Goal: Task Accomplishment & Management: Manage account settings

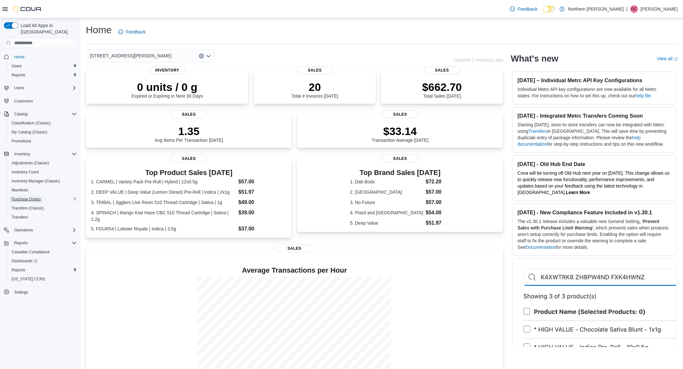
click at [23, 197] on span "Purchase Orders" at bounding box center [26, 199] width 29 height 5
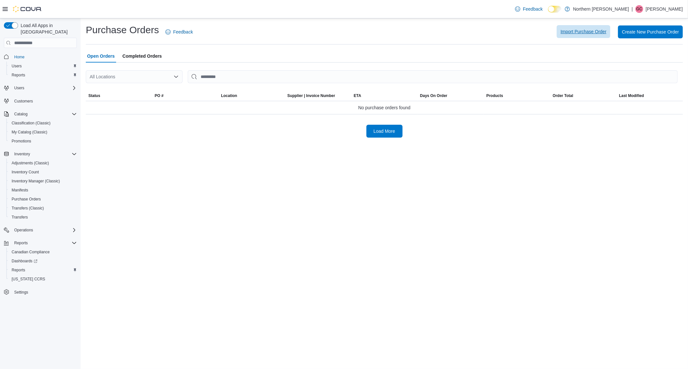
click at [566, 31] on span "Import Purchase Order" at bounding box center [584, 31] width 46 height 6
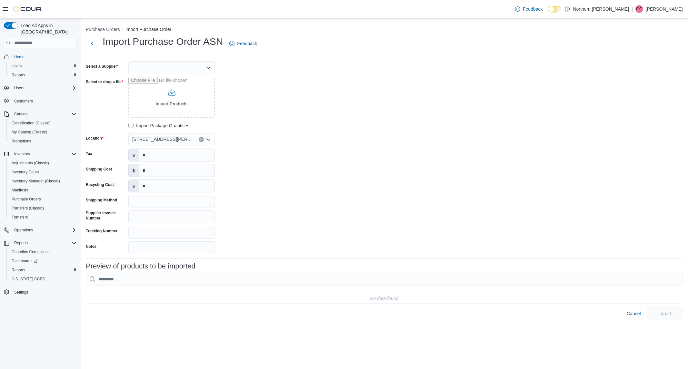
click at [191, 72] on div at bounding box center [171, 67] width 86 height 13
type input "********"
click at [183, 76] on span "OCS Flow Through" at bounding box center [175, 78] width 71 height 6
click at [168, 86] on input "Select or drag a file" at bounding box center [171, 97] width 86 height 41
type input "**********"
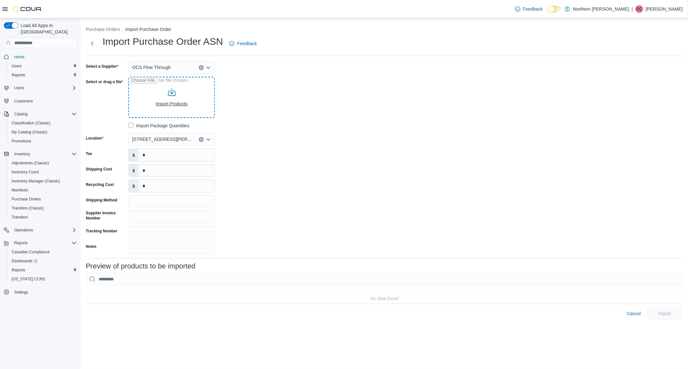
type input "**********"
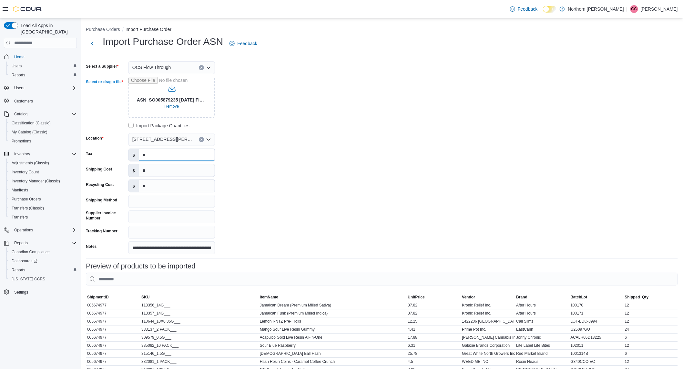
click at [176, 155] on input "*" at bounding box center [177, 155] width 76 height 12
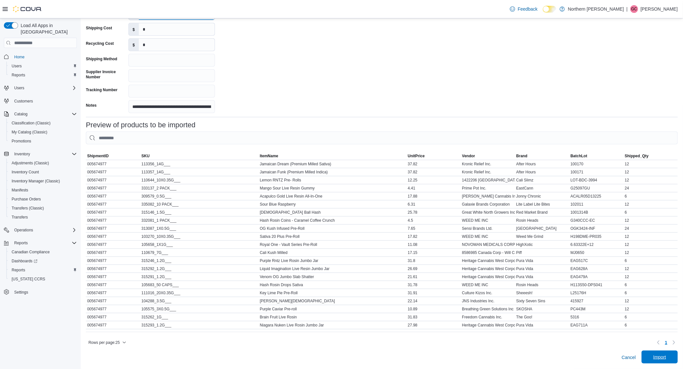
type input "******"
click at [657, 355] on span "Import" at bounding box center [659, 357] width 28 height 13
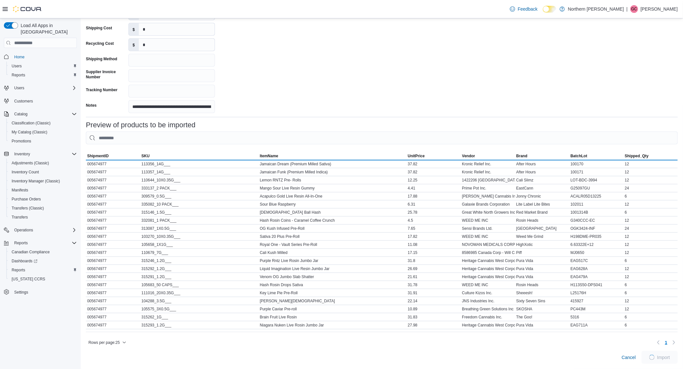
scroll to position [75, 0]
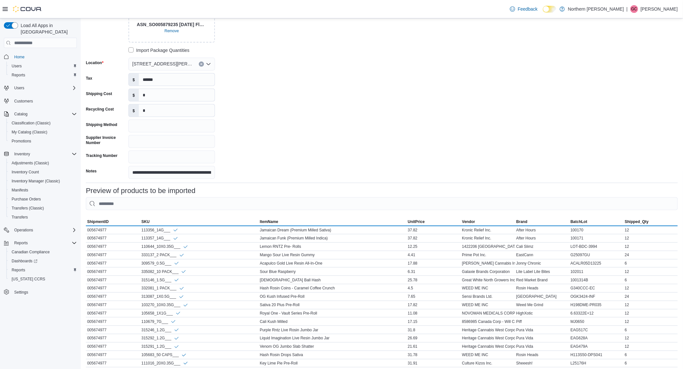
click at [201, 65] on icon "Clear input" at bounding box center [201, 64] width 3 height 3
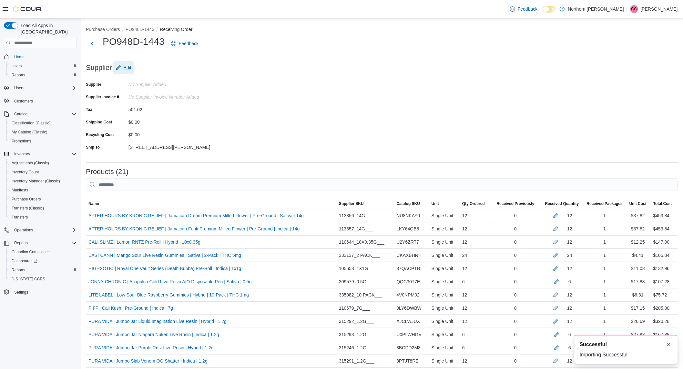
click at [130, 68] on span "Edit" at bounding box center [128, 68] width 8 height 6
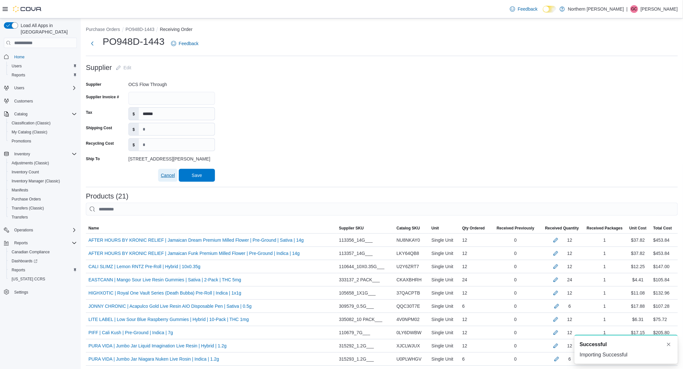
click at [163, 177] on span "Cancel" at bounding box center [168, 175] width 14 height 6
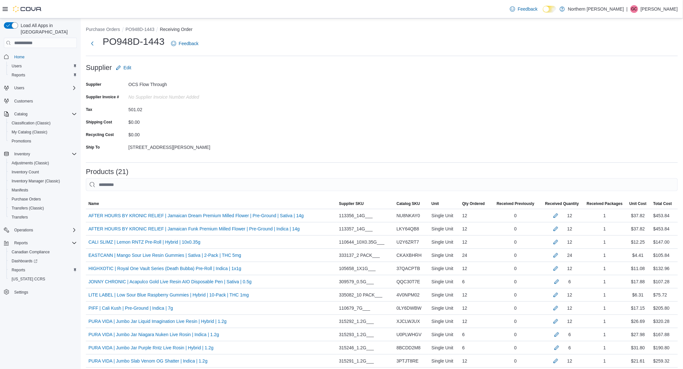
scroll to position [221, 0]
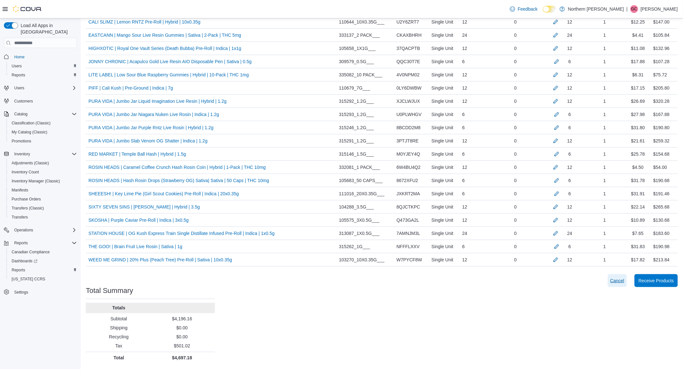
click at [620, 277] on span "Cancel" at bounding box center [617, 281] width 14 height 13
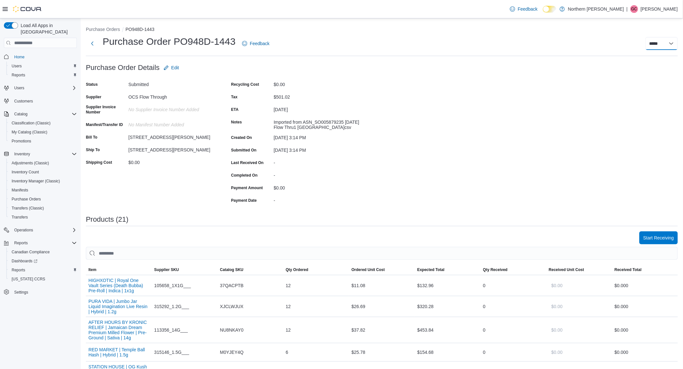
click at [665, 47] on select "**********" at bounding box center [661, 43] width 32 height 13
select select "**********"
select select
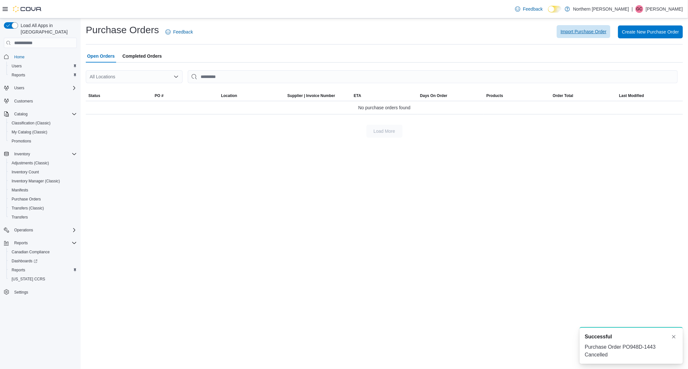
click at [590, 36] on span "Import Purchase Order" at bounding box center [584, 31] width 46 height 13
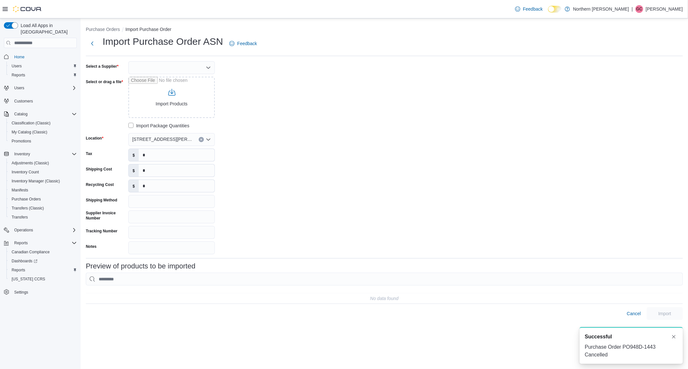
click at [186, 68] on div at bounding box center [171, 67] width 86 height 13
type input "********"
click at [172, 79] on span "OCS Flow Through" at bounding box center [175, 78] width 71 height 6
click at [199, 140] on button "Clear input" at bounding box center [201, 139] width 5 height 5
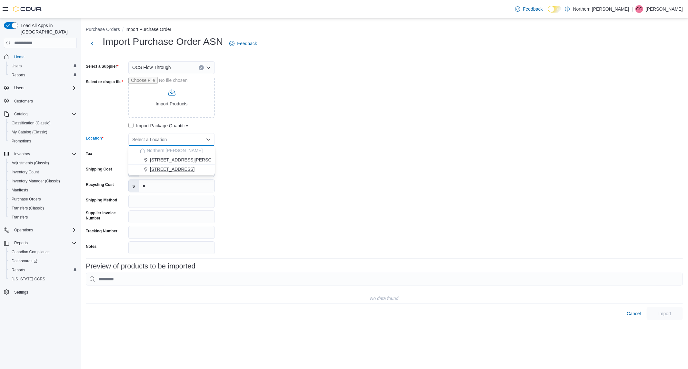
click at [182, 167] on span "[STREET_ADDRESS]" at bounding box center [172, 169] width 45 height 6
click at [170, 88] on input "Select or drag a file" at bounding box center [171, 97] width 86 height 41
type input "**********"
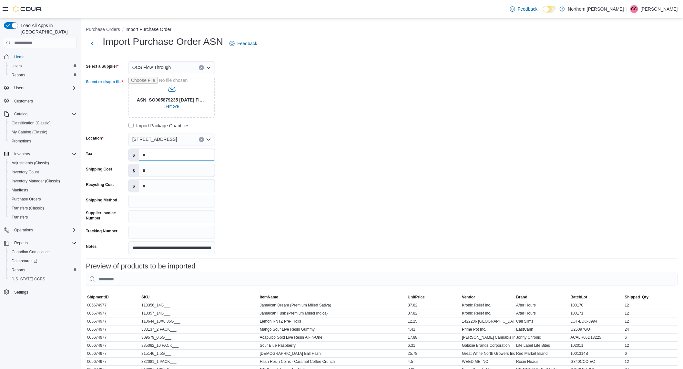
click at [163, 154] on input "*" at bounding box center [177, 155] width 76 height 12
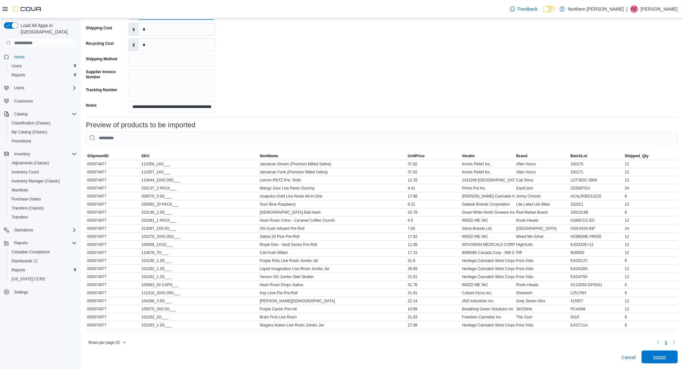
type input "******"
click at [663, 358] on span "Import" at bounding box center [659, 357] width 13 height 6
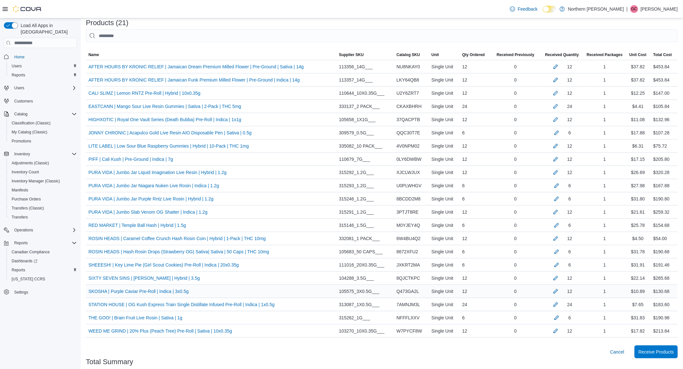
scroll to position [185, 0]
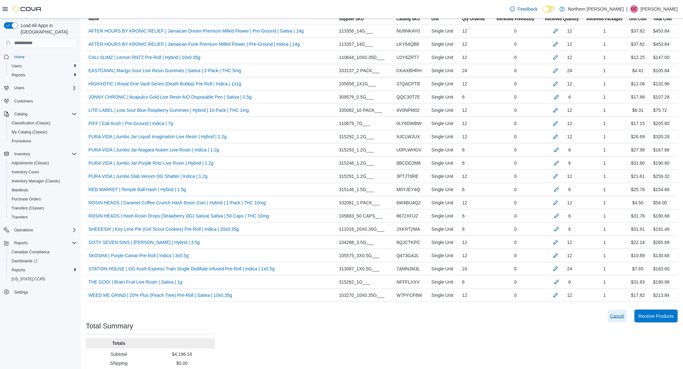
click at [614, 314] on button "Cancel" at bounding box center [616, 316] width 19 height 13
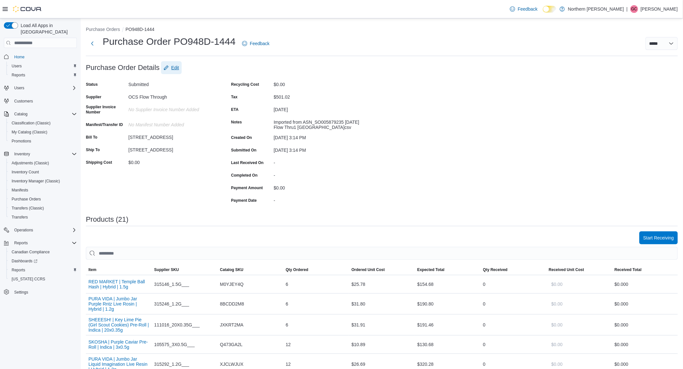
click at [169, 67] on span "Edit" at bounding box center [171, 67] width 15 height 13
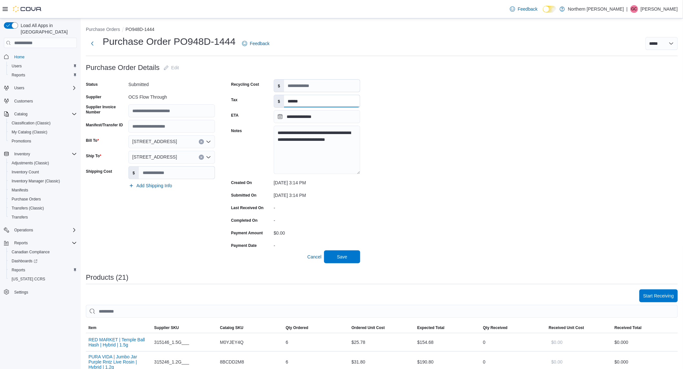
click at [304, 103] on input "******" at bounding box center [322, 101] width 76 height 12
type input "******"
click at [340, 257] on span "Save" at bounding box center [342, 257] width 10 height 6
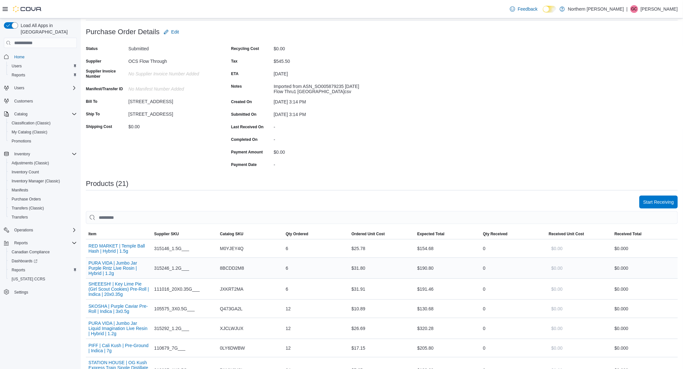
scroll to position [72, 0]
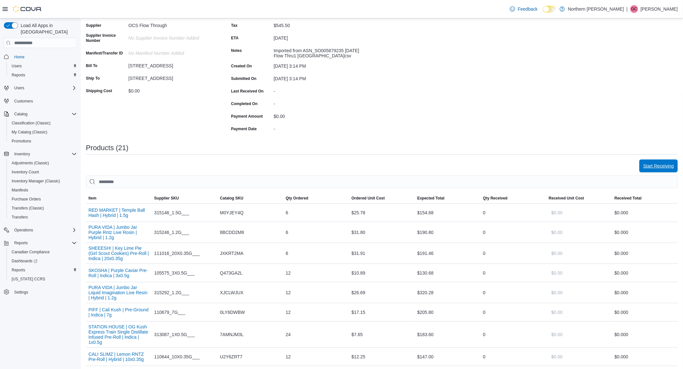
click at [647, 166] on button "Start Receiving" at bounding box center [658, 166] width 38 height 13
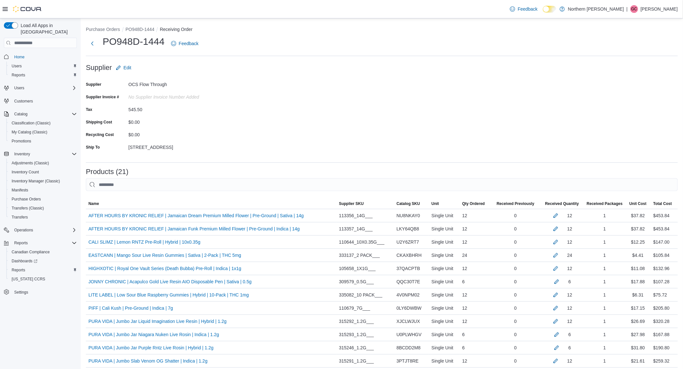
scroll to position [36, 0]
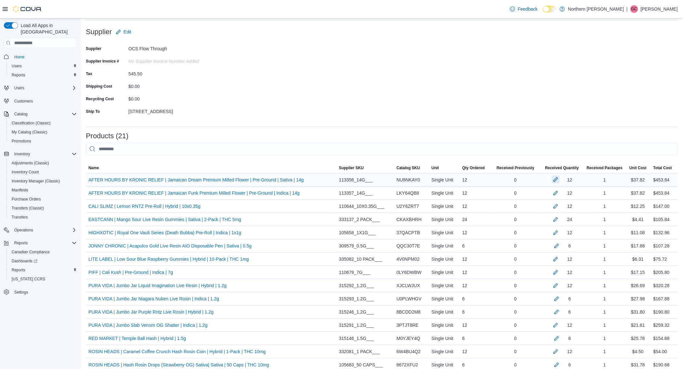
click at [559, 183] on button "button" at bounding box center [556, 180] width 8 height 8
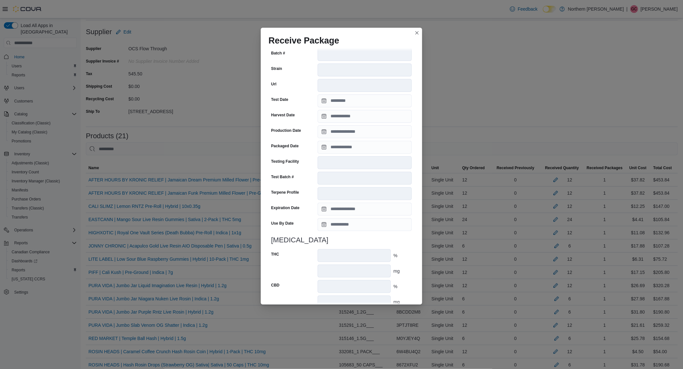
scroll to position [155, 0]
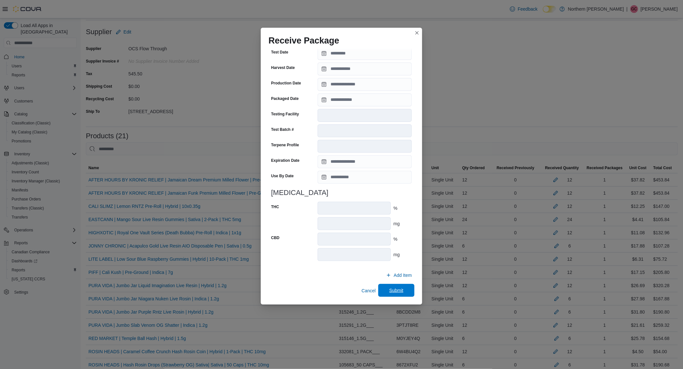
click at [399, 296] on span "Submit" at bounding box center [396, 290] width 28 height 13
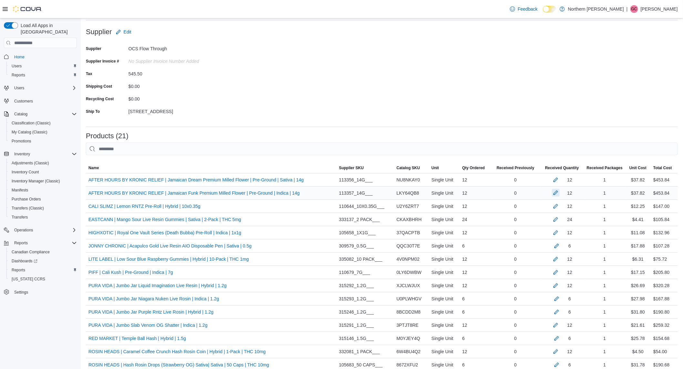
click at [559, 195] on button "button" at bounding box center [556, 193] width 8 height 8
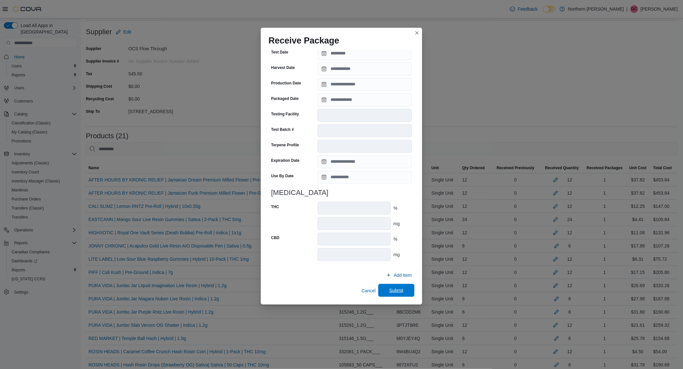
click at [387, 286] on span "Submit" at bounding box center [396, 290] width 28 height 13
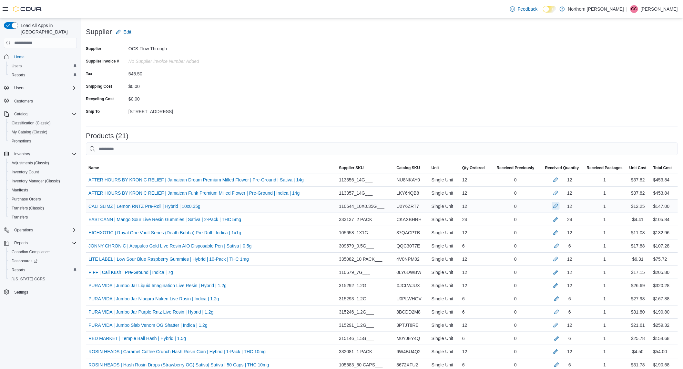
click at [559, 209] on button "button" at bounding box center [556, 206] width 8 height 8
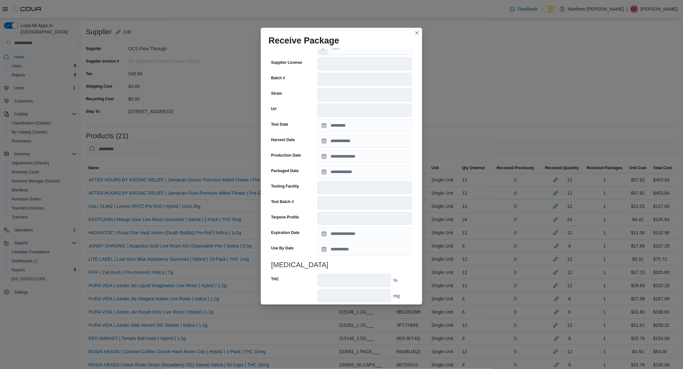
scroll to position [150, 0]
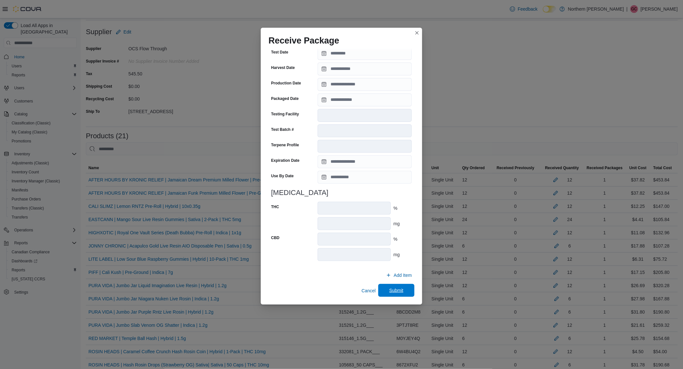
click at [389, 288] on span "Submit" at bounding box center [396, 290] width 14 height 6
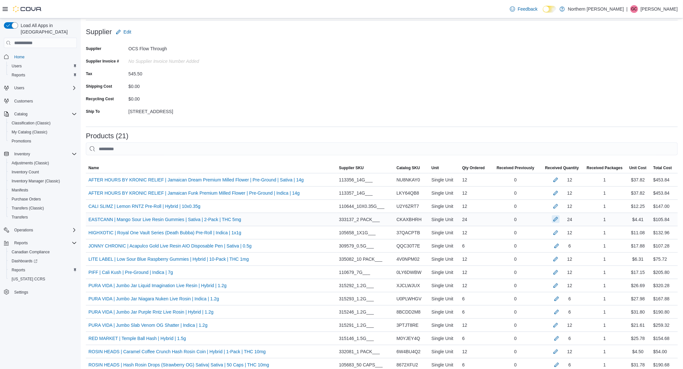
click at [559, 221] on button "button" at bounding box center [556, 219] width 8 height 8
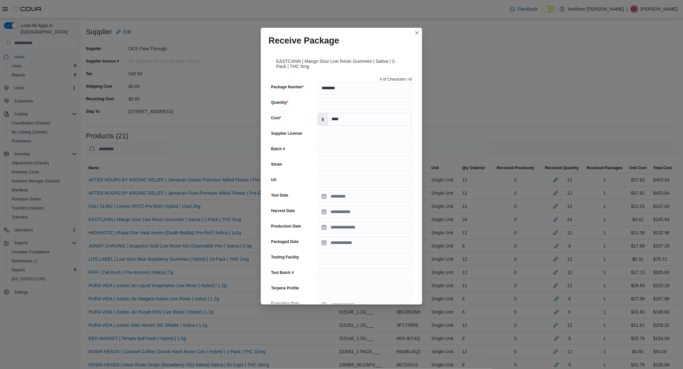
scroll to position [155, 0]
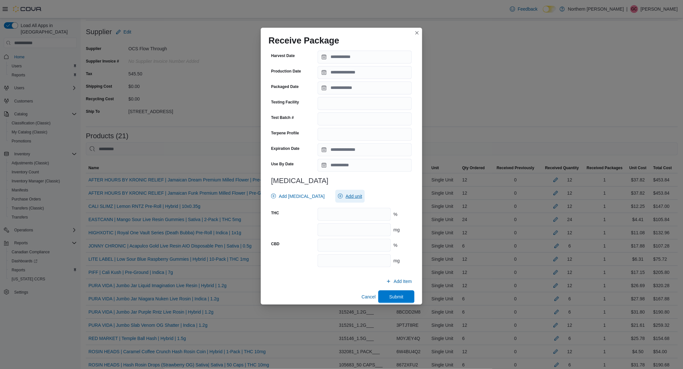
click at [345, 199] on span "Add unit" at bounding box center [353, 196] width 16 height 6
click at [321, 218] on span "% . Checked option." at bounding box center [343, 216] width 80 height 8
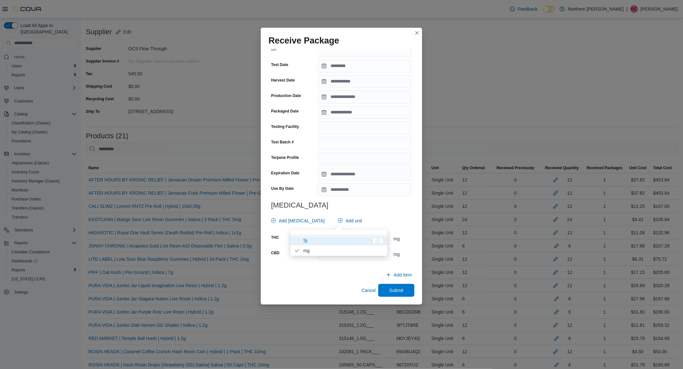
scroll to position [130, 0]
click at [370, 212] on div "# of Characters = 8 Package Number ******** Quantity ** Cost $ **** Supplier Li…" at bounding box center [341, 105] width 146 height 323
click at [364, 239] on input "number" at bounding box center [353, 239] width 73 height 13
type input "*"
click at [357, 253] on input "number" at bounding box center [353, 254] width 73 height 13
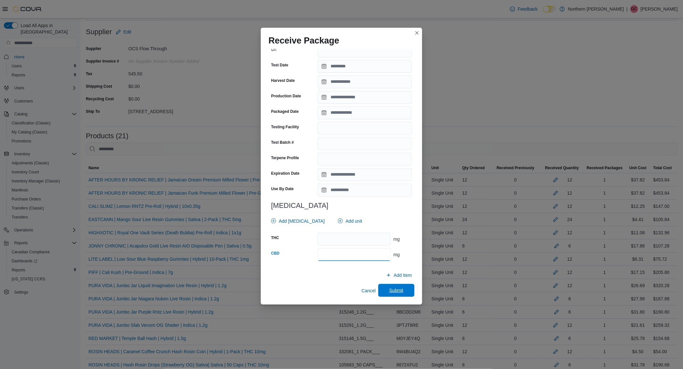
type input "****"
click at [392, 290] on span "Submit" at bounding box center [396, 290] width 14 height 6
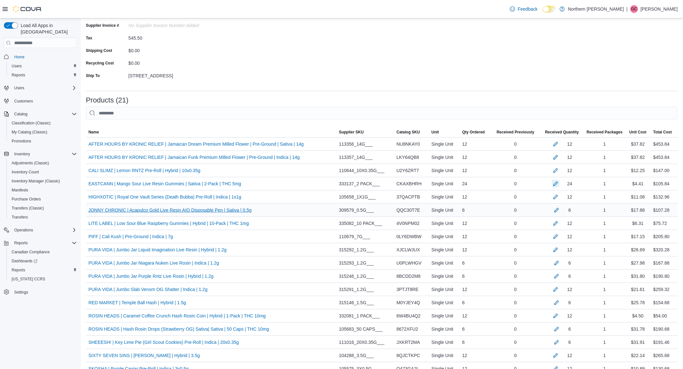
scroll to position [107, 0]
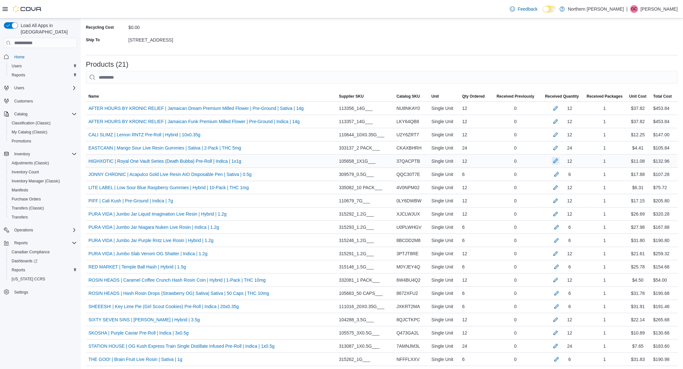
click at [559, 165] on button "button" at bounding box center [556, 161] width 8 height 8
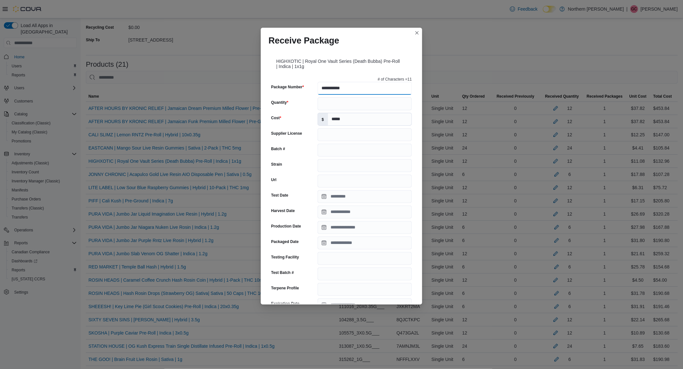
click at [353, 93] on input "**********" at bounding box center [364, 88] width 94 height 13
type input "**********"
click at [327, 137] on input "Supplier License" at bounding box center [364, 134] width 94 height 13
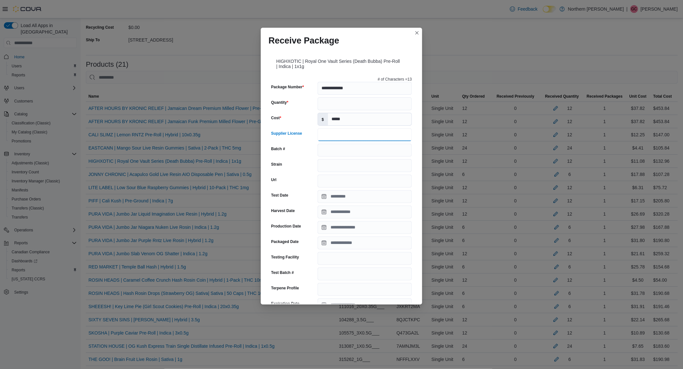
scroll to position [161, 0]
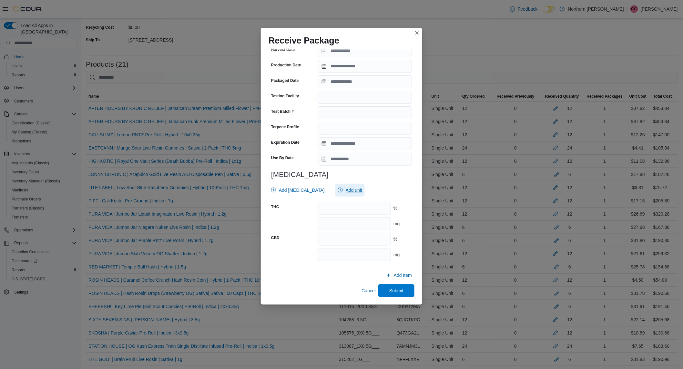
click at [340, 196] on span "Add unit" at bounding box center [350, 190] width 24 height 13
click at [318, 216] on span "mg . Checked option." at bounding box center [343, 220] width 80 height 8
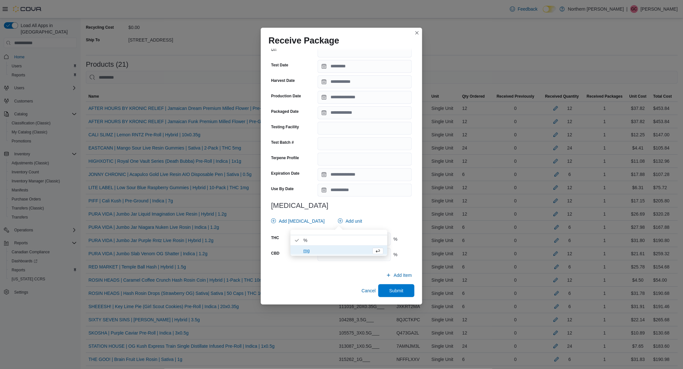
click at [375, 207] on h3 "[MEDICAL_DATA]" at bounding box center [341, 206] width 141 height 8
click at [360, 241] on input "number" at bounding box center [353, 239] width 73 height 13
type input "*****"
click at [349, 251] on input "number" at bounding box center [353, 254] width 73 height 13
type input "****"
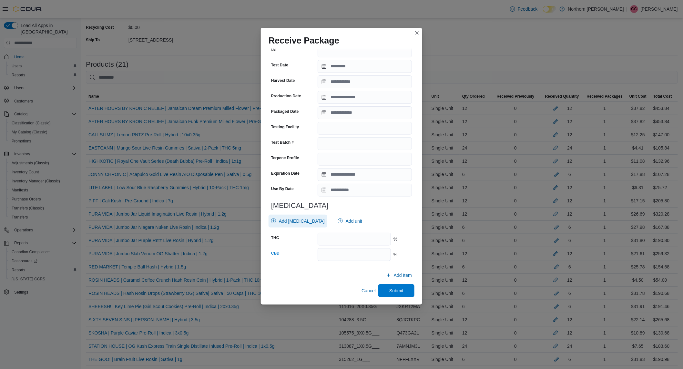
click at [301, 221] on span "Add [MEDICAL_DATA]" at bounding box center [302, 221] width 46 height 6
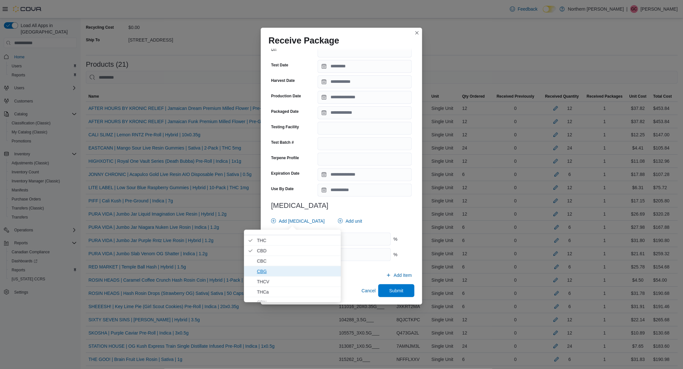
click at [272, 274] on span "CBG" at bounding box center [297, 272] width 80 height 8
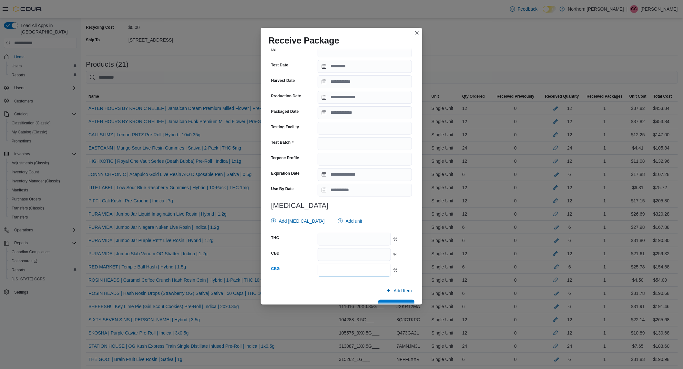
click at [346, 274] on input "number" at bounding box center [353, 270] width 73 height 13
type input "****"
click at [294, 218] on span "Add [MEDICAL_DATA]" at bounding box center [302, 221] width 46 height 6
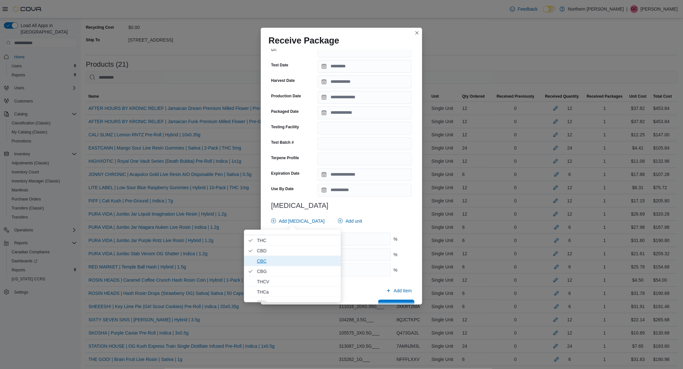
click at [283, 262] on span "CBC" at bounding box center [297, 261] width 80 height 8
click at [348, 286] on input "****" at bounding box center [353, 285] width 73 height 13
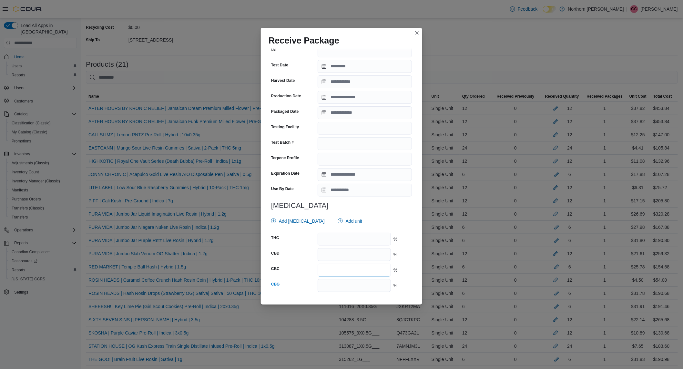
click at [348, 271] on input "number" at bounding box center [353, 270] width 73 height 13
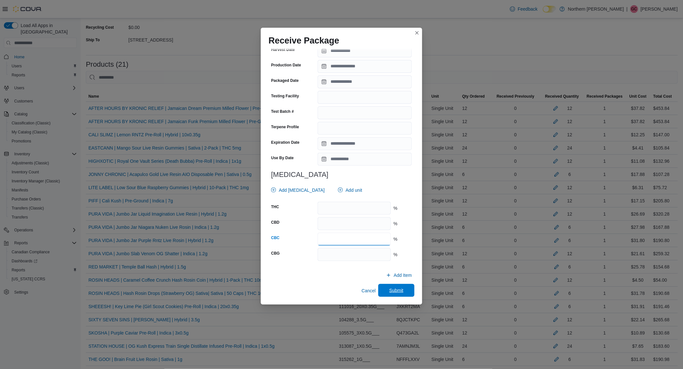
type input "****"
click at [390, 290] on span "Submit" at bounding box center [396, 290] width 14 height 6
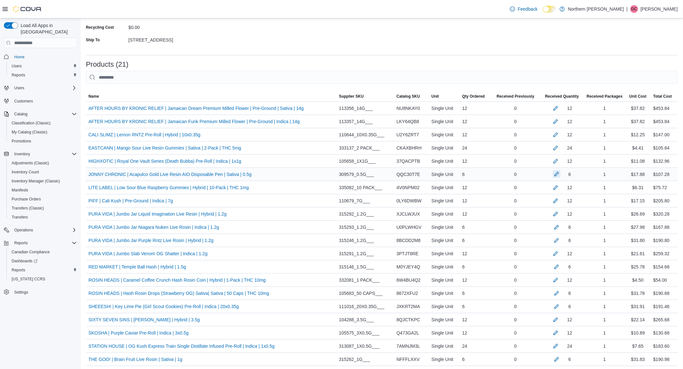
click at [560, 174] on button "button" at bounding box center [557, 174] width 8 height 8
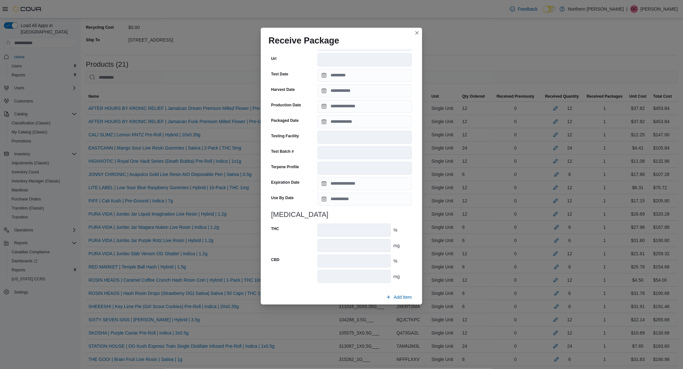
scroll to position [155, 0]
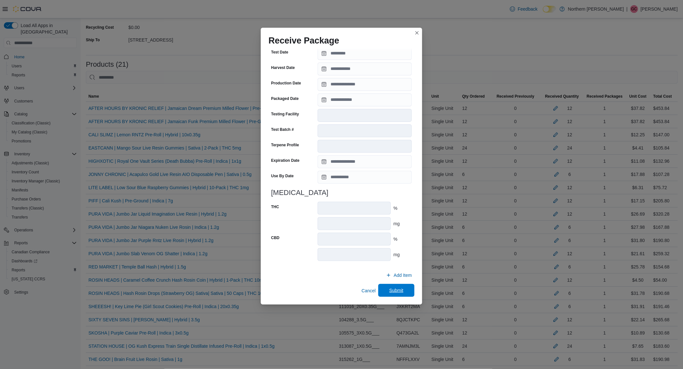
click at [382, 291] on span "Submit" at bounding box center [396, 290] width 28 height 13
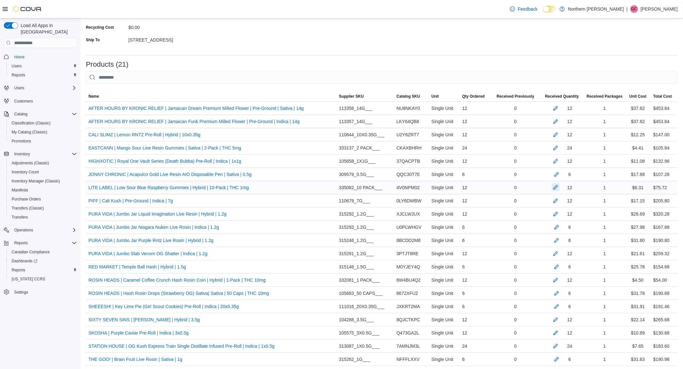
click at [559, 190] on button "button" at bounding box center [556, 188] width 8 height 8
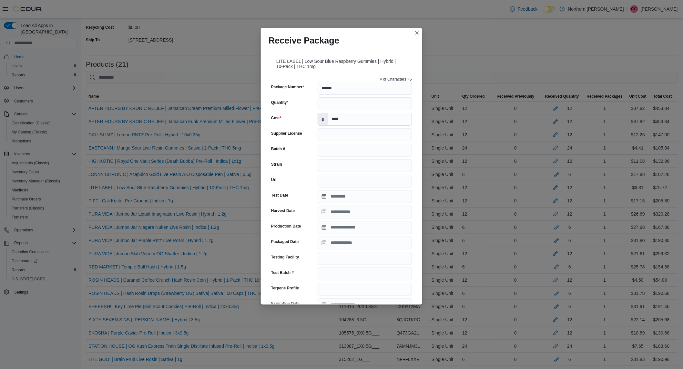
scroll to position [161, 0]
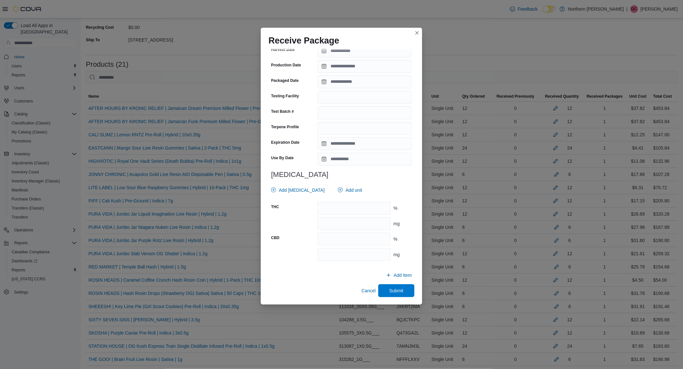
click at [340, 199] on div at bounding box center [341, 199] width 141 height 5
click at [345, 195] on span "Add unit" at bounding box center [350, 190] width 24 height 13
click at [326, 209] on span "% . Checked option." at bounding box center [343, 210] width 80 height 8
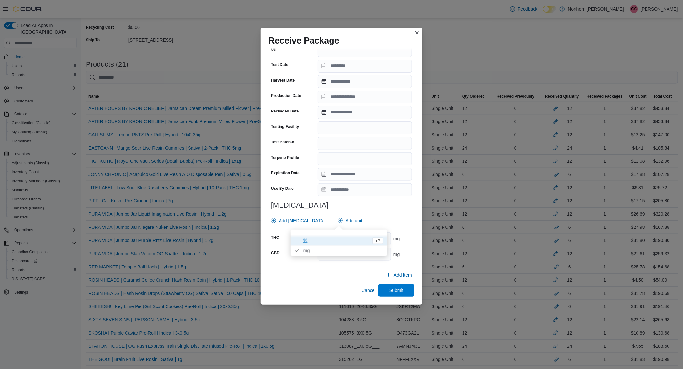
scroll to position [130, 0]
click at [378, 200] on div "# of Characters = 6 Package Number ****** Quantity ** Cost $ **** Supplier Lice…" at bounding box center [341, 105] width 146 height 323
click at [355, 236] on input "number" at bounding box center [353, 239] width 73 height 13
type input "**"
type input "***"
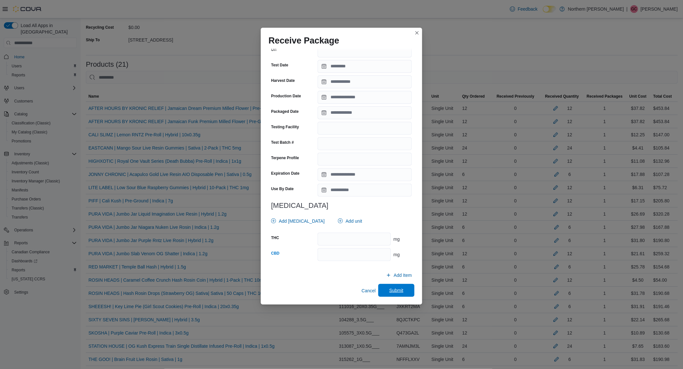
click at [383, 292] on span "Submit" at bounding box center [396, 290] width 28 height 13
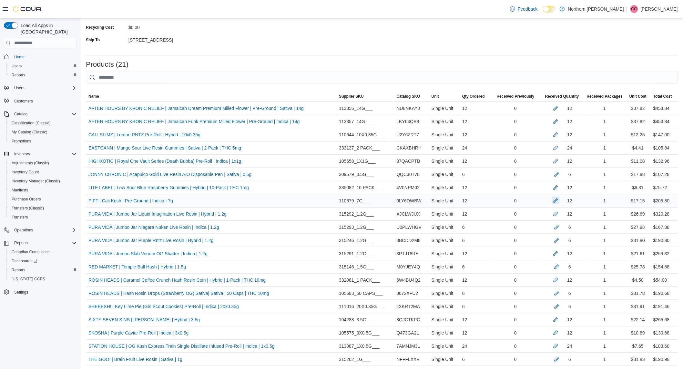
click at [559, 204] on button "button" at bounding box center [556, 201] width 8 height 8
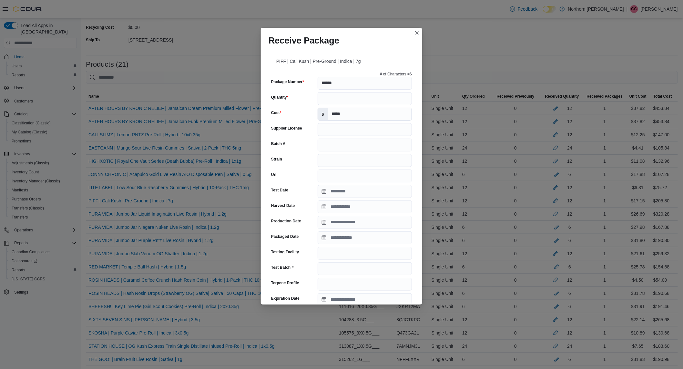
scroll to position [156, 0]
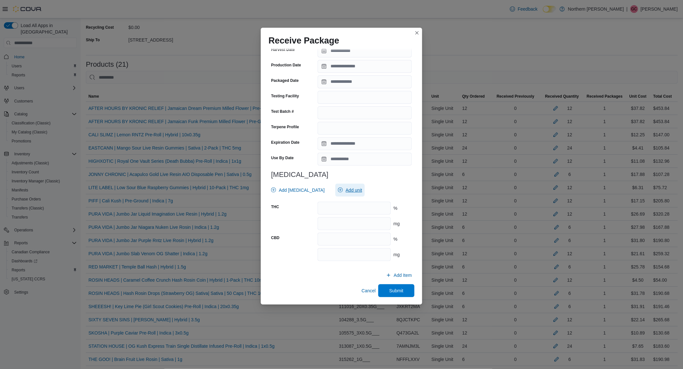
click at [345, 188] on span "Add unit" at bounding box center [353, 190] width 16 height 6
click at [327, 217] on span "mg . Checked option." at bounding box center [343, 220] width 80 height 8
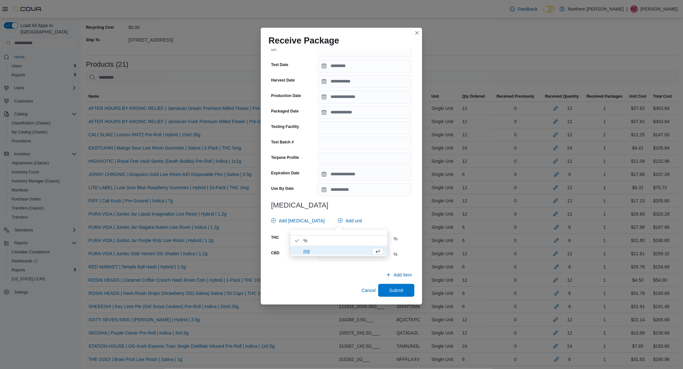
scroll to position [125, 0]
click at [367, 205] on h3 "[MEDICAL_DATA]" at bounding box center [341, 206] width 141 height 8
click at [363, 240] on input "number" at bounding box center [353, 239] width 73 height 13
type input "*****"
click at [360, 260] on input "number" at bounding box center [353, 255] width 73 height 13
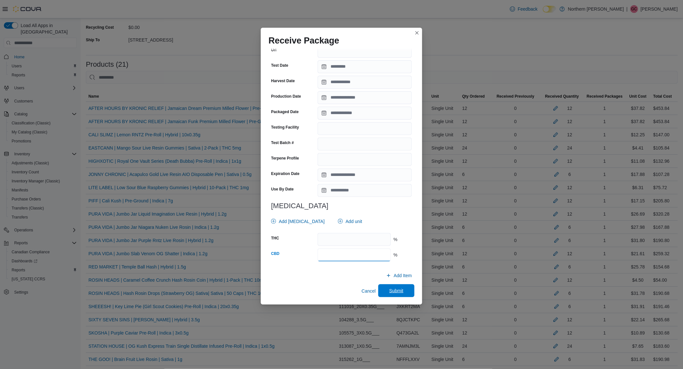
type input "****"
click at [397, 292] on span "Submit" at bounding box center [396, 291] width 14 height 6
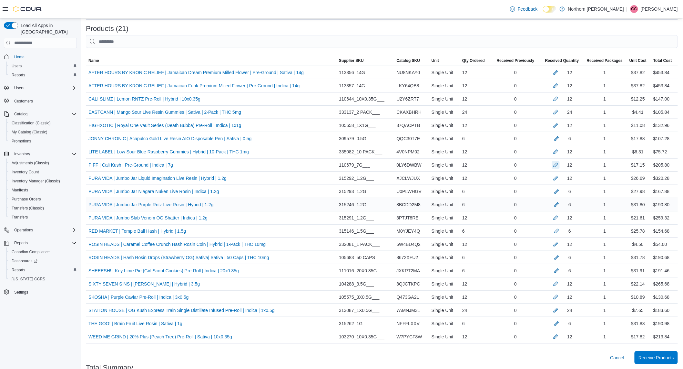
scroll to position [179, 0]
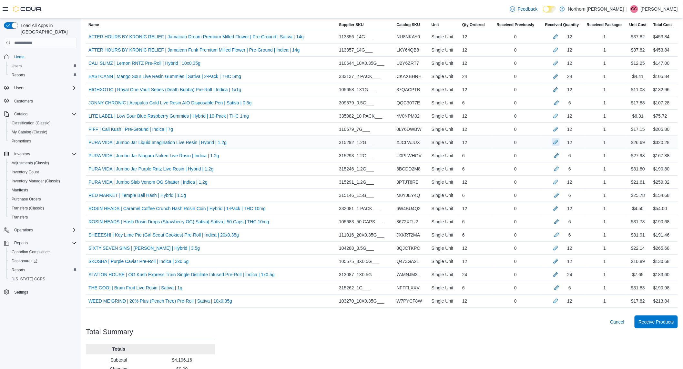
click at [559, 145] on button "button" at bounding box center [556, 142] width 8 height 8
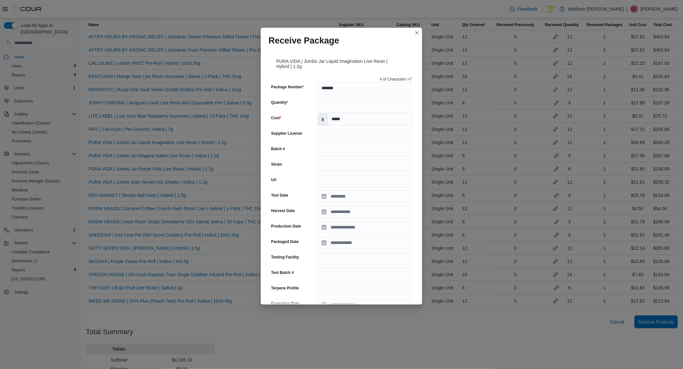
scroll to position [161, 0]
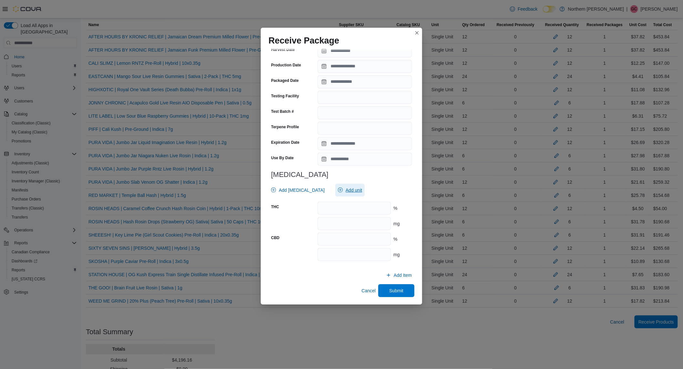
click at [348, 194] on span "Add unit" at bounding box center [350, 190] width 24 height 13
click at [309, 217] on span "mg . Checked option." at bounding box center [335, 220] width 65 height 8
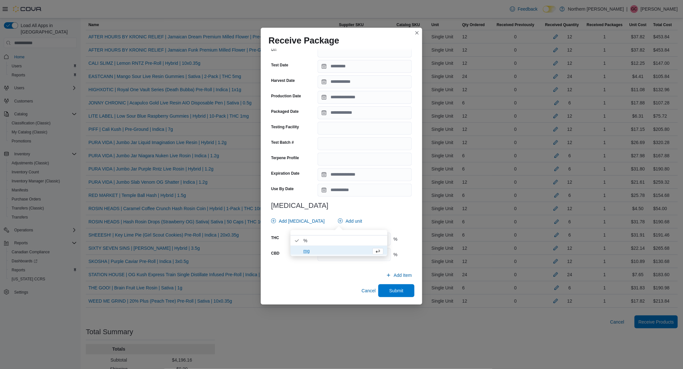
click at [350, 212] on div "# of Characters = 7 Package Number ******* Quantity ** Cost $ ***** Supplier Li…" at bounding box center [341, 105] width 146 height 323
click at [353, 247] on div "THC % CBD %" at bounding box center [341, 247] width 141 height 28
click at [354, 245] on input "number" at bounding box center [353, 239] width 73 height 13
type input "****"
type input "*"
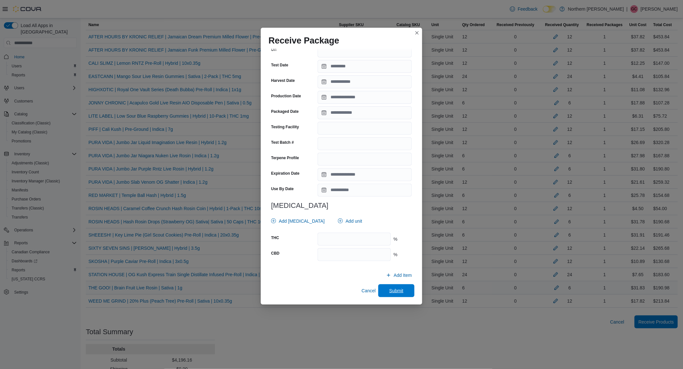
click at [382, 288] on span "Submit" at bounding box center [396, 291] width 28 height 13
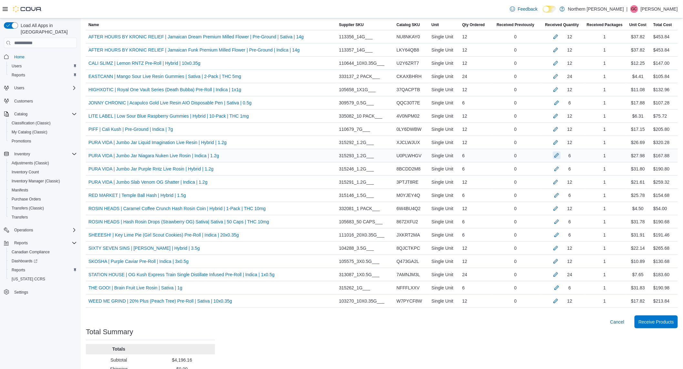
click at [558, 157] on button "button" at bounding box center [557, 156] width 8 height 8
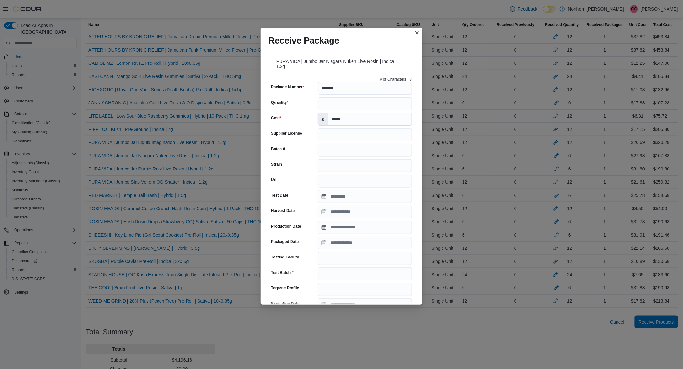
scroll to position [161, 0]
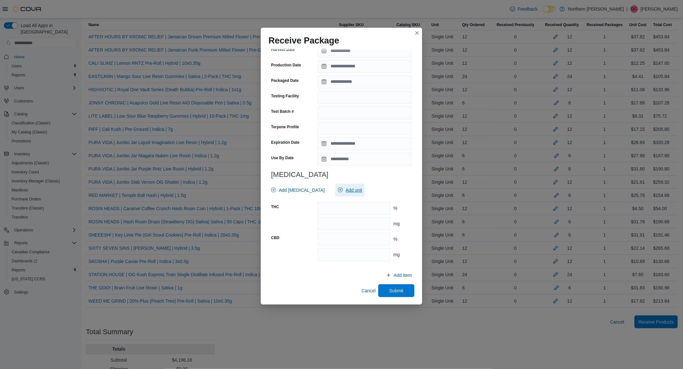
click at [345, 189] on span "Add unit" at bounding box center [353, 190] width 16 height 6
click at [333, 217] on span "mg . Checked option." at bounding box center [343, 220] width 80 height 8
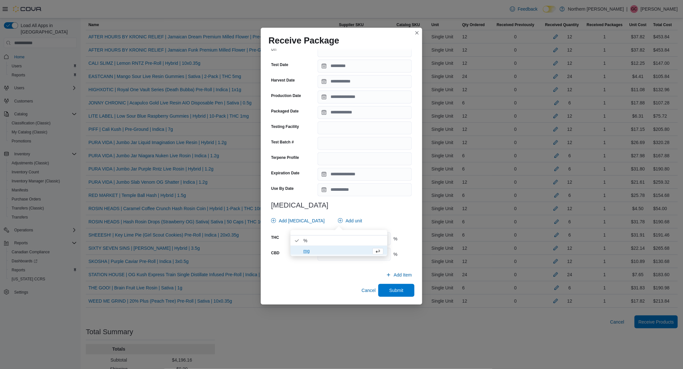
scroll to position [130, 0]
click at [371, 215] on div "Add [MEDICAL_DATA] Add unit" at bounding box center [339, 221] width 143 height 13
click at [366, 243] on input "number" at bounding box center [353, 239] width 73 height 13
type input "****"
type input "*"
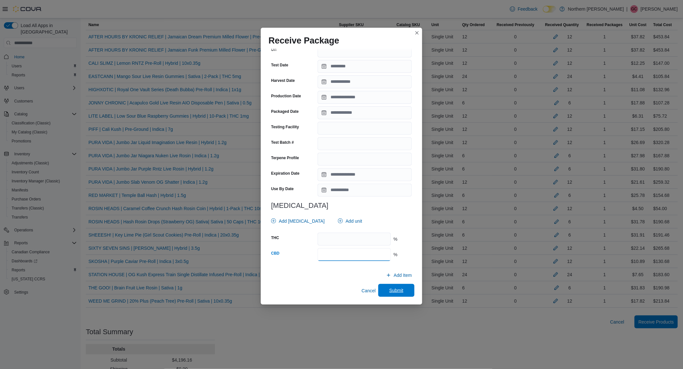
type input "*"
click at [378, 291] on button "Submit" at bounding box center [396, 290] width 36 height 13
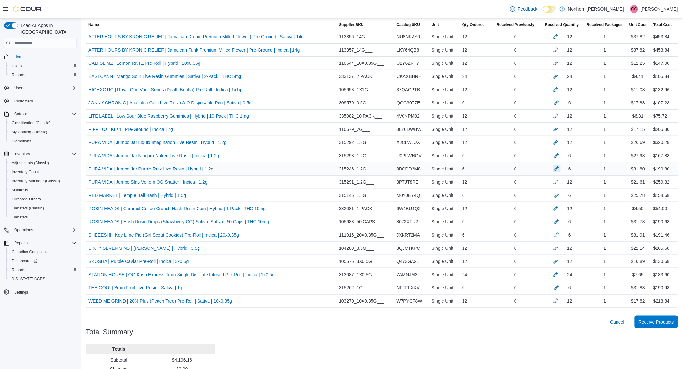
click at [560, 168] on button "button" at bounding box center [557, 169] width 8 height 8
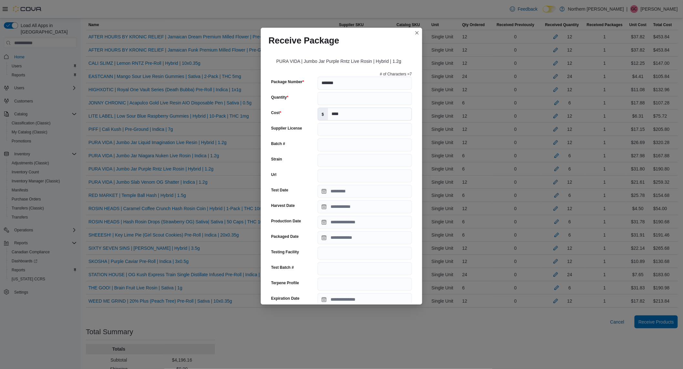
scroll to position [161, 0]
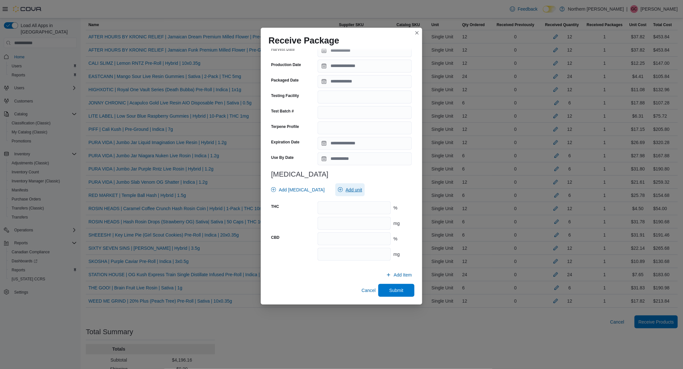
click at [349, 185] on span "Add unit" at bounding box center [350, 190] width 24 height 13
click at [329, 223] on span "mg . Checked option." at bounding box center [335, 220] width 65 height 8
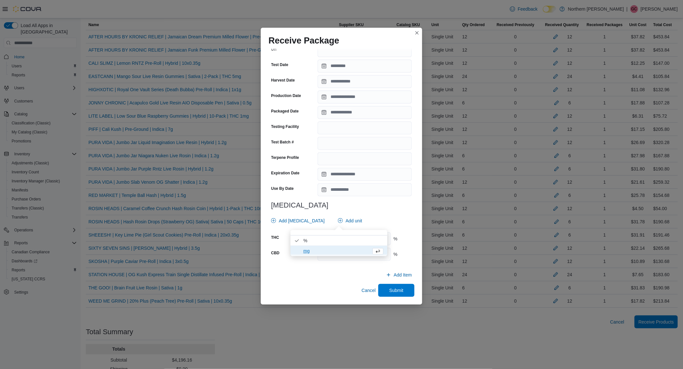
click at [377, 210] on div "# of Characters = 7 Package Number ******* Quantity * Cost $ **** Supplier Lice…" at bounding box center [341, 105] width 146 height 323
click at [372, 235] on input "number" at bounding box center [353, 239] width 73 height 13
type input "****"
type input "*"
click at [402, 294] on span "Submit" at bounding box center [396, 290] width 28 height 13
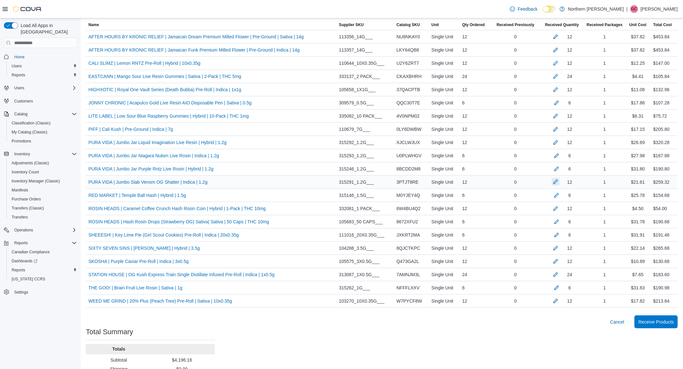
click at [559, 185] on button "button" at bounding box center [556, 182] width 8 height 8
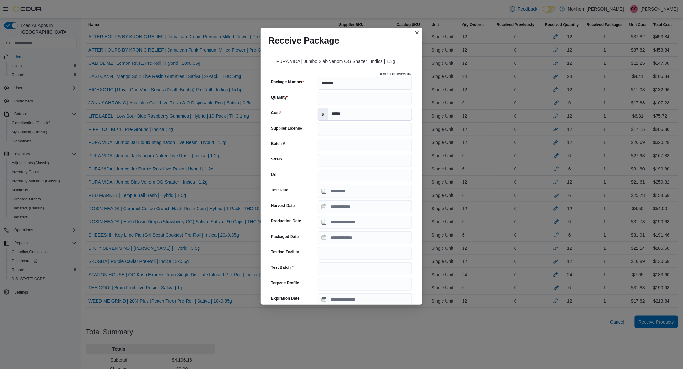
scroll to position [156, 0]
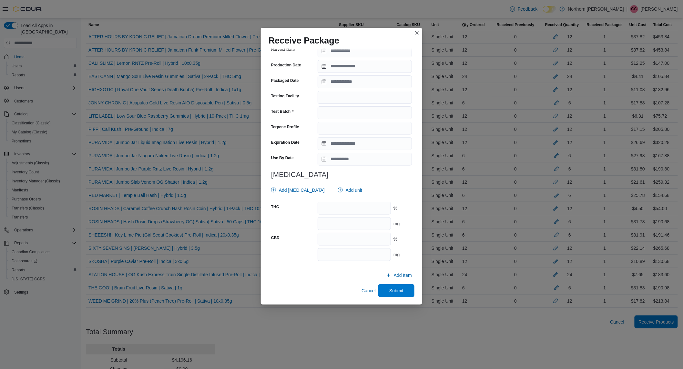
click at [341, 199] on div at bounding box center [341, 199] width 141 height 5
click at [345, 190] on span "Add unit" at bounding box center [353, 190] width 16 height 6
drag, startPoint x: 325, startPoint y: 223, endPoint x: 339, endPoint y: 216, distance: 16.0
click at [325, 223] on span "mg . Checked option." at bounding box center [343, 220] width 80 height 8
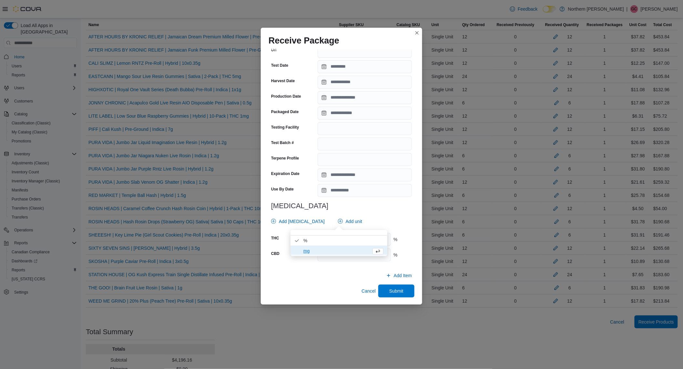
click at [372, 206] on h3 "[MEDICAL_DATA]" at bounding box center [341, 206] width 141 height 8
click at [353, 236] on input "number" at bounding box center [353, 239] width 73 height 13
type input "****"
type input "***"
click at [388, 286] on span "Submit" at bounding box center [396, 291] width 28 height 13
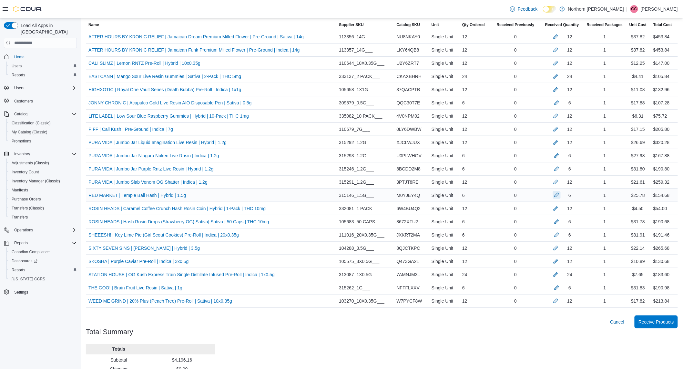
click at [558, 199] on div at bounding box center [557, 196] width 8 height 8
click at [560, 198] on button "button" at bounding box center [557, 195] width 8 height 8
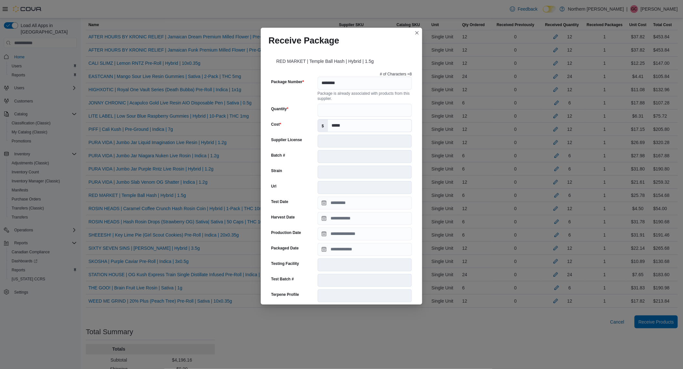
scroll to position [150, 0]
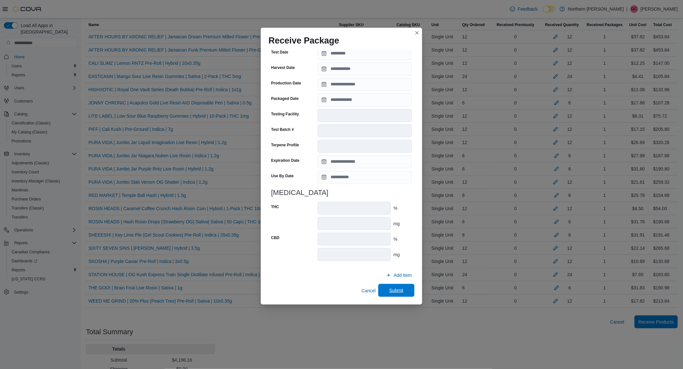
click at [397, 287] on span "Submit" at bounding box center [396, 290] width 14 height 6
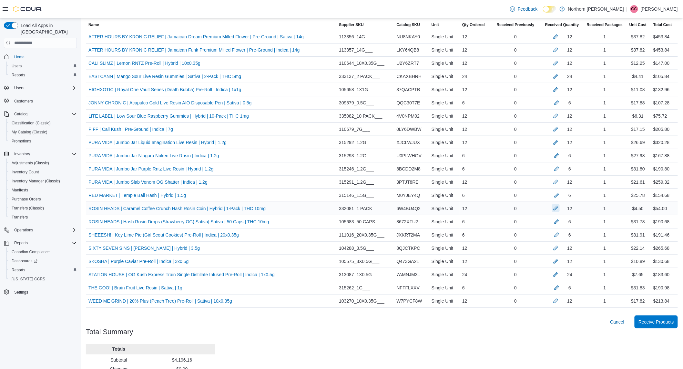
click at [556, 206] on button "button" at bounding box center [556, 209] width 8 height 8
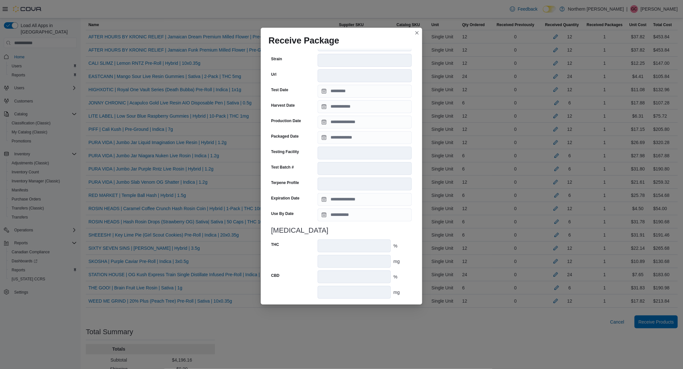
scroll to position [155, 0]
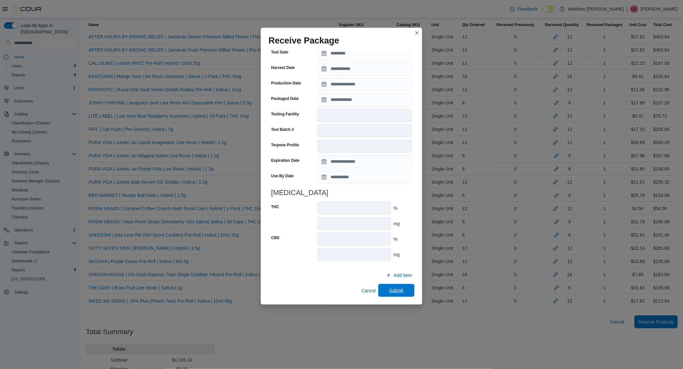
click at [385, 288] on span "Submit" at bounding box center [396, 290] width 28 height 13
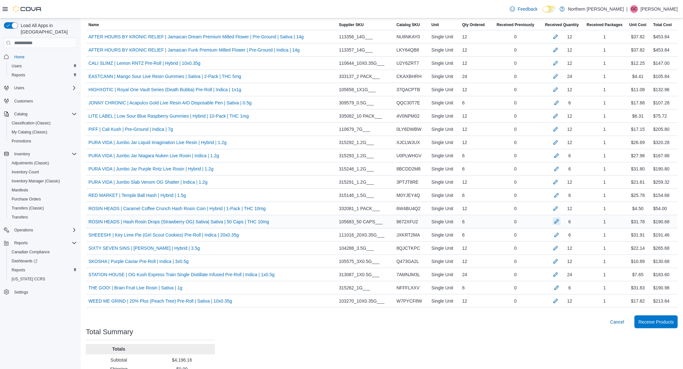
click at [560, 224] on button "button" at bounding box center [557, 222] width 8 height 8
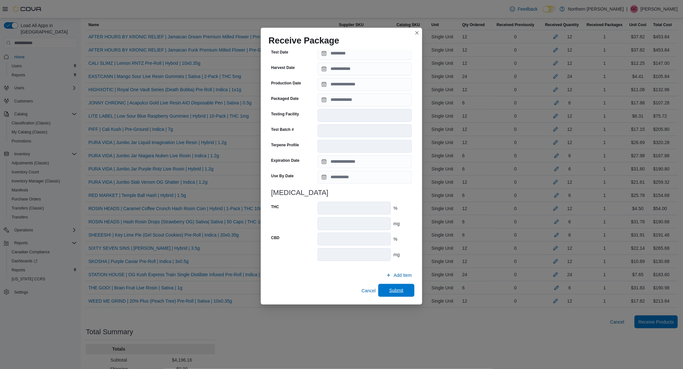
click at [396, 295] on span "Submit" at bounding box center [396, 290] width 28 height 13
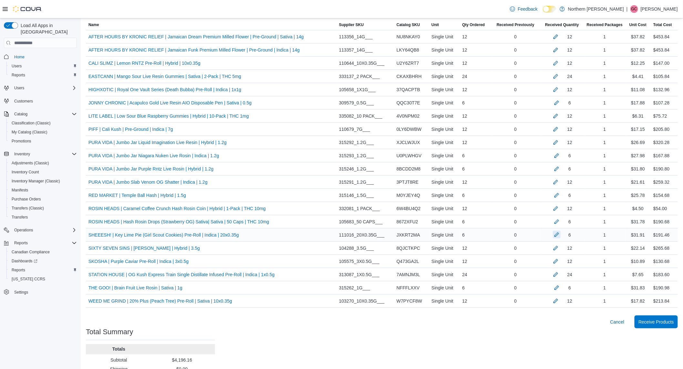
click at [560, 239] on button "button" at bounding box center [557, 235] width 8 height 8
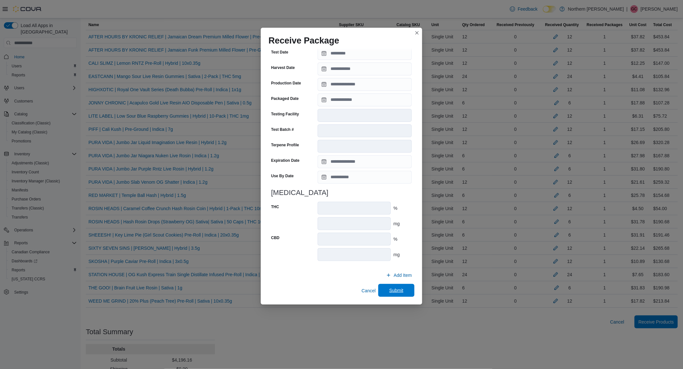
click at [391, 284] on span "Submit" at bounding box center [396, 290] width 28 height 13
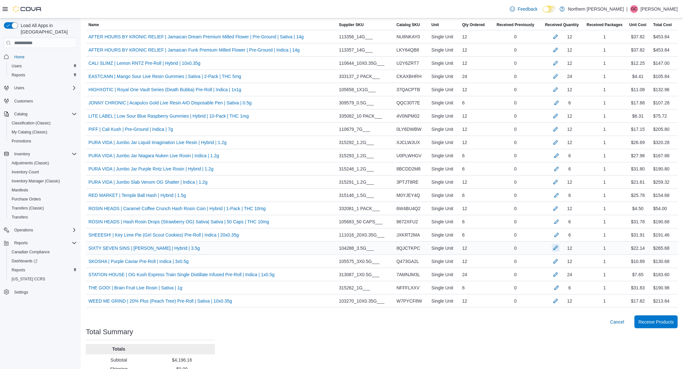
click at [557, 251] on button "button" at bounding box center [556, 248] width 8 height 8
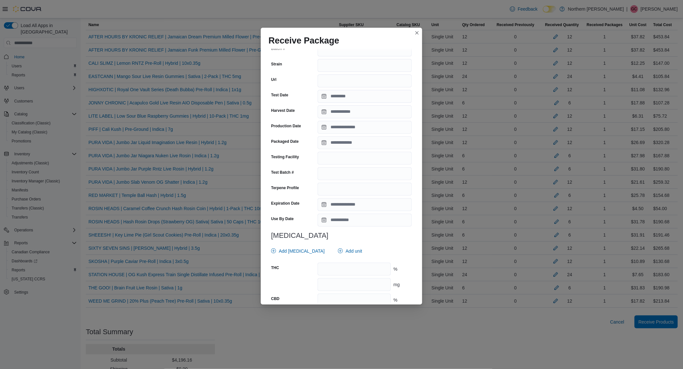
scroll to position [134, 0]
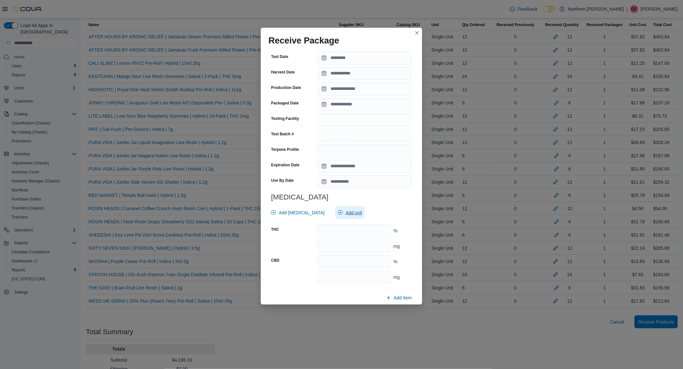
click at [345, 215] on span "Add unit" at bounding box center [353, 213] width 16 height 6
click at [315, 244] on span "mg . Checked option." at bounding box center [335, 243] width 65 height 8
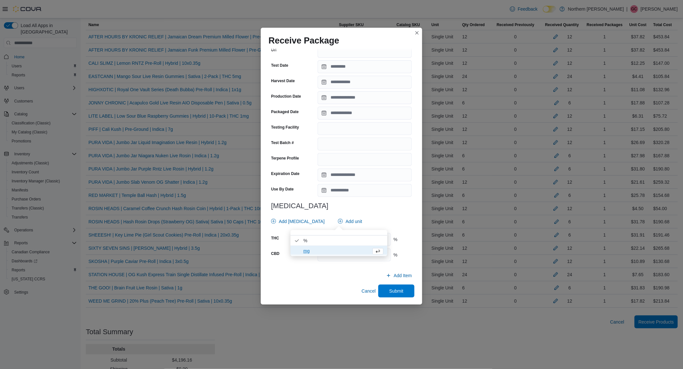
click at [384, 228] on div at bounding box center [341, 230] width 141 height 5
click at [366, 236] on input "number" at bounding box center [353, 239] width 73 height 13
type input "*****"
type input "***"
click at [389, 288] on span "Submit" at bounding box center [396, 291] width 14 height 6
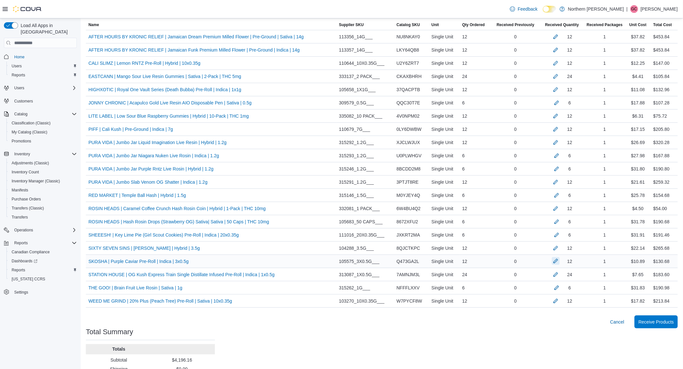
click at [558, 262] on button "button" at bounding box center [556, 261] width 8 height 8
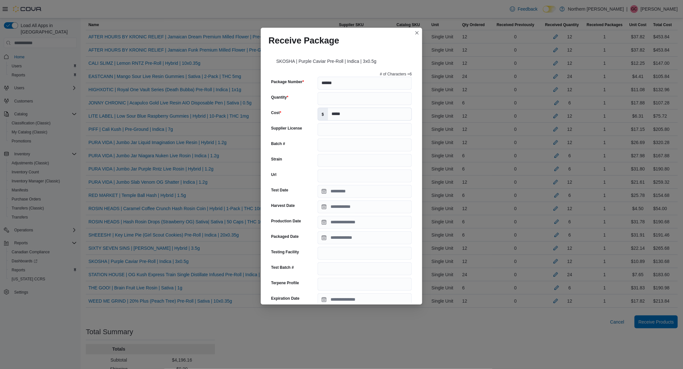
scroll to position [156, 0]
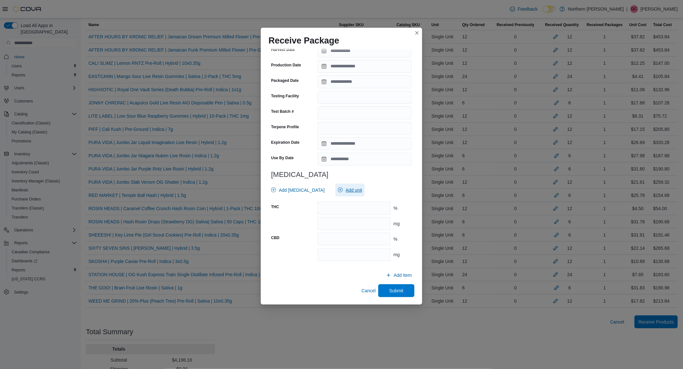
click at [338, 186] on span "Add unit" at bounding box center [350, 190] width 24 height 13
click at [332, 221] on span "mg . Checked option." at bounding box center [343, 220] width 80 height 8
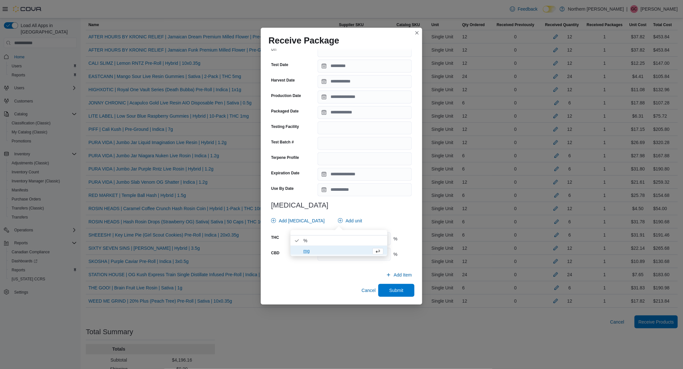
scroll to position [125, 0]
click at [385, 208] on h3 "[MEDICAL_DATA]" at bounding box center [341, 206] width 141 height 8
click at [362, 235] on input "number" at bounding box center [353, 239] width 73 height 13
click at [348, 236] on input "number" at bounding box center [353, 239] width 73 height 13
type input "*****"
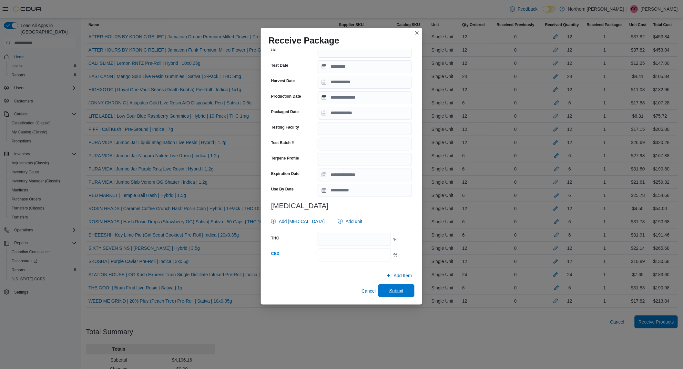
type input "***"
click at [389, 292] on span "Submit" at bounding box center [396, 291] width 14 height 6
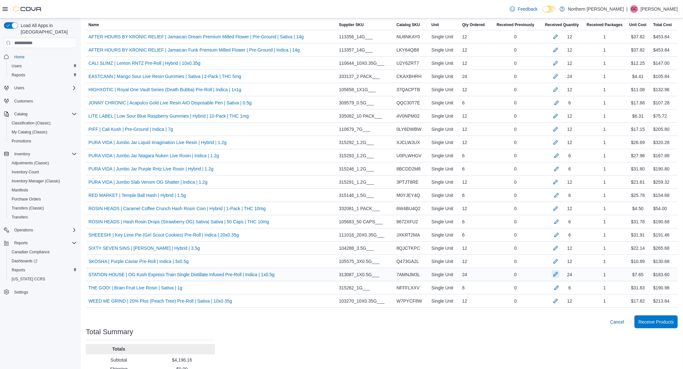
click at [559, 276] on button "button" at bounding box center [556, 275] width 8 height 8
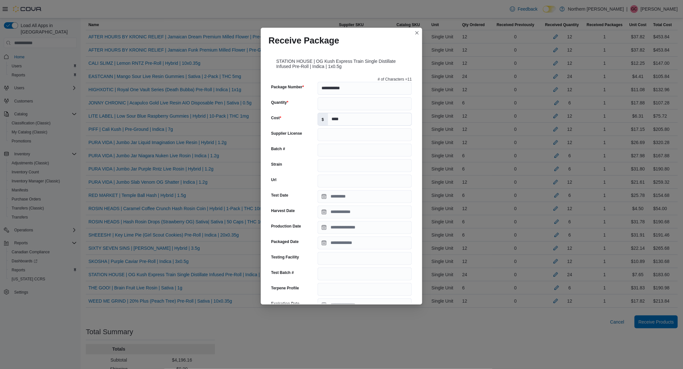
scroll to position [161, 0]
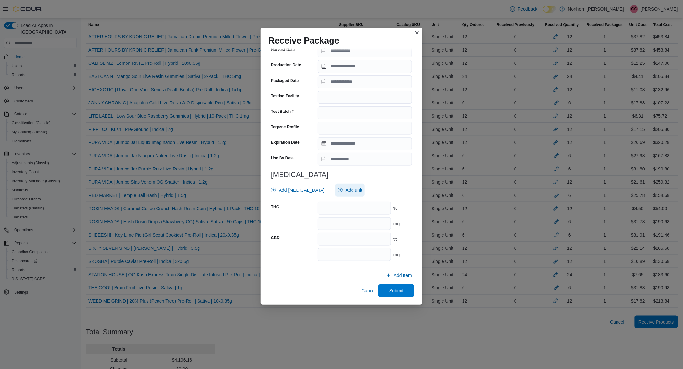
click at [338, 195] on span "Add unit" at bounding box center [350, 190] width 24 height 13
click at [314, 219] on span "mg . Checked option." at bounding box center [335, 220] width 65 height 8
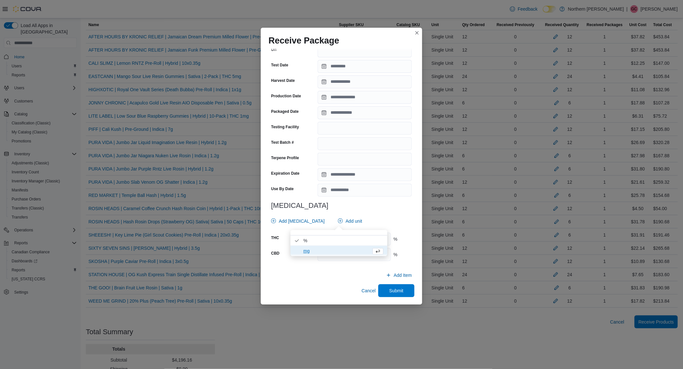
click at [372, 201] on div "**********" at bounding box center [341, 105] width 146 height 323
click at [341, 234] on input "number" at bounding box center [353, 239] width 73 height 13
type input "****"
click at [336, 253] on input "number" at bounding box center [353, 254] width 73 height 13
type input "****"
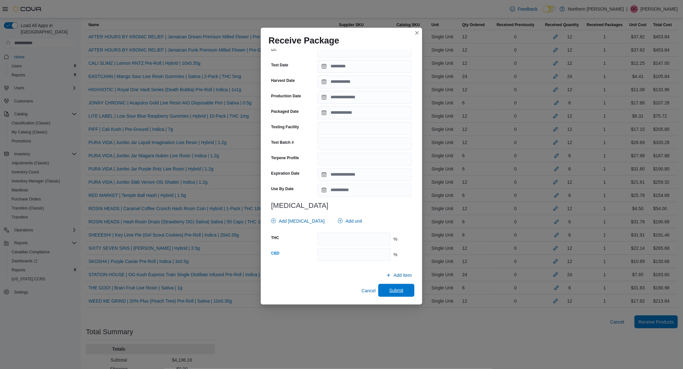
click at [394, 293] on span "Submit" at bounding box center [396, 290] width 14 height 6
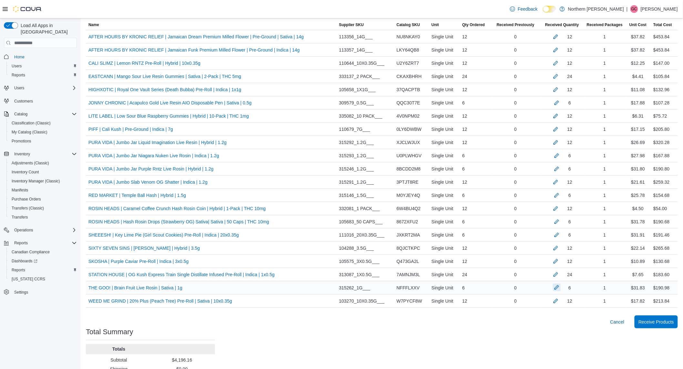
click at [560, 290] on button "button" at bounding box center [557, 288] width 8 height 8
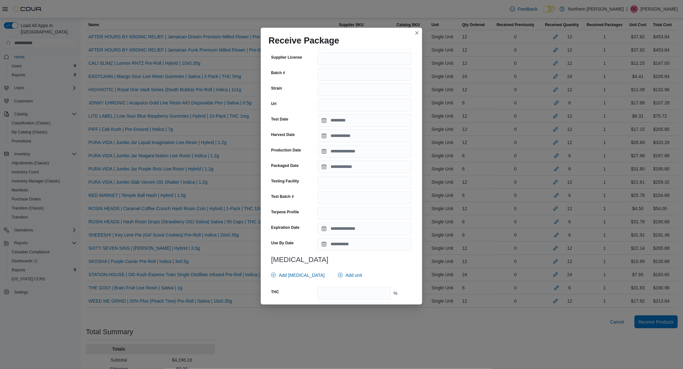
scroll to position [156, 0]
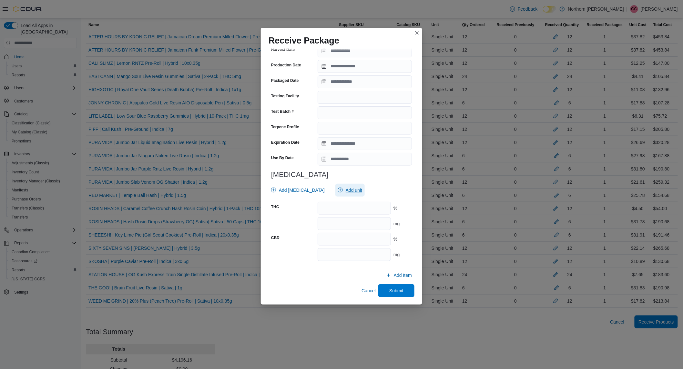
click at [345, 189] on span "Add unit" at bounding box center [353, 190] width 16 height 6
click at [328, 221] on span "mg . Checked option." at bounding box center [335, 220] width 65 height 8
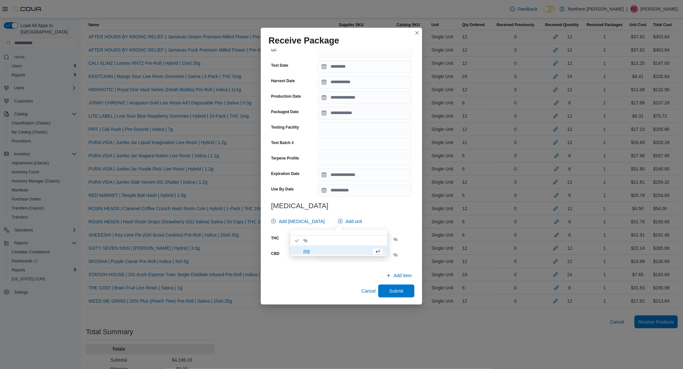
click at [366, 213] on div "# of Characters = 4 Package Number **** Quantity * Cost $ ***** Supplier Licens…" at bounding box center [341, 105] width 146 height 323
click at [356, 237] on input "number" at bounding box center [353, 239] width 73 height 13
type input "****"
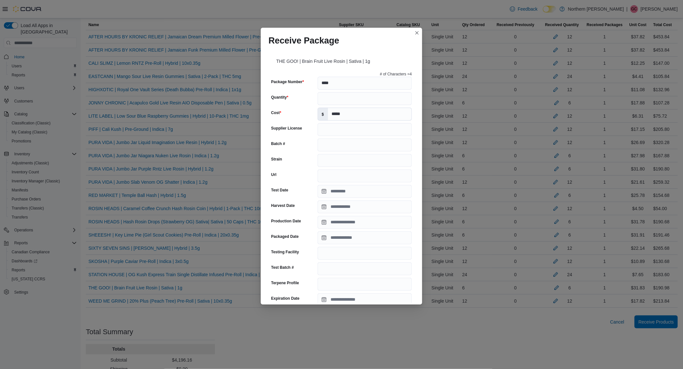
type input "****"
click at [332, 159] on input "Strain" at bounding box center [364, 160] width 94 height 13
type input "*"
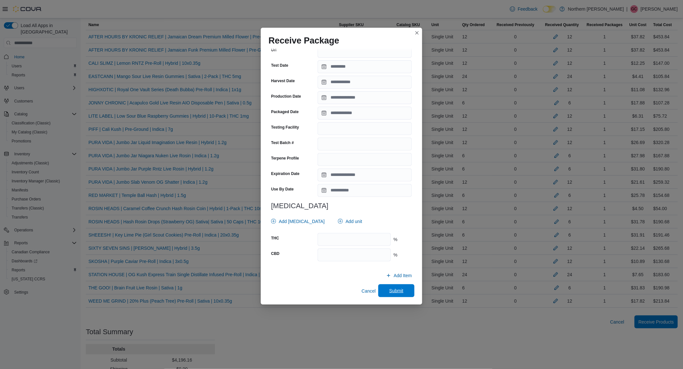
type input "**********"
click at [391, 292] on span "Submit" at bounding box center [396, 291] width 14 height 6
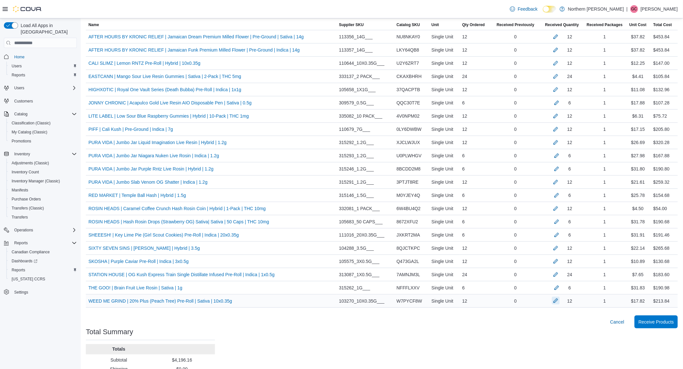
click at [559, 301] on button "button" at bounding box center [556, 301] width 8 height 8
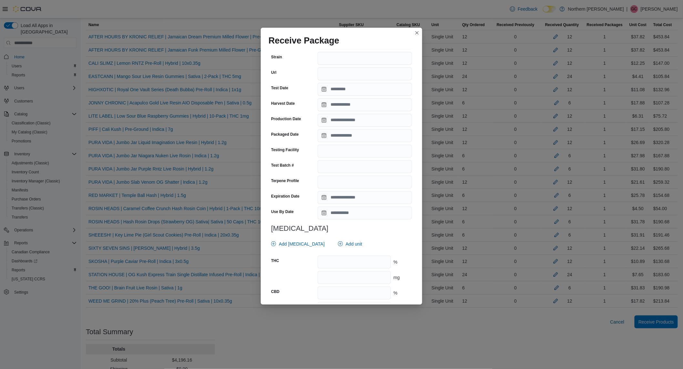
scroll to position [143, 0]
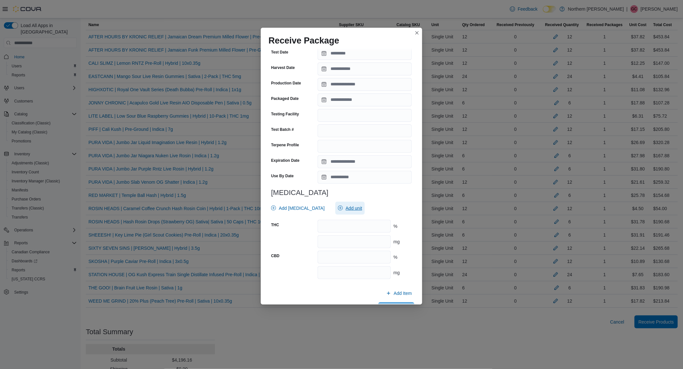
click at [346, 211] on span "Add unit" at bounding box center [350, 208] width 24 height 13
click at [329, 235] on span "mg . Checked option." at bounding box center [343, 239] width 80 height 8
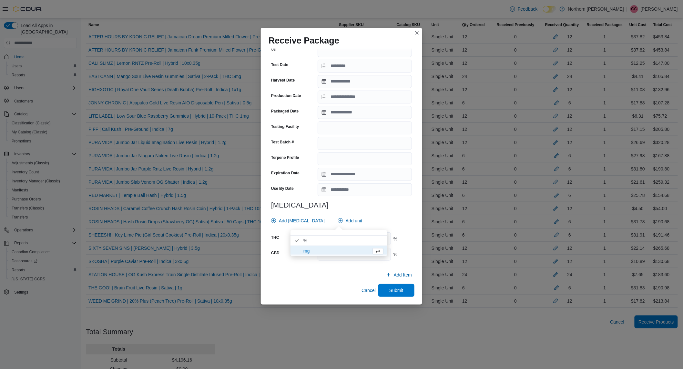
scroll to position [130, 0]
click at [377, 218] on div "Add [MEDICAL_DATA] Add unit" at bounding box center [339, 221] width 143 height 13
click at [368, 241] on input "number" at bounding box center [353, 239] width 73 height 13
type input "*****"
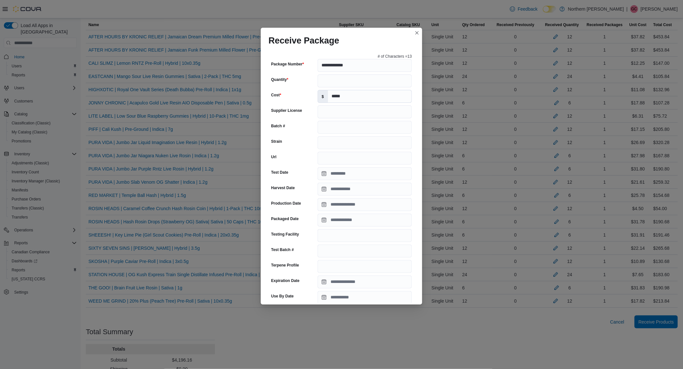
type input "****"
click at [335, 144] on input "Strain" at bounding box center [364, 142] width 94 height 13
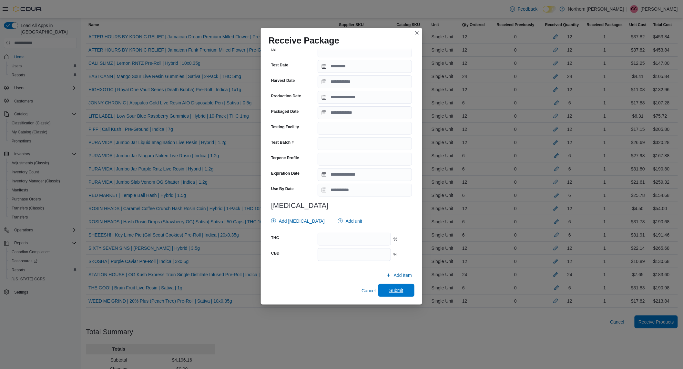
type input "**********"
click at [389, 288] on span "Submit" at bounding box center [396, 290] width 14 height 6
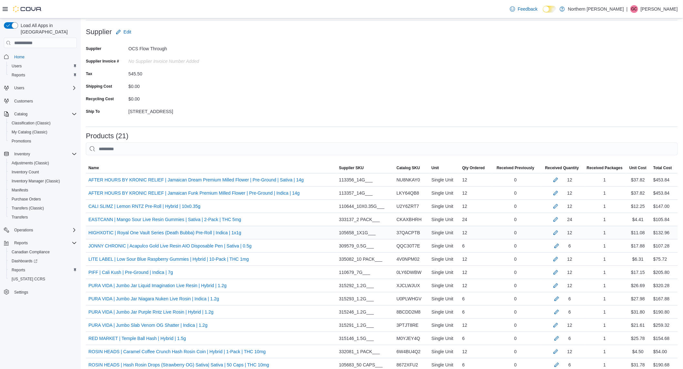
scroll to position [221, 0]
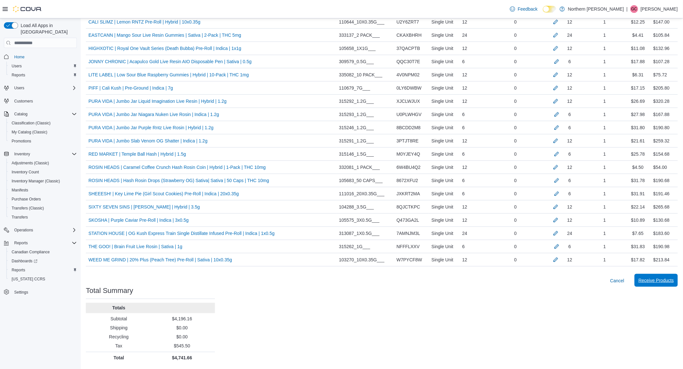
click at [673, 285] on span "Receive Products" at bounding box center [655, 280] width 35 height 13
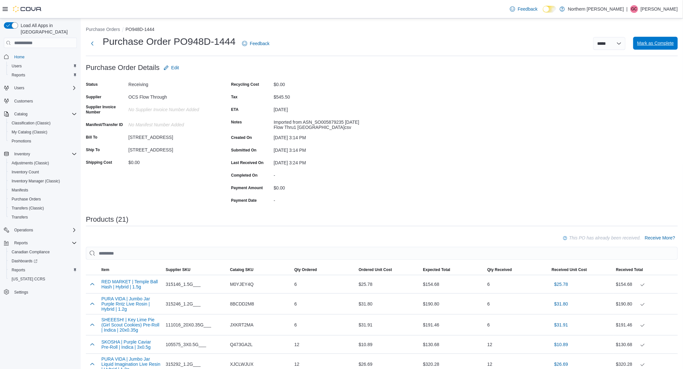
click at [656, 50] on span "Mark as Complete" at bounding box center [655, 43] width 37 height 13
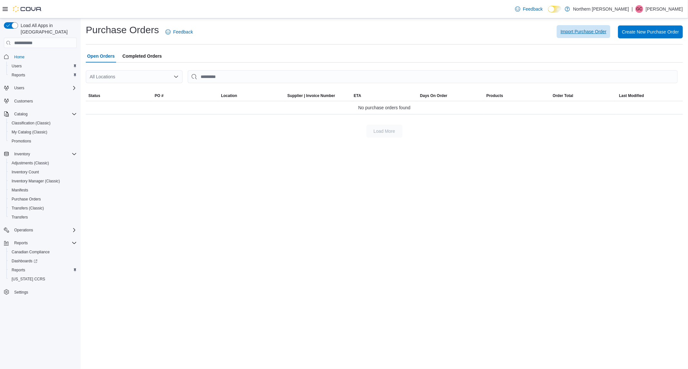
click at [559, 33] on button "Import Purchase Order" at bounding box center [584, 31] width 54 height 13
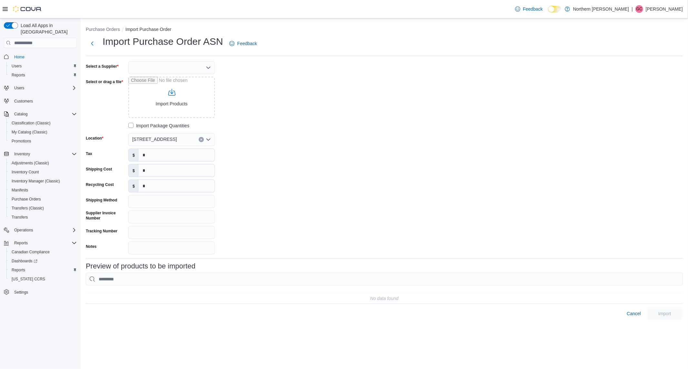
click at [178, 66] on div at bounding box center [171, 67] width 86 height 13
type input "********"
click at [183, 75] on span "OCS Flow Through" at bounding box center [175, 78] width 71 height 6
click at [175, 96] on input "Select or drag a file" at bounding box center [171, 97] width 86 height 41
type input "**********"
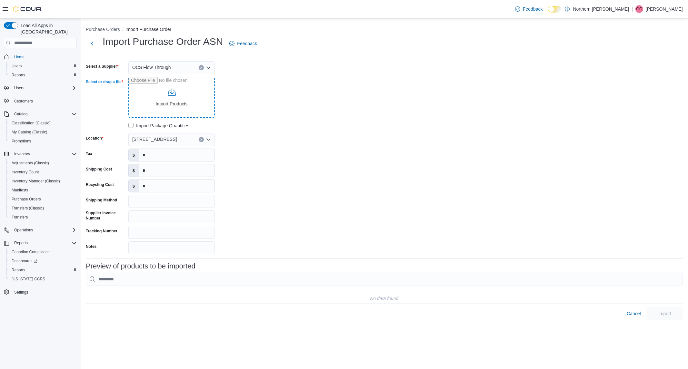
type input "**********"
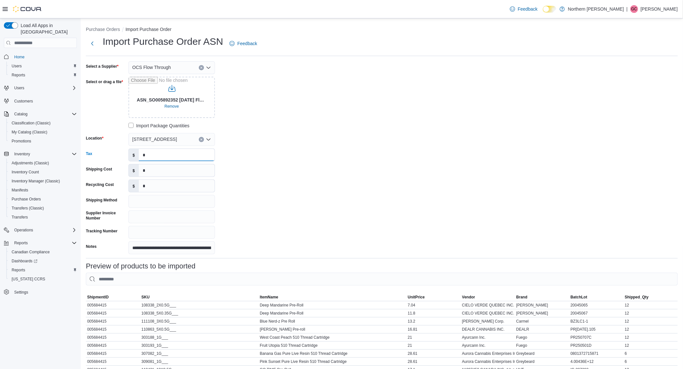
click at [168, 156] on input "*" at bounding box center [177, 155] width 76 height 12
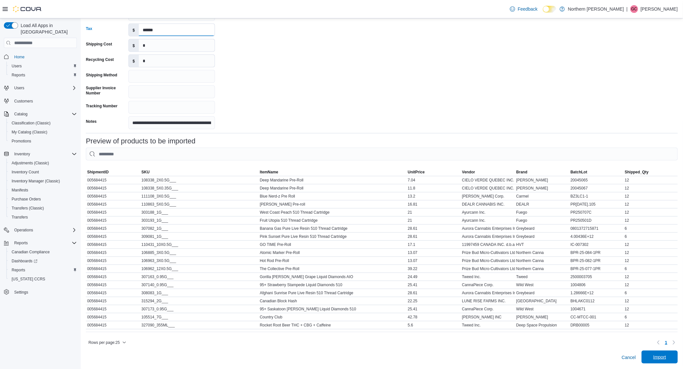
type input "******"
click at [666, 357] on span "Import" at bounding box center [659, 357] width 13 height 6
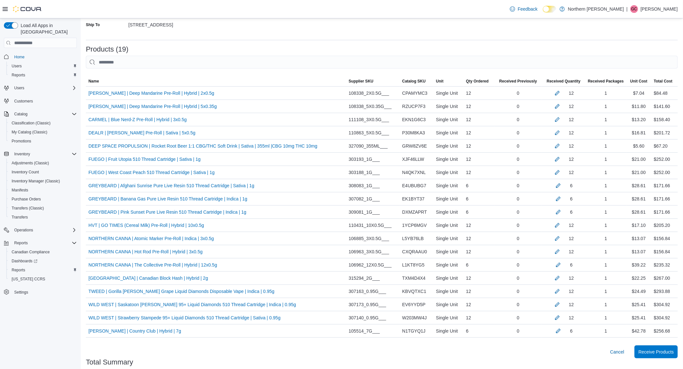
scroll to position [86, 0]
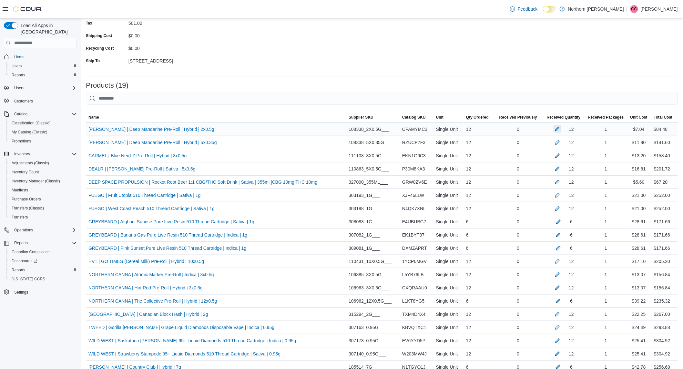
click at [560, 130] on button "button" at bounding box center [557, 129] width 8 height 8
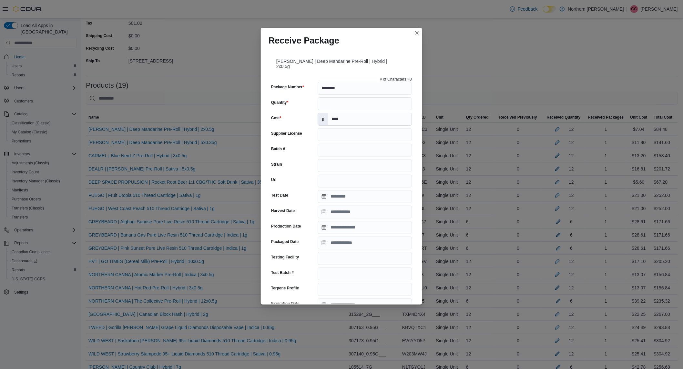
scroll to position [156, 0]
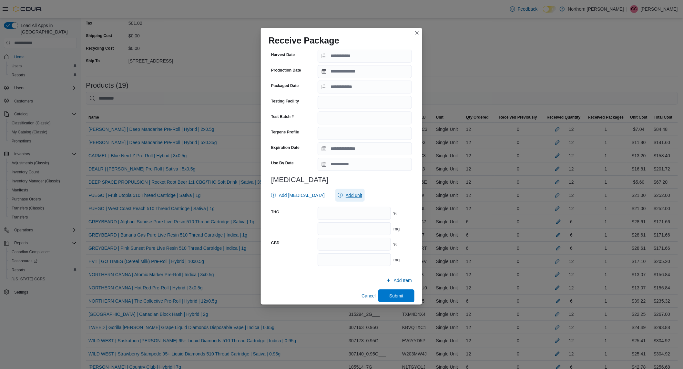
click at [345, 192] on span "Add unit" at bounding box center [353, 195] width 16 height 6
click at [311, 219] on span "mg . Checked option." at bounding box center [343, 220] width 80 height 8
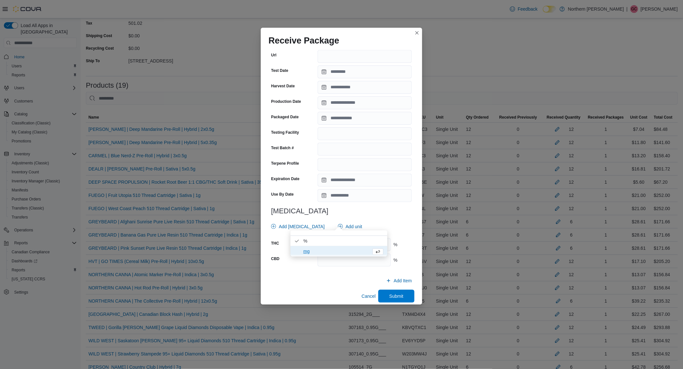
click at [362, 209] on h3 "[MEDICAL_DATA]" at bounding box center [341, 211] width 141 height 8
click at [360, 238] on input "number" at bounding box center [353, 244] width 73 height 13
type input "****"
type input "*"
type input "****"
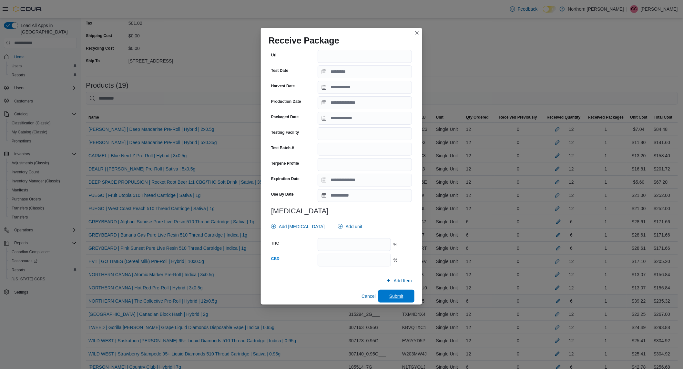
click at [389, 290] on span "Submit" at bounding box center [396, 296] width 28 height 13
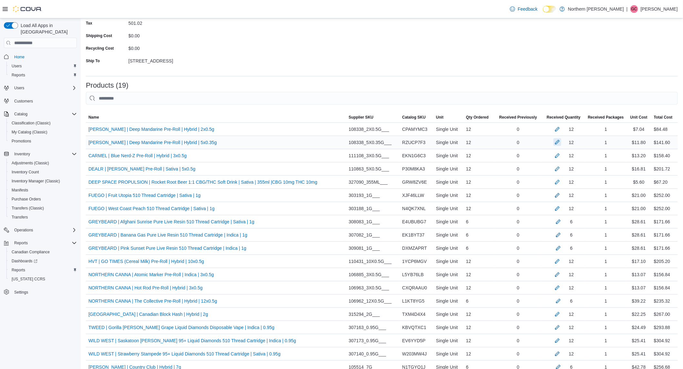
click at [561, 142] on button "button" at bounding box center [557, 142] width 8 height 8
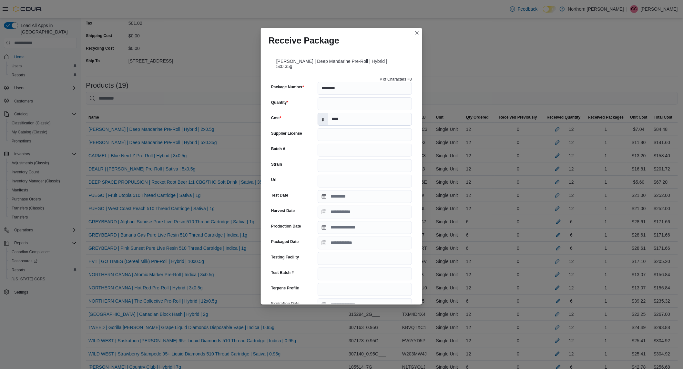
scroll to position [161, 0]
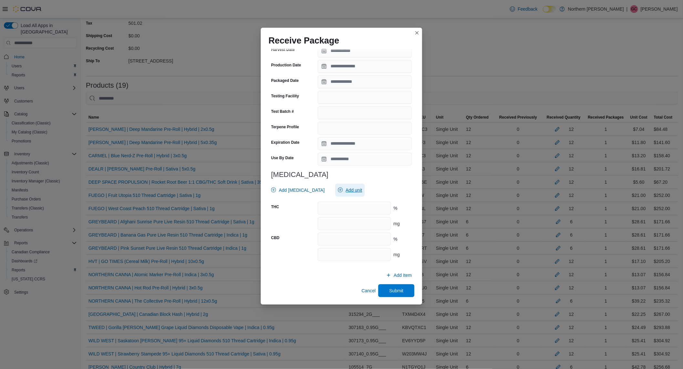
click at [345, 194] on span "Add unit" at bounding box center [350, 190] width 24 height 13
click at [318, 222] on span "mg . Checked option." at bounding box center [343, 220] width 80 height 8
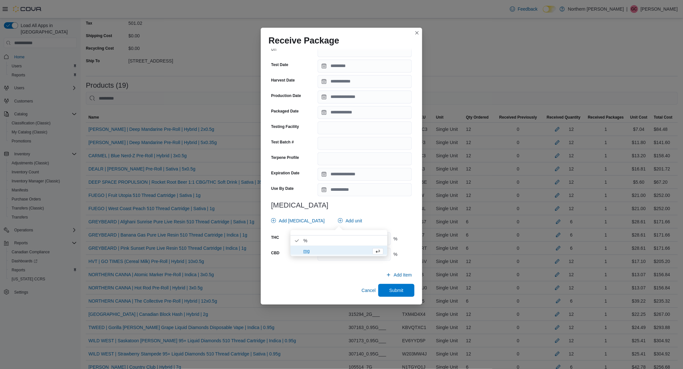
scroll to position [130, 0]
click at [386, 209] on h3 "[MEDICAL_DATA]" at bounding box center [341, 206] width 141 height 8
click at [358, 235] on input "number" at bounding box center [353, 239] width 73 height 13
type input "****"
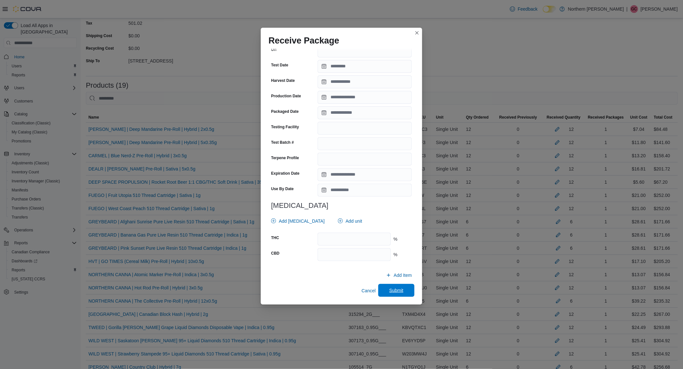
click at [392, 296] on span "Submit" at bounding box center [396, 290] width 28 height 13
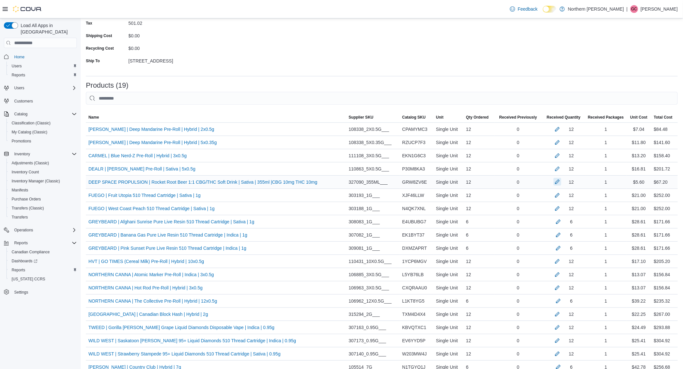
click at [561, 181] on button "button" at bounding box center [557, 182] width 8 height 8
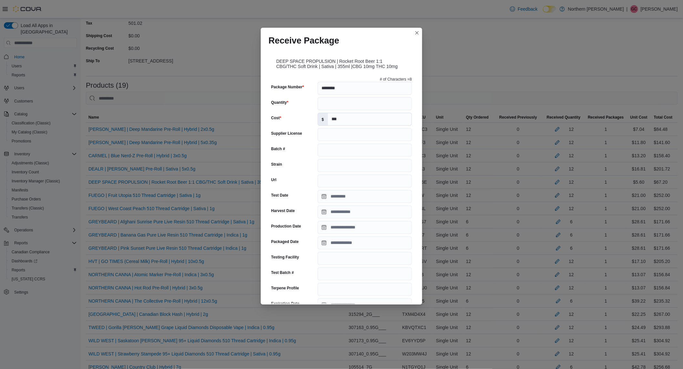
scroll to position [161, 0]
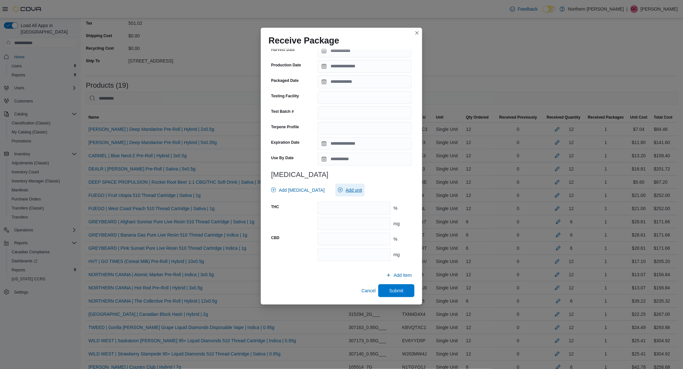
click at [338, 194] on span "Add unit" at bounding box center [350, 190] width 24 height 13
click at [316, 211] on span "% . Checked option." at bounding box center [343, 210] width 80 height 8
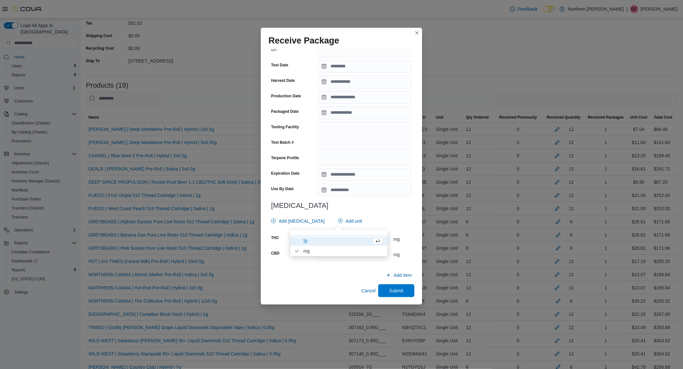
click at [366, 218] on div "Add [MEDICAL_DATA] Add unit" at bounding box center [339, 221] width 143 height 13
click at [363, 235] on input "number" at bounding box center [353, 239] width 73 height 13
type input "**"
click at [301, 223] on span "Add [MEDICAL_DATA]" at bounding box center [302, 221] width 46 height 6
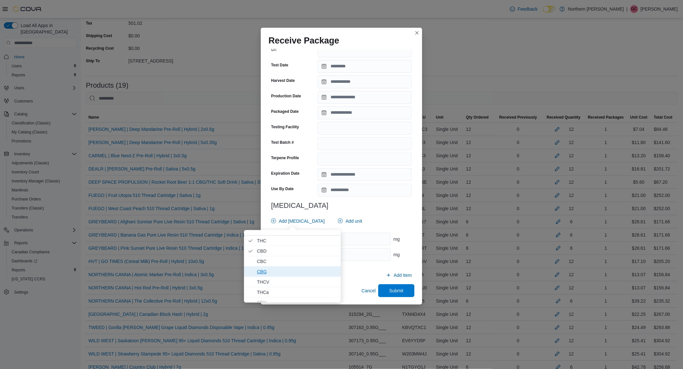
click at [276, 273] on span "CBG" at bounding box center [297, 272] width 80 height 8
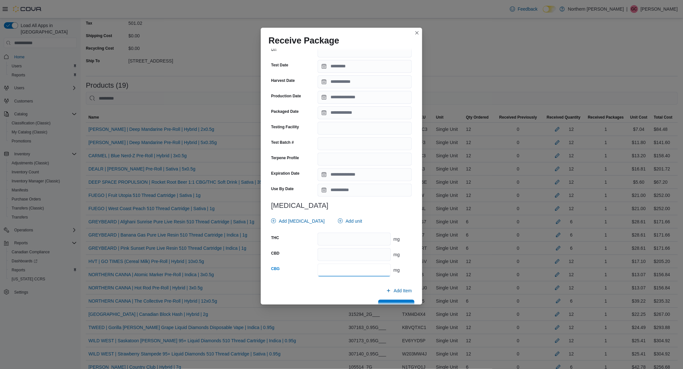
click at [365, 267] on input "number" at bounding box center [353, 270] width 73 height 13
type input "**"
click at [365, 258] on input "number" at bounding box center [353, 254] width 73 height 13
type input "*"
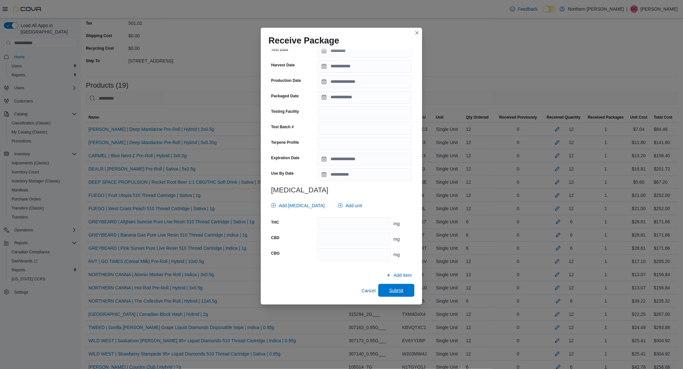
click at [397, 289] on span "Submit" at bounding box center [396, 290] width 14 height 6
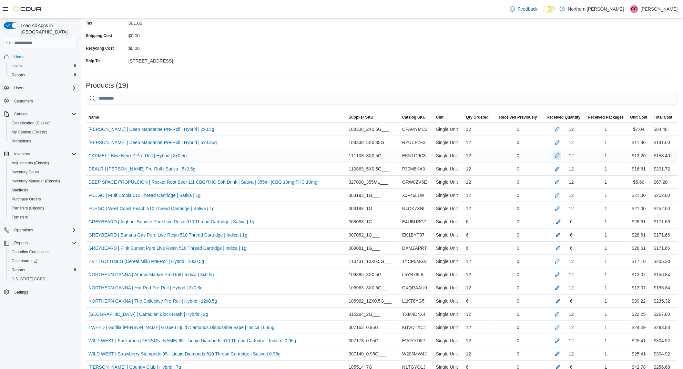
click at [558, 154] on button "button" at bounding box center [557, 156] width 8 height 8
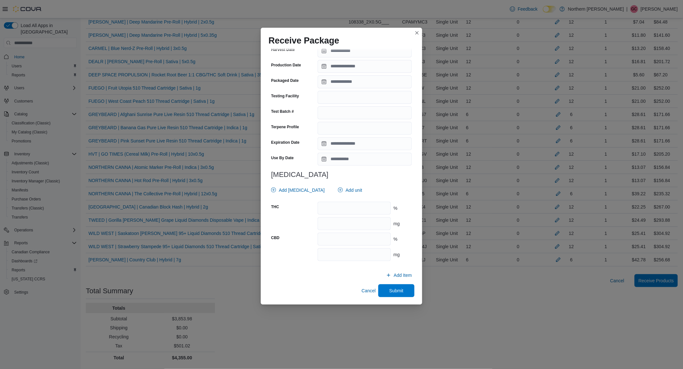
scroll to position [86, 0]
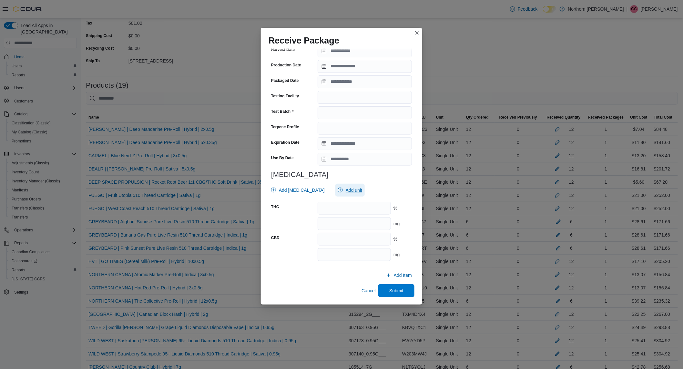
click at [347, 186] on span "Add unit" at bounding box center [350, 190] width 24 height 13
click at [322, 220] on span "mg . Checked option." at bounding box center [343, 220] width 80 height 8
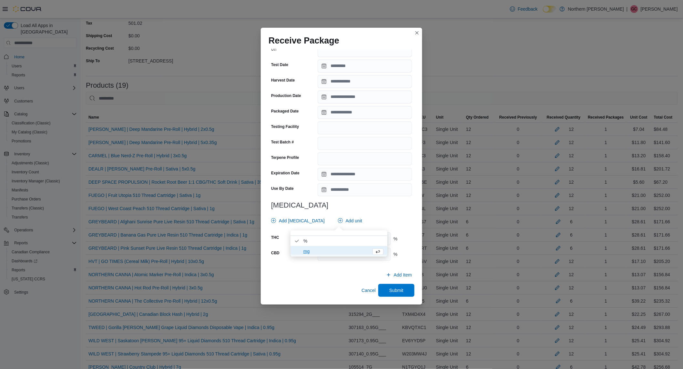
scroll to position [125, 0]
click at [389, 203] on h3 "[MEDICAL_DATA]" at bounding box center [341, 206] width 141 height 8
click at [372, 236] on input "number" at bounding box center [353, 239] width 73 height 13
type input "*****"
click at [341, 254] on input "number" at bounding box center [353, 255] width 73 height 13
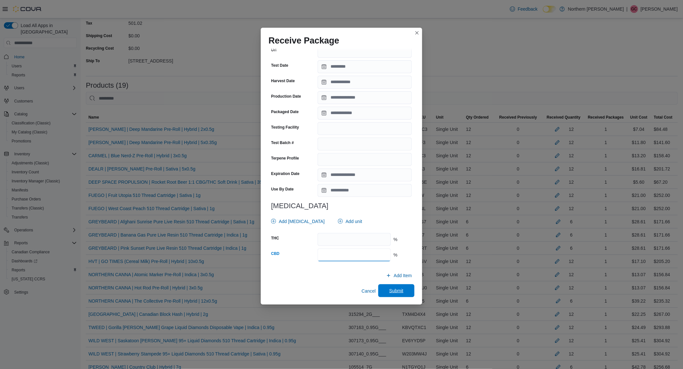
type input "****"
click at [382, 287] on span "Submit" at bounding box center [396, 291] width 28 height 13
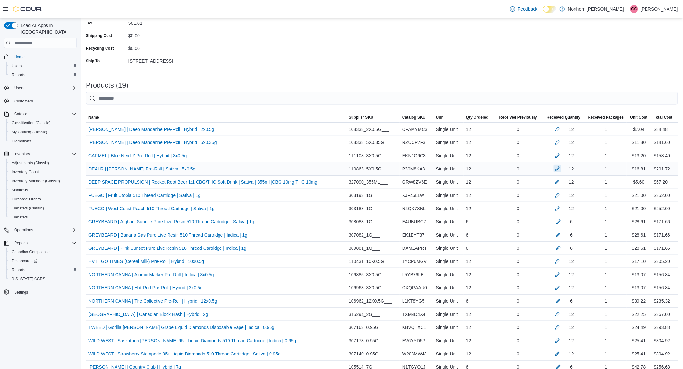
click at [561, 169] on button "button" at bounding box center [557, 169] width 8 height 8
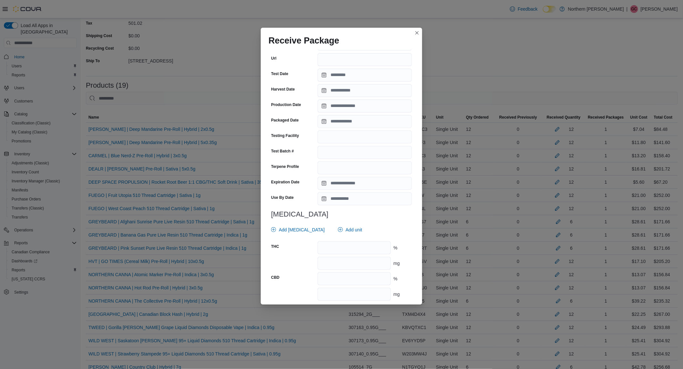
scroll to position [156, 0]
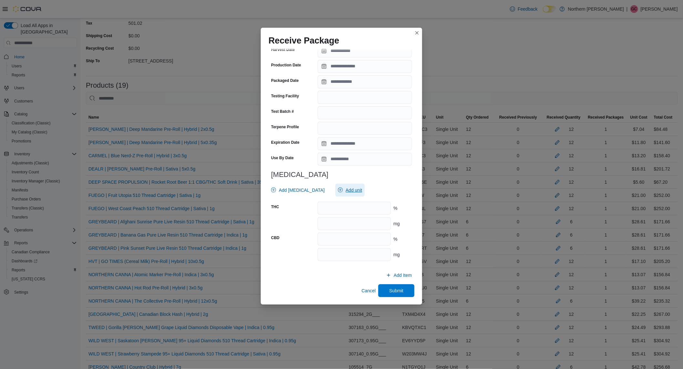
click at [345, 189] on span "Add unit" at bounding box center [353, 190] width 16 height 6
click at [311, 222] on span "mg . Checked option." at bounding box center [343, 220] width 80 height 8
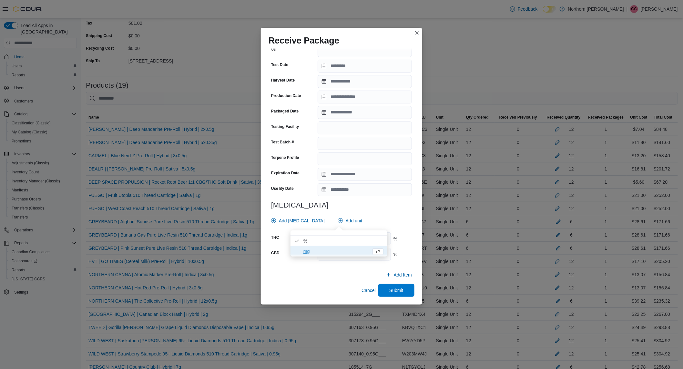
scroll to position [125, 0]
click at [388, 202] on h3 "[MEDICAL_DATA]" at bounding box center [341, 206] width 141 height 8
click at [364, 244] on input "number" at bounding box center [353, 239] width 73 height 13
type input "*****"
click at [353, 256] on input "number" at bounding box center [353, 255] width 73 height 13
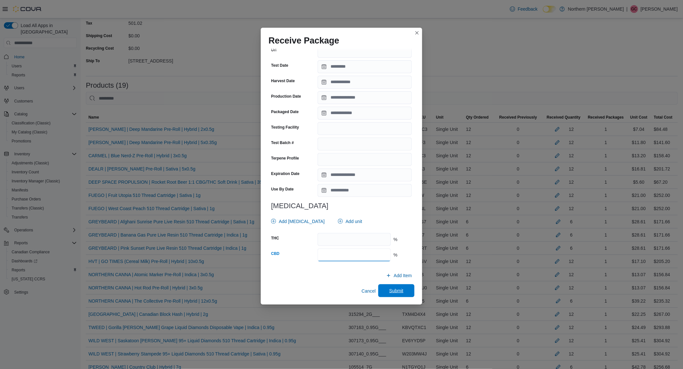
type input "****"
click at [383, 290] on span "Submit" at bounding box center [396, 291] width 28 height 13
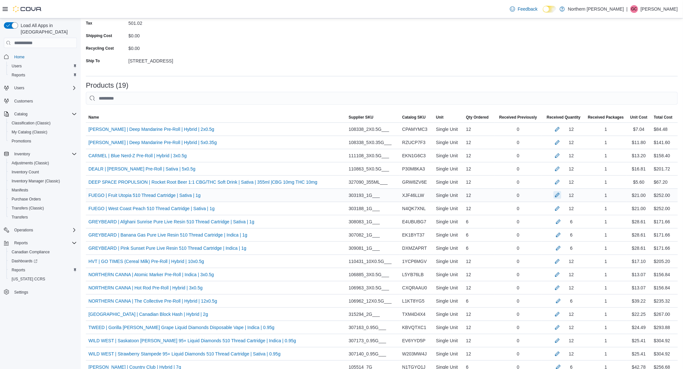
click at [559, 197] on button "button" at bounding box center [557, 195] width 8 height 8
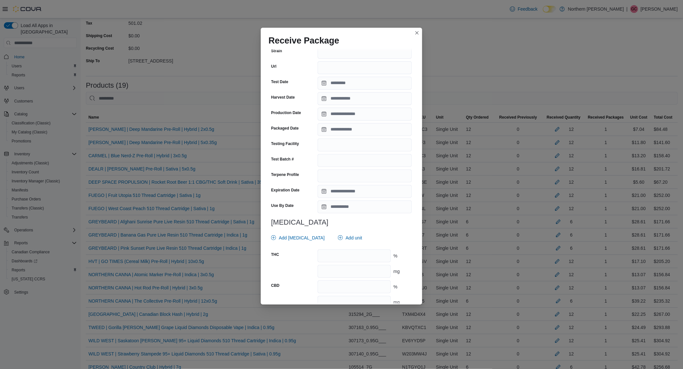
scroll to position [156, 0]
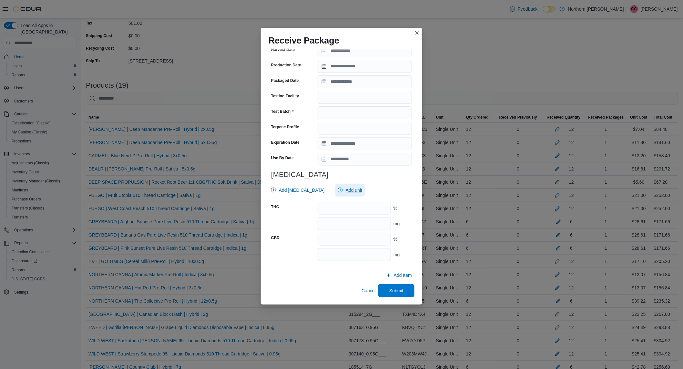
click at [339, 184] on span "Add unit" at bounding box center [350, 190] width 24 height 13
click at [326, 215] on span "mg . Checked option." at bounding box center [338, 220] width 97 height 10
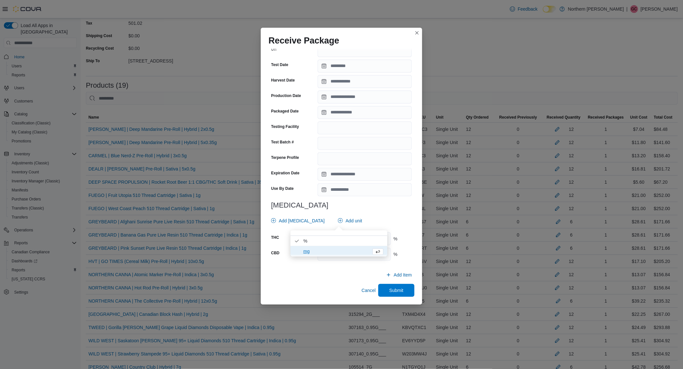
scroll to position [125, 0]
click at [386, 203] on h3 "[MEDICAL_DATA]" at bounding box center [341, 206] width 141 height 8
click at [353, 239] on input "number" at bounding box center [353, 239] width 73 height 13
type input "****"
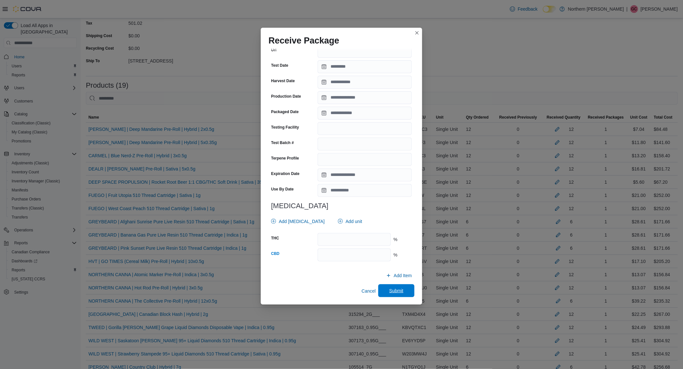
click at [389, 290] on span "Submit" at bounding box center [396, 291] width 14 height 6
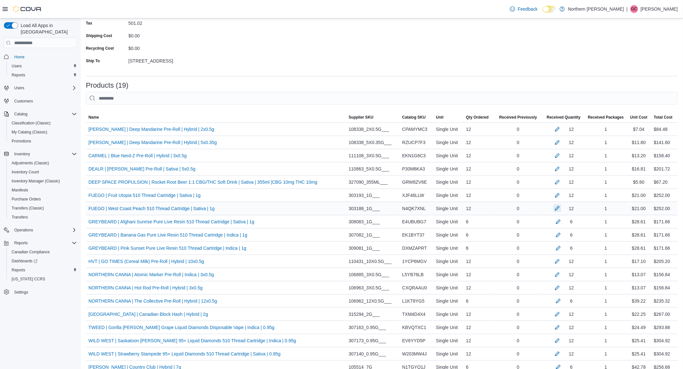
click at [561, 212] on button "button" at bounding box center [557, 209] width 8 height 8
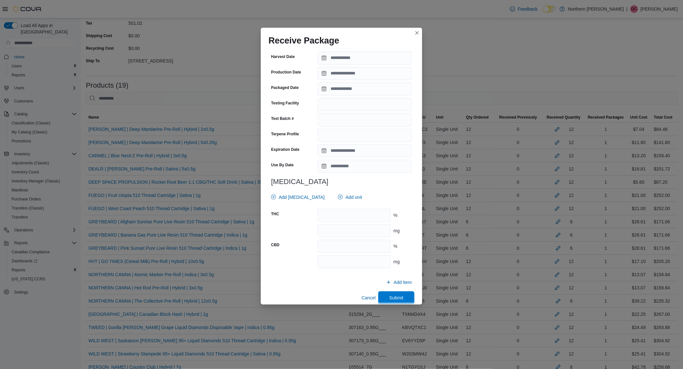
scroll to position [161, 0]
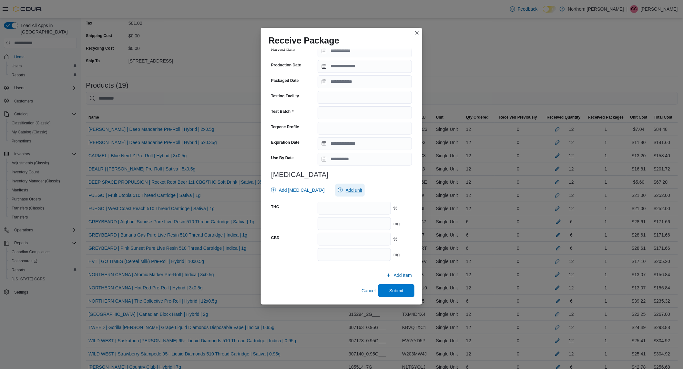
click at [338, 186] on span "Add unit" at bounding box center [350, 190] width 24 height 13
click at [332, 223] on span "mg . Checked option." at bounding box center [343, 220] width 80 height 8
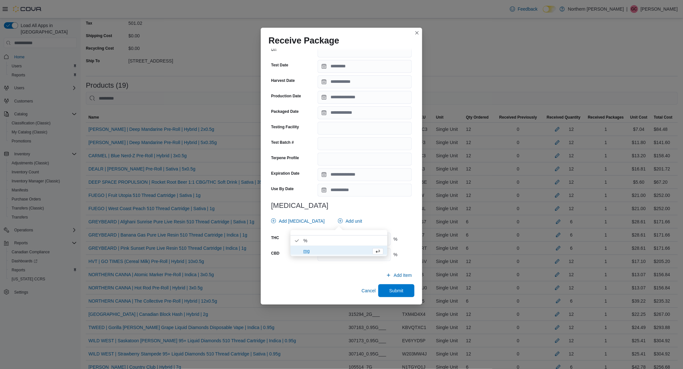
click at [382, 199] on div "# of Characters = 9 Package Number ********* Quantity ** Cost $ ** Supplier Lic…" at bounding box center [341, 105] width 146 height 323
click at [359, 236] on input "number" at bounding box center [353, 239] width 73 height 13
type input "****"
click at [389, 292] on span "Submit" at bounding box center [396, 290] width 14 height 6
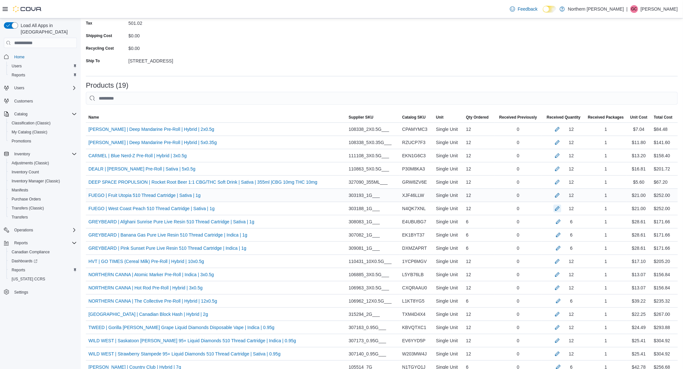
scroll to position [123, 0]
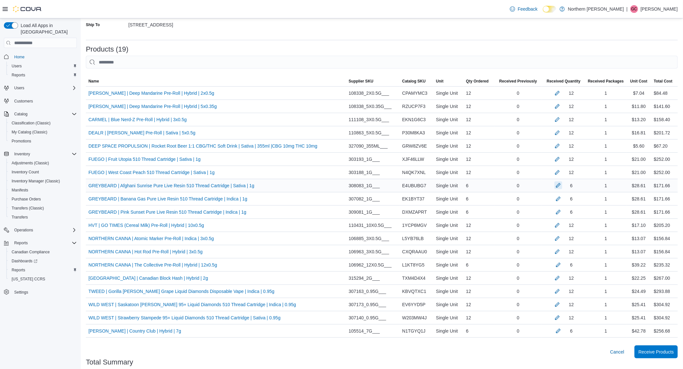
click at [561, 189] on button "button" at bounding box center [558, 186] width 8 height 8
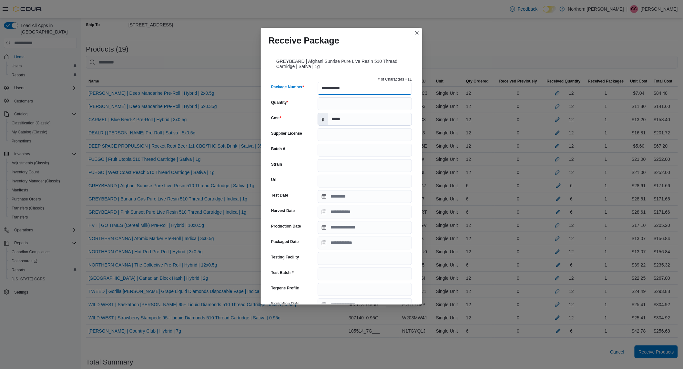
click at [363, 91] on input "**********" at bounding box center [364, 88] width 94 height 13
type input "*"
type input "**********"
type input "*****"
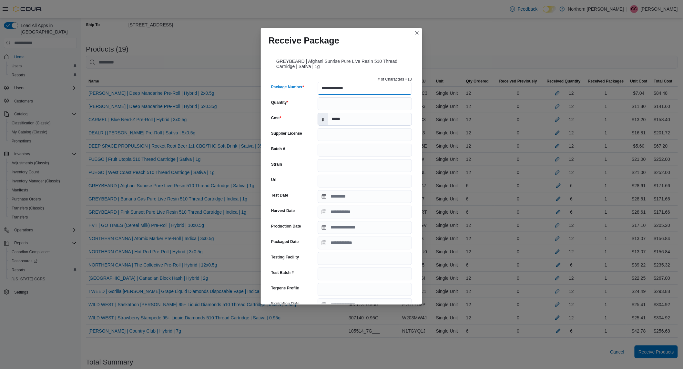
type input "****"
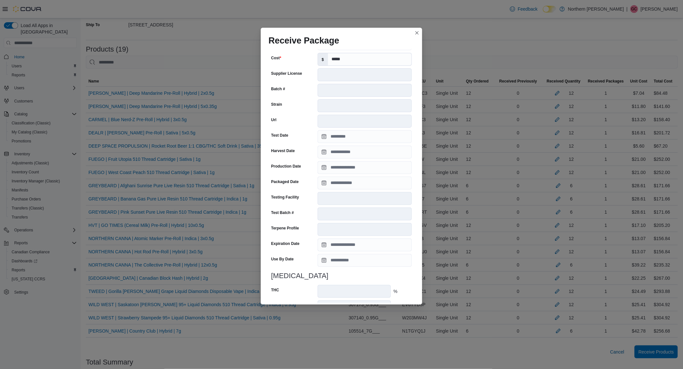
scroll to position [155, 0]
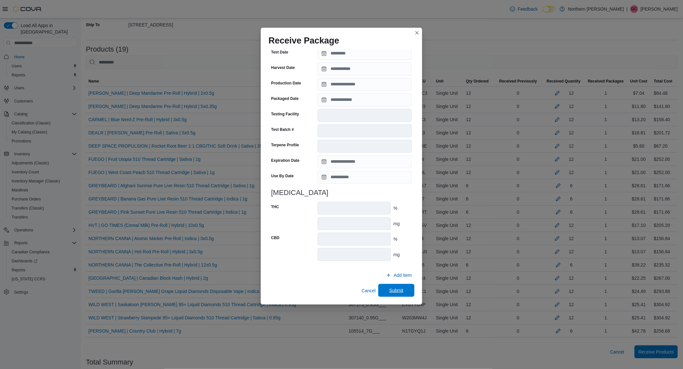
click at [395, 290] on span "Submit" at bounding box center [396, 290] width 14 height 6
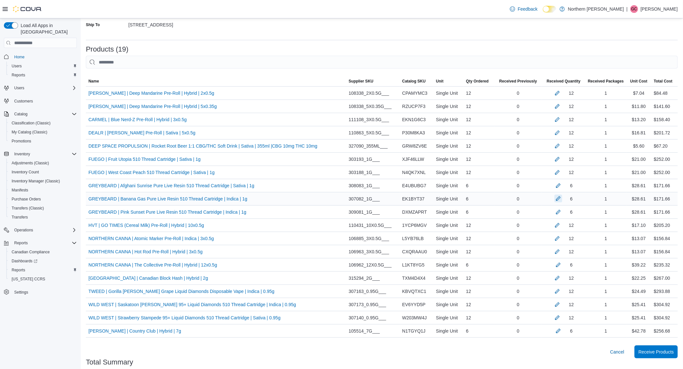
click at [562, 198] on button "button" at bounding box center [558, 199] width 8 height 8
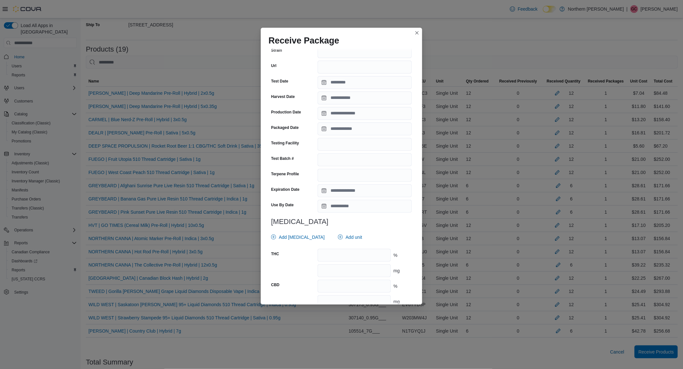
scroll to position [161, 0]
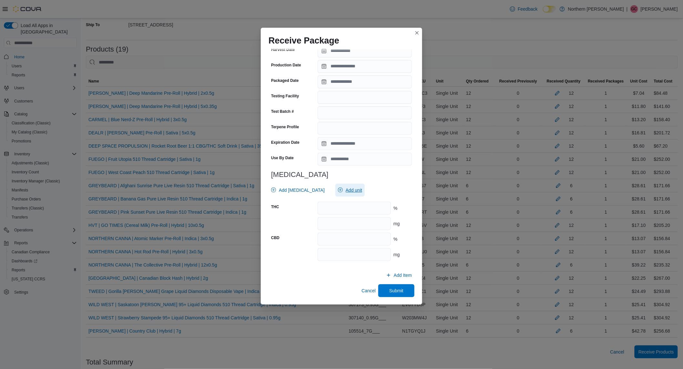
click at [345, 192] on span "Add unit" at bounding box center [353, 190] width 16 height 6
click at [321, 218] on span "mg . Checked option." at bounding box center [343, 220] width 80 height 8
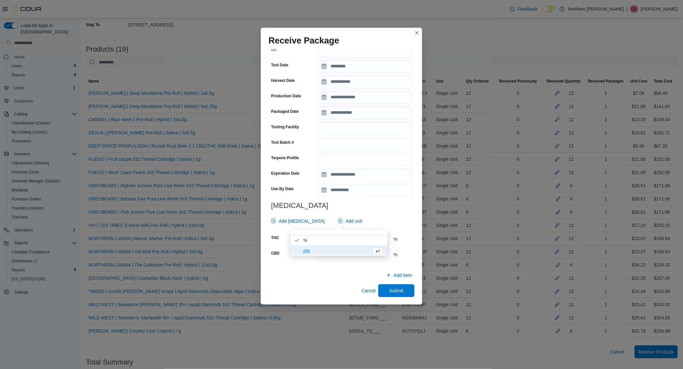
click at [369, 203] on h3 "[MEDICAL_DATA]" at bounding box center [341, 206] width 141 height 8
click at [360, 237] on input "number" at bounding box center [353, 239] width 73 height 13
type input "*****"
type input "****"
click at [389, 288] on span "Submit" at bounding box center [396, 290] width 14 height 6
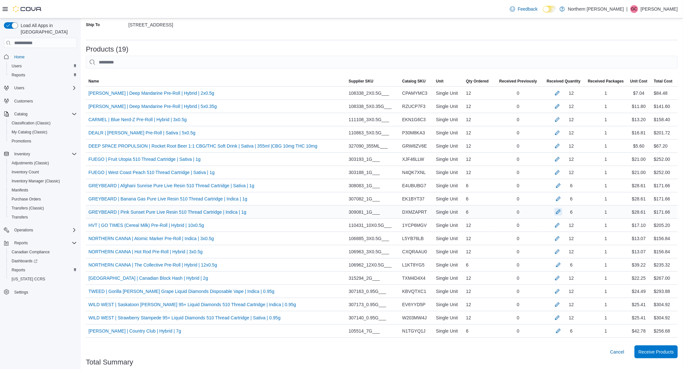
click at [562, 214] on button "button" at bounding box center [558, 212] width 8 height 8
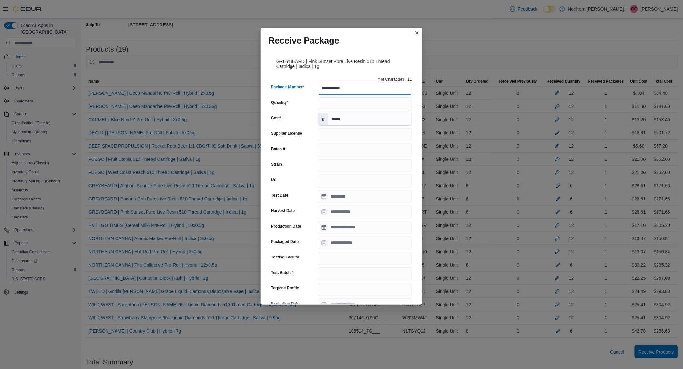
click at [352, 88] on input "**********" at bounding box center [364, 88] width 94 height 13
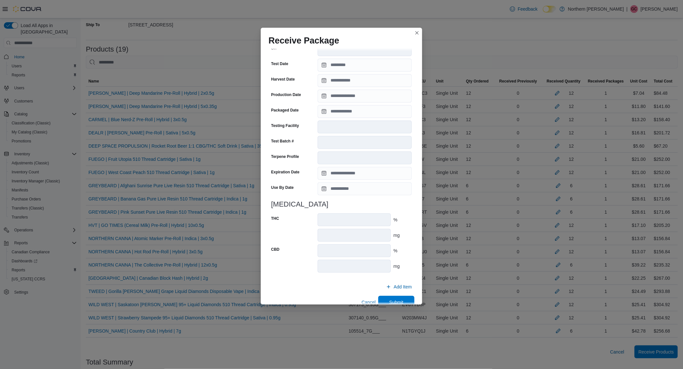
scroll to position [155, 0]
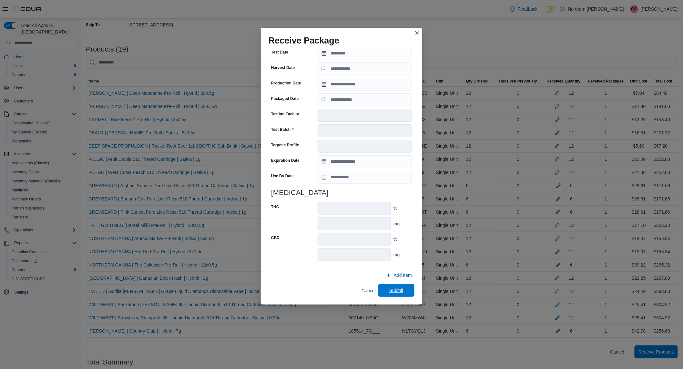
type input "**********"
click at [383, 290] on span "Submit" at bounding box center [396, 290] width 28 height 13
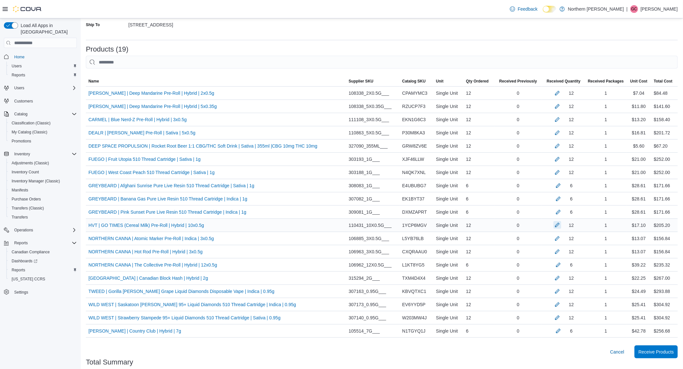
click at [561, 224] on button "button" at bounding box center [557, 225] width 8 height 8
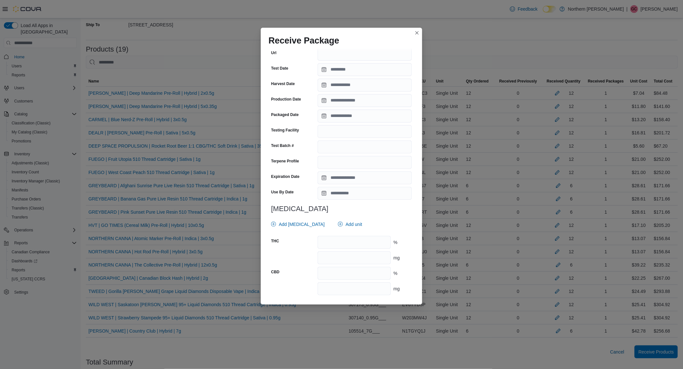
scroll to position [156, 0]
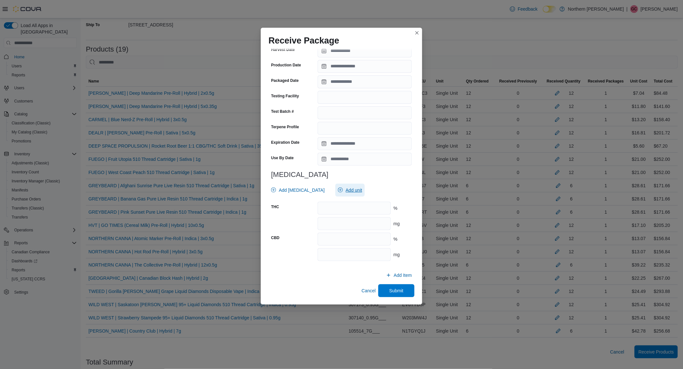
click at [346, 187] on span "Add unit" at bounding box center [353, 190] width 16 height 6
click at [331, 218] on span "mg . Checked option." at bounding box center [343, 220] width 80 height 8
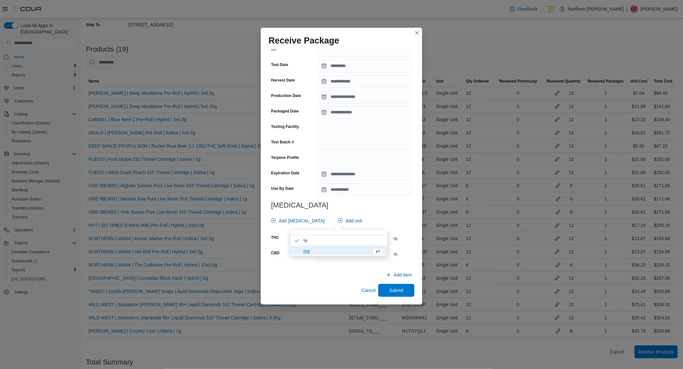
scroll to position [125, 0]
click at [368, 204] on h3 "[MEDICAL_DATA]" at bounding box center [341, 206] width 141 height 8
click at [374, 242] on input "number" at bounding box center [353, 239] width 73 height 13
type input "****"
click at [354, 256] on input "number" at bounding box center [353, 255] width 73 height 13
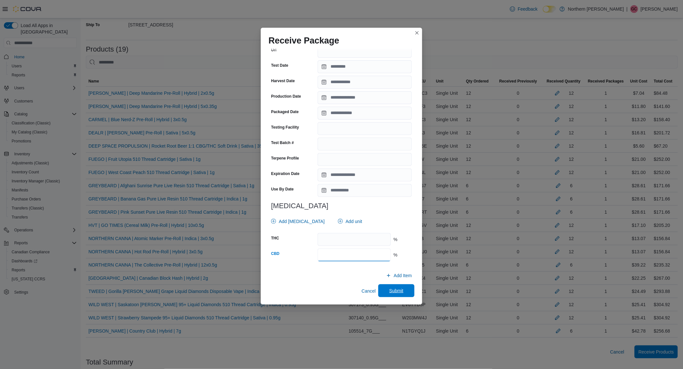
type input "***"
click at [385, 285] on span "Submit" at bounding box center [396, 291] width 28 height 13
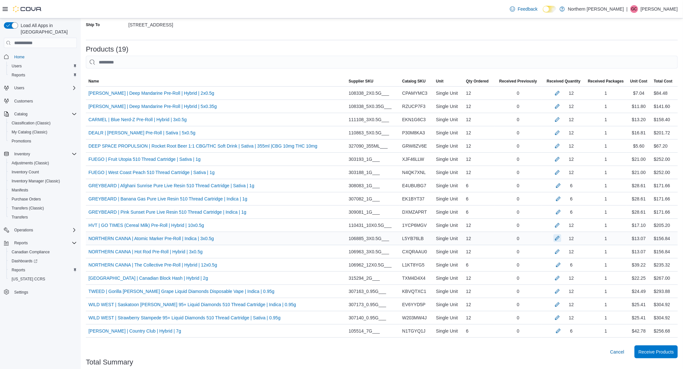
click at [560, 239] on button "button" at bounding box center [557, 239] width 8 height 8
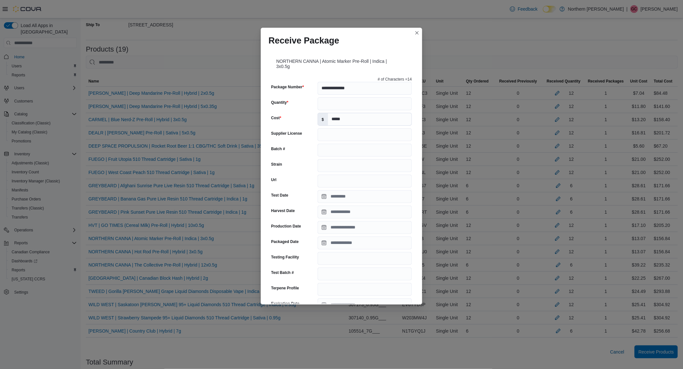
scroll to position [161, 0]
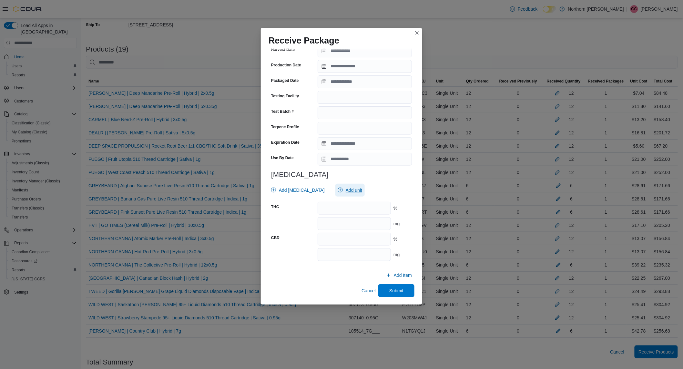
click at [345, 192] on span "Add unit" at bounding box center [353, 190] width 16 height 6
click at [318, 219] on span "mg . Checked option." at bounding box center [343, 220] width 80 height 8
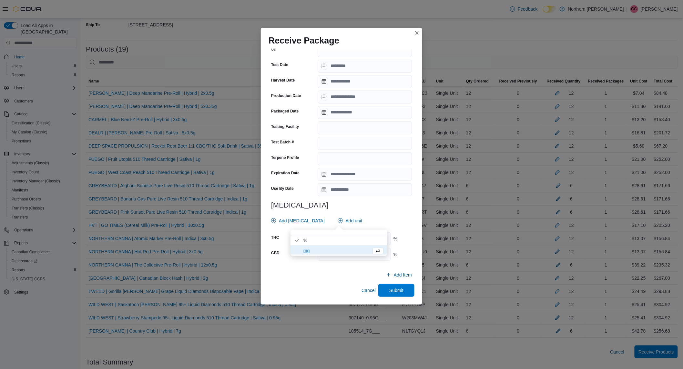
scroll to position [130, 0]
click at [375, 211] on div "**********" at bounding box center [341, 105] width 146 height 323
click at [344, 241] on input "number" at bounding box center [353, 239] width 73 height 13
type input "******"
click at [350, 255] on input "number" at bounding box center [353, 254] width 73 height 13
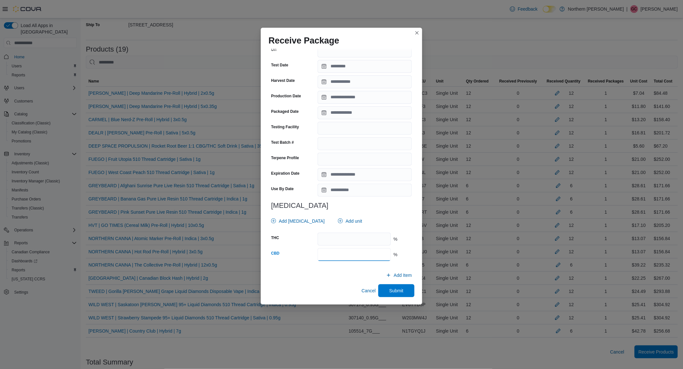
type input "****"
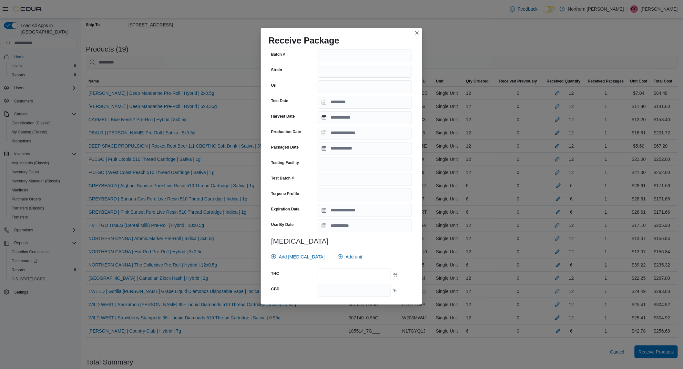
click at [357, 273] on input "******" at bounding box center [353, 275] width 73 height 13
type input "*****"
click at [376, 253] on div "Add [MEDICAL_DATA] Add unit" at bounding box center [339, 257] width 143 height 13
click at [404, 295] on div "**** %" at bounding box center [364, 290] width 94 height 13
click at [401, 290] on div "%" at bounding box center [402, 290] width 18 height 6
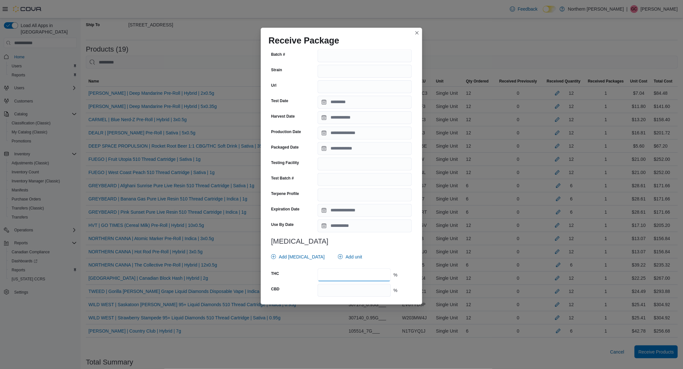
click at [360, 278] on input "*****" at bounding box center [353, 275] width 73 height 13
click at [399, 293] on div "%" at bounding box center [402, 290] width 18 height 6
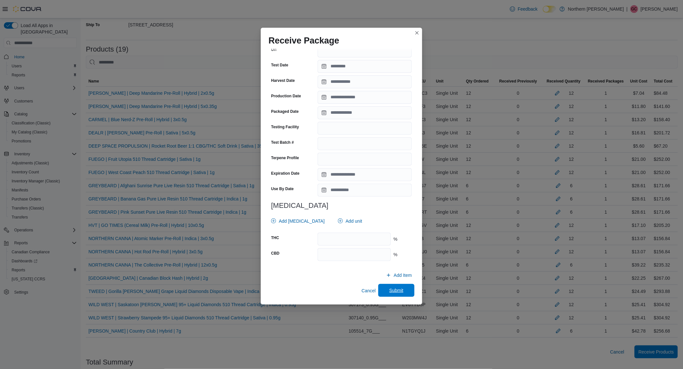
click at [390, 290] on span "Submit" at bounding box center [396, 290] width 14 height 6
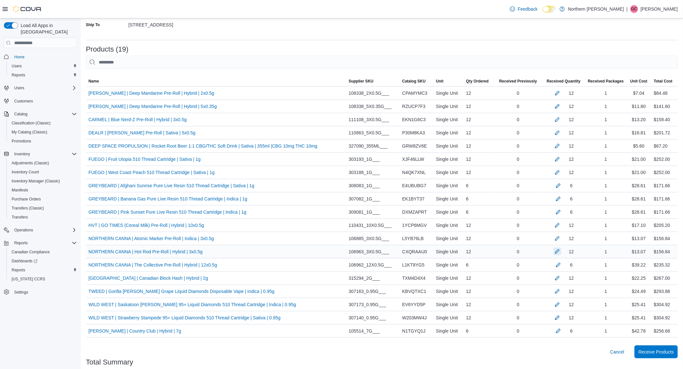
click at [559, 251] on button "button" at bounding box center [557, 252] width 8 height 8
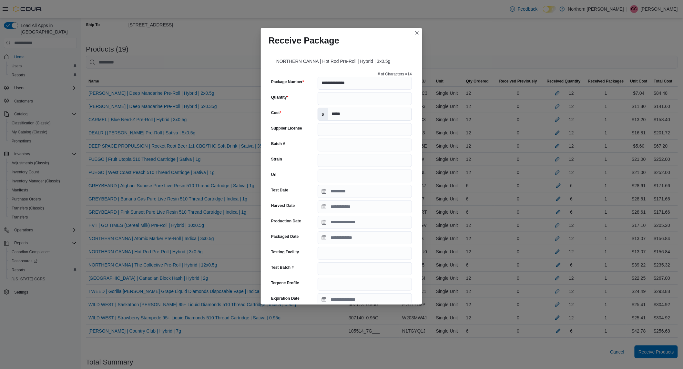
scroll to position [156, 0]
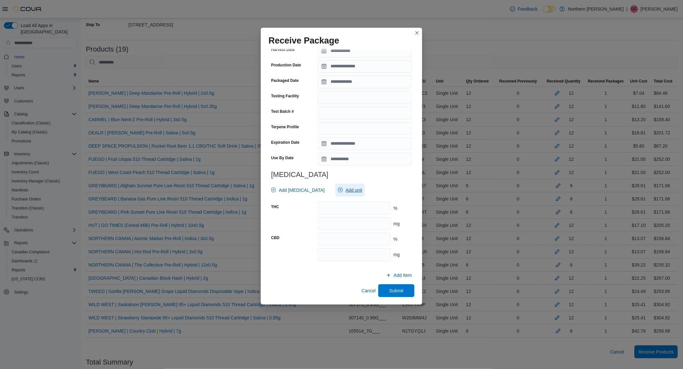
click at [338, 190] on span "Add unit" at bounding box center [350, 190] width 24 height 13
click at [332, 222] on span "mg . Checked option." at bounding box center [343, 220] width 80 height 8
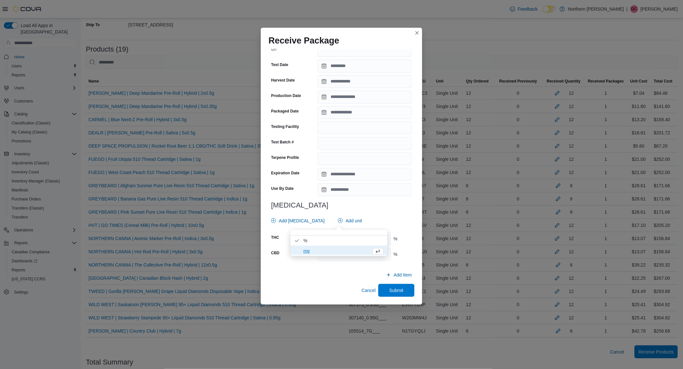
scroll to position [125, 0]
click at [371, 210] on div "**********" at bounding box center [341, 105] width 146 height 323
click at [360, 240] on input "number" at bounding box center [353, 239] width 73 height 13
type input "*****"
click at [356, 257] on input "number" at bounding box center [353, 255] width 73 height 13
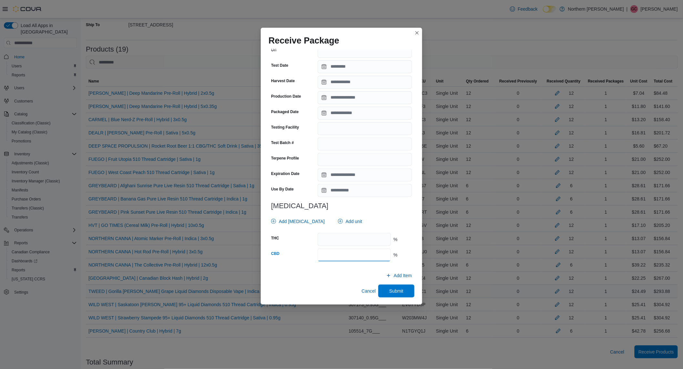
type input "****"
click at [383, 288] on span "Submit" at bounding box center [396, 291] width 28 height 13
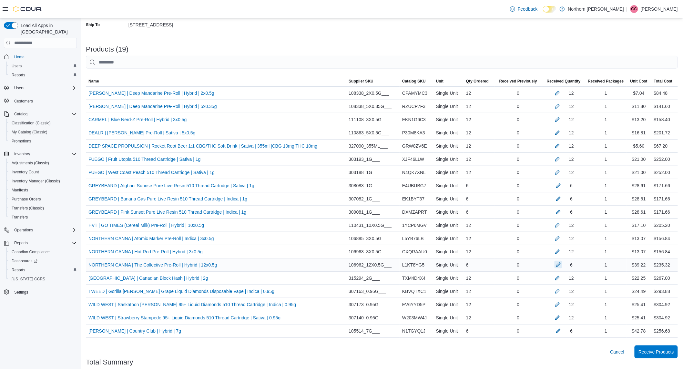
click at [562, 268] on button "button" at bounding box center [558, 265] width 8 height 8
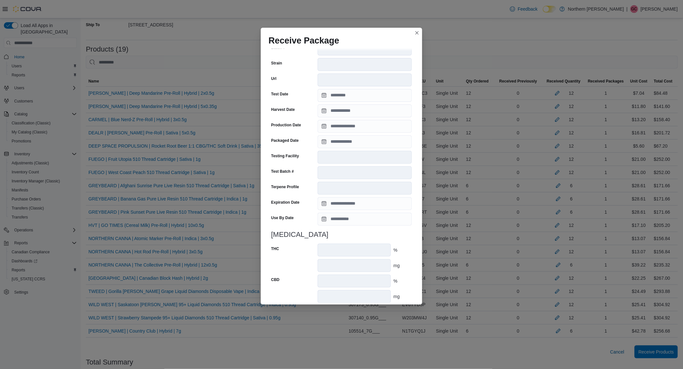
scroll to position [155, 0]
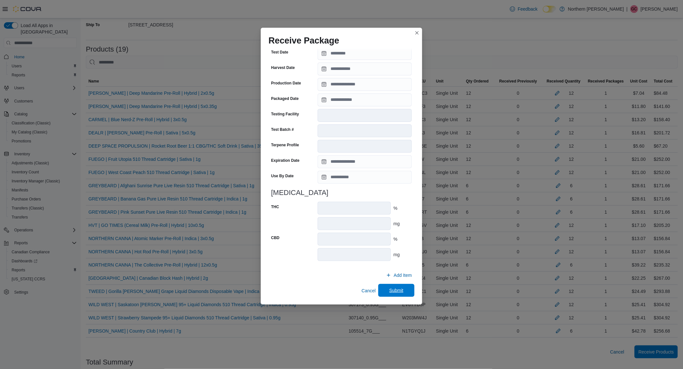
click at [389, 289] on span "Submit" at bounding box center [396, 290] width 14 height 6
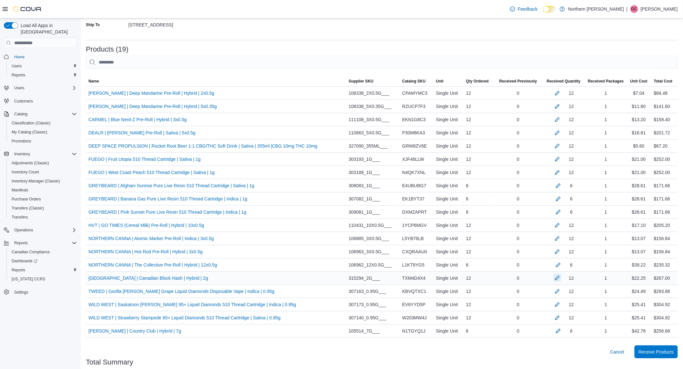
click at [561, 281] on button "button" at bounding box center [557, 278] width 8 height 8
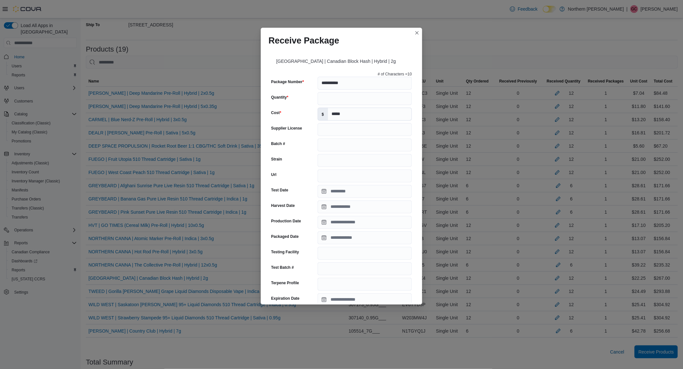
scroll to position [156, 0]
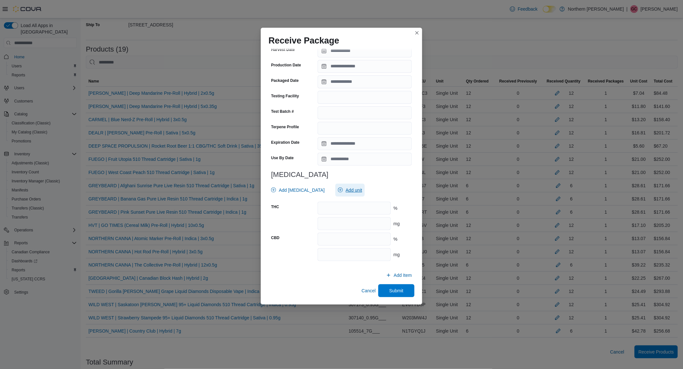
click at [338, 195] on span "Add unit" at bounding box center [350, 190] width 24 height 13
click at [320, 218] on span "mg . Checked option." at bounding box center [343, 220] width 80 height 8
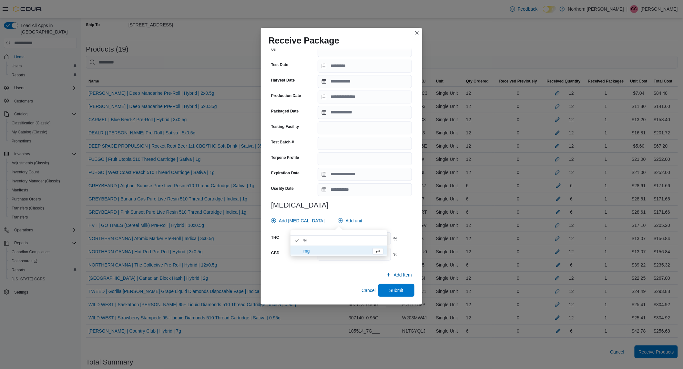
scroll to position [125, 0]
click at [381, 203] on h3 "[MEDICAL_DATA]" at bounding box center [341, 206] width 141 height 8
click at [359, 240] on input "number" at bounding box center [353, 239] width 73 height 13
type input "*****"
type input "****"
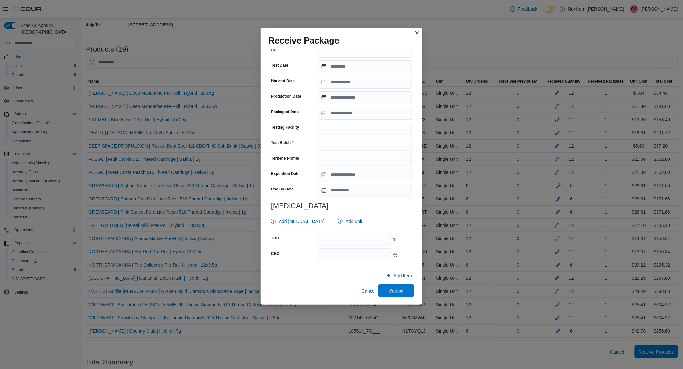
click at [389, 292] on span "Submit" at bounding box center [396, 291] width 14 height 6
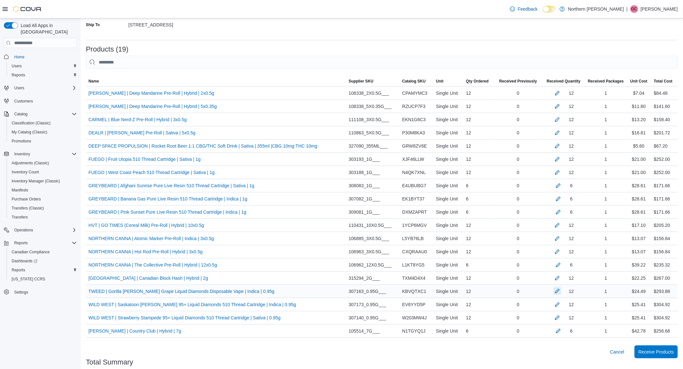
click at [560, 292] on button "button" at bounding box center [557, 291] width 8 height 8
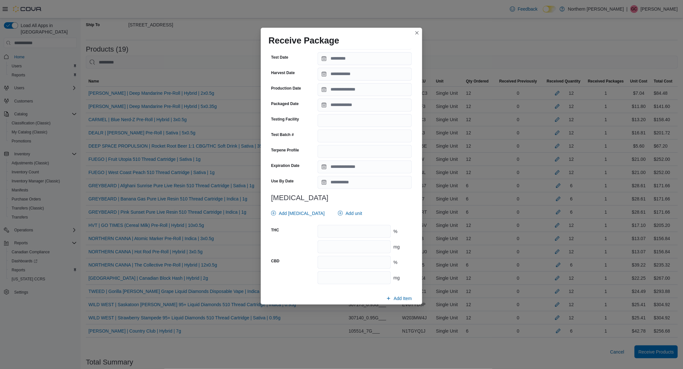
scroll to position [147, 0]
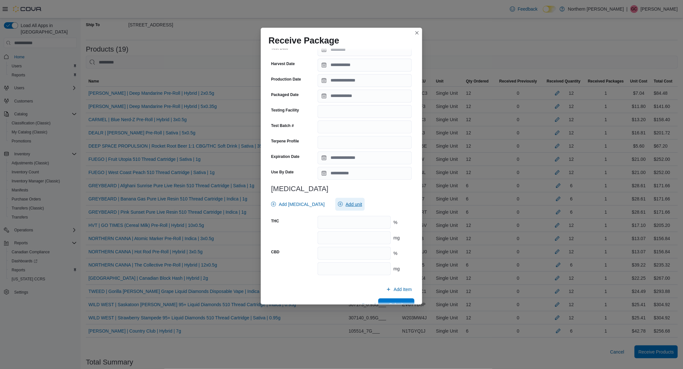
click at [338, 198] on span "Add unit" at bounding box center [350, 204] width 24 height 13
click at [327, 234] on span "mg . Checked option." at bounding box center [343, 234] width 80 height 8
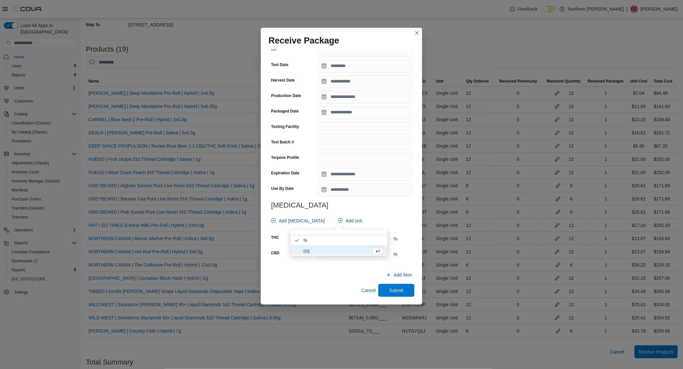
scroll to position [130, 0]
click at [375, 226] on div "Add [MEDICAL_DATA] Add unit" at bounding box center [339, 221] width 143 height 13
click at [363, 239] on input "number" at bounding box center [353, 239] width 73 height 13
type input "****"
type input "***"
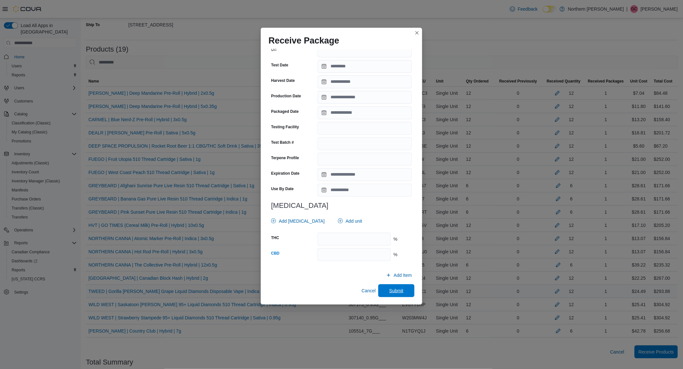
click at [385, 295] on span "Submit" at bounding box center [396, 291] width 28 height 13
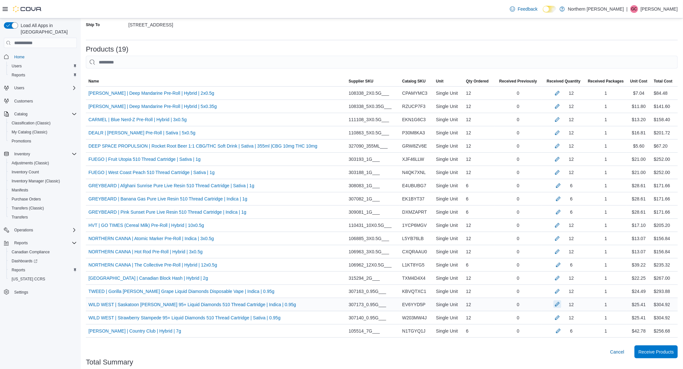
click at [561, 307] on button "button" at bounding box center [557, 305] width 8 height 8
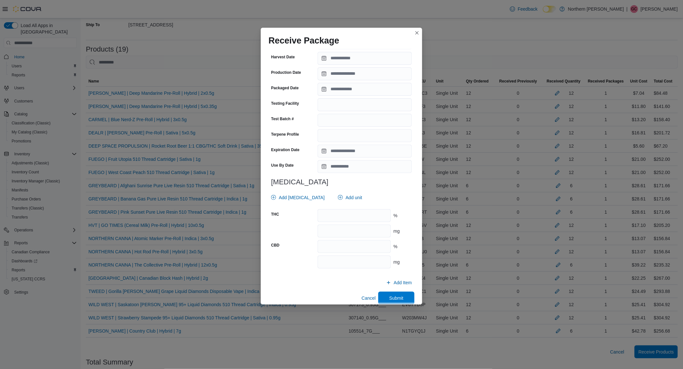
scroll to position [161, 0]
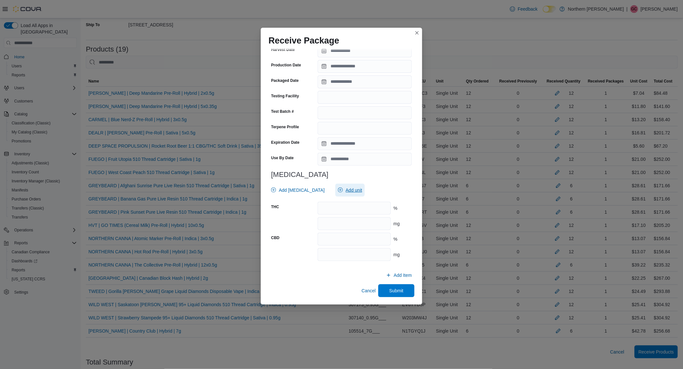
click at [348, 193] on span "Add unit" at bounding box center [353, 190] width 16 height 6
click at [334, 223] on span "mg . Checked option." at bounding box center [343, 220] width 80 height 8
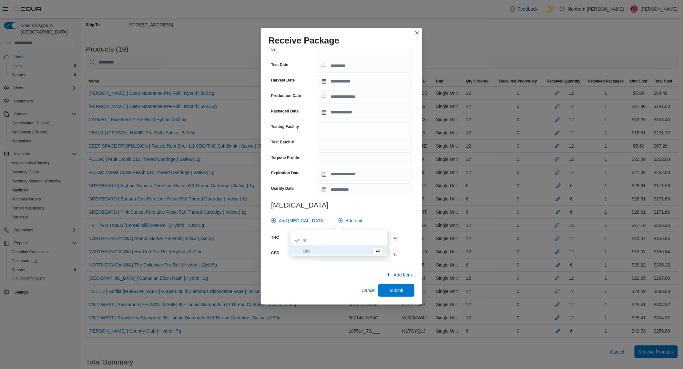
scroll to position [130, 0]
click at [377, 208] on h3 "[MEDICAL_DATA]" at bounding box center [341, 206] width 141 height 8
click at [364, 236] on input "number" at bounding box center [353, 239] width 73 height 13
type input "****"
type input "***"
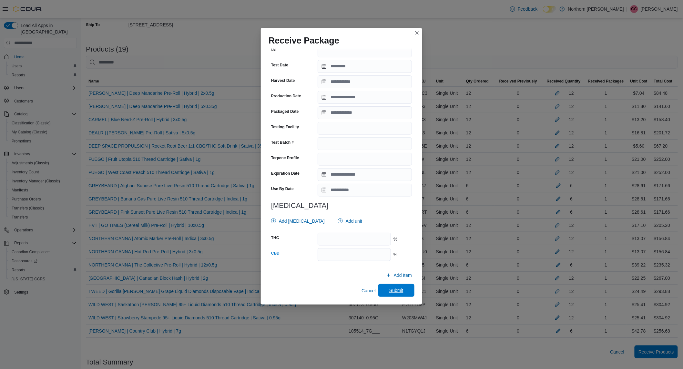
click at [398, 292] on span "Submit" at bounding box center [396, 290] width 14 height 6
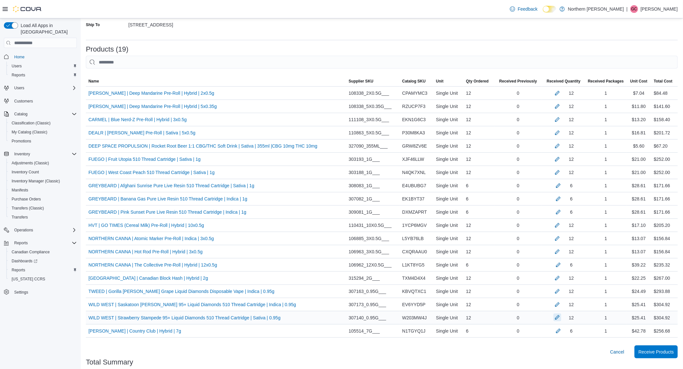
click at [561, 318] on button "button" at bounding box center [557, 318] width 8 height 8
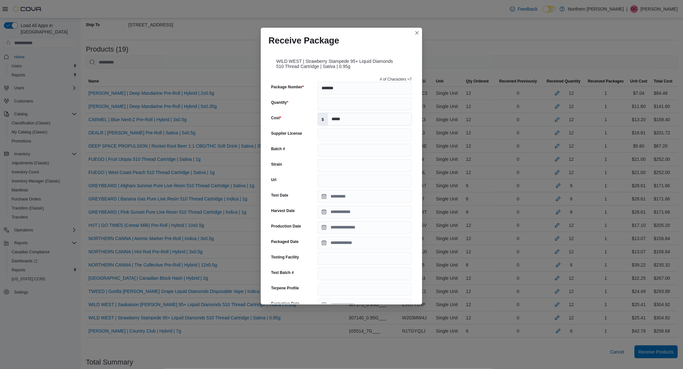
scroll to position [161, 0]
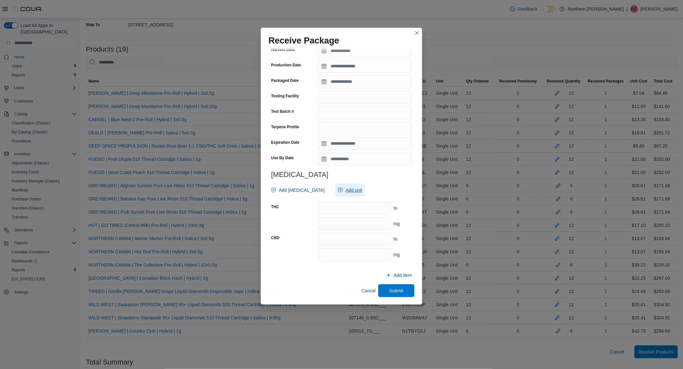
click at [345, 191] on span "Add unit" at bounding box center [353, 190] width 16 height 6
click at [305, 220] on span "mg . Checked option." at bounding box center [343, 220] width 80 height 8
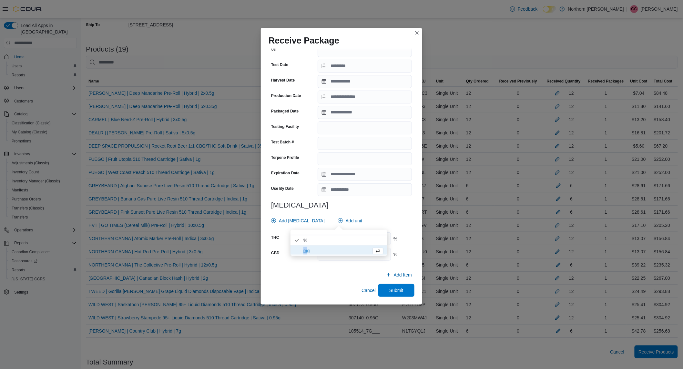
scroll to position [130, 0]
click at [369, 210] on div "# of Characters = 7 Package Number ******* Quantity ** Cost $ ***** Supplier Li…" at bounding box center [341, 105] width 146 height 323
click at [352, 239] on input "number" at bounding box center [353, 239] width 73 height 13
type input "****"
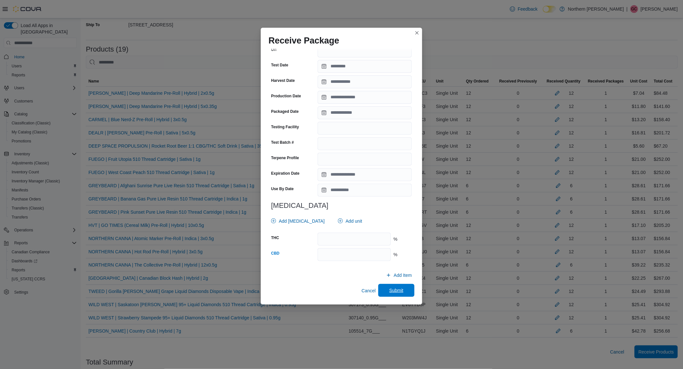
click at [393, 289] on span "Submit" at bounding box center [396, 290] width 14 height 6
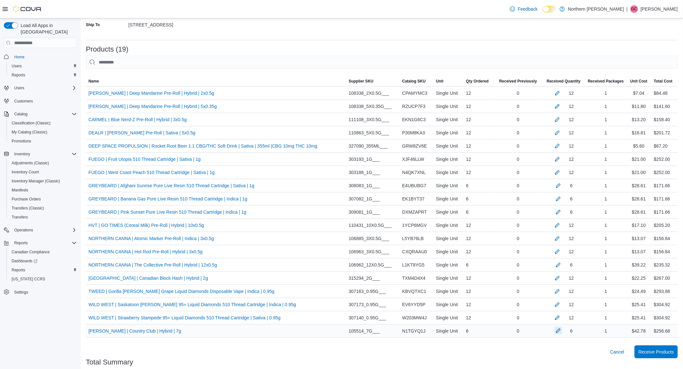
click at [562, 331] on button "button" at bounding box center [558, 331] width 8 height 8
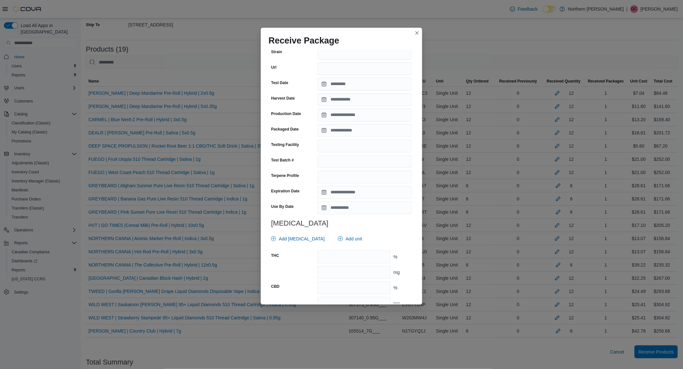
scroll to position [156, 0]
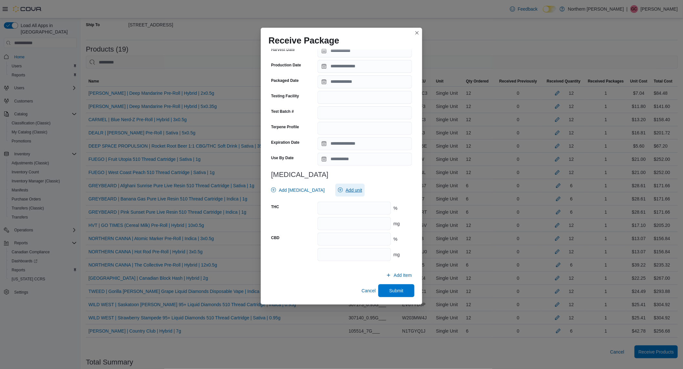
click at [349, 186] on span "Add unit" at bounding box center [350, 190] width 24 height 13
click at [315, 222] on span "mg . Checked option." at bounding box center [343, 220] width 80 height 8
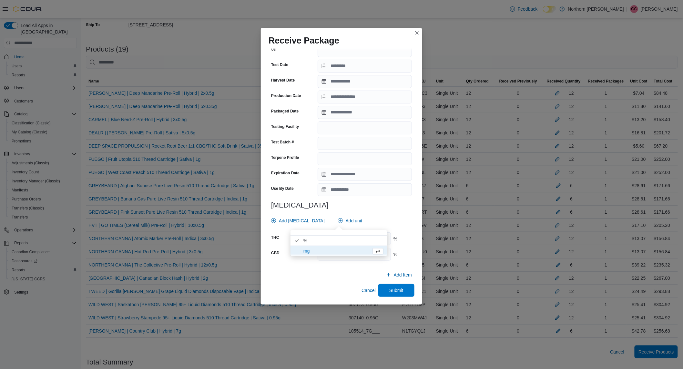
scroll to position [125, 0]
click at [389, 214] on div "**********" at bounding box center [341, 105] width 146 height 323
click at [352, 237] on input "number" at bounding box center [353, 239] width 73 height 13
click at [352, 237] on input "*****" at bounding box center [353, 239] width 73 height 13
type input "*****"
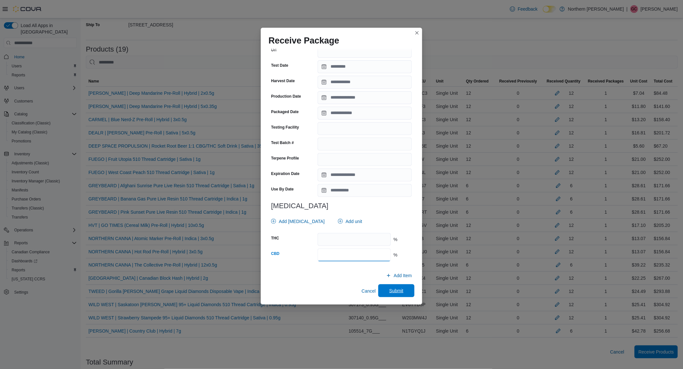
type input "****"
click at [395, 289] on span "Submit" at bounding box center [396, 291] width 14 height 6
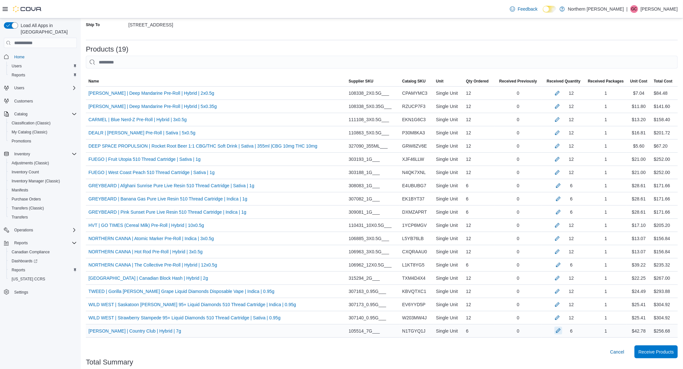
click at [562, 334] on button "button" at bounding box center [558, 331] width 8 height 8
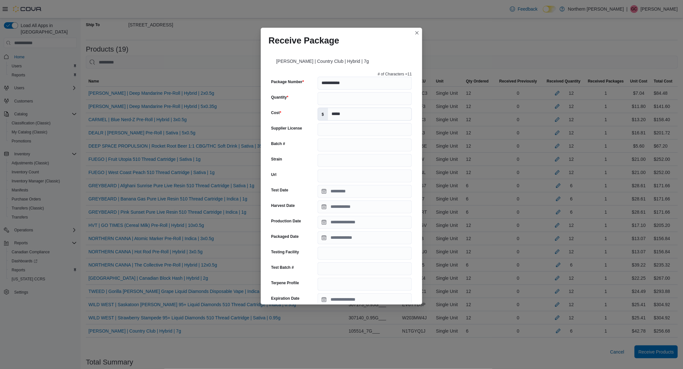
scroll to position [15, 0]
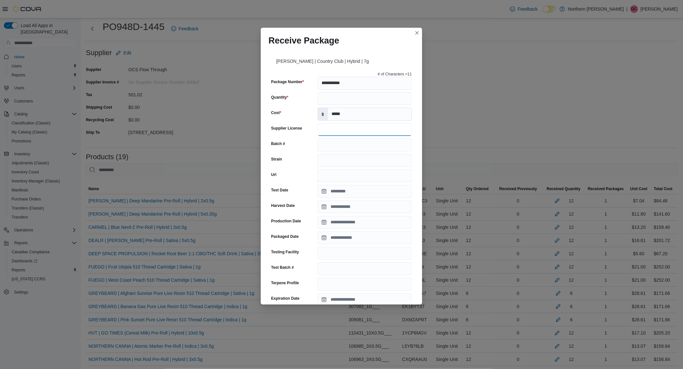
click at [344, 132] on input "Supplier License" at bounding box center [364, 129] width 94 height 13
click at [334, 159] on input "Strain" at bounding box center [364, 160] width 94 height 13
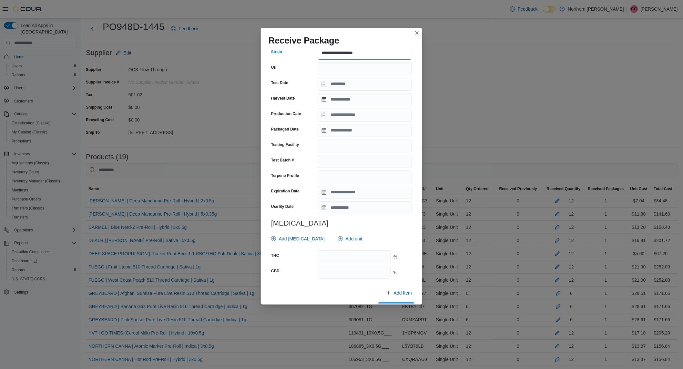
scroll to position [125, 0]
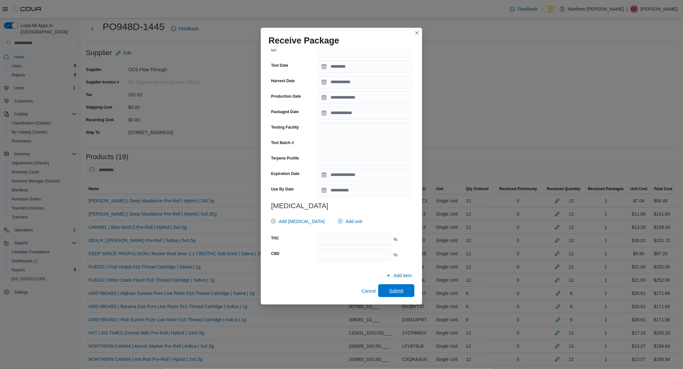
type input "**********"
drag, startPoint x: 389, startPoint y: 290, endPoint x: 422, endPoint y: 272, distance: 37.7
click at [389, 290] on span "Submit" at bounding box center [396, 291] width 14 height 6
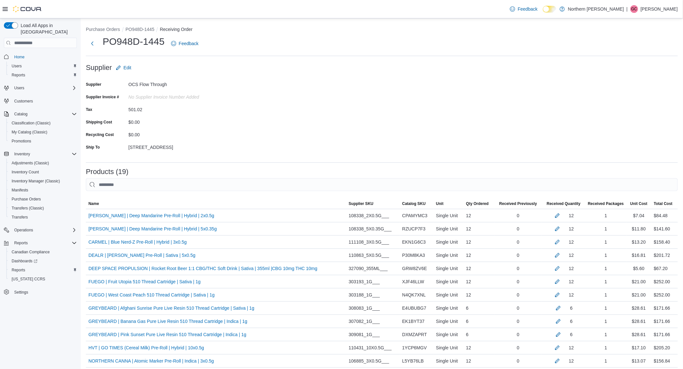
scroll to position [194, 0]
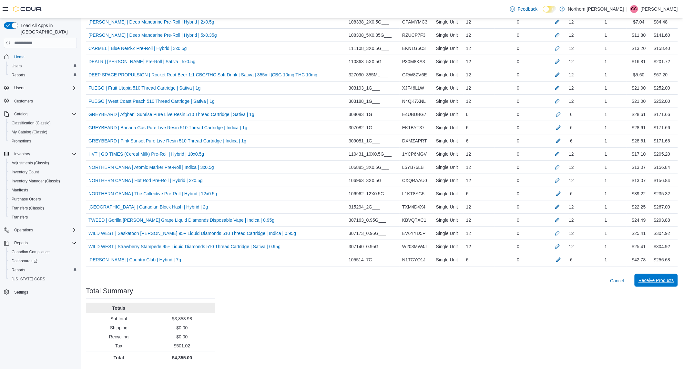
click at [664, 282] on span "Receive Products" at bounding box center [655, 280] width 35 height 6
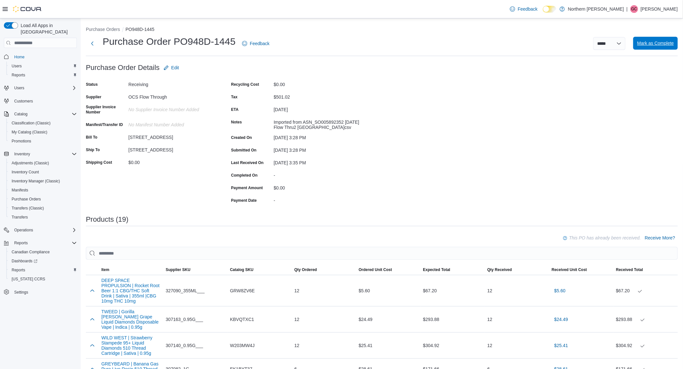
click at [668, 42] on span "Mark as Complete" at bounding box center [655, 43] width 37 height 6
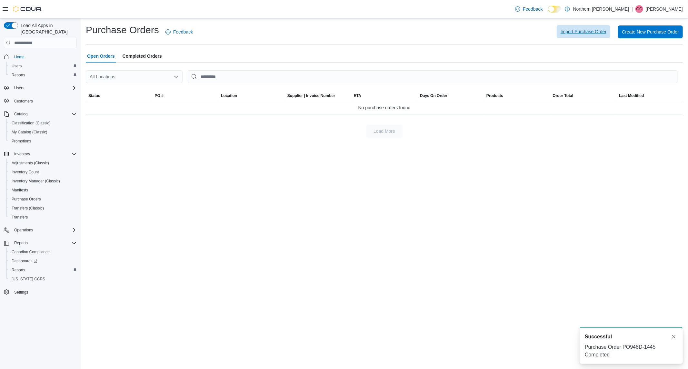
click at [574, 37] on span "Import Purchase Order" at bounding box center [584, 31] width 46 height 13
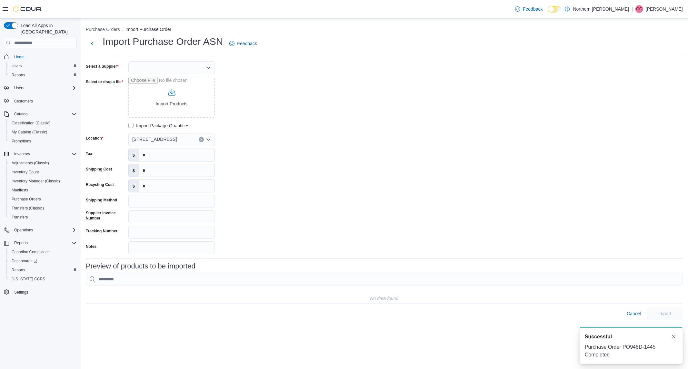
click at [191, 60] on div "Import Purchase Order ASN Feedback Select a Supplier Select or drag a file Impo…" at bounding box center [384, 177] width 597 height 285
click at [193, 66] on div at bounding box center [171, 67] width 86 height 13
type input "***"
click at [175, 80] on span "OCS" at bounding box center [175, 78] width 71 height 6
click at [178, 92] on input "Select or drag a file" at bounding box center [171, 97] width 86 height 41
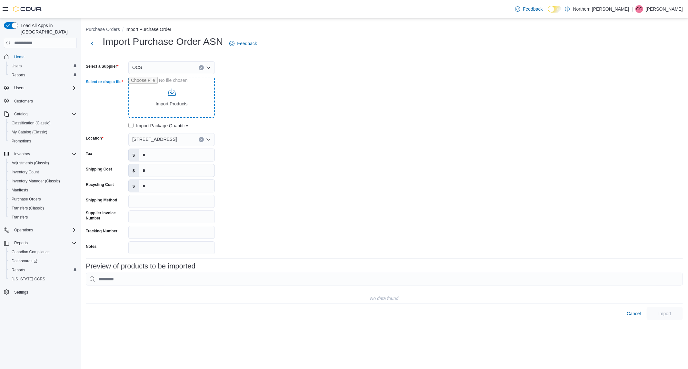
type input "**********"
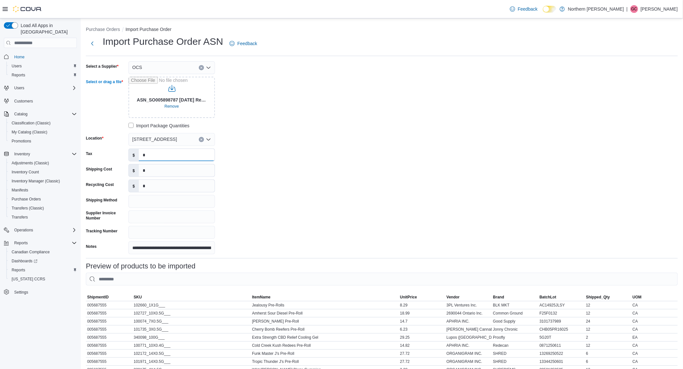
click at [157, 156] on input "*" at bounding box center [177, 155] width 76 height 12
type input "*******"
click at [155, 173] on input "*" at bounding box center [177, 171] width 76 height 12
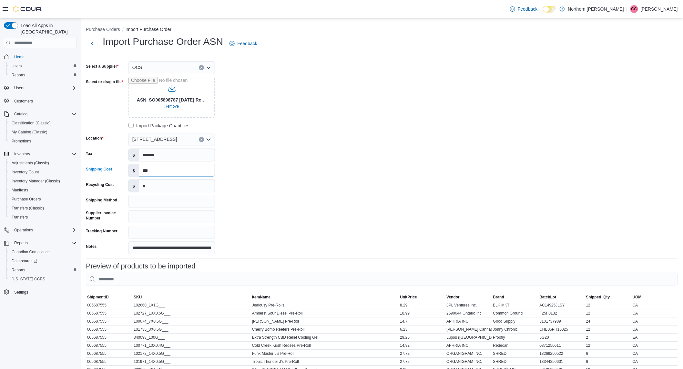
type input "***"
click at [244, 171] on div "**********" at bounding box center [183, 157] width 194 height 193
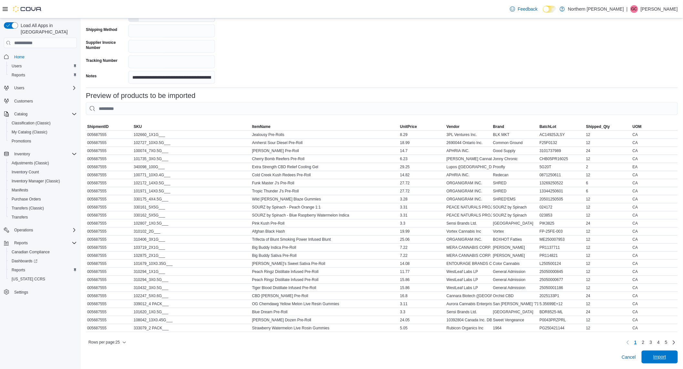
click at [657, 355] on span "Import" at bounding box center [659, 357] width 28 height 13
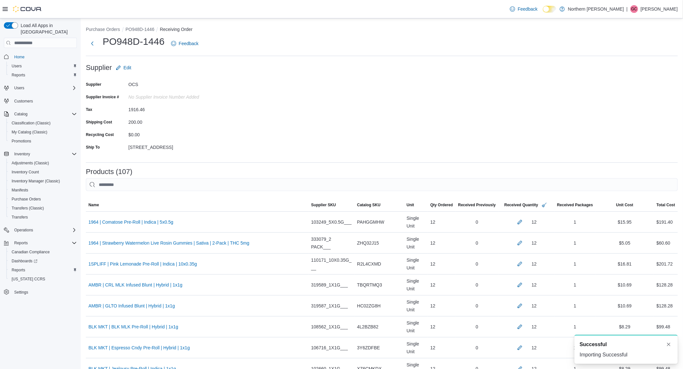
scroll to position [36, 0]
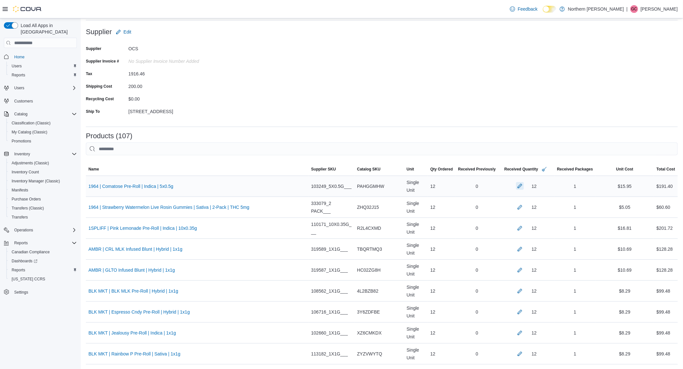
click at [516, 188] on button "button" at bounding box center [520, 186] width 8 height 8
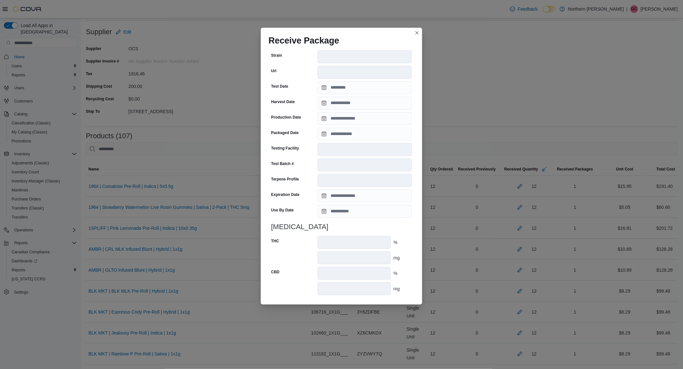
scroll to position [150, 0]
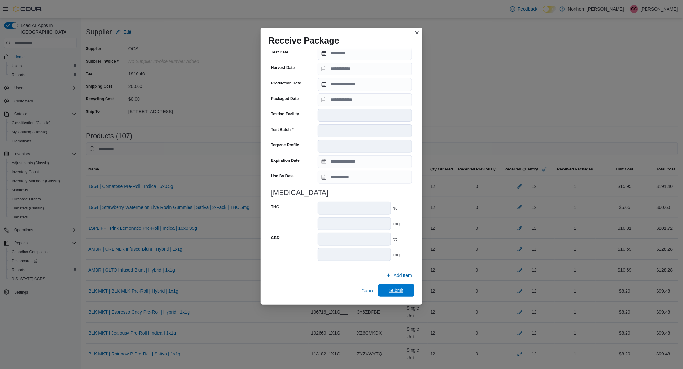
click at [409, 295] on button "Submit" at bounding box center [396, 290] width 36 height 13
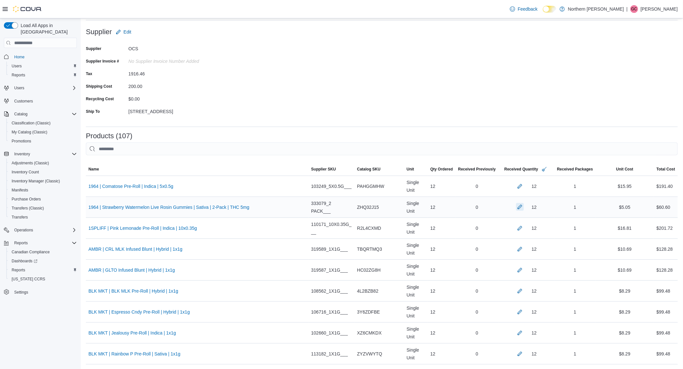
click at [516, 206] on button "button" at bounding box center [520, 207] width 8 height 8
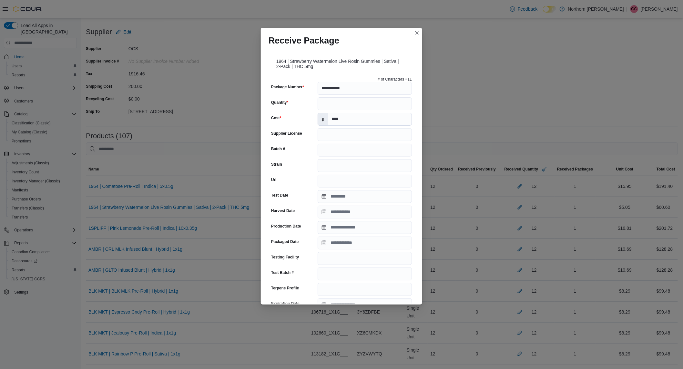
scroll to position [161, 0]
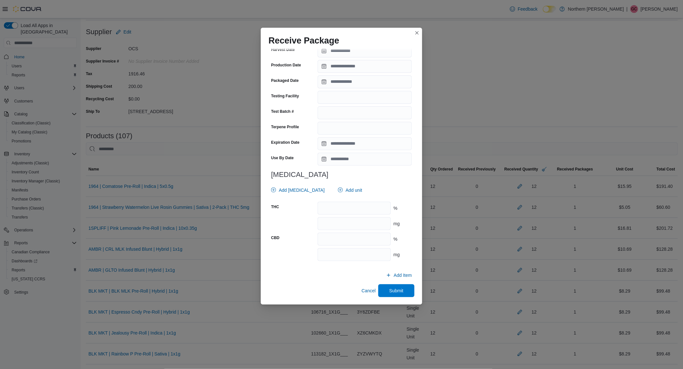
click at [342, 197] on div at bounding box center [341, 199] width 141 height 5
click at [340, 179] on div "**********" at bounding box center [341, 90] width 146 height 354
click at [345, 187] on span "Add unit" at bounding box center [353, 190] width 16 height 6
click at [330, 210] on span "% . Checked option." at bounding box center [335, 210] width 65 height 8
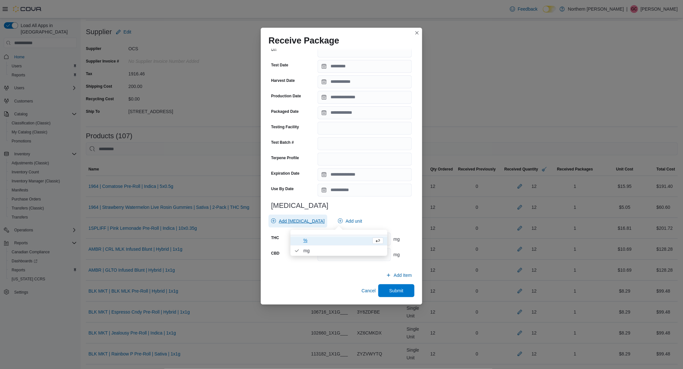
click at [295, 224] on span "Add [MEDICAL_DATA]" at bounding box center [302, 221] width 46 height 6
click at [356, 212] on div "**********" at bounding box center [341, 105] width 146 height 323
click at [356, 241] on input "number" at bounding box center [353, 239] width 73 height 13
type input "*"
type input "***"
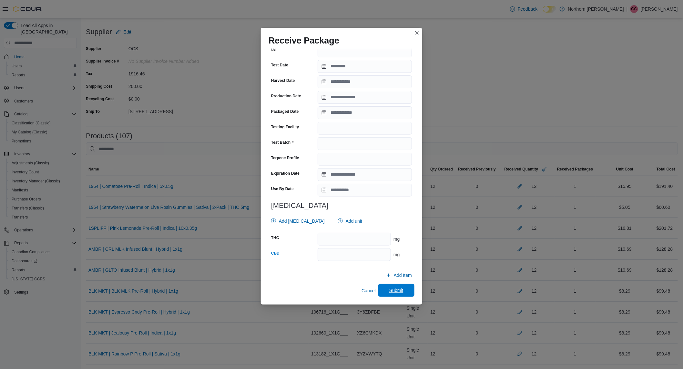
click at [401, 294] on span "Submit" at bounding box center [396, 290] width 28 height 13
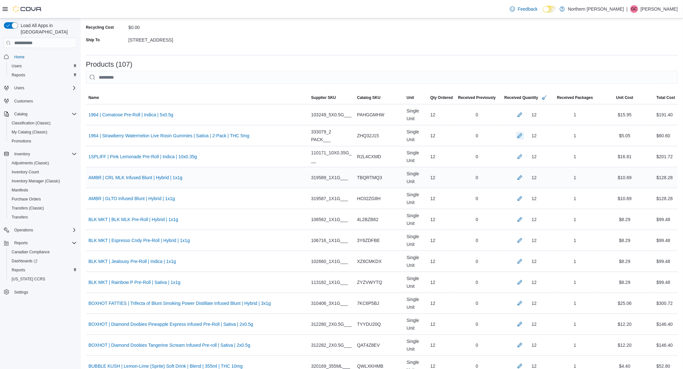
scroll to position [143, 0]
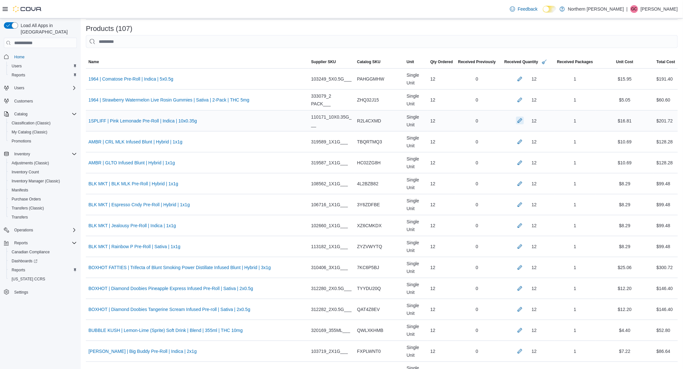
click at [516, 118] on button "button" at bounding box center [520, 121] width 8 height 8
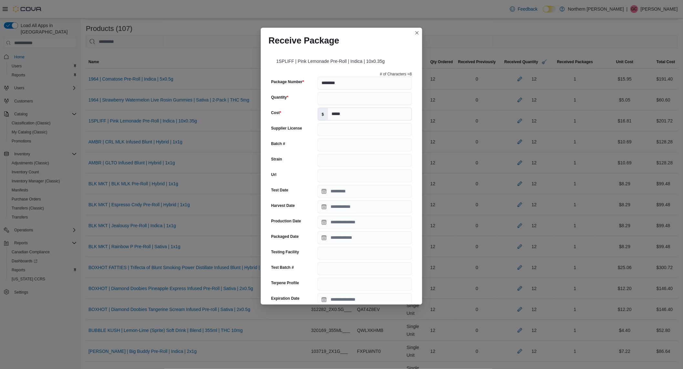
scroll to position [156, 0]
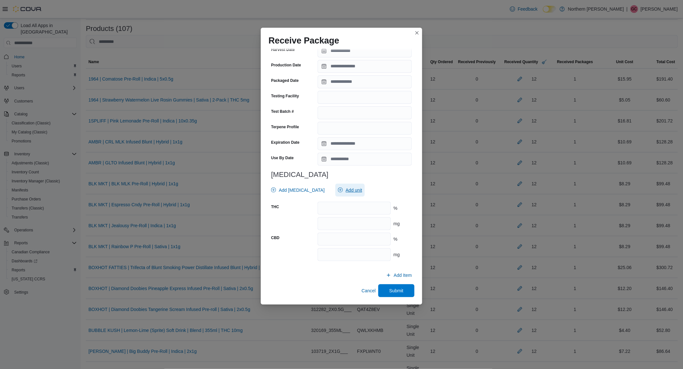
click at [345, 188] on span "Add unit" at bounding box center [353, 190] width 16 height 6
click at [341, 226] on input "number" at bounding box center [353, 223] width 73 height 13
click at [345, 196] on span "Add unit" at bounding box center [350, 190] width 24 height 13
click at [325, 220] on span "mg . Checked option." at bounding box center [343, 220] width 80 height 8
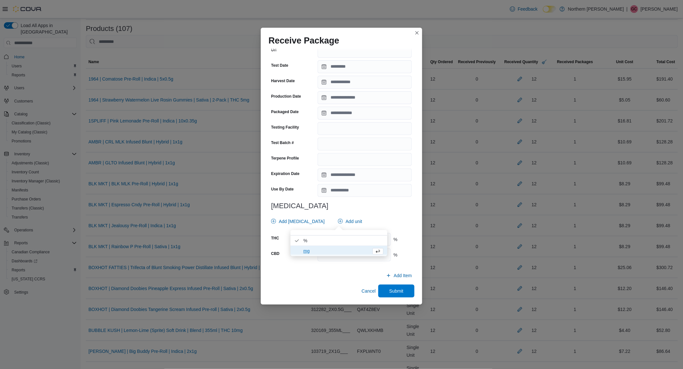
click at [380, 203] on h3 "[MEDICAL_DATA]" at bounding box center [341, 206] width 141 height 8
click at [347, 240] on input "number" at bounding box center [353, 239] width 73 height 13
type input "*****"
click at [332, 253] on input "number" at bounding box center [353, 255] width 73 height 13
type input "***"
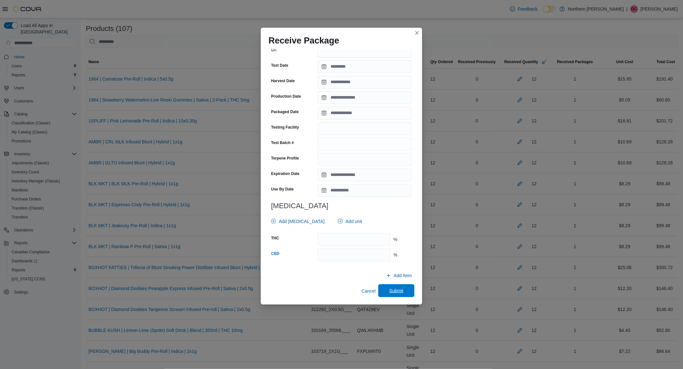
click at [391, 292] on span "Submit" at bounding box center [396, 291] width 14 height 6
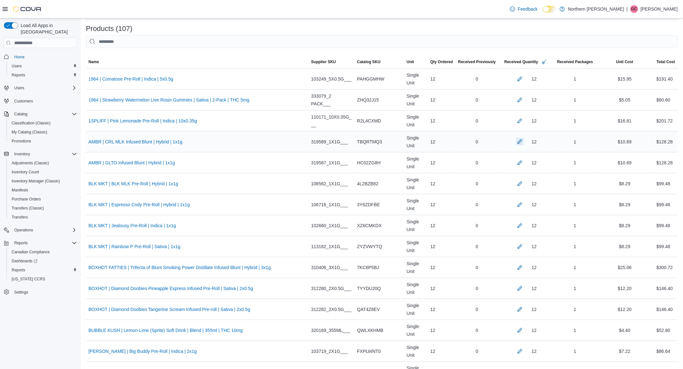
click at [516, 142] on button "button" at bounding box center [520, 142] width 8 height 8
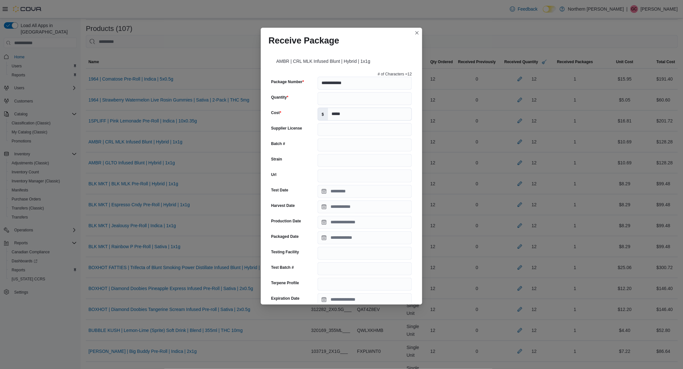
scroll to position [156, 0]
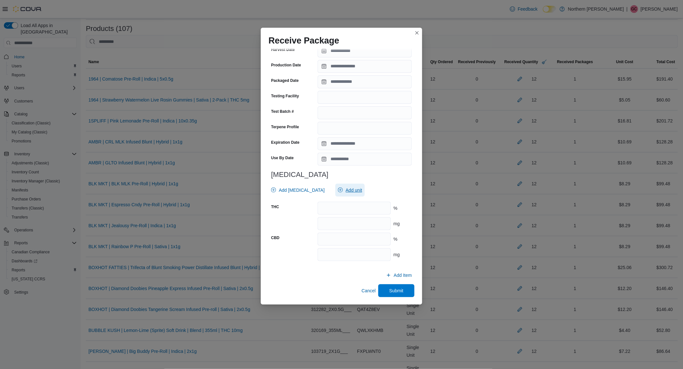
click at [345, 188] on span "Add unit" at bounding box center [353, 190] width 16 height 6
click at [334, 220] on span "mg . Checked option." at bounding box center [343, 220] width 80 height 8
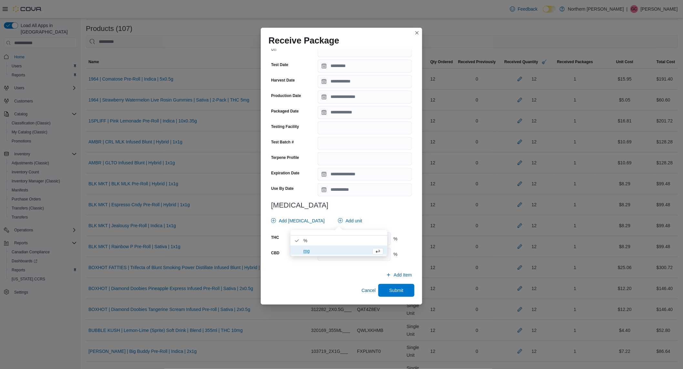
scroll to position [125, 0]
click at [389, 211] on div "**********" at bounding box center [341, 105] width 146 height 323
click at [363, 234] on input "number" at bounding box center [353, 239] width 73 height 13
type input "****"
click at [352, 260] on input "number" at bounding box center [353, 255] width 73 height 13
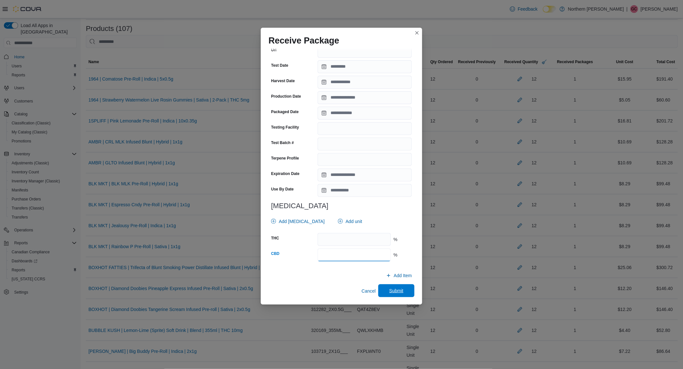
type input "***"
click at [401, 291] on span "Submit" at bounding box center [396, 291] width 28 height 13
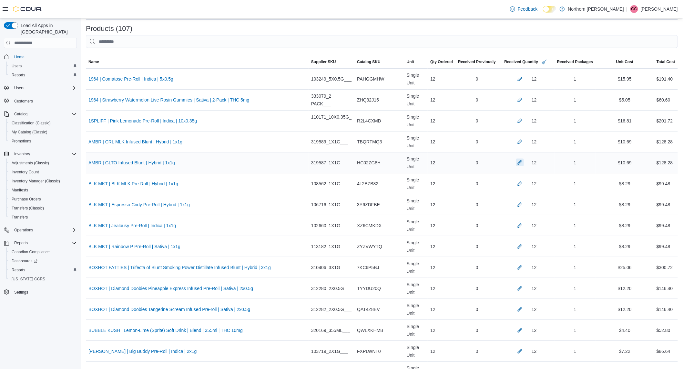
click at [516, 166] on button "button" at bounding box center [520, 163] width 8 height 8
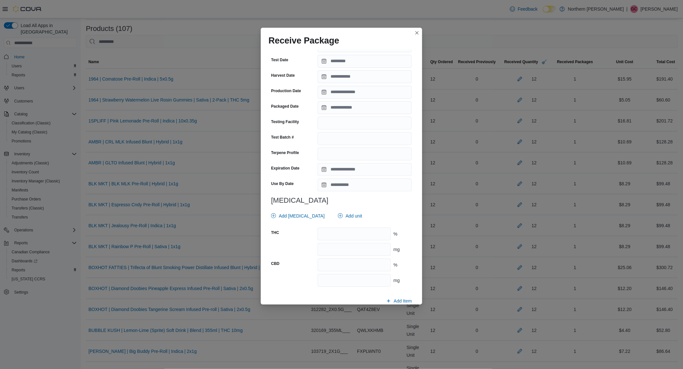
scroll to position [148, 0]
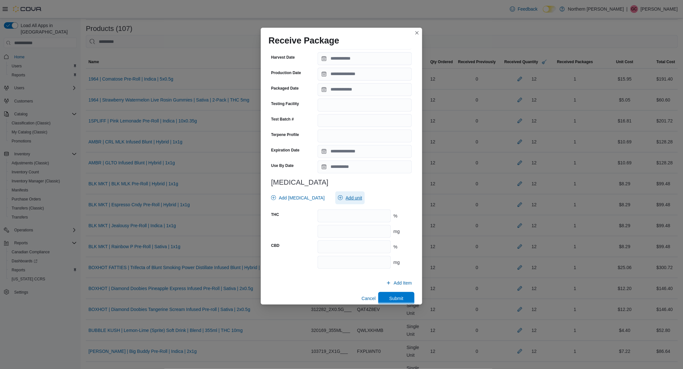
click at [349, 202] on span "Add unit" at bounding box center [350, 198] width 24 height 13
click at [340, 224] on span "mg . Checked option." at bounding box center [343, 228] width 80 height 8
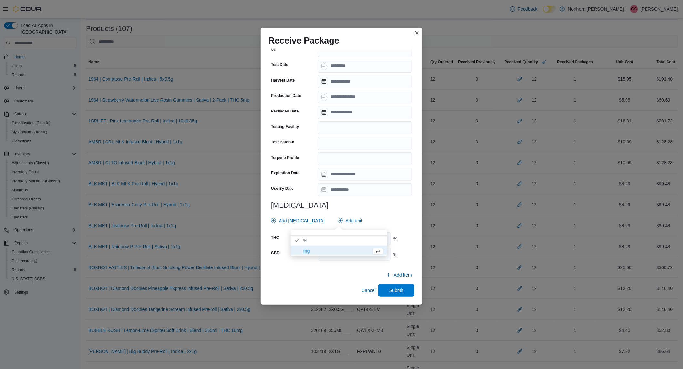
scroll to position [125, 0]
click at [383, 215] on div "Add [MEDICAL_DATA] Add unit" at bounding box center [339, 221] width 143 height 13
click at [362, 235] on input "number" at bounding box center [353, 239] width 73 height 13
type input "****"
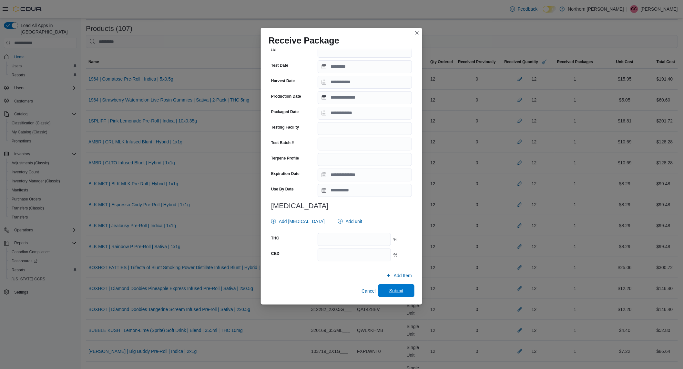
click at [398, 291] on span "Submit" at bounding box center [396, 291] width 14 height 6
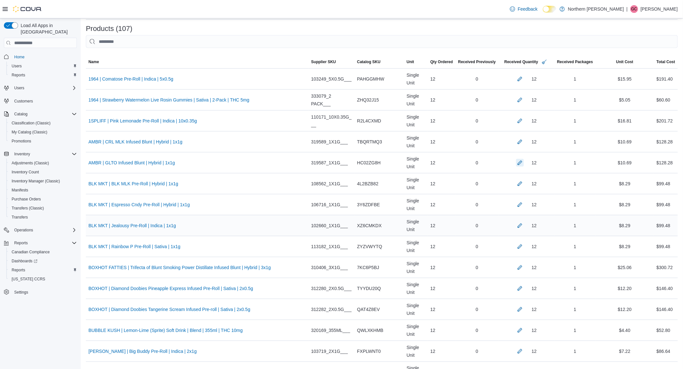
scroll to position [179, 0]
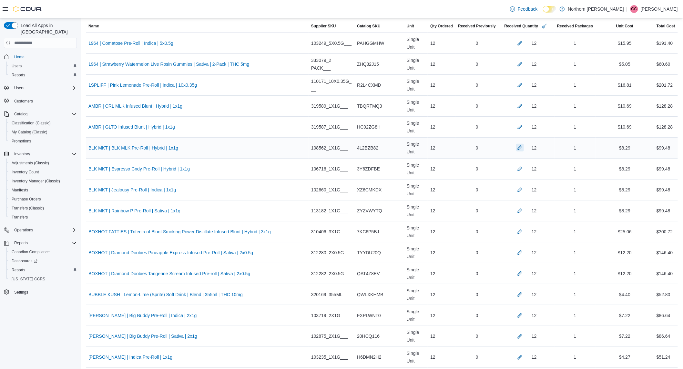
click at [516, 149] on button "button" at bounding box center [520, 148] width 8 height 8
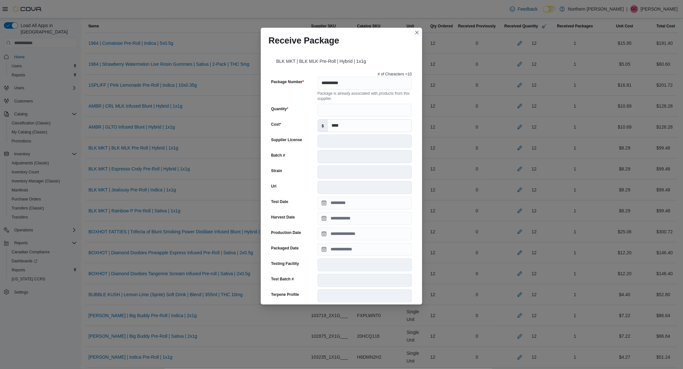
click at [417, 35] on button "Closes this modal window" at bounding box center [417, 33] width 8 height 8
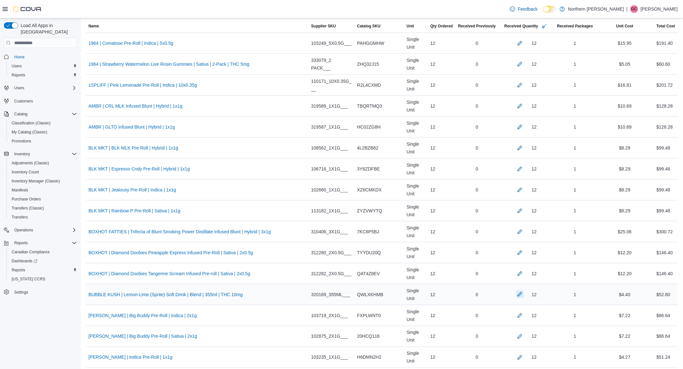
click at [516, 294] on button "button" at bounding box center [520, 295] width 8 height 8
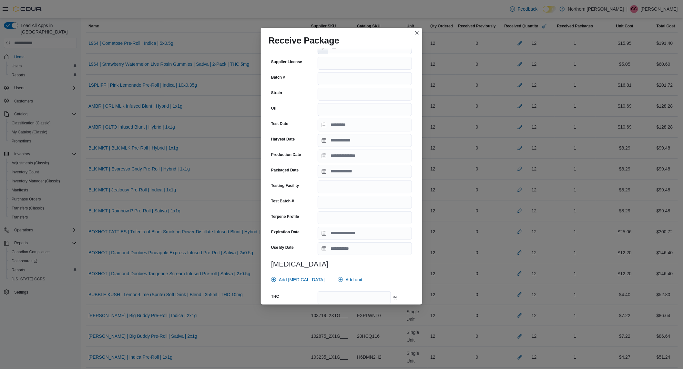
scroll to position [107, 0]
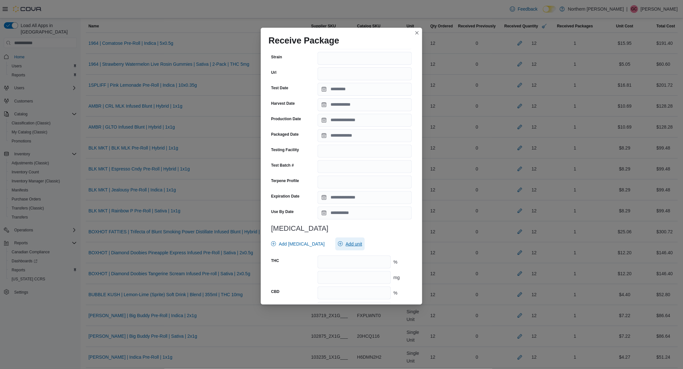
click at [338, 242] on span "Add unit" at bounding box center [350, 244] width 24 height 13
click at [313, 265] on span "% . Checked option." at bounding box center [343, 264] width 80 height 8
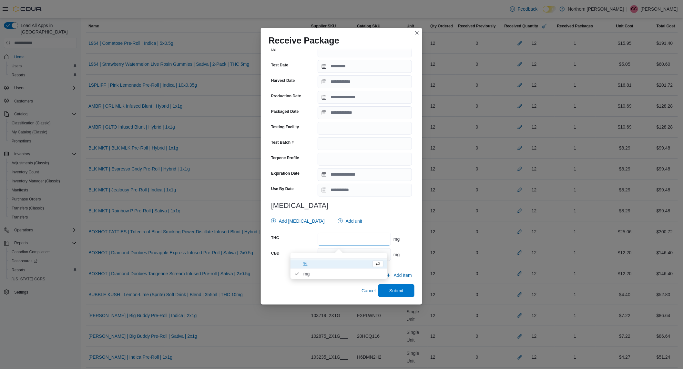
click at [360, 238] on input "number" at bounding box center [353, 239] width 73 height 13
type input "**"
click at [359, 258] on input "number" at bounding box center [353, 254] width 73 height 13
type input "*"
click at [393, 289] on span "Submit" at bounding box center [396, 290] width 14 height 6
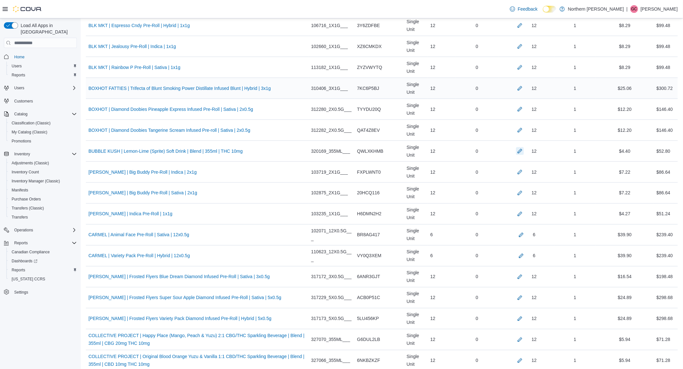
scroll to position [251, 0]
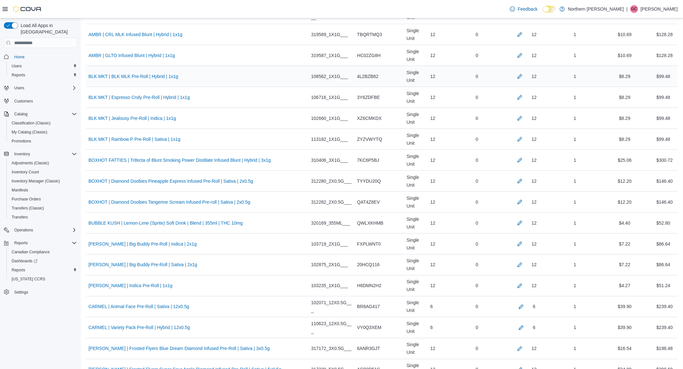
click at [513, 82] on div "12" at bounding box center [526, 76] width 56 height 13
click at [516, 75] on button "button" at bounding box center [520, 76] width 8 height 8
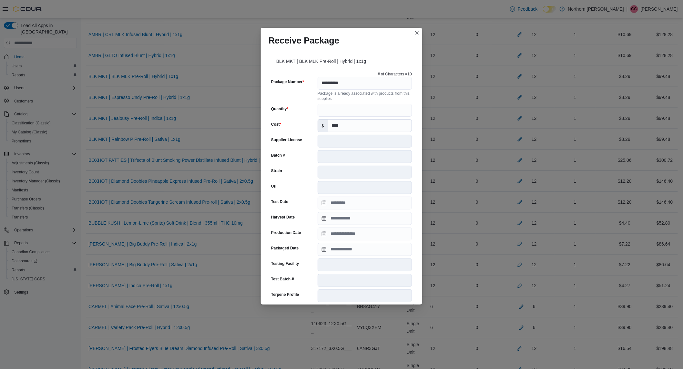
scroll to position [150, 0]
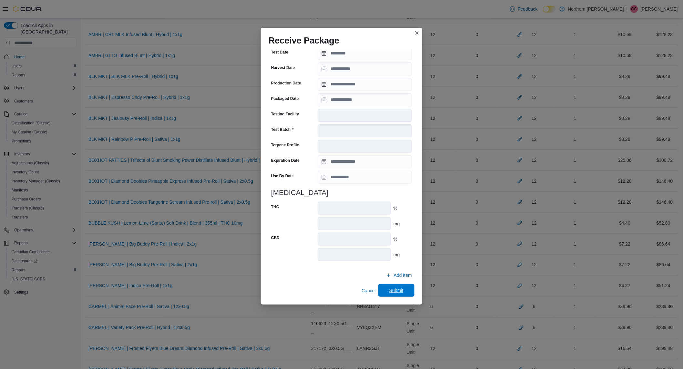
click at [389, 290] on span "Submit" at bounding box center [396, 290] width 14 height 6
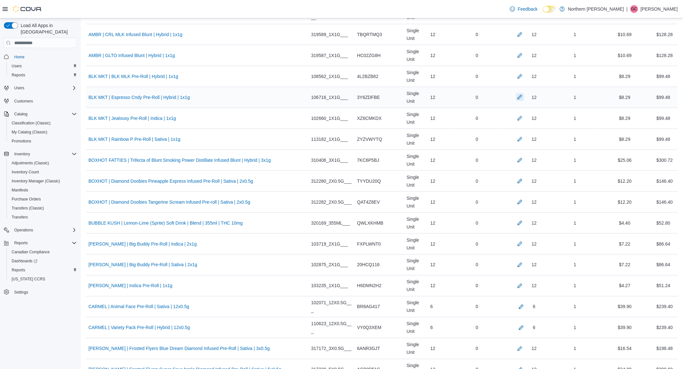
click at [516, 95] on button "button" at bounding box center [520, 97] width 8 height 8
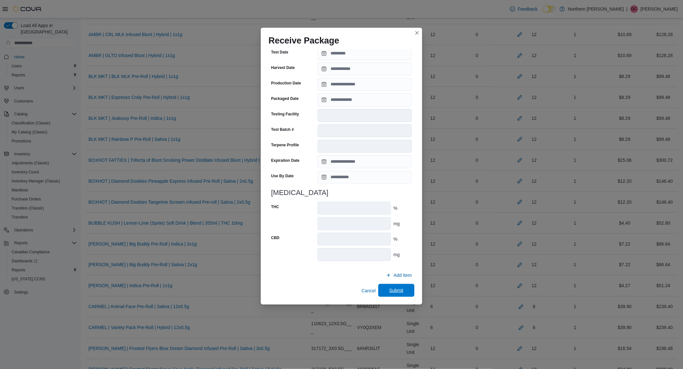
click at [389, 290] on span "Submit" at bounding box center [396, 290] width 14 height 6
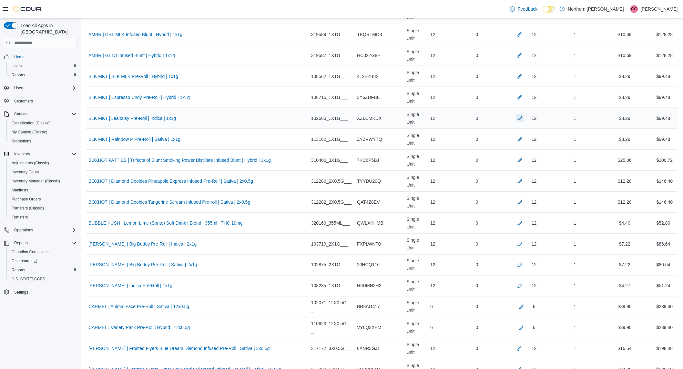
click at [516, 118] on button "button" at bounding box center [520, 118] width 8 height 8
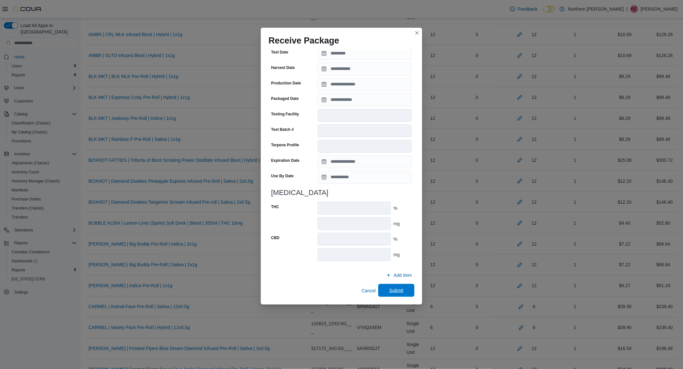
click at [389, 290] on span "Submit" at bounding box center [396, 290] width 14 height 6
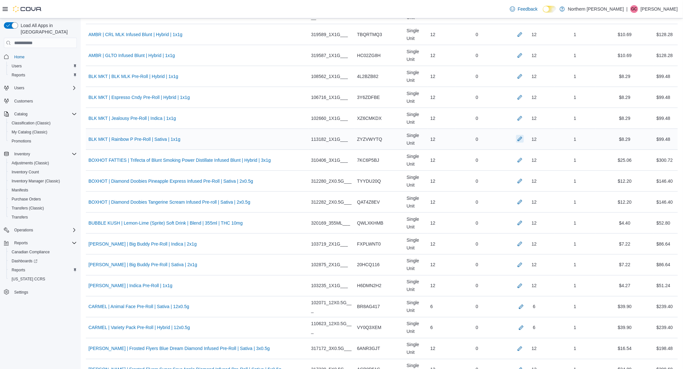
click at [515, 144] on div "12" at bounding box center [526, 139] width 56 height 13
click at [516, 141] on button "button" at bounding box center [520, 139] width 8 height 8
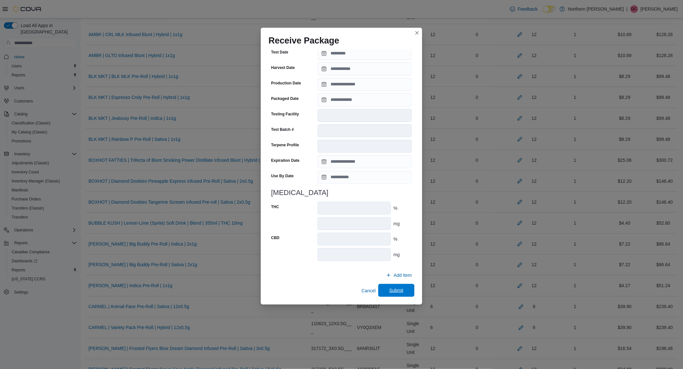
click at [398, 294] on span "Submit" at bounding box center [396, 290] width 28 height 13
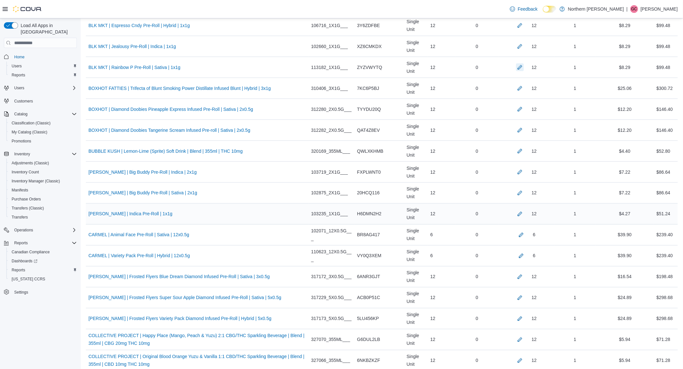
scroll to position [358, 0]
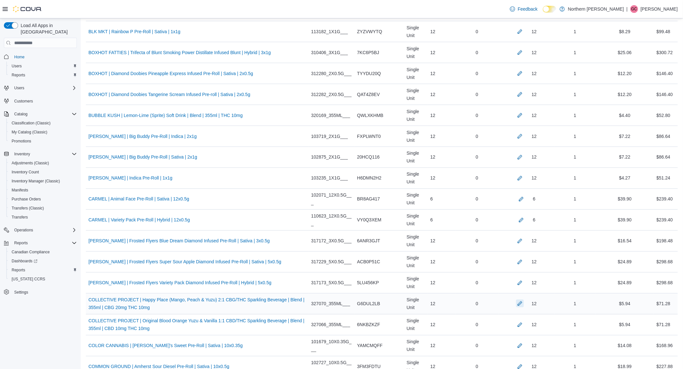
click at [516, 307] on button "button" at bounding box center [520, 304] width 8 height 8
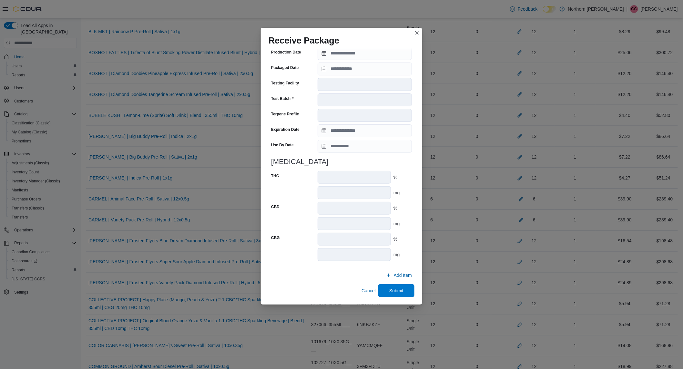
scroll to position [394, 0]
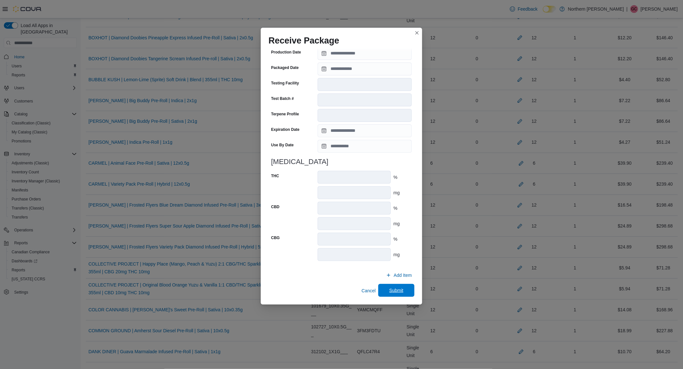
click at [385, 291] on span "Submit" at bounding box center [396, 290] width 28 height 13
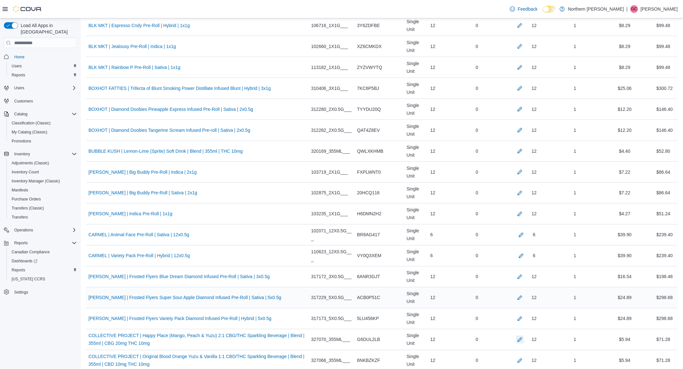
scroll to position [358, 0]
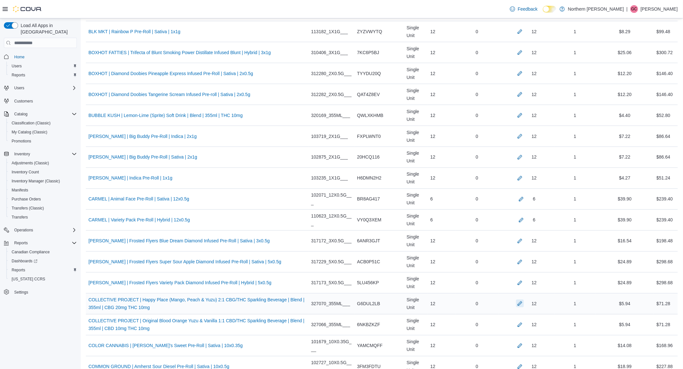
click at [517, 307] on button "button" at bounding box center [520, 304] width 8 height 8
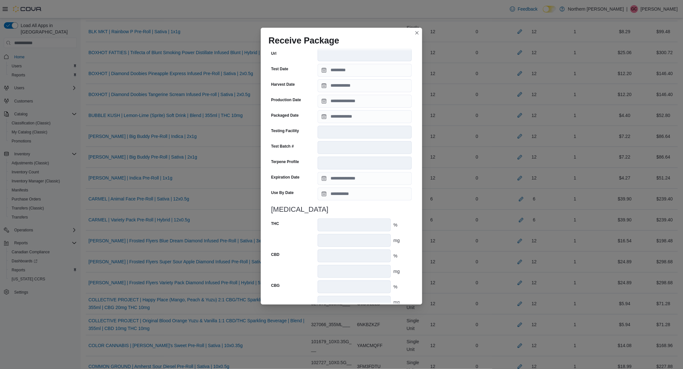
scroll to position [179, 0]
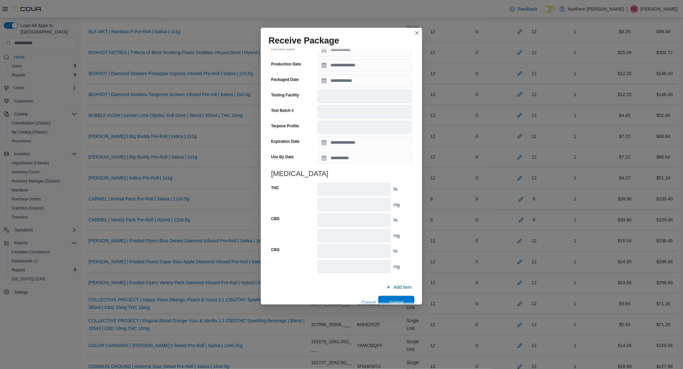
click at [384, 299] on span "Submit" at bounding box center [396, 302] width 28 height 13
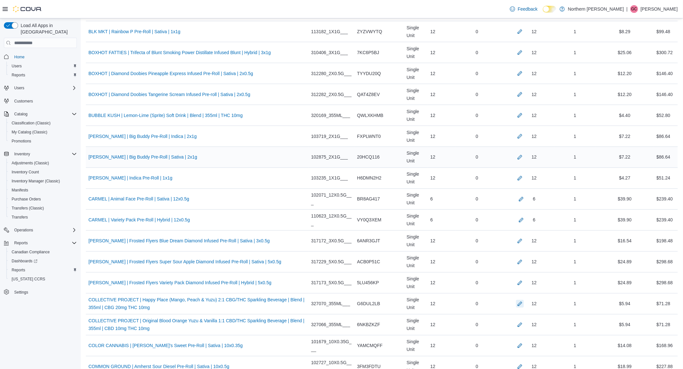
scroll to position [286, 0]
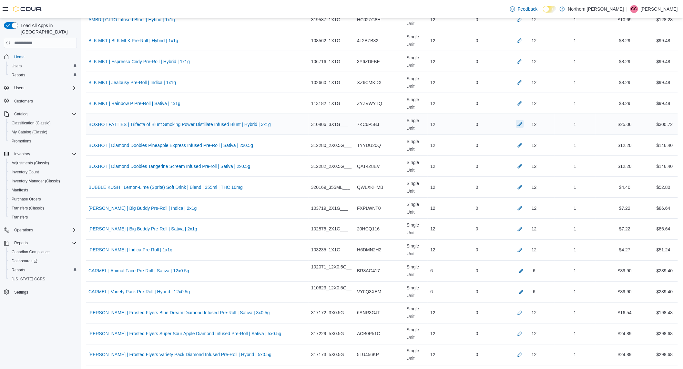
click at [516, 123] on button "button" at bounding box center [520, 124] width 8 height 8
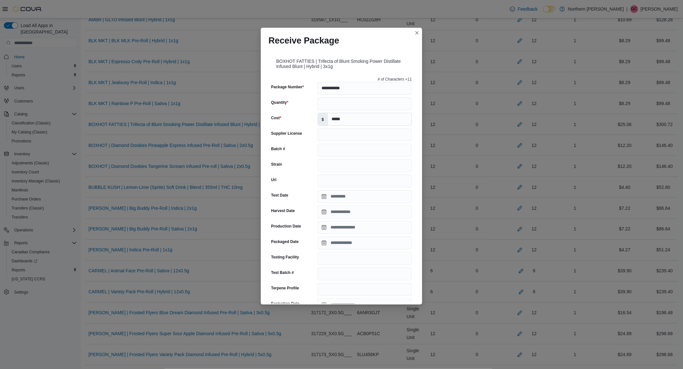
scroll to position [161, 0]
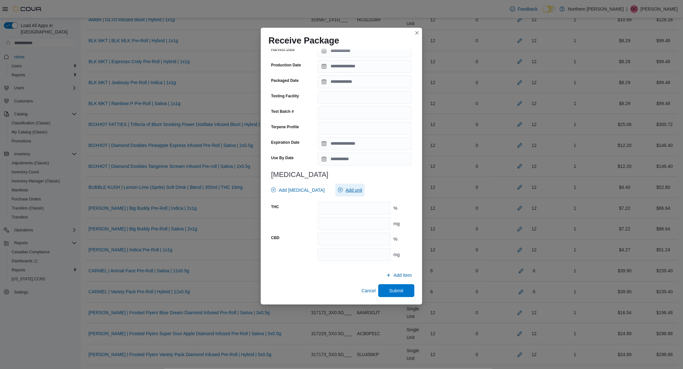
click at [338, 185] on span "Add unit" at bounding box center [350, 190] width 24 height 13
click at [328, 218] on span "mg . Checked option." at bounding box center [343, 220] width 80 height 8
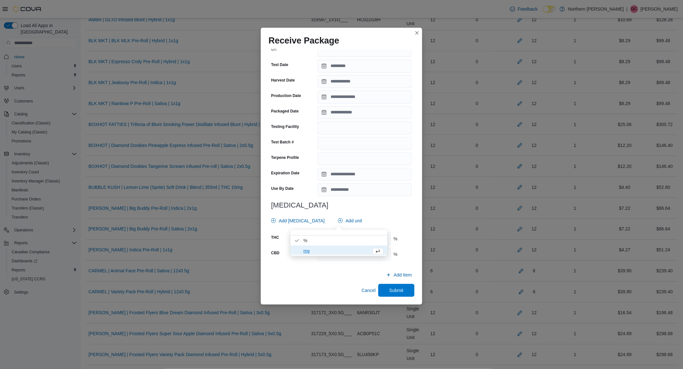
scroll to position [130, 0]
click at [376, 201] on div "**********" at bounding box center [341, 105] width 146 height 323
click at [351, 234] on input "number" at bounding box center [353, 239] width 73 height 13
type input "****"
click at [353, 260] on input "number" at bounding box center [353, 254] width 73 height 13
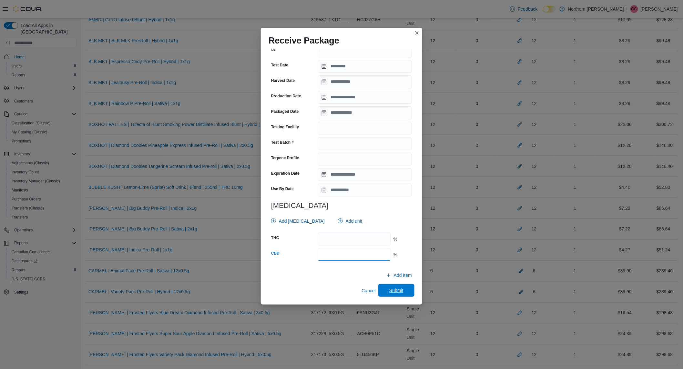
type input "***"
click at [392, 289] on span "Submit" at bounding box center [396, 290] width 14 height 6
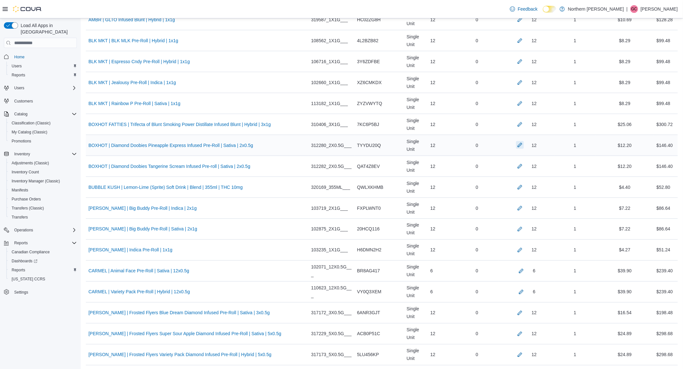
click at [516, 144] on button "button" at bounding box center [520, 145] width 8 height 8
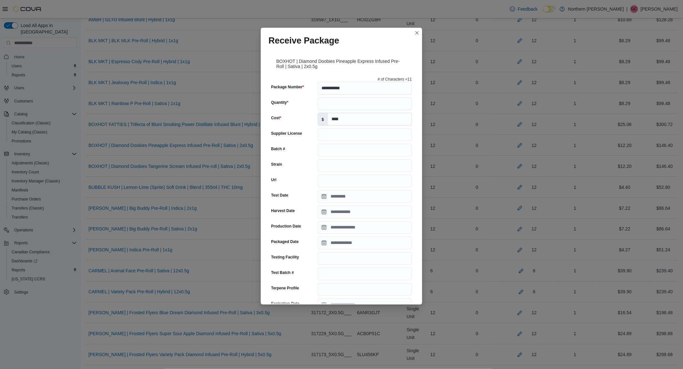
scroll to position [161, 0]
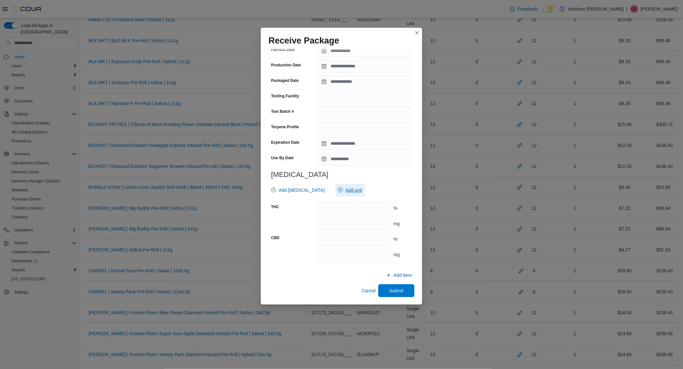
click at [338, 192] on icon "button" at bounding box center [340, 190] width 5 height 5
click at [327, 221] on span "mg . Checked option." at bounding box center [343, 220] width 80 height 8
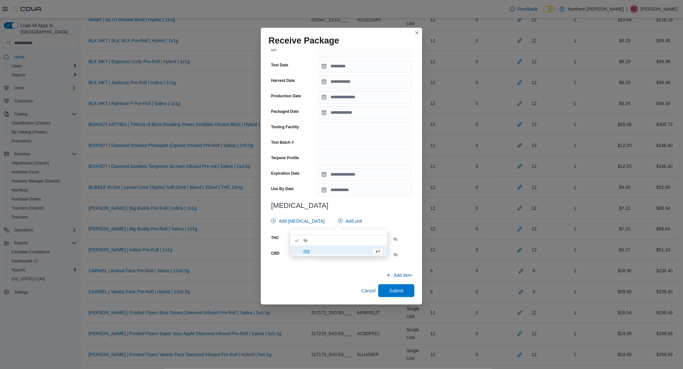
click at [372, 204] on h3 "[MEDICAL_DATA]" at bounding box center [341, 206] width 141 height 8
click at [341, 236] on input "number" at bounding box center [353, 239] width 73 height 13
type input "**"
type input "****"
click at [389, 292] on span "Submit" at bounding box center [396, 290] width 14 height 6
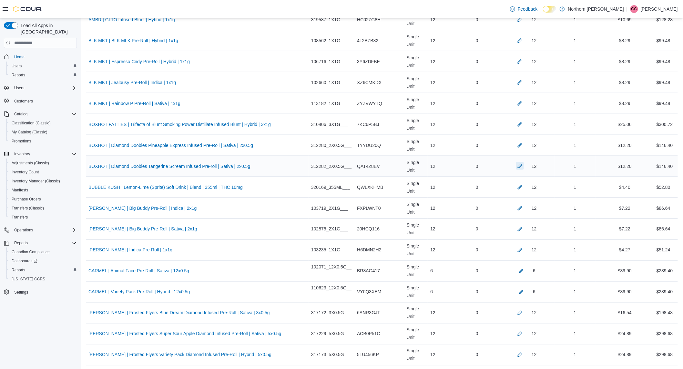
click at [516, 163] on button "button" at bounding box center [520, 166] width 8 height 8
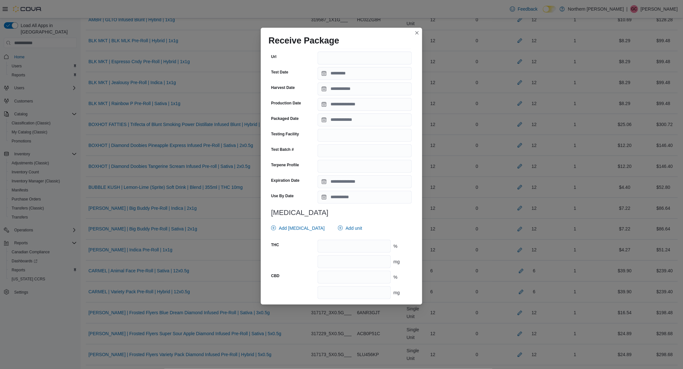
scroll to position [161, 0]
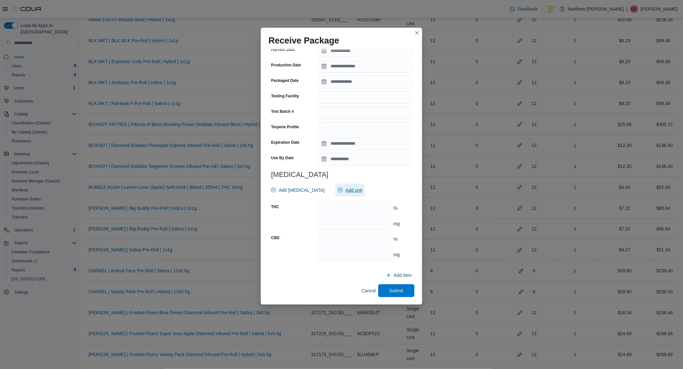
click at [338, 186] on span "Add unit" at bounding box center [350, 190] width 24 height 13
click at [332, 217] on span "mg . Checked option." at bounding box center [343, 220] width 80 height 8
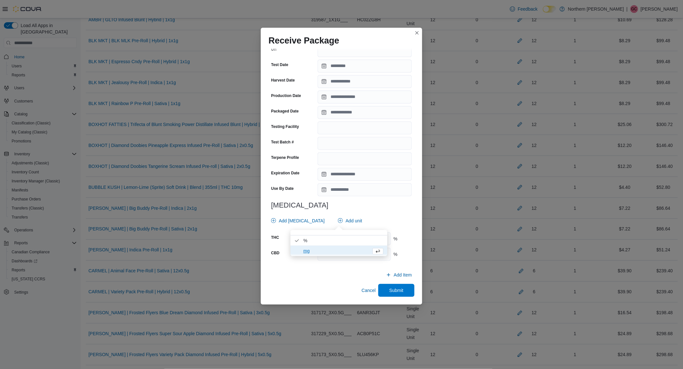
scroll to position [130, 0]
click at [367, 201] on div "**********" at bounding box center [341, 105] width 146 height 323
click at [356, 234] on input "number" at bounding box center [353, 239] width 73 height 13
type input "**"
type input "****"
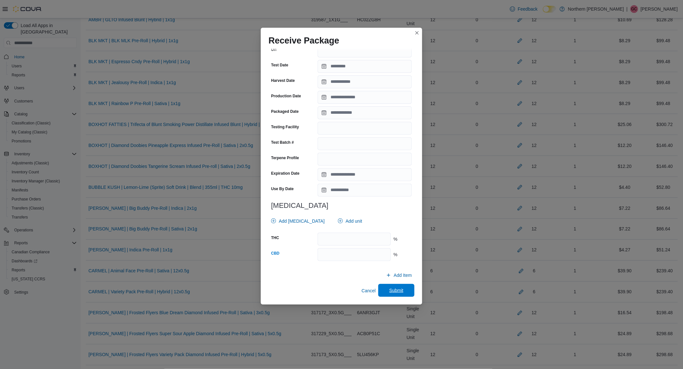
click at [392, 295] on span "Submit" at bounding box center [396, 290] width 28 height 13
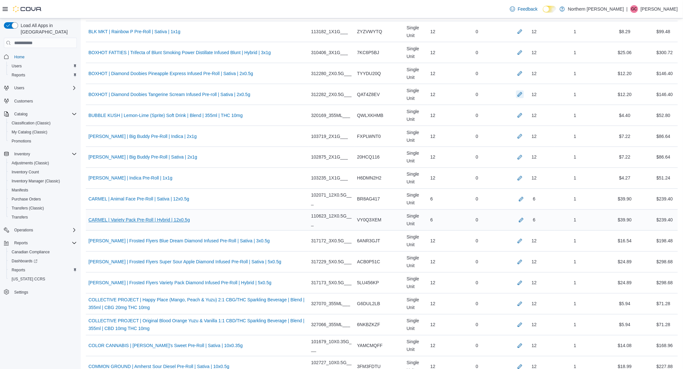
scroll to position [394, 0]
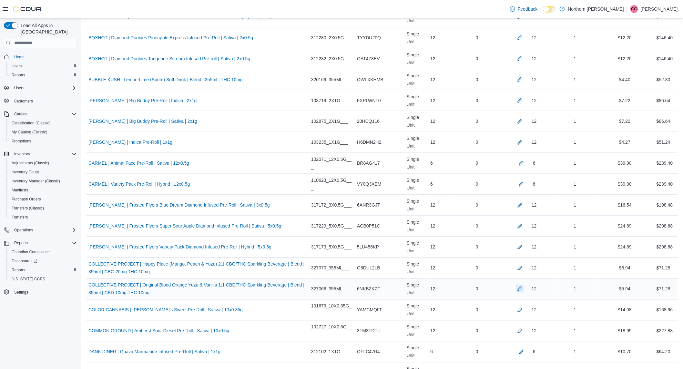
click at [516, 293] on button "button" at bounding box center [520, 289] width 8 height 8
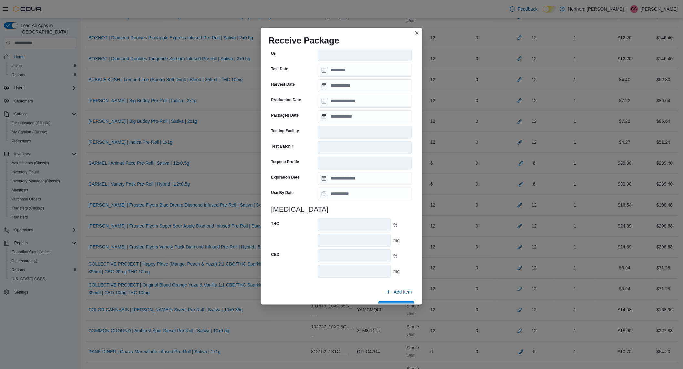
scroll to position [160, 0]
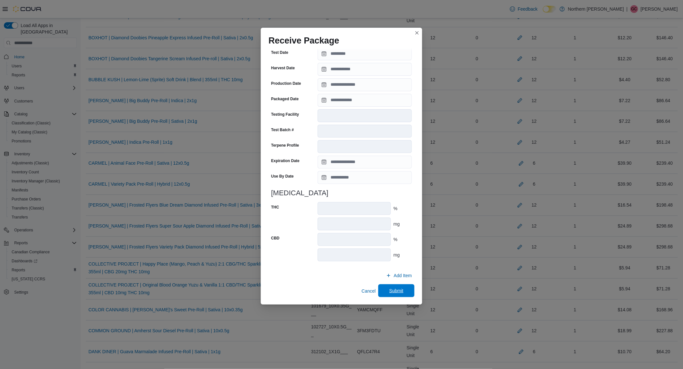
click at [391, 292] on span "Submit" at bounding box center [396, 291] width 14 height 6
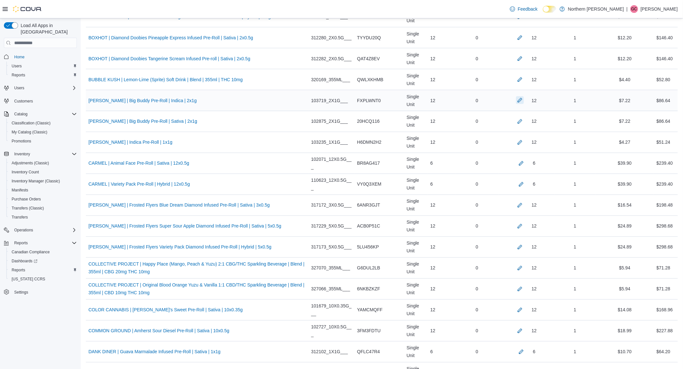
click at [516, 101] on button "button" at bounding box center [520, 100] width 8 height 8
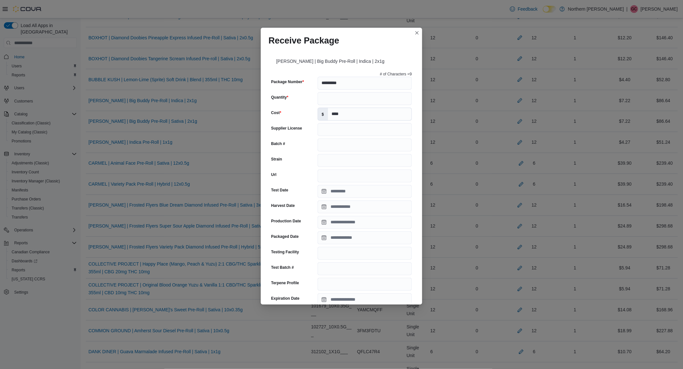
scroll to position [156, 0]
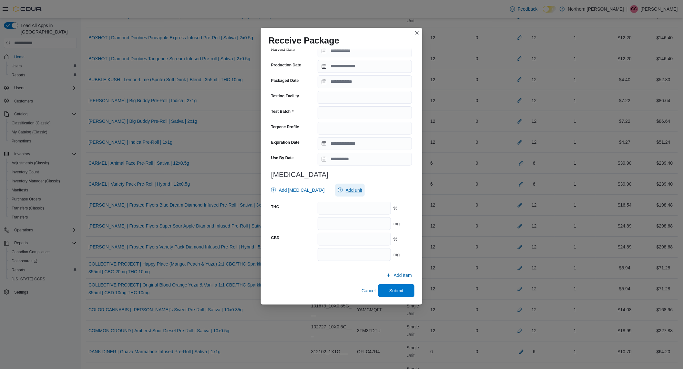
click at [345, 188] on span "Add unit" at bounding box center [353, 190] width 16 height 6
click at [326, 221] on span "mg . Checked option." at bounding box center [343, 220] width 80 height 8
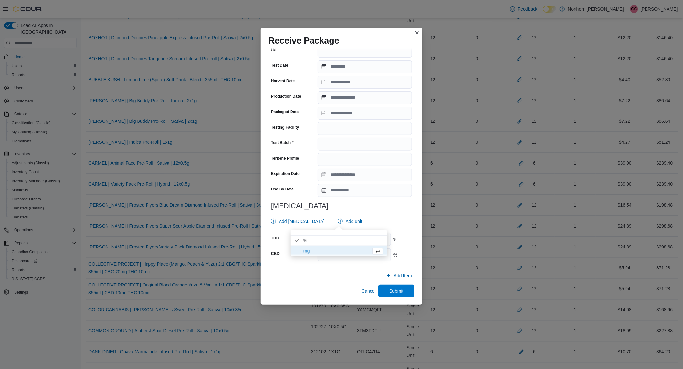
click at [369, 201] on div "# of Characters = 9 Package Number ********* Quantity ** Cost $ **** Supplier L…" at bounding box center [341, 105] width 146 height 323
click at [345, 236] on input "number" at bounding box center [353, 239] width 73 height 13
type input "****"
click at [384, 290] on span "Submit" at bounding box center [396, 291] width 28 height 13
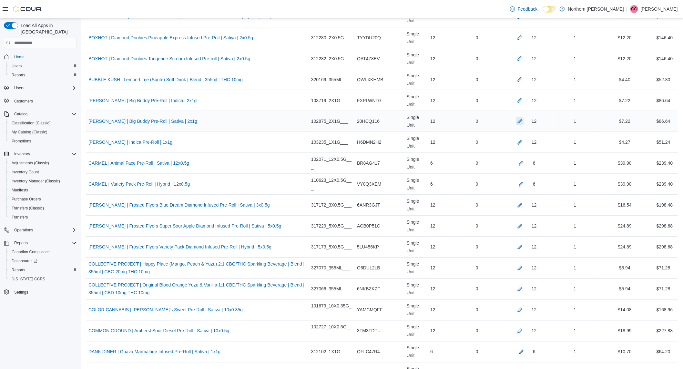
click at [516, 123] on button "button" at bounding box center [520, 121] width 8 height 8
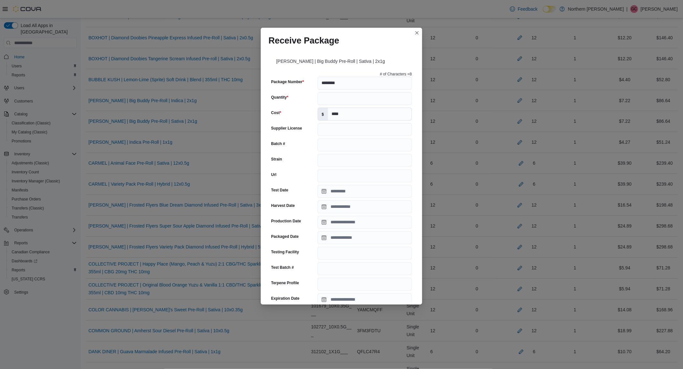
scroll to position [156, 0]
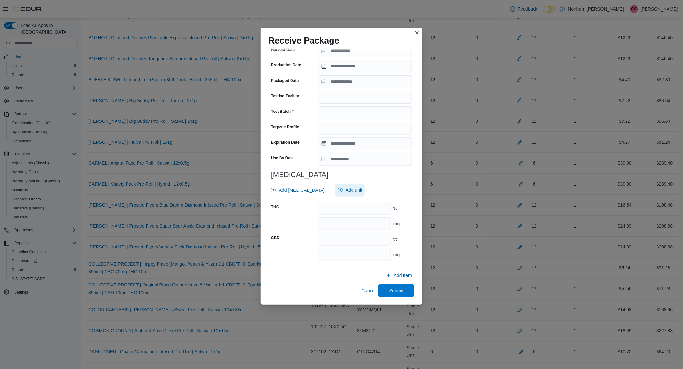
click at [349, 194] on span "Add unit" at bounding box center [350, 190] width 24 height 13
click at [325, 221] on span "mg . Checked option." at bounding box center [343, 220] width 80 height 8
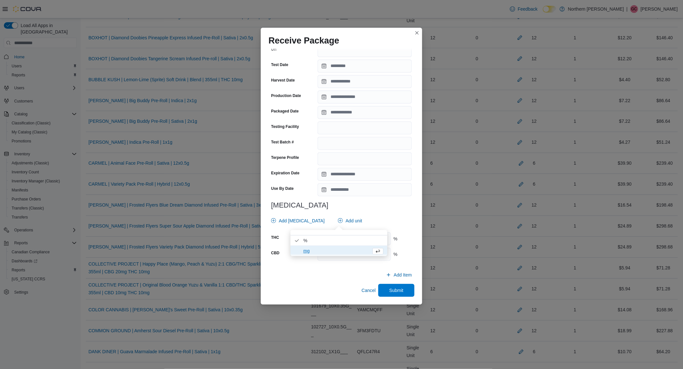
scroll to position [125, 0]
click at [378, 211] on div "# of Characters = 8 Package Number ******** Quantity ** Cost $ **** Supplier Li…" at bounding box center [341, 105] width 146 height 323
click at [357, 239] on input "number" at bounding box center [353, 239] width 73 height 13
type input "****"
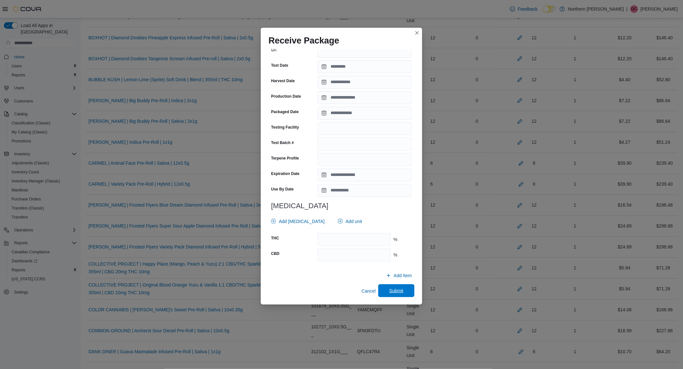
click at [391, 289] on span "Submit" at bounding box center [396, 291] width 14 height 6
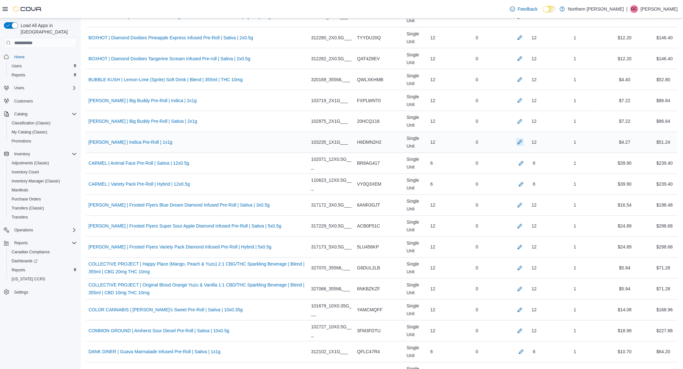
click at [516, 140] on button "button" at bounding box center [520, 142] width 8 height 8
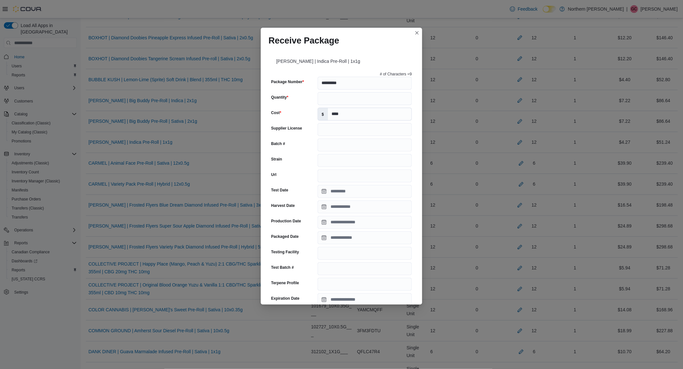
scroll to position [156, 0]
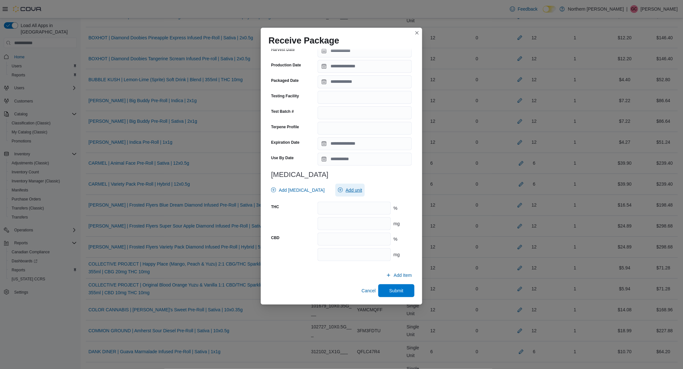
click at [345, 189] on span "Add unit" at bounding box center [353, 190] width 16 height 6
click at [325, 218] on span "mg . Checked option." at bounding box center [343, 220] width 80 height 8
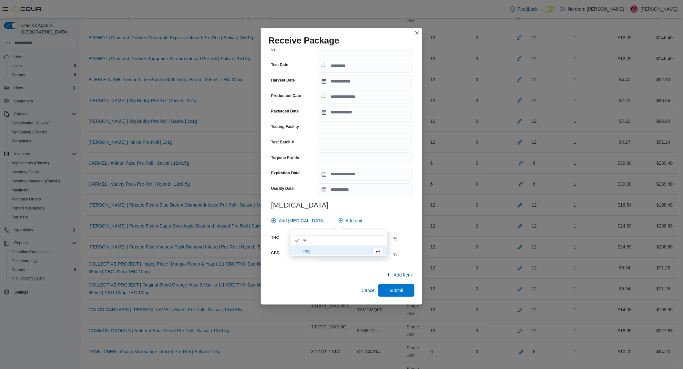
scroll to position [125, 0]
click at [371, 198] on div "# of Characters = 9 Package Number ********* Quantity ** Cost $ **** Supplier L…" at bounding box center [341, 105] width 146 height 323
click at [343, 241] on input "number" at bounding box center [353, 239] width 73 height 13
type input "****"
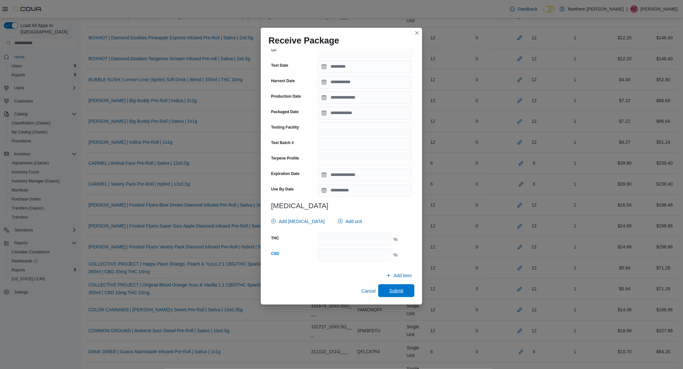
click at [390, 293] on span "Submit" at bounding box center [396, 291] width 14 height 6
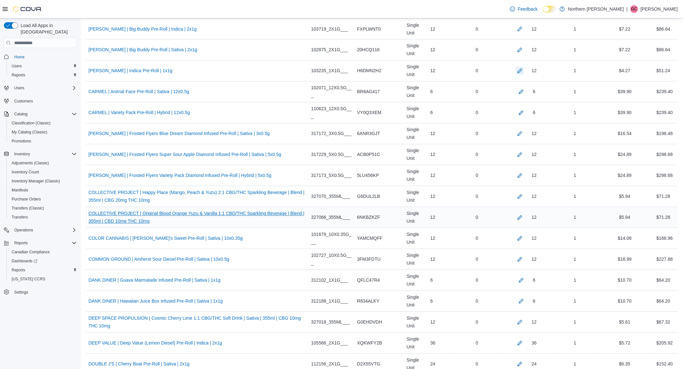
scroll to position [502, 0]
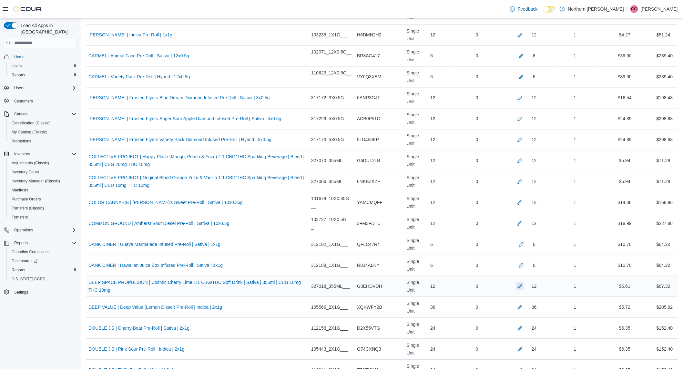
click at [516, 285] on button "button" at bounding box center [520, 287] width 8 height 8
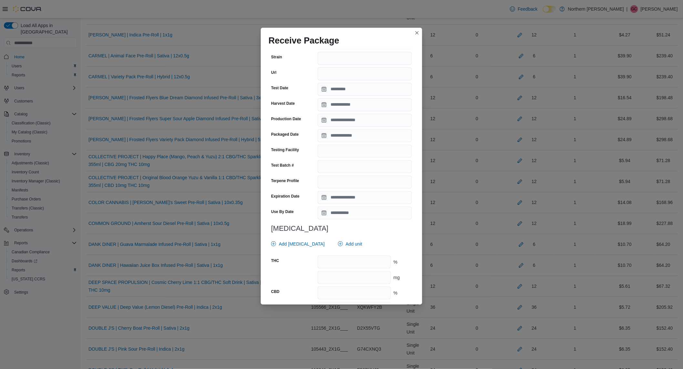
scroll to position [143, 0]
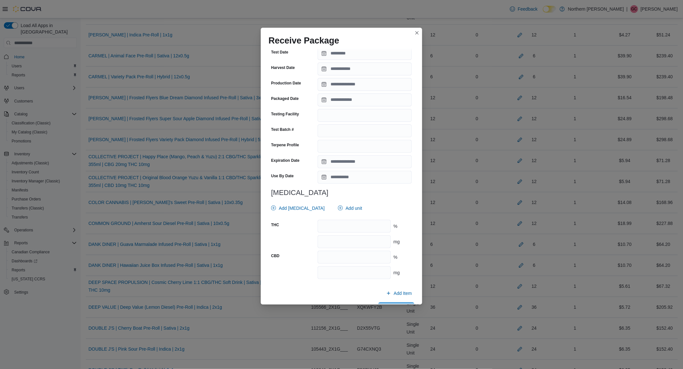
click at [122, 149] on div "Receive Package DEEP SPACE PROPULSION | Cosmic Cherry Lime 1:1 CBG/THC Soft Dri…" at bounding box center [341, 184] width 683 height 369
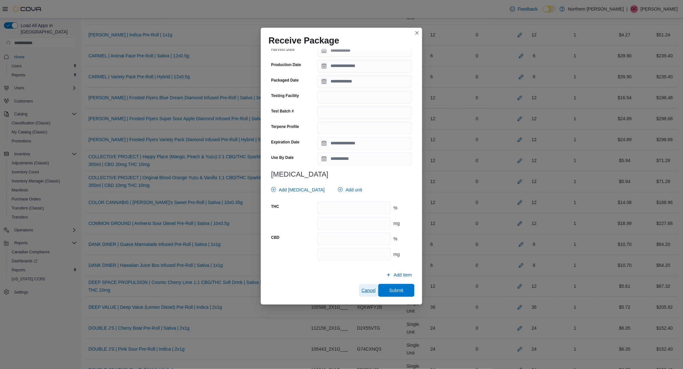
click at [363, 293] on span "Cancel" at bounding box center [368, 290] width 14 height 6
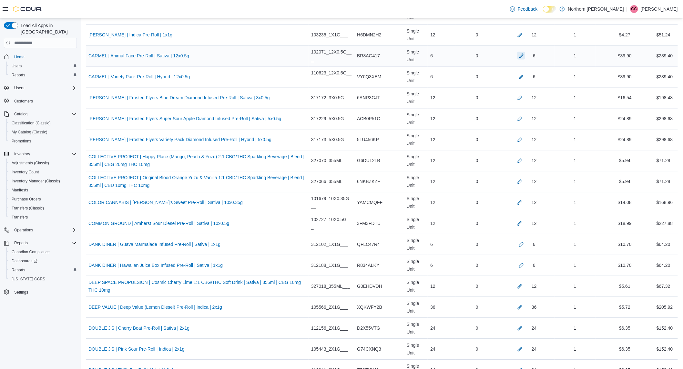
click at [517, 57] on button "button" at bounding box center [521, 56] width 8 height 8
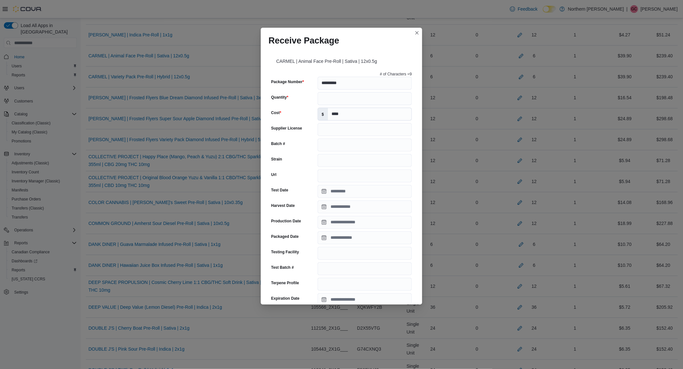
scroll to position [156, 0]
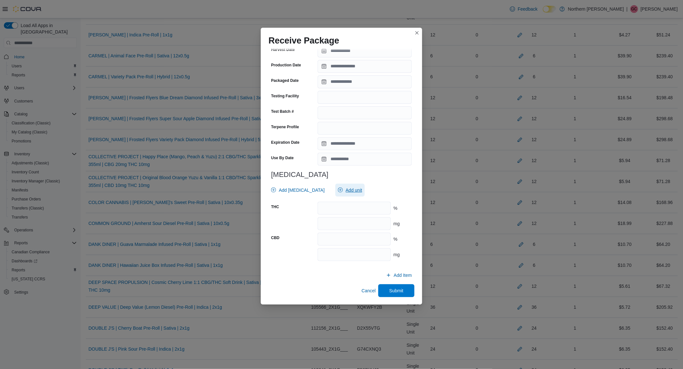
click at [350, 187] on span "Add unit" at bounding box center [353, 190] width 16 height 6
click at [333, 219] on span "mg . Checked option." at bounding box center [343, 220] width 80 height 8
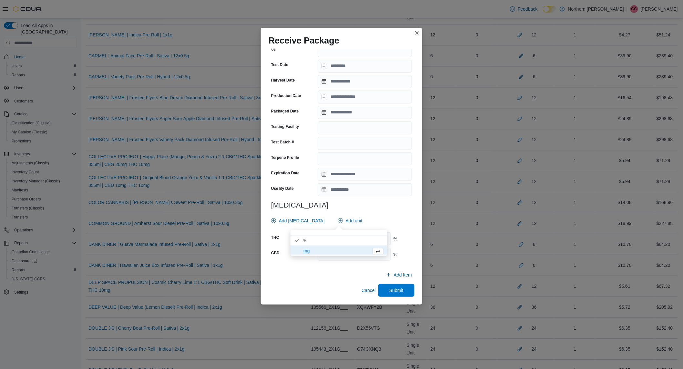
scroll to position [125, 0]
click at [374, 202] on h3 "[MEDICAL_DATA]" at bounding box center [341, 206] width 141 height 8
click at [356, 240] on input "number" at bounding box center [353, 239] width 73 height 13
type input "******"
click at [356, 255] on input "number" at bounding box center [353, 255] width 73 height 13
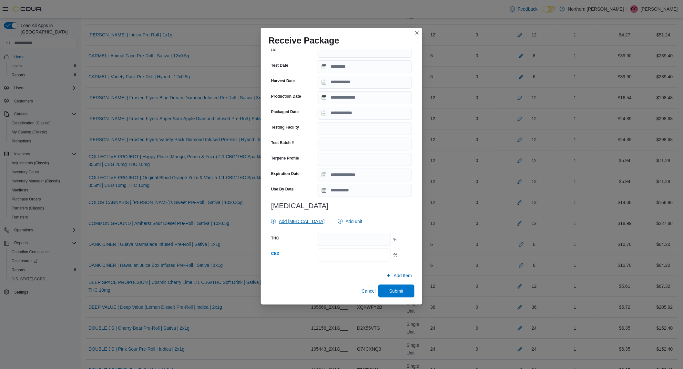
type input "****"
click at [305, 218] on span "Add [MEDICAL_DATA]" at bounding box center [302, 221] width 46 height 6
click at [287, 268] on span "CBG" at bounding box center [297, 272] width 80 height 8
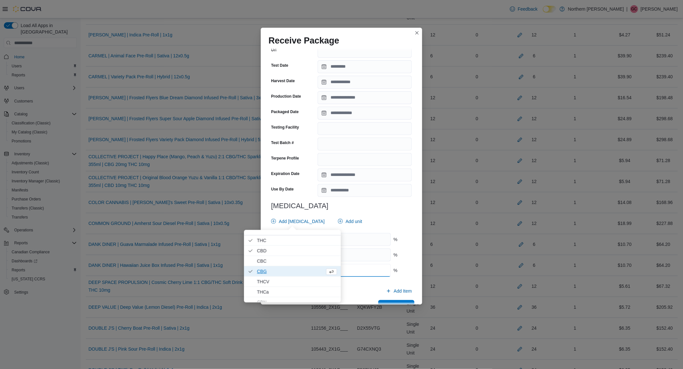
click at [356, 270] on input "number" at bounding box center [353, 270] width 73 height 13
type input "****"
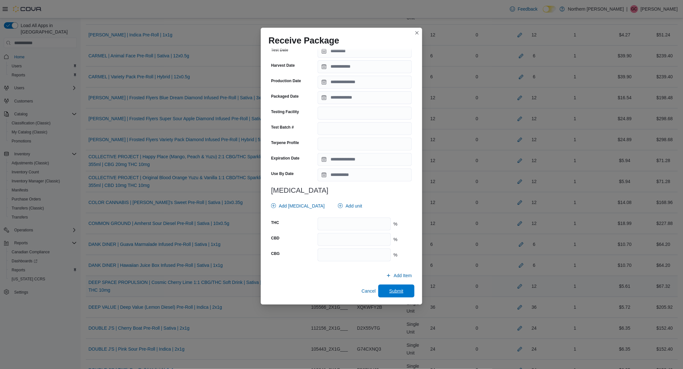
click at [389, 291] on span "Submit" at bounding box center [396, 291] width 14 height 6
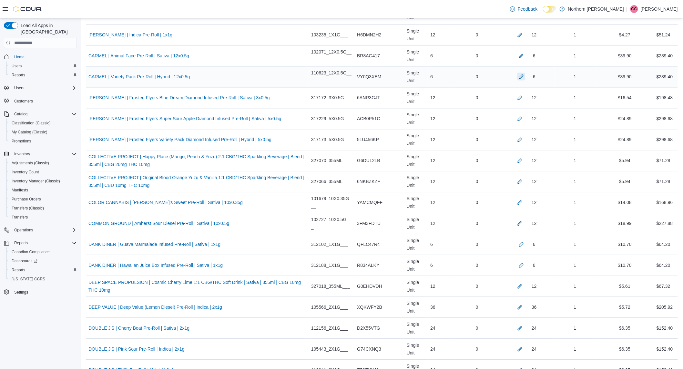
click at [517, 81] on button "button" at bounding box center [521, 77] width 8 height 8
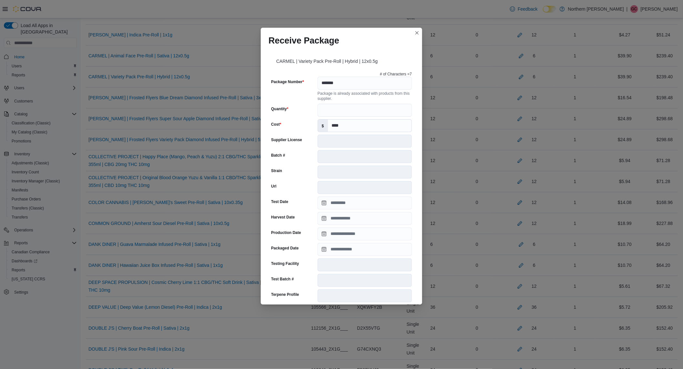
scroll to position [150, 0]
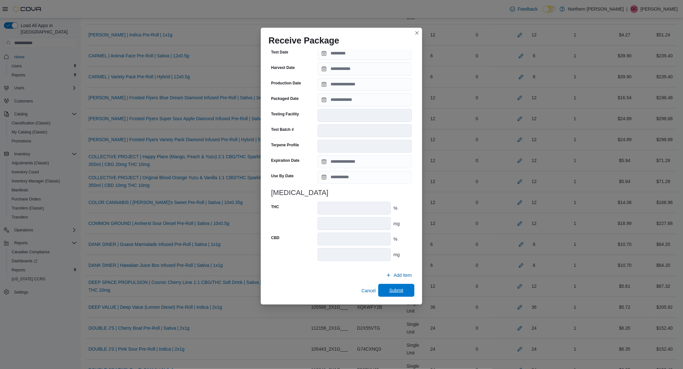
click at [389, 287] on span "Submit" at bounding box center [396, 290] width 14 height 6
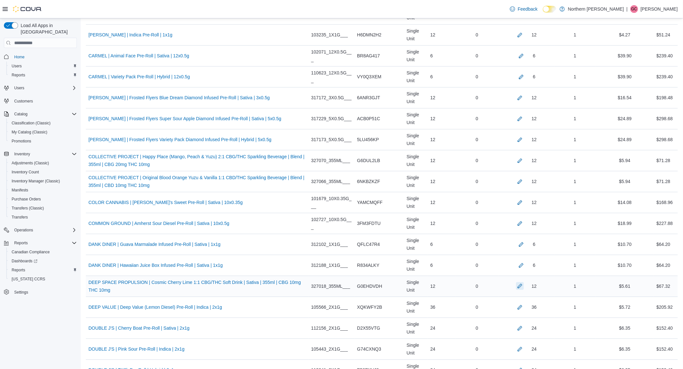
click at [516, 286] on button "button" at bounding box center [520, 287] width 8 height 8
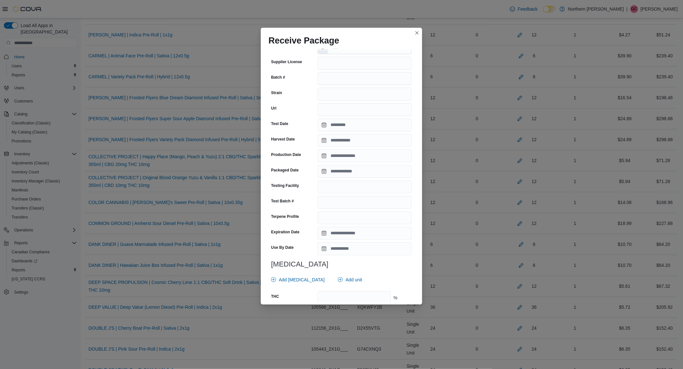
scroll to position [143, 0]
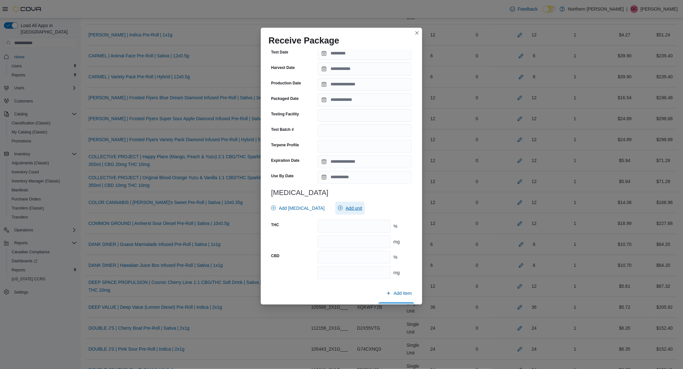
click at [338, 207] on span "Add unit" at bounding box center [350, 208] width 24 height 13
click at [326, 234] on span "% . Checked option." at bounding box center [343, 233] width 80 height 8
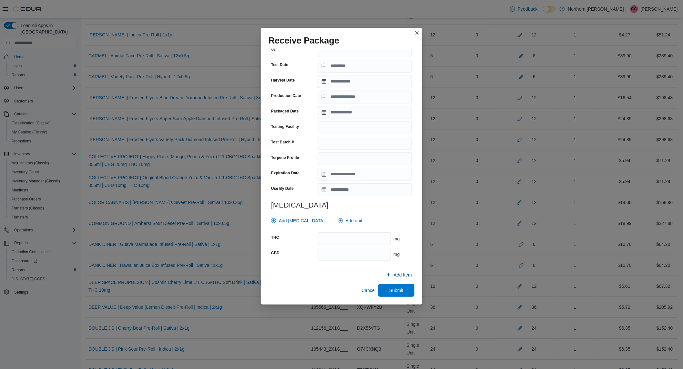
click at [382, 217] on div "Add [MEDICAL_DATA] Add unit" at bounding box center [339, 221] width 143 height 13
click at [370, 235] on input "number" at bounding box center [353, 239] width 73 height 13
type input "**"
click at [302, 215] on span "Add [MEDICAL_DATA]" at bounding box center [298, 221] width 54 height 13
click at [287, 272] on span "CBG" at bounding box center [297, 272] width 80 height 8
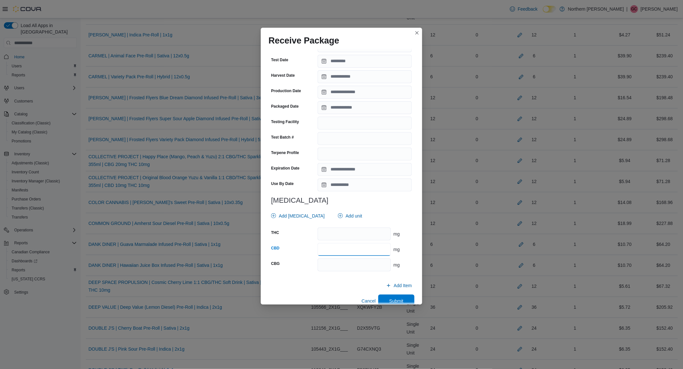
click at [369, 256] on input "number" at bounding box center [353, 249] width 73 height 13
type input "***"
click at [353, 269] on input "number" at bounding box center [353, 265] width 73 height 13
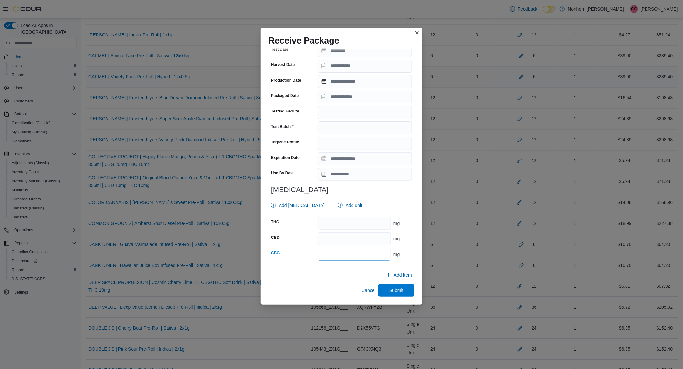
type input "**"
click at [389, 289] on span "Submit" at bounding box center [396, 290] width 14 height 6
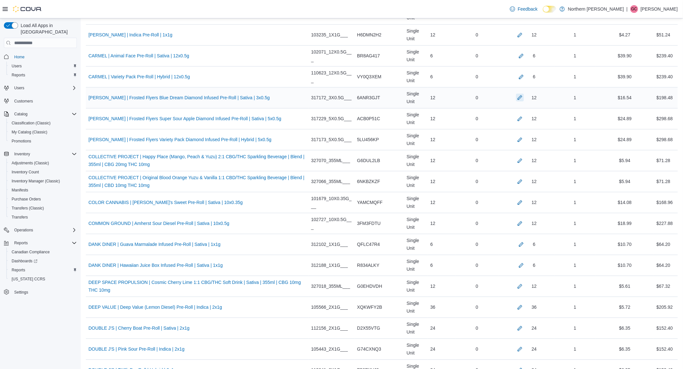
click at [516, 97] on button "button" at bounding box center [520, 98] width 8 height 8
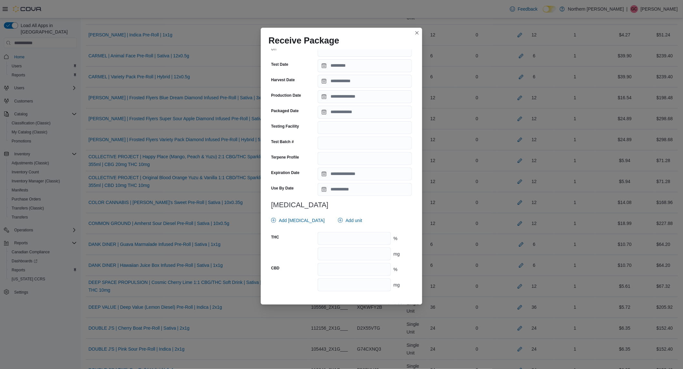
scroll to position [161, 0]
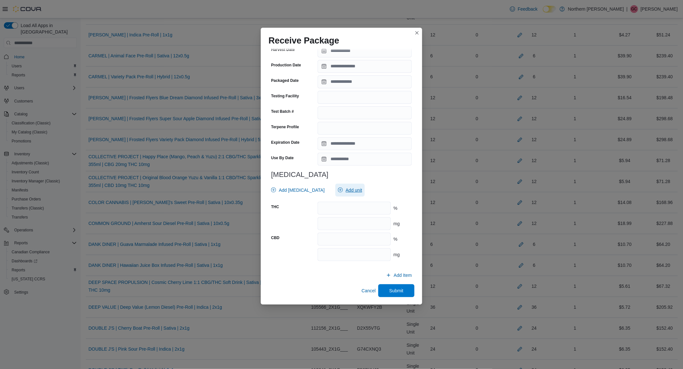
click at [347, 194] on span "Add unit" at bounding box center [350, 190] width 24 height 13
click at [328, 219] on span "mg . Checked option." at bounding box center [343, 220] width 80 height 8
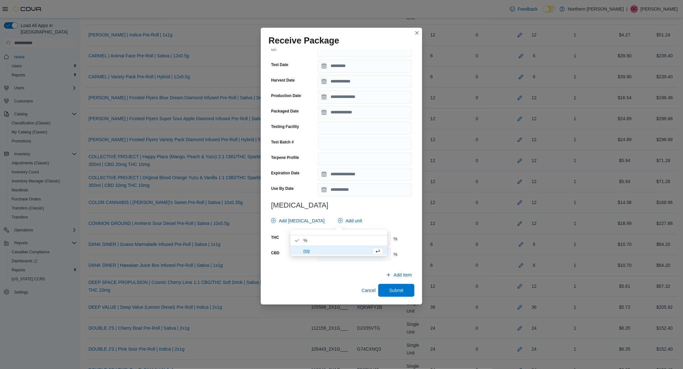
scroll to position [130, 0]
click at [391, 202] on h3 "[MEDICAL_DATA]" at bounding box center [341, 206] width 141 height 8
click at [356, 235] on input "number" at bounding box center [353, 239] width 73 height 13
type input "****"
click at [344, 259] on input "number" at bounding box center [353, 254] width 73 height 13
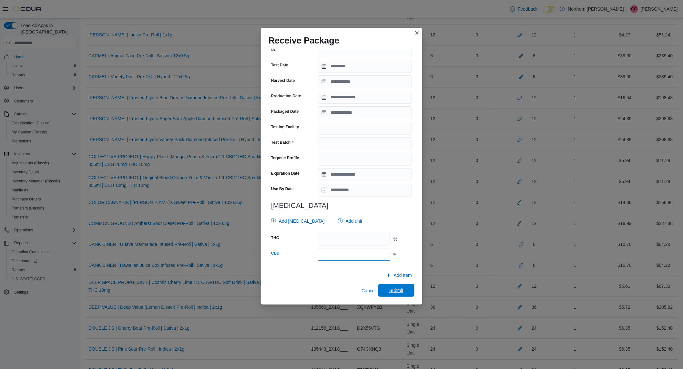
type input "***"
click at [389, 290] on span "Submit" at bounding box center [396, 290] width 14 height 6
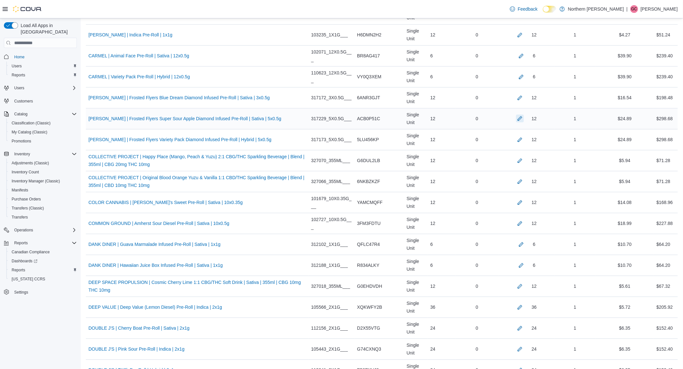
click at [516, 119] on button "button" at bounding box center [520, 119] width 8 height 8
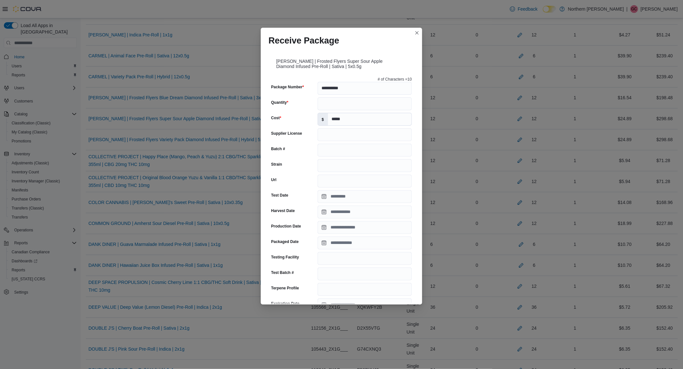
scroll to position [161, 0]
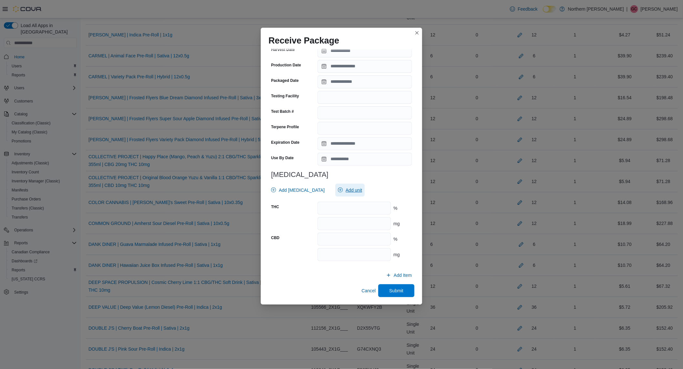
click at [345, 191] on span "Add unit" at bounding box center [353, 190] width 16 height 6
click at [336, 220] on span "mg . Checked option." at bounding box center [343, 220] width 80 height 8
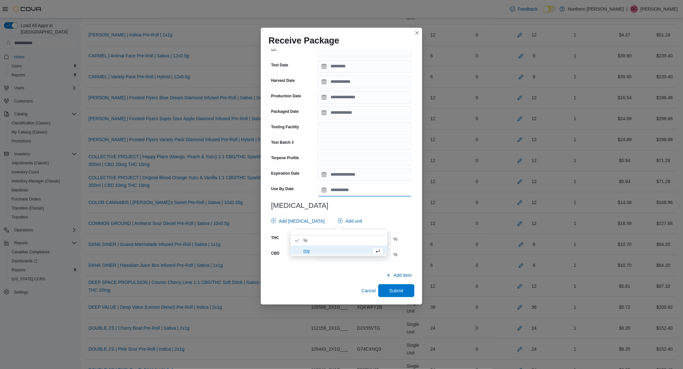
click at [392, 193] on input "Use By Date" at bounding box center [364, 190] width 94 height 13
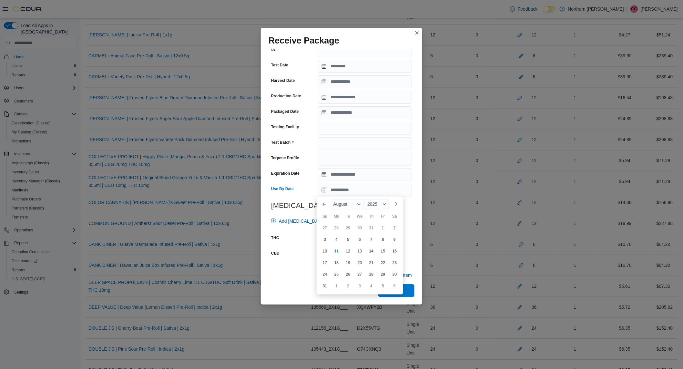
click at [288, 259] on div "CBD" at bounding box center [293, 254] width 44 height 13
click at [338, 241] on input "number" at bounding box center [353, 239] width 73 height 13
type input "****"
type input "***"
click at [395, 292] on span "Submit" at bounding box center [396, 290] width 14 height 6
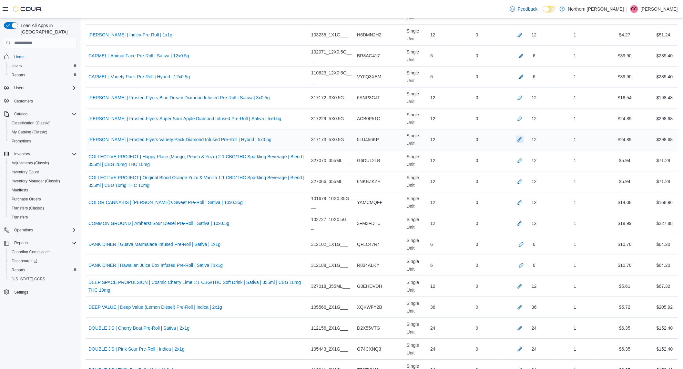
click at [516, 137] on button "button" at bounding box center [520, 140] width 8 height 8
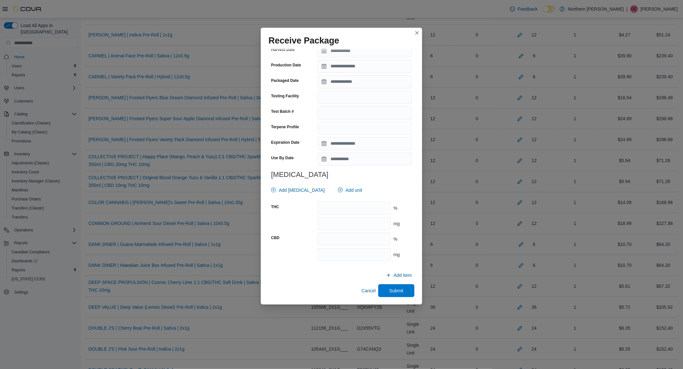
scroll to position [609, 0]
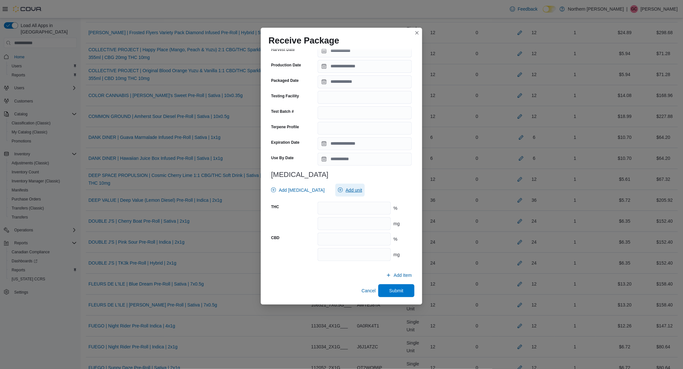
click at [345, 193] on span "Add unit" at bounding box center [353, 190] width 16 height 6
click at [312, 221] on span "mg . Checked option." at bounding box center [343, 220] width 80 height 8
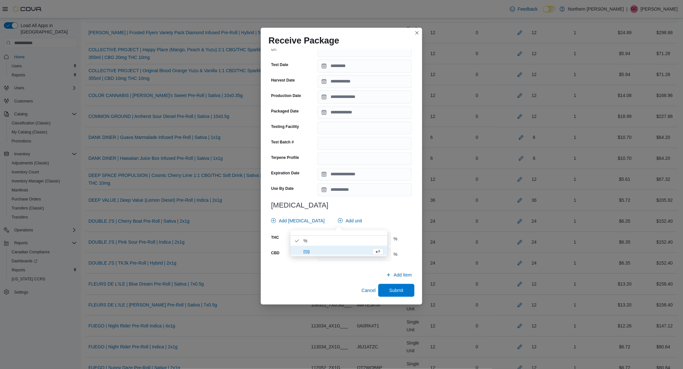
scroll to position [130, 0]
click at [383, 209] on h3 "[MEDICAL_DATA]" at bounding box center [341, 206] width 141 height 8
click at [347, 236] on input "number" at bounding box center [353, 239] width 73 height 13
type input "****"
type input "***"
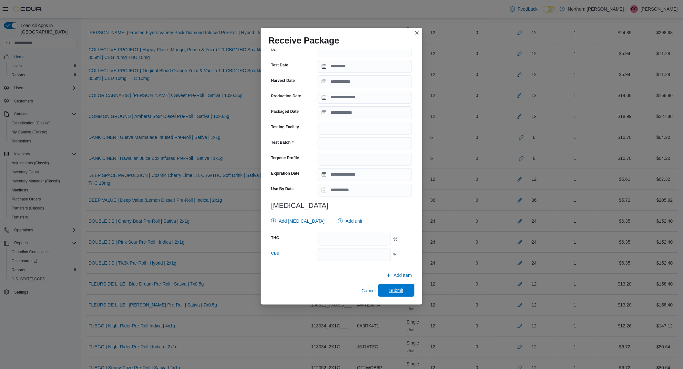
click at [385, 286] on span "Submit" at bounding box center [396, 290] width 28 height 13
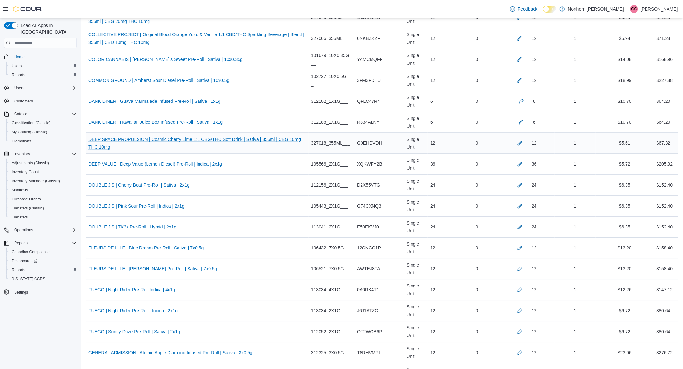
scroll to position [609, 0]
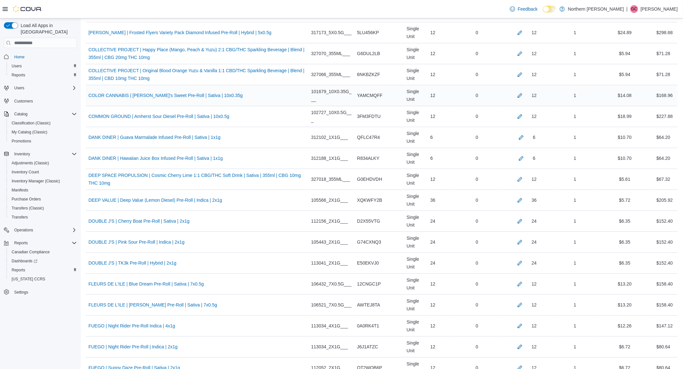
click at [517, 100] on div "12" at bounding box center [526, 95] width 56 height 13
click at [516, 95] on button "button" at bounding box center [520, 95] width 8 height 8
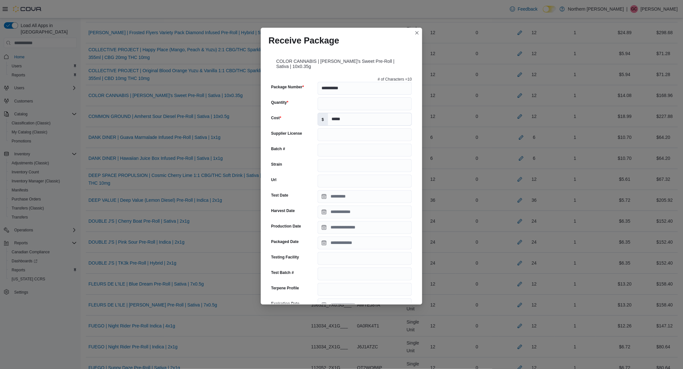
scroll to position [161, 0]
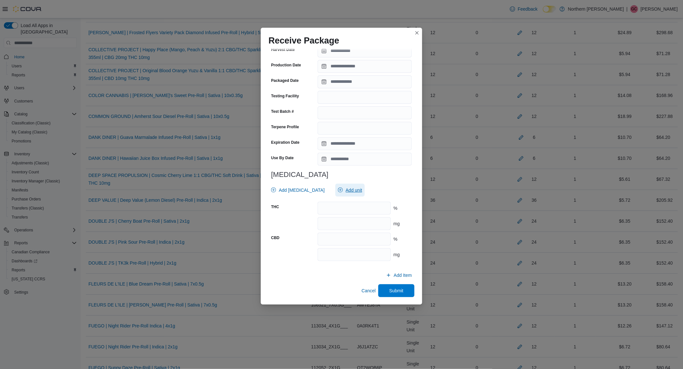
click at [338, 189] on icon "button" at bounding box center [340, 190] width 5 height 5
click at [326, 221] on span "mg . Checked option." at bounding box center [335, 220] width 65 height 8
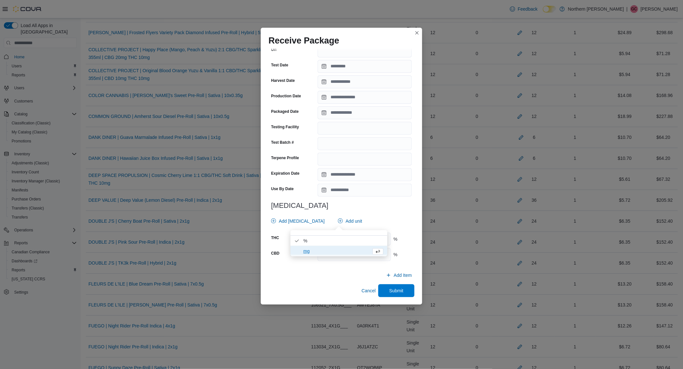
click at [380, 199] on div "**********" at bounding box center [341, 105] width 146 height 323
click at [352, 246] on div "THC % CBD %" at bounding box center [341, 247] width 141 height 28
click at [356, 236] on input "number" at bounding box center [353, 239] width 73 height 13
type input "****"
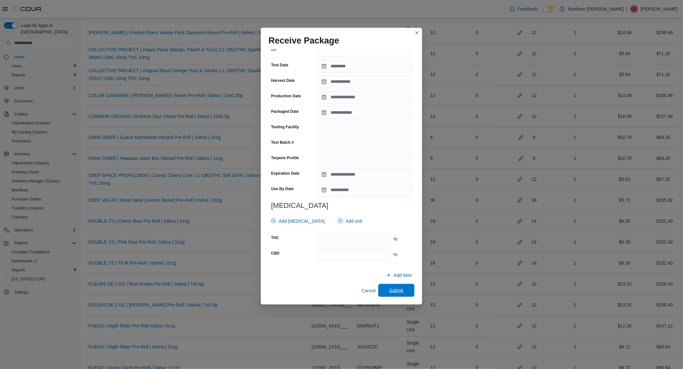
click at [389, 290] on span "Submit" at bounding box center [396, 290] width 14 height 6
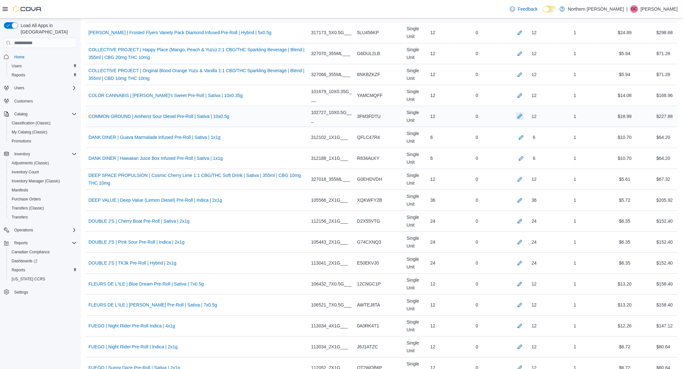
click at [518, 117] on button "button" at bounding box center [520, 116] width 8 height 8
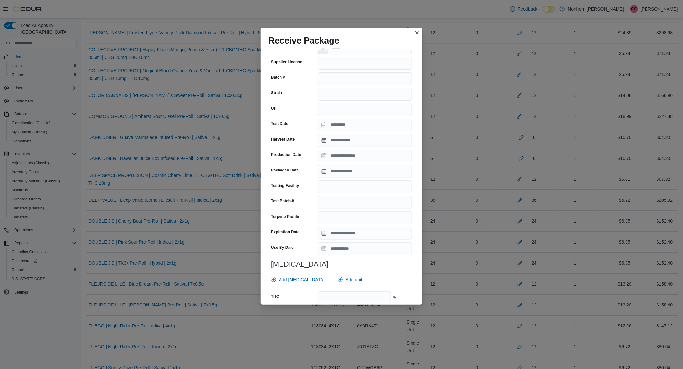
scroll to position [107, 0]
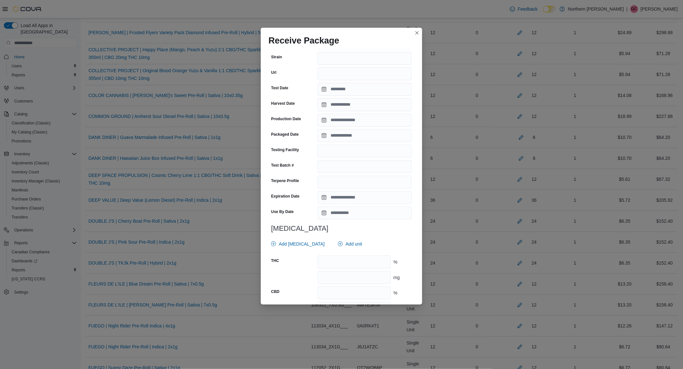
click at [342, 236] on div "# of Characters = 8 Package Number ******** Quantity ** Cost $ ***** Supplier L…" at bounding box center [341, 144] width 146 height 354
click at [340, 240] on span "Add unit" at bounding box center [350, 244] width 24 height 13
click at [320, 270] on span "mg . Checked option." at bounding box center [343, 274] width 80 height 8
click at [366, 249] on div "Add [MEDICAL_DATA] Add unit" at bounding box center [339, 244] width 143 height 13
click at [357, 262] on input "number" at bounding box center [353, 262] width 73 height 13
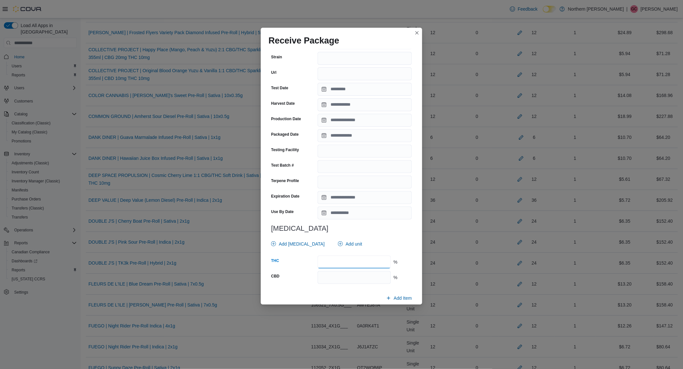
type input "*****"
click at [352, 275] on input "number" at bounding box center [353, 277] width 73 height 13
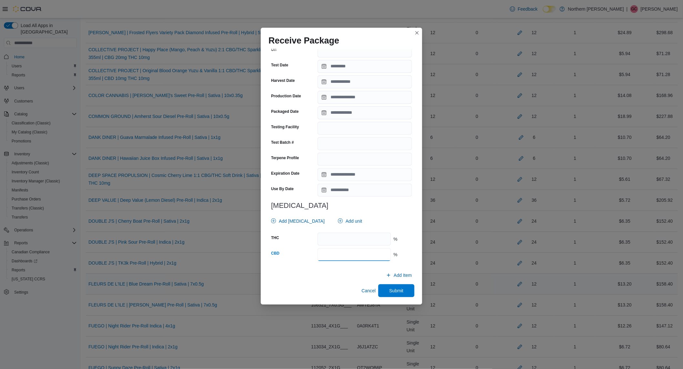
type input "****"
click at [395, 288] on span "Submit" at bounding box center [396, 291] width 14 height 6
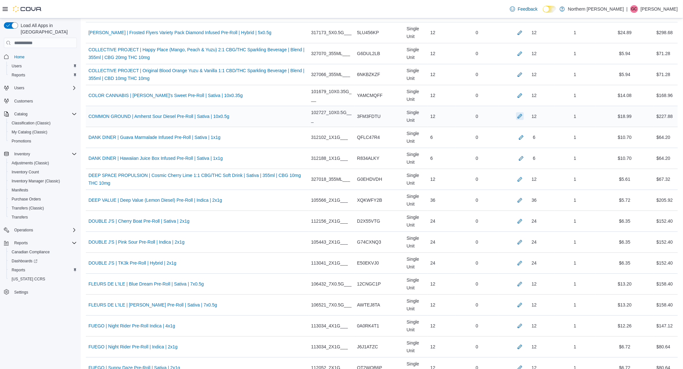
click at [516, 120] on button "button" at bounding box center [520, 116] width 8 height 8
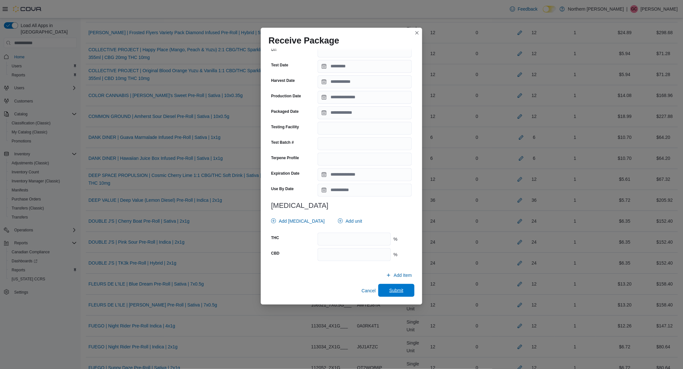
click at [391, 292] on span "Submit" at bounding box center [396, 290] width 14 height 6
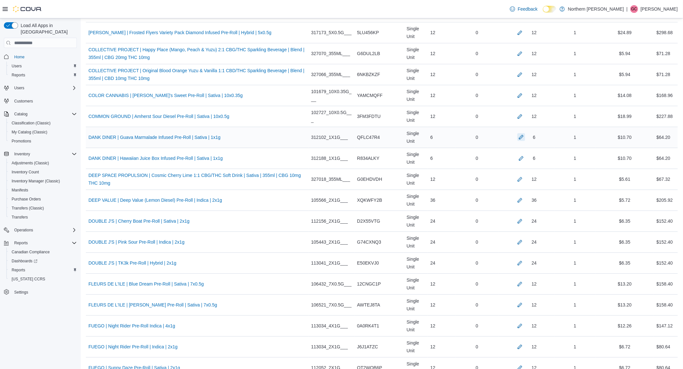
click at [517, 141] on button "button" at bounding box center [521, 137] width 8 height 8
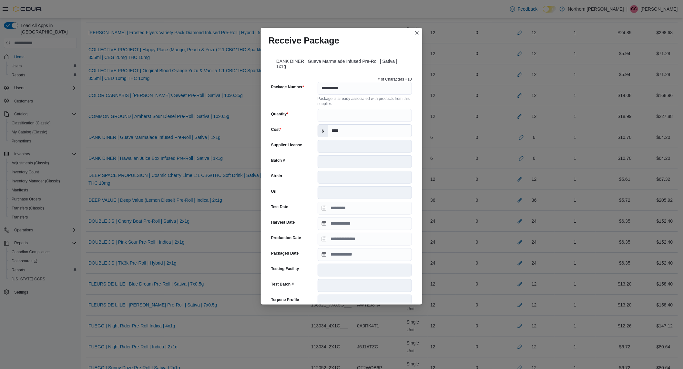
scroll to position [155, 0]
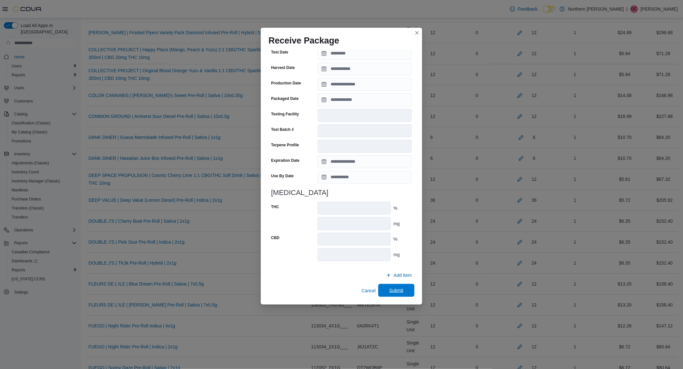
click at [389, 291] on span "Submit" at bounding box center [396, 290] width 14 height 6
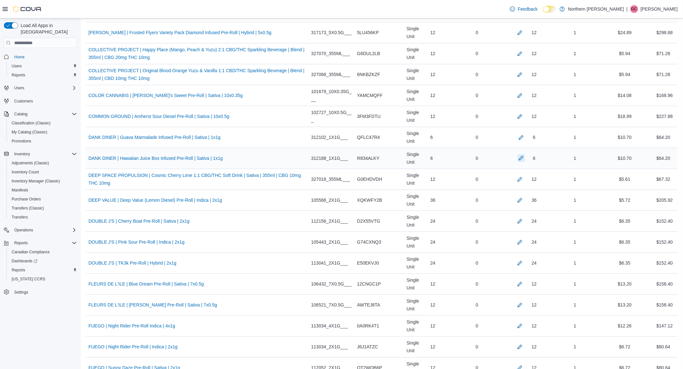
click at [518, 162] on button "button" at bounding box center [521, 158] width 8 height 8
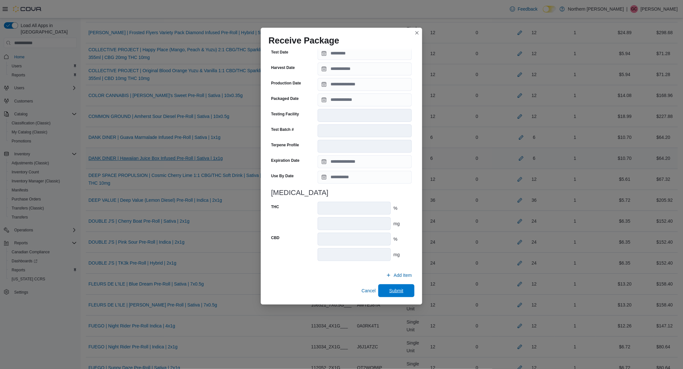
drag, startPoint x: 382, startPoint y: 286, endPoint x: 101, endPoint y: 159, distance: 308.7
click at [382, 285] on span "Submit" at bounding box center [396, 291] width 28 height 13
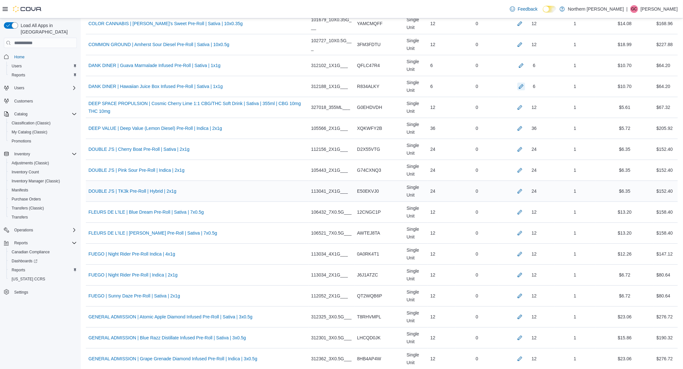
scroll to position [753, 0]
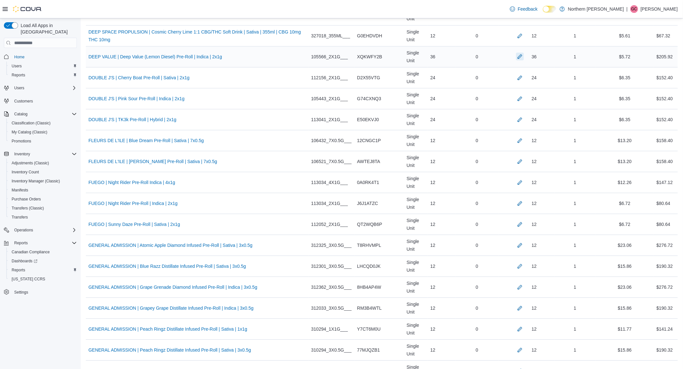
click at [516, 59] on button "button" at bounding box center [520, 57] width 8 height 8
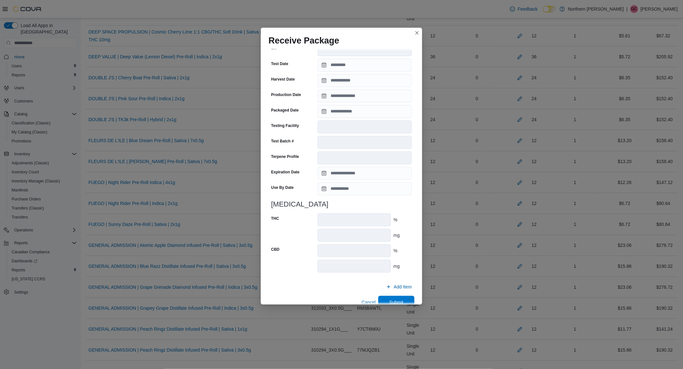
scroll to position [155, 0]
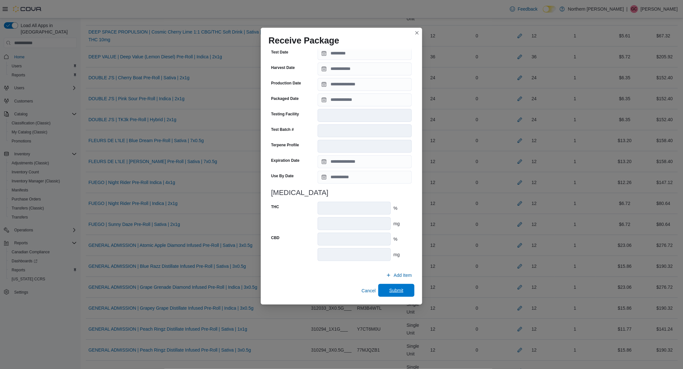
click at [389, 291] on span "Submit" at bounding box center [396, 290] width 14 height 6
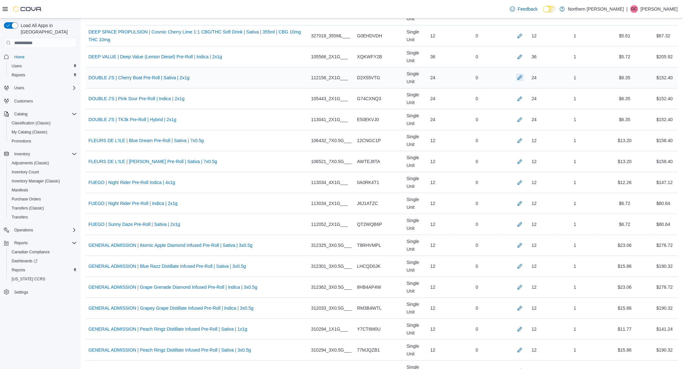
click at [516, 81] on button "button" at bounding box center [520, 78] width 8 height 8
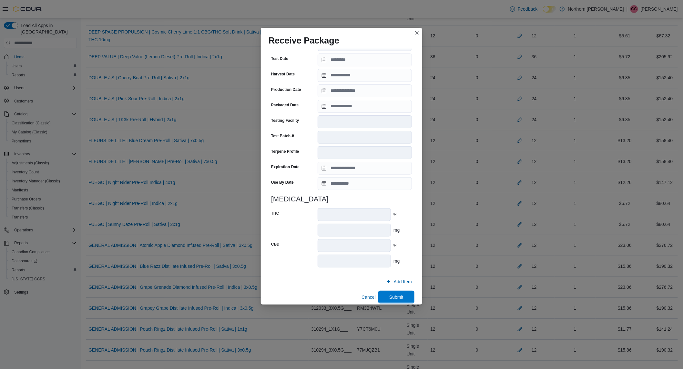
scroll to position [150, 0]
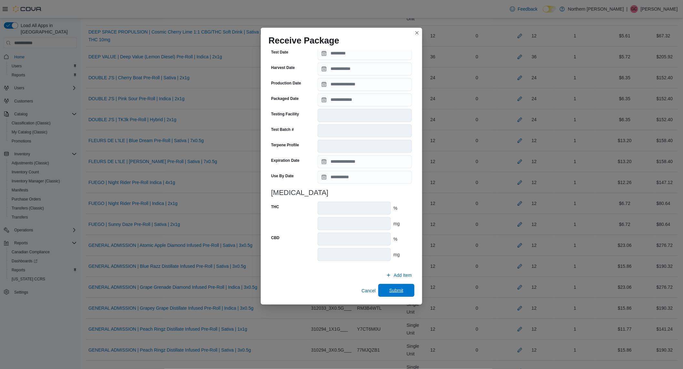
click at [395, 291] on span "Submit" at bounding box center [396, 290] width 14 height 6
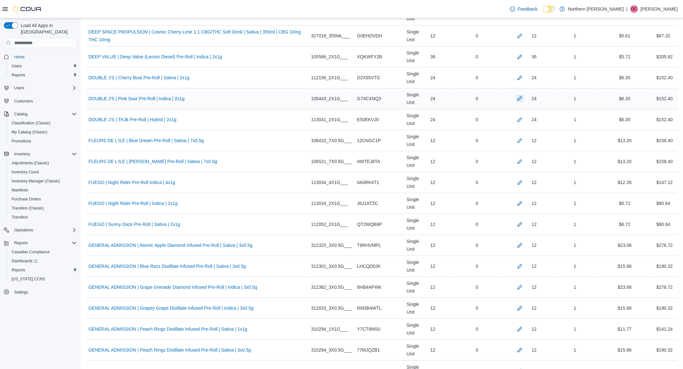
click at [516, 96] on button "button" at bounding box center [520, 99] width 8 height 8
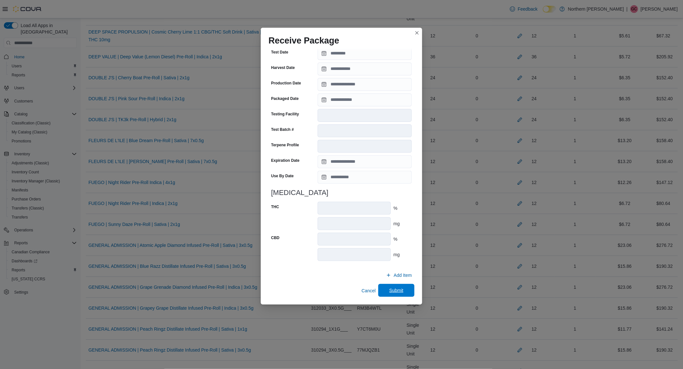
click at [393, 287] on span "Submit" at bounding box center [396, 290] width 14 height 6
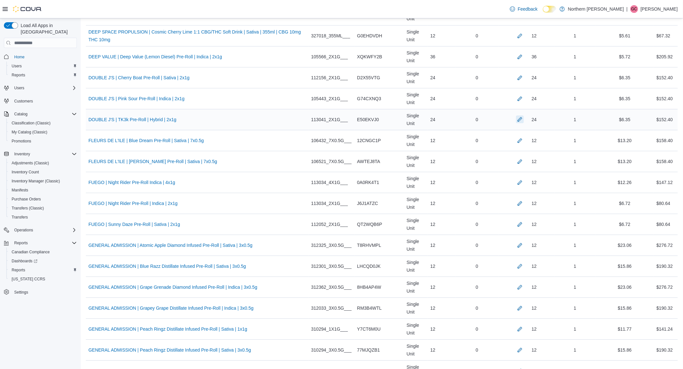
click at [517, 122] on button "button" at bounding box center [520, 119] width 8 height 8
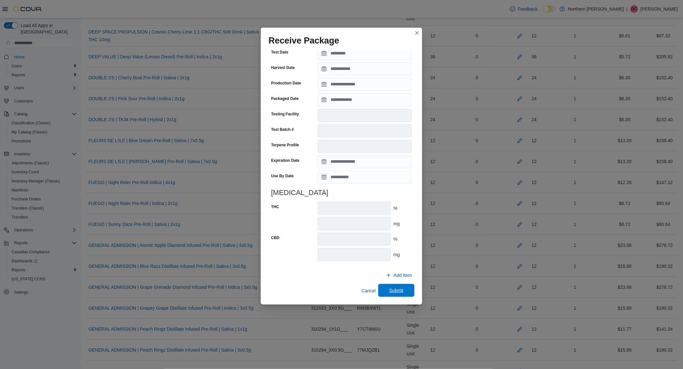
click at [382, 288] on span "Submit" at bounding box center [396, 290] width 28 height 13
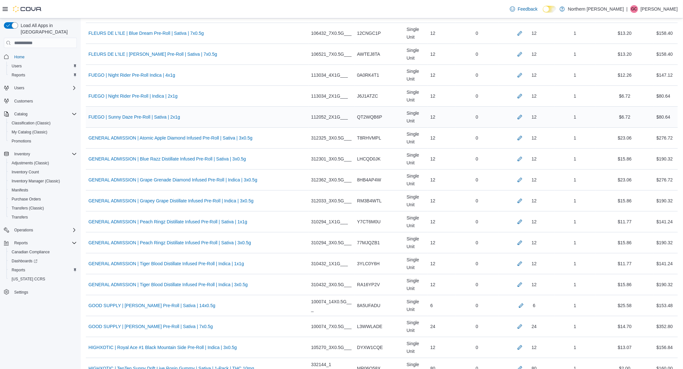
scroll to position [824, 0]
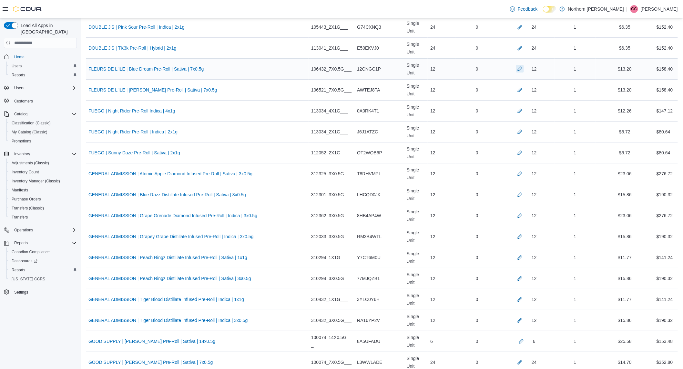
click at [516, 69] on button "button" at bounding box center [520, 69] width 8 height 8
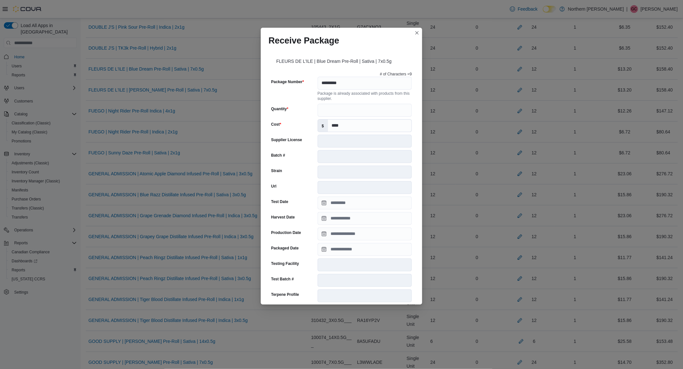
scroll to position [150, 0]
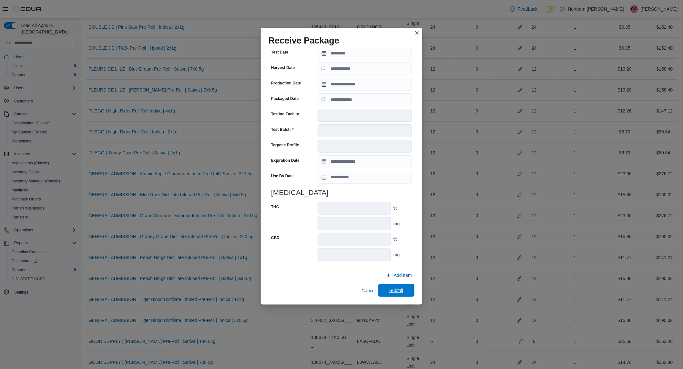
click at [389, 287] on span "Submit" at bounding box center [396, 290] width 14 height 6
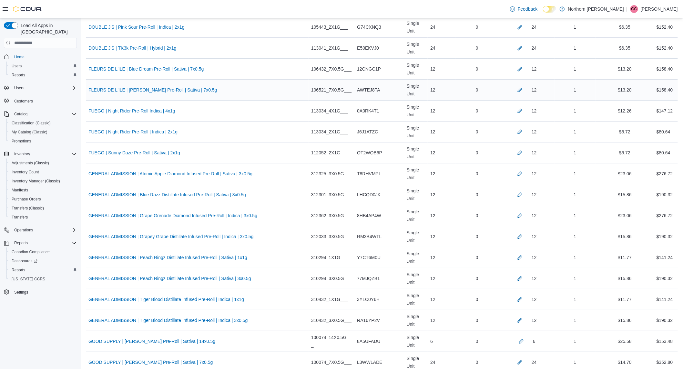
click at [510, 89] on div "12" at bounding box center [526, 90] width 51 height 8
click at [516, 90] on button "button" at bounding box center [520, 90] width 8 height 8
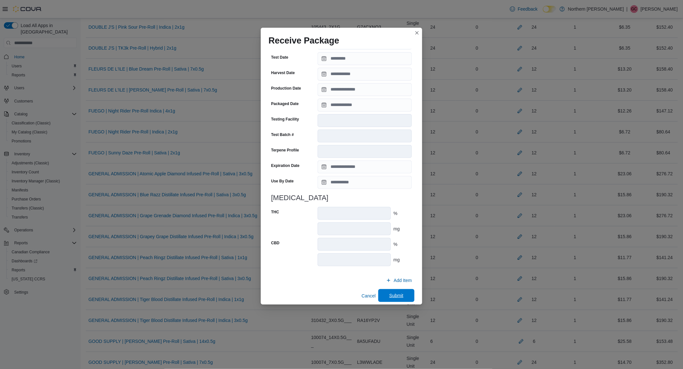
click at [389, 293] on span "Submit" at bounding box center [396, 296] width 14 height 6
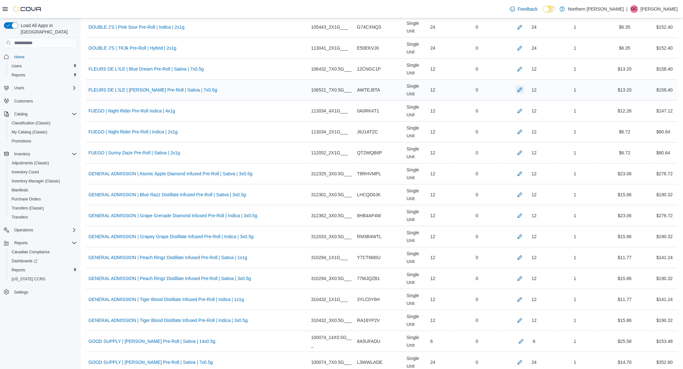
click at [516, 89] on button "button" at bounding box center [520, 90] width 8 height 8
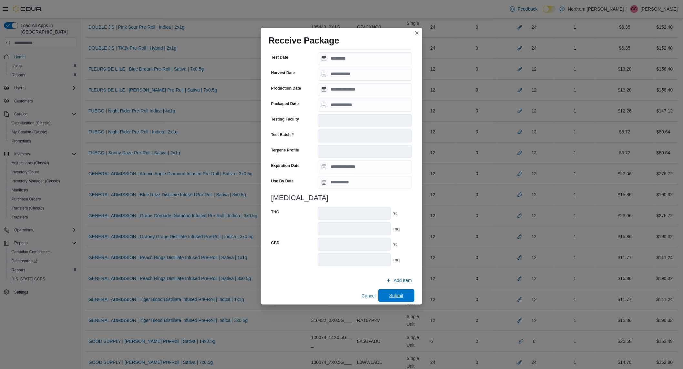
click at [385, 290] on span "Submit" at bounding box center [396, 295] width 28 height 13
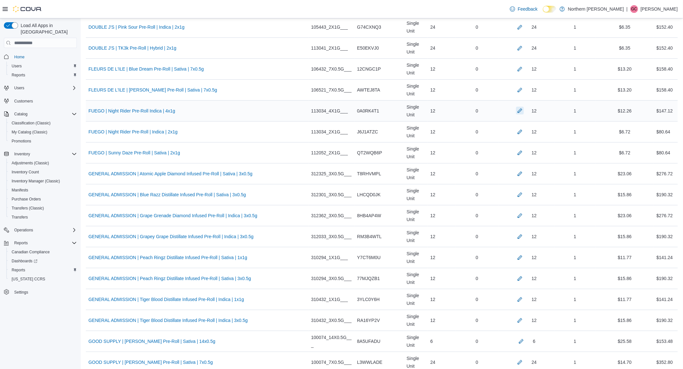
click at [516, 113] on button "button" at bounding box center [520, 111] width 8 height 8
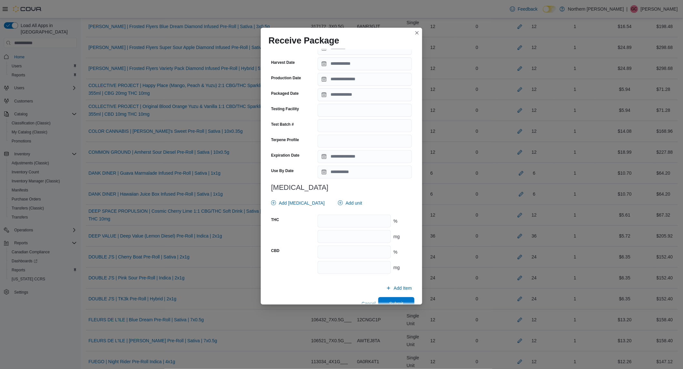
scroll to position [0, 0]
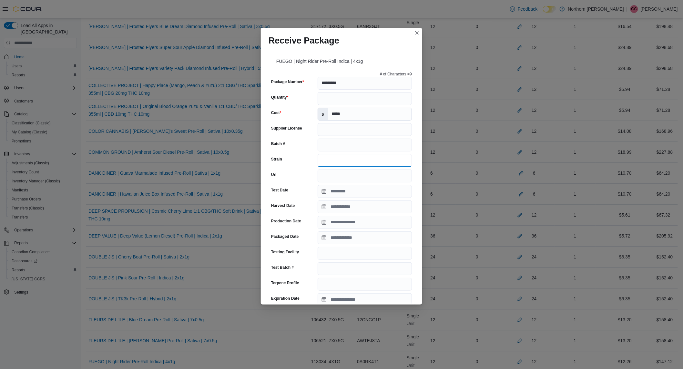
click at [334, 163] on input "Strain" at bounding box center [364, 160] width 94 height 13
type input "***"
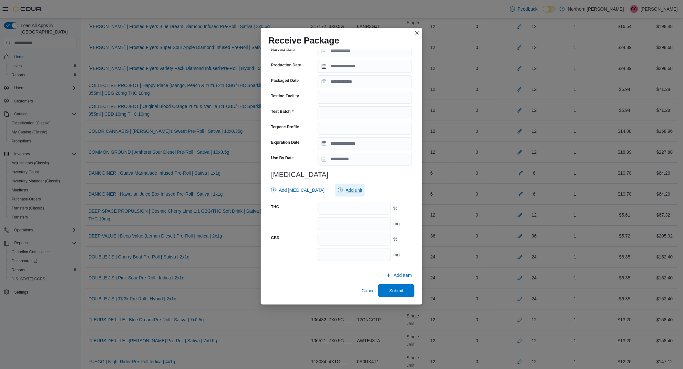
click at [346, 194] on span "Add unit" at bounding box center [350, 190] width 24 height 13
click at [315, 219] on span "mg . Checked option." at bounding box center [343, 220] width 80 height 8
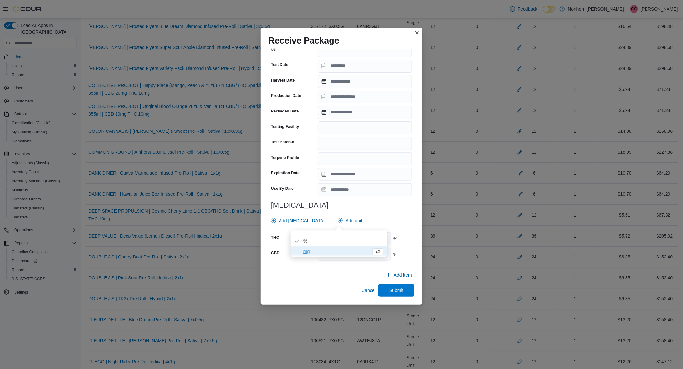
scroll to position [125, 0]
click at [374, 214] on div "# of Characters = 9 Package Number ********* Quantity ** Cost $ ***** Supplier …" at bounding box center [341, 105] width 146 height 323
click at [347, 241] on input "number" at bounding box center [353, 239] width 73 height 13
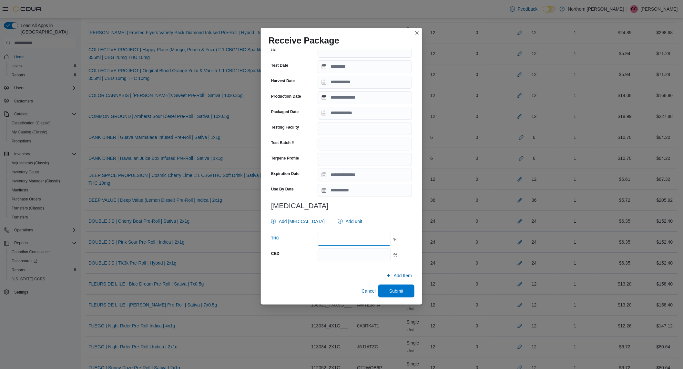
click at [347, 242] on input "number" at bounding box center [353, 239] width 73 height 13
type input "*****"
click at [323, 252] on input "number" at bounding box center [353, 255] width 73 height 13
type input "***"
click at [395, 292] on span "Submit" at bounding box center [396, 291] width 14 height 6
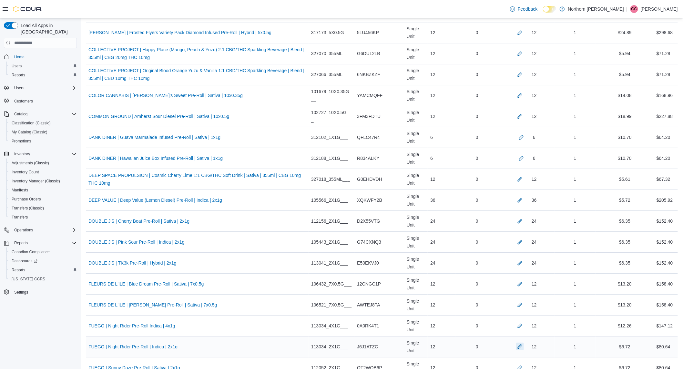
click at [516, 350] on button "button" at bounding box center [520, 347] width 8 height 8
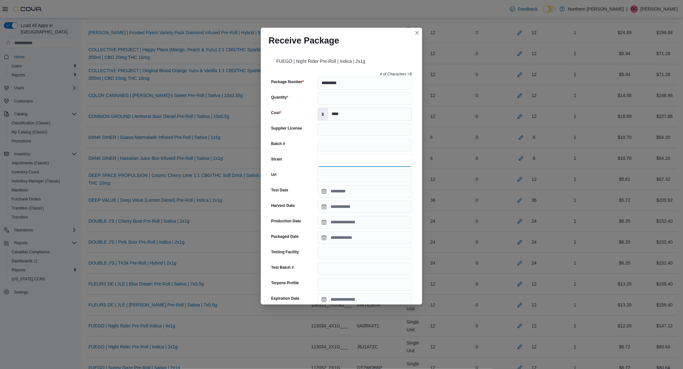
click at [329, 162] on input "Strain" at bounding box center [364, 160] width 94 height 13
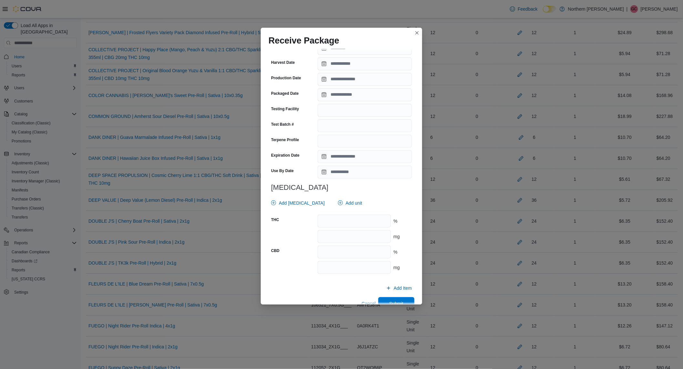
scroll to position [156, 0]
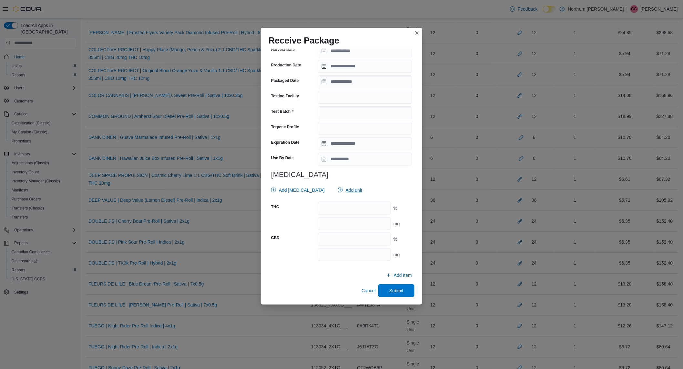
type input "**********"
click at [345, 187] on span "Add unit" at bounding box center [353, 190] width 16 height 6
click at [312, 220] on span "mg . Checked option." at bounding box center [343, 220] width 80 height 8
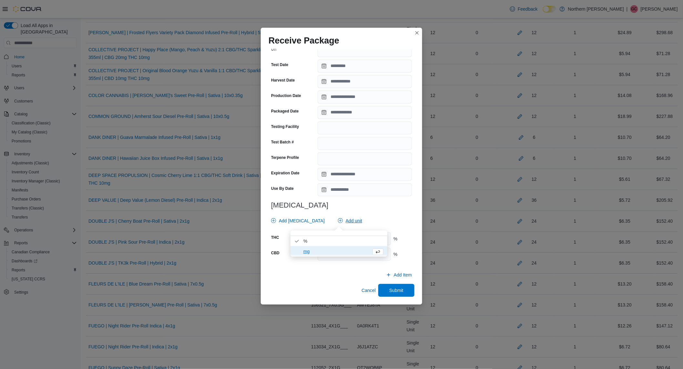
scroll to position [125, 0]
click at [366, 218] on div "Add [MEDICAL_DATA] Add unit" at bounding box center [339, 221] width 143 height 13
click at [351, 237] on input "number" at bounding box center [353, 239] width 73 height 13
type input "*****"
click at [340, 256] on input "number" at bounding box center [353, 255] width 73 height 13
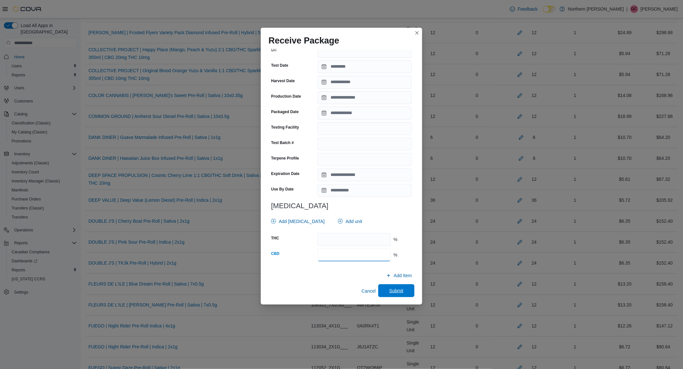
type input "****"
click at [389, 290] on span "Submit" at bounding box center [396, 291] width 14 height 6
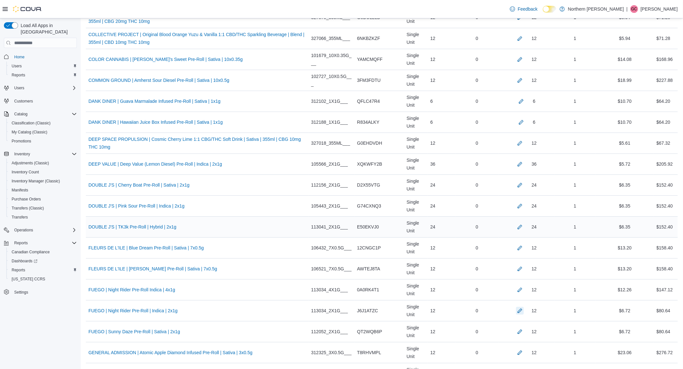
scroll to position [681, 0]
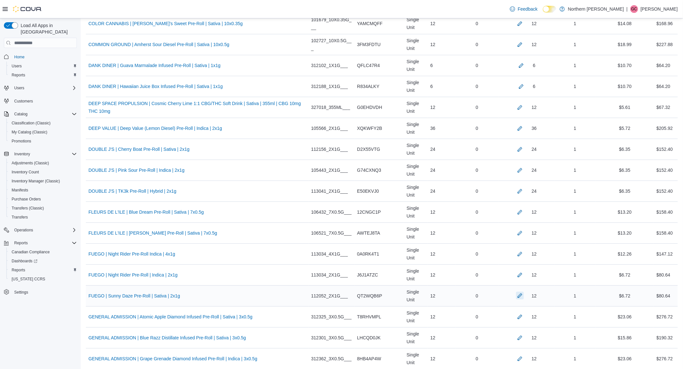
click at [516, 298] on button "button" at bounding box center [520, 296] width 8 height 8
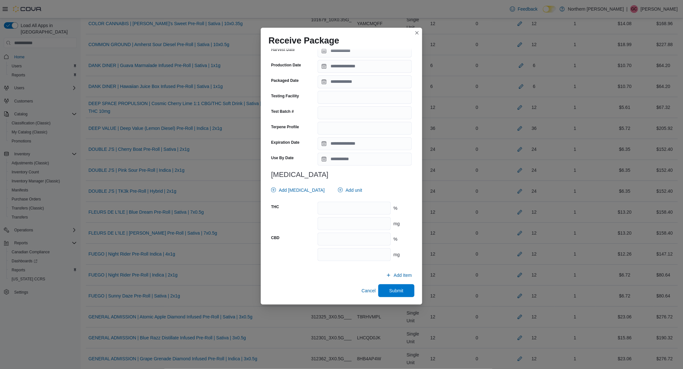
scroll to position [717, 0]
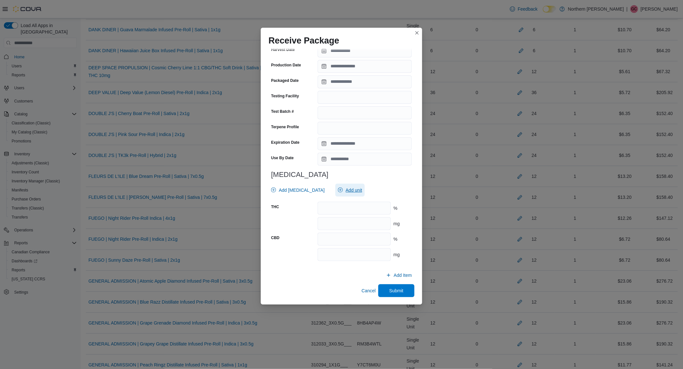
click at [345, 192] on span "Add unit" at bounding box center [353, 190] width 16 height 6
drag, startPoint x: 307, startPoint y: 220, endPoint x: 336, endPoint y: 215, distance: 29.4
click at [307, 220] on span "mg . Checked option." at bounding box center [343, 220] width 80 height 8
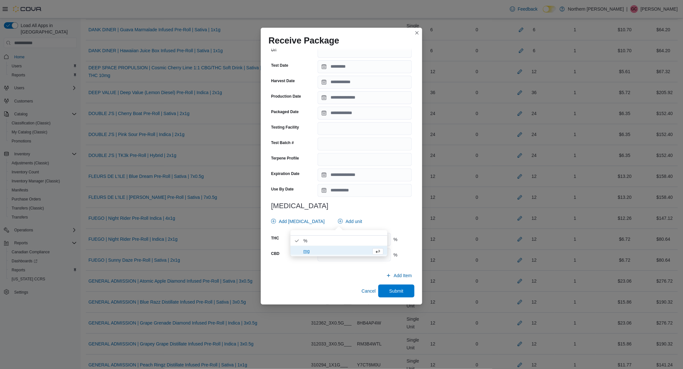
click at [380, 209] on div "# of Characters = 9 Package Number ********* Quantity ** Cost $ **** Supplier L…" at bounding box center [341, 105] width 146 height 323
click at [345, 240] on input "number" at bounding box center [353, 239] width 73 height 13
type input "*****"
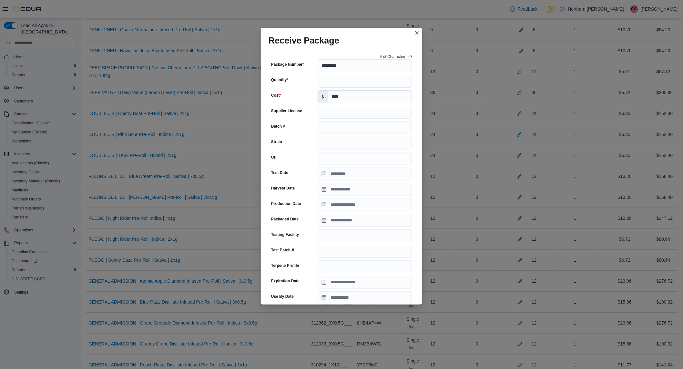
type input "****"
click at [326, 141] on input "Strain" at bounding box center [364, 143] width 94 height 13
type input "**********"
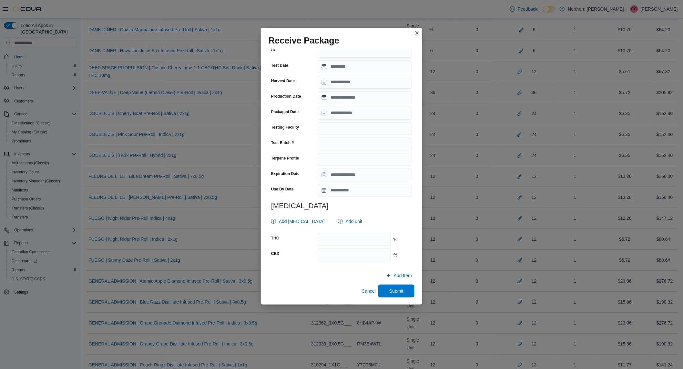
scroll to position [753, 0]
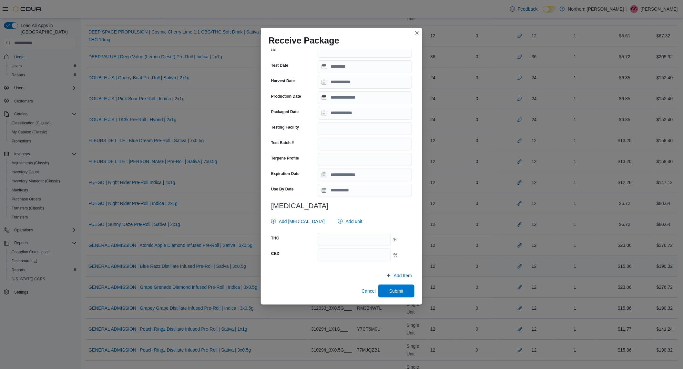
drag, startPoint x: 383, startPoint y: 291, endPoint x: 389, endPoint y: 271, distance: 20.4
click at [383, 290] on span "Submit" at bounding box center [396, 291] width 28 height 13
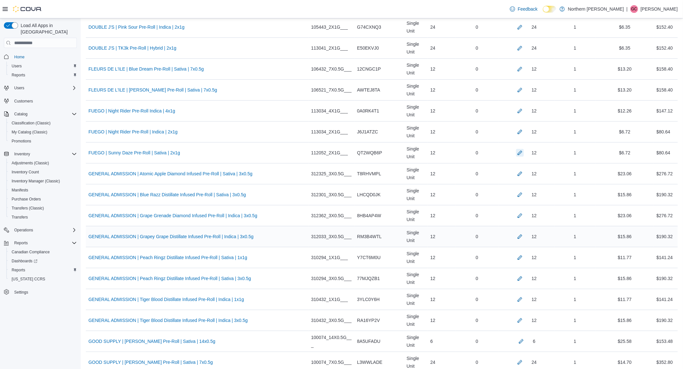
scroll to position [860, 0]
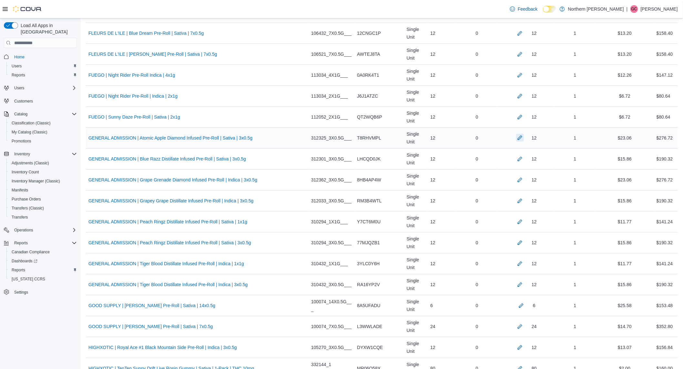
click at [516, 136] on button "button" at bounding box center [520, 138] width 8 height 8
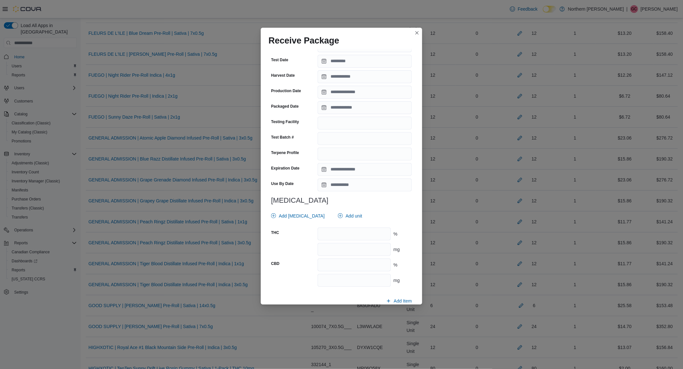
scroll to position [161, 0]
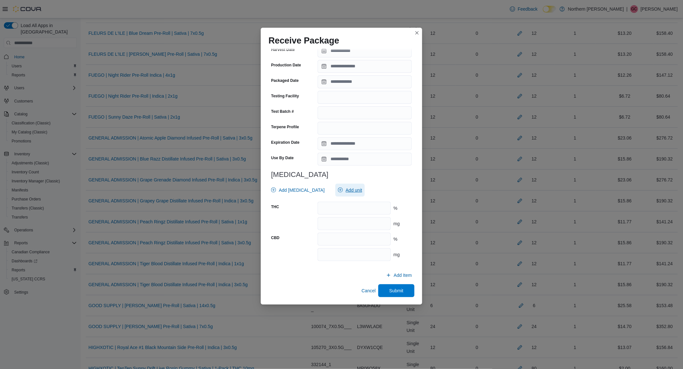
click at [345, 192] on span "Add unit" at bounding box center [353, 190] width 16 height 6
click at [331, 216] on span "mg . Checked option." at bounding box center [343, 220] width 80 height 8
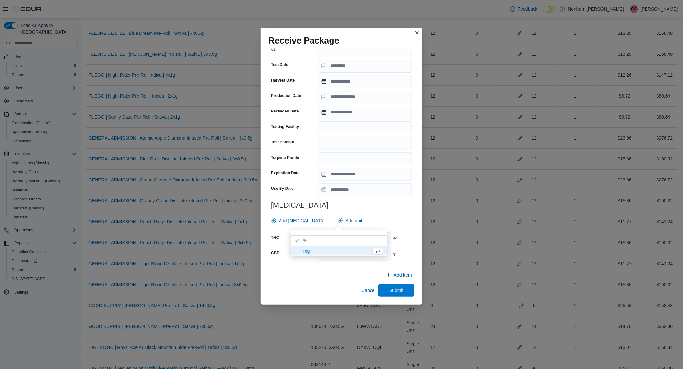
scroll to position [130, 0]
click at [359, 202] on h3 "[MEDICAL_DATA]" at bounding box center [341, 206] width 141 height 8
click at [334, 242] on input "number" at bounding box center [353, 239] width 73 height 13
type input "*****"
click at [345, 258] on input "number" at bounding box center [353, 254] width 73 height 13
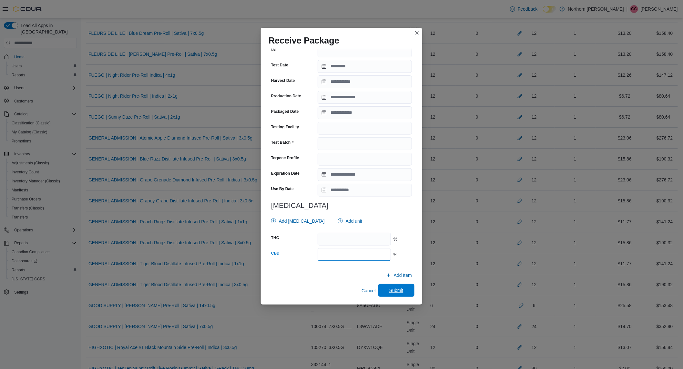
type input "***"
click at [392, 289] on span "Submit" at bounding box center [396, 290] width 14 height 6
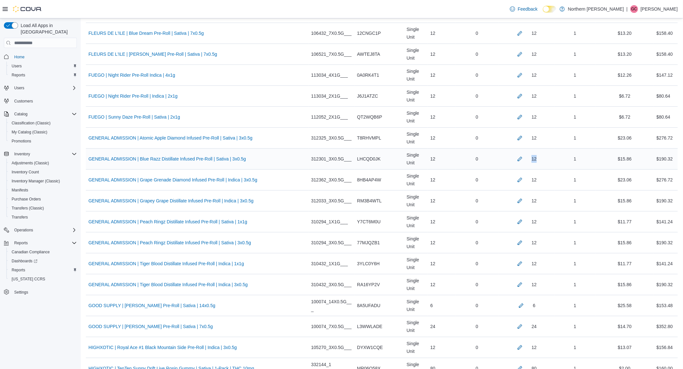
click at [515, 161] on div "12" at bounding box center [526, 159] width 56 height 13
drag, startPoint x: 508, startPoint y: 161, endPoint x: 497, endPoint y: 160, distance: 10.4
click at [501, 160] on div "12" at bounding box center [526, 159] width 51 height 8
click at [516, 158] on button "button" at bounding box center [520, 159] width 8 height 8
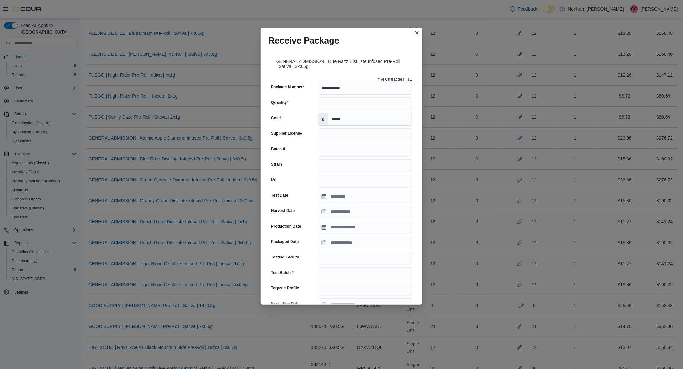
scroll to position [161, 0]
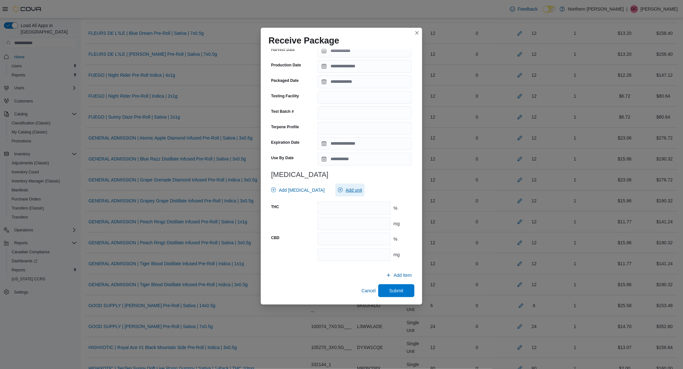
click at [344, 185] on span "Add unit" at bounding box center [350, 190] width 24 height 13
click at [324, 217] on span "mg . Checked option." at bounding box center [343, 220] width 80 height 8
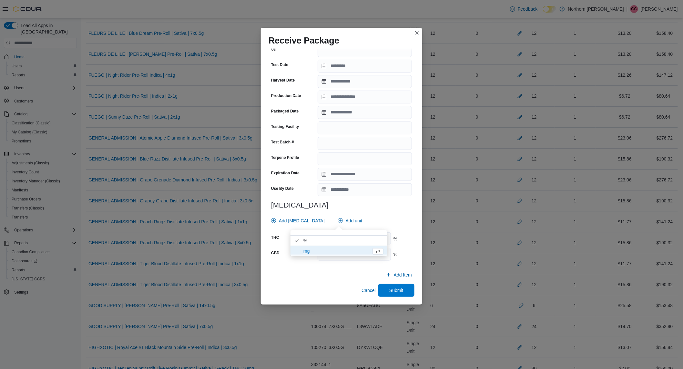
scroll to position [130, 0]
click at [346, 206] on h3 "[MEDICAL_DATA]" at bounding box center [341, 206] width 141 height 8
click at [347, 232] on div at bounding box center [341, 230] width 141 height 5
click at [345, 236] on input "number" at bounding box center [353, 239] width 73 height 13
type input "****"
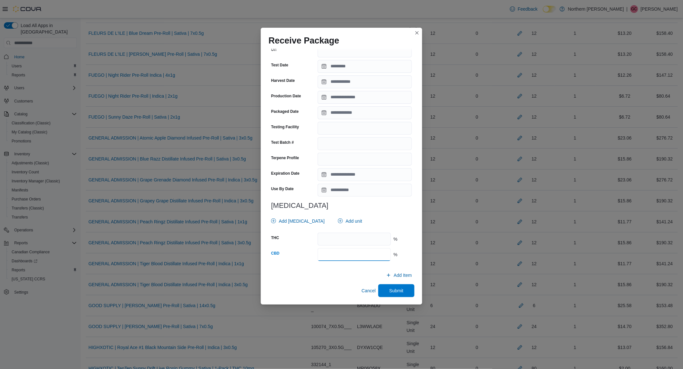
type input "****"
drag, startPoint x: 385, startPoint y: 288, endPoint x: 193, endPoint y: 203, distance: 210.4
click at [385, 288] on span "Submit" at bounding box center [396, 291] width 28 height 13
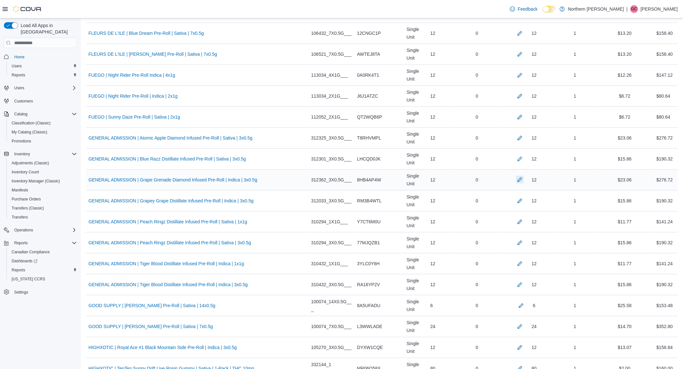
click at [516, 182] on button "button" at bounding box center [520, 180] width 8 height 8
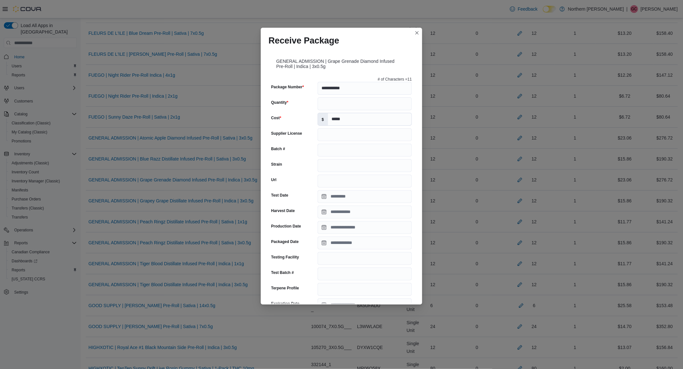
scroll to position [143, 0]
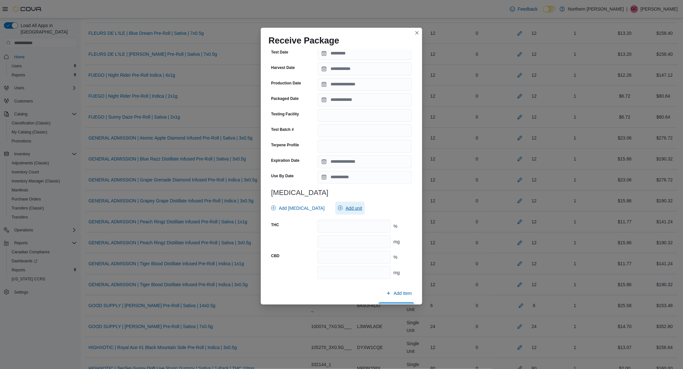
click at [345, 208] on span "Add unit" at bounding box center [353, 208] width 16 height 6
click at [324, 236] on span "mg . Checked option." at bounding box center [343, 239] width 80 height 8
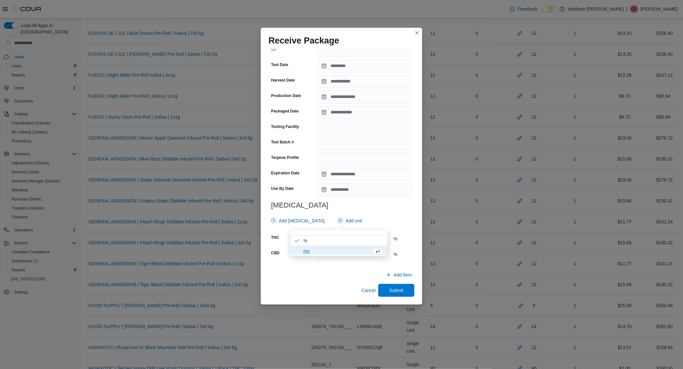
scroll to position [130, 0]
click at [373, 222] on div "Add [MEDICAL_DATA] Add unit" at bounding box center [339, 221] width 143 height 13
click at [355, 238] on input "number" at bounding box center [353, 239] width 73 height 13
type input "*****"
type input "****"
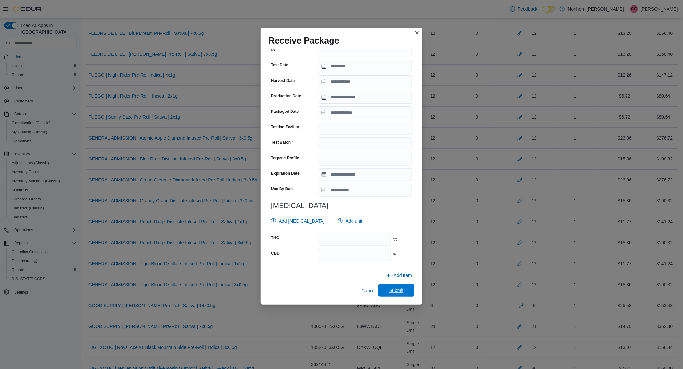
click at [392, 291] on span "Submit" at bounding box center [396, 290] width 14 height 6
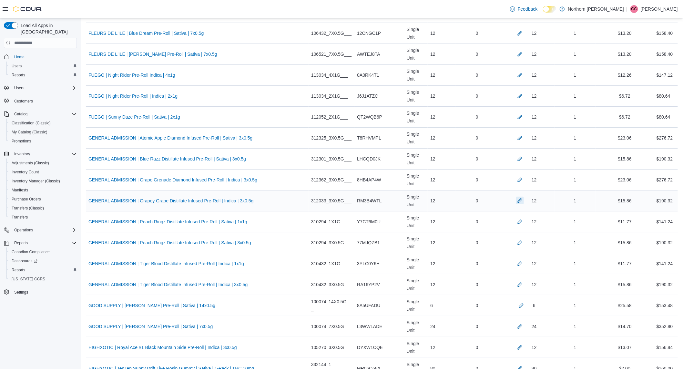
click at [516, 202] on button "button" at bounding box center [520, 201] width 8 height 8
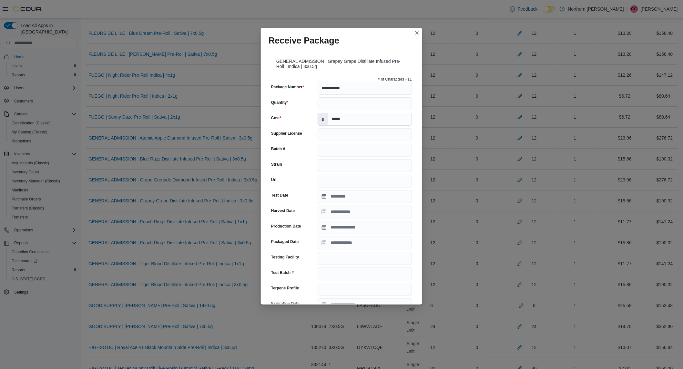
click at [423, 128] on div "**********" at bounding box center [341, 184] width 683 height 369
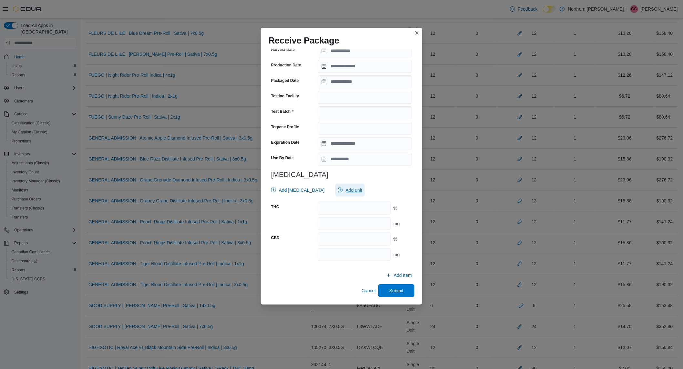
click at [345, 191] on span "Add unit" at bounding box center [353, 190] width 16 height 6
click at [331, 215] on span "mg . Checked option." at bounding box center [338, 220] width 97 height 10
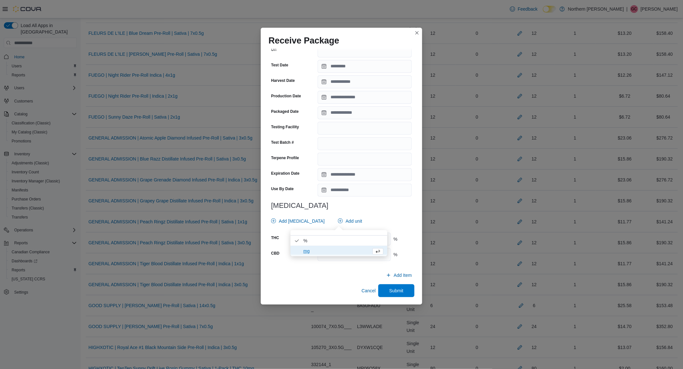
click at [365, 201] on div "**********" at bounding box center [341, 105] width 146 height 323
click at [364, 238] on input "number" at bounding box center [353, 239] width 73 height 13
type input "*****"
type input "***"
click at [388, 285] on span "Submit" at bounding box center [396, 290] width 28 height 13
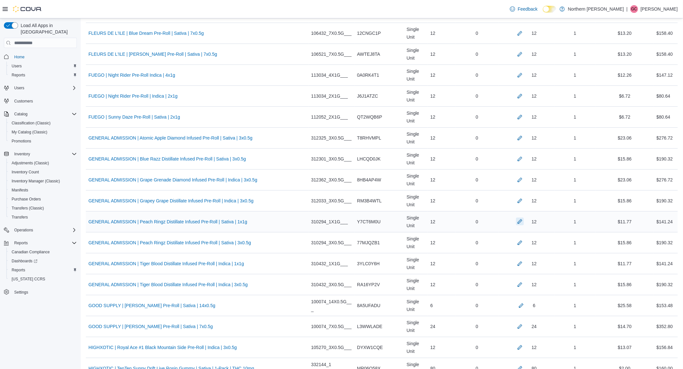
click at [517, 222] on button "button" at bounding box center [520, 222] width 8 height 8
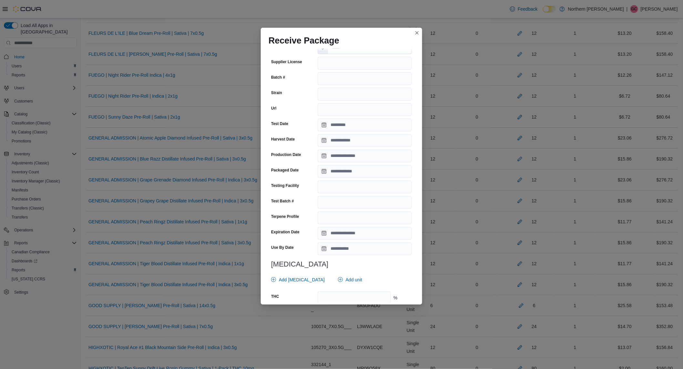
scroll to position [161, 0]
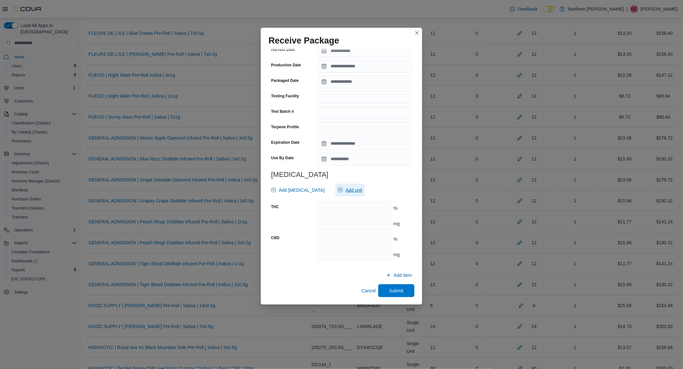
click at [349, 193] on button "Add unit" at bounding box center [349, 190] width 29 height 13
click at [328, 218] on span "mg . Checked option." at bounding box center [343, 220] width 80 height 8
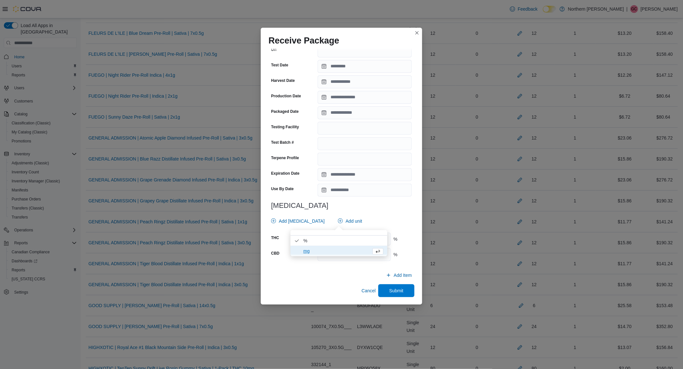
scroll to position [932, 0]
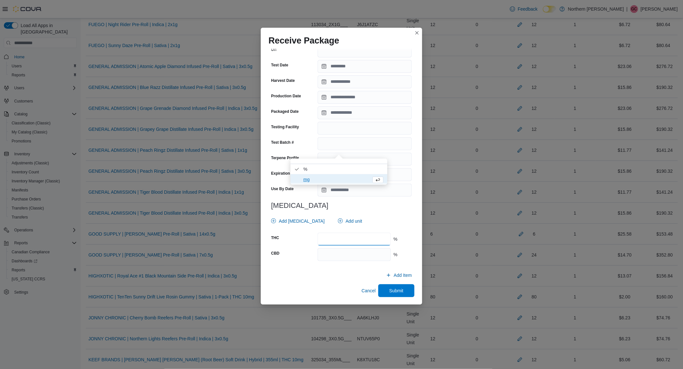
click at [357, 234] on input "number" at bounding box center [353, 239] width 73 height 13
type input "*****"
click at [360, 250] on input "number" at bounding box center [353, 254] width 73 height 13
type input "****"
click at [389, 288] on span "Submit" at bounding box center [396, 290] width 14 height 6
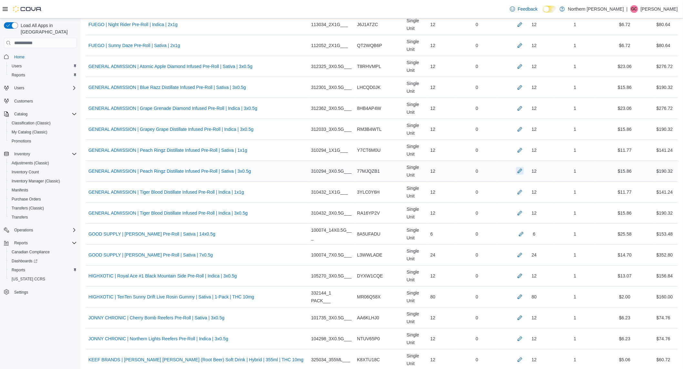
click at [516, 170] on button "button" at bounding box center [520, 171] width 8 height 8
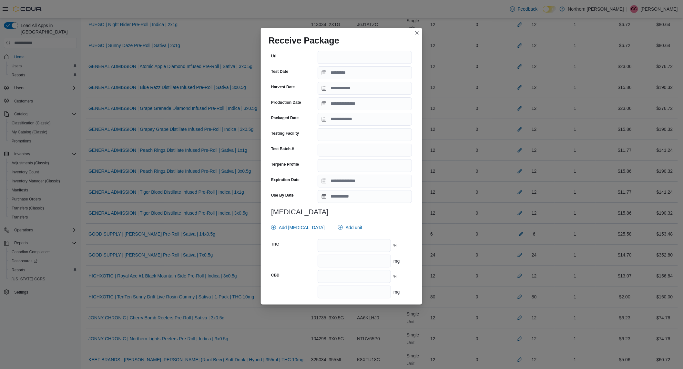
scroll to position [161, 0]
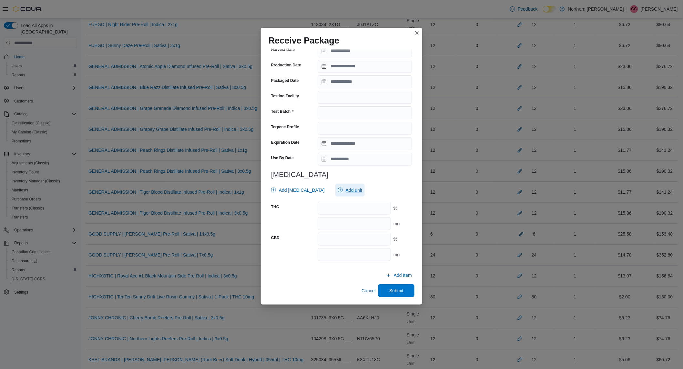
click at [338, 192] on span "Add unit" at bounding box center [350, 190] width 24 height 13
click at [334, 219] on span "mg . Checked option." at bounding box center [335, 220] width 65 height 8
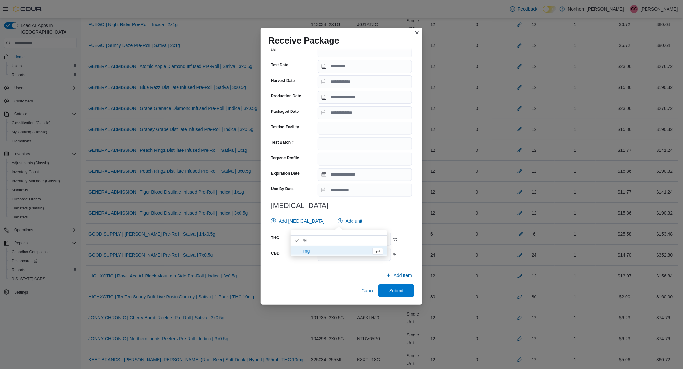
click at [382, 207] on h3 "[MEDICAL_DATA]" at bounding box center [341, 206] width 141 height 8
click at [361, 234] on input "number" at bounding box center [353, 239] width 73 height 13
type input "*****"
type input "****"
click at [401, 289] on span "Submit" at bounding box center [396, 290] width 28 height 13
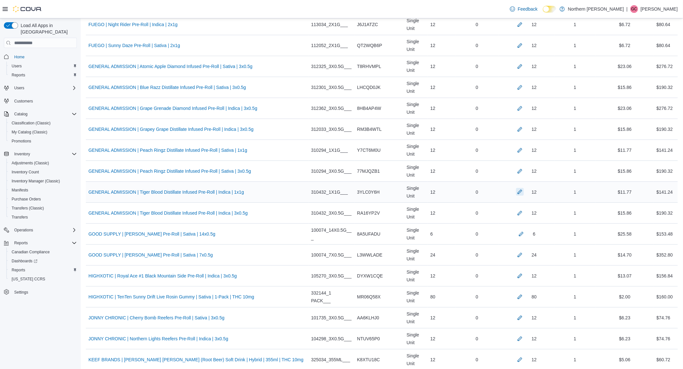
click at [516, 194] on button "button" at bounding box center [520, 192] width 8 height 8
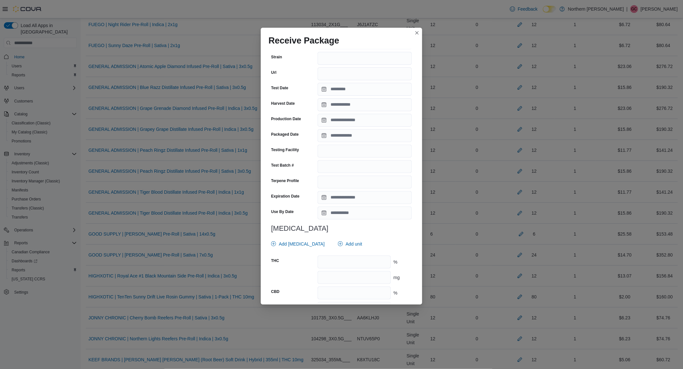
scroll to position [143, 0]
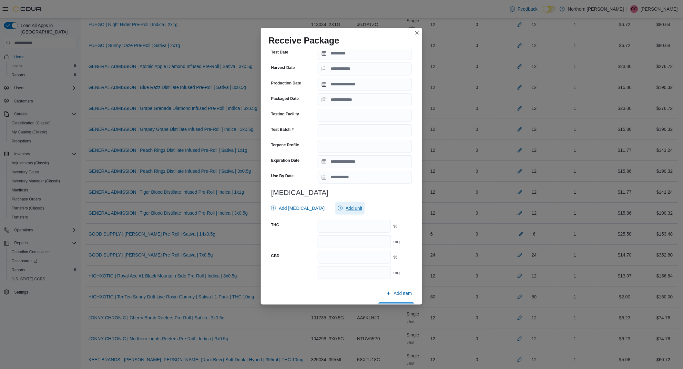
click at [345, 205] on span "Add unit" at bounding box center [353, 208] width 16 height 6
click at [325, 237] on span "mg . Checked option." at bounding box center [343, 239] width 80 height 8
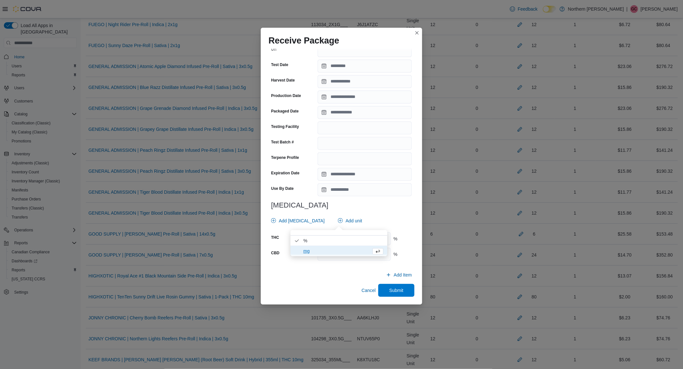
scroll to position [130, 0]
click at [386, 212] on div "**********" at bounding box center [341, 105] width 146 height 323
click at [361, 243] on input "number" at bounding box center [353, 239] width 73 height 13
type input "*****"
type input "****"
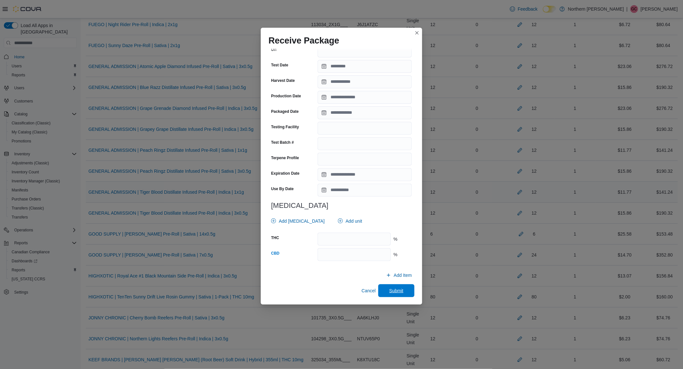
click at [401, 291] on span "Submit" at bounding box center [396, 291] width 28 height 13
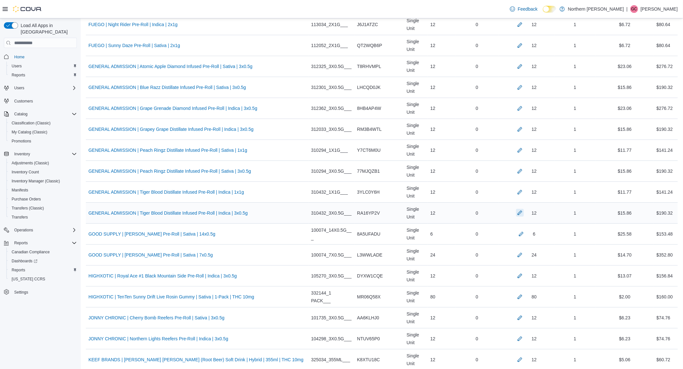
click at [516, 215] on button "button" at bounding box center [520, 213] width 8 height 8
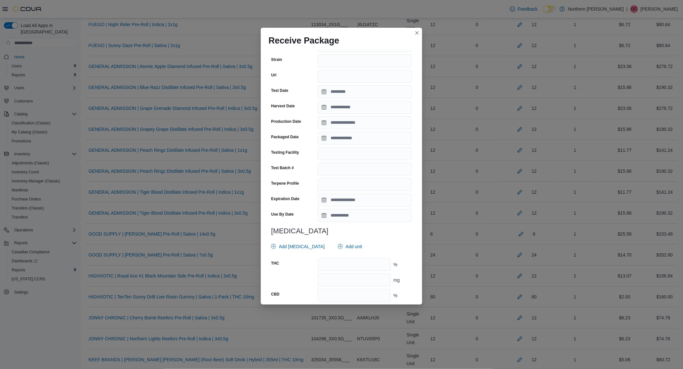
scroll to position [161, 0]
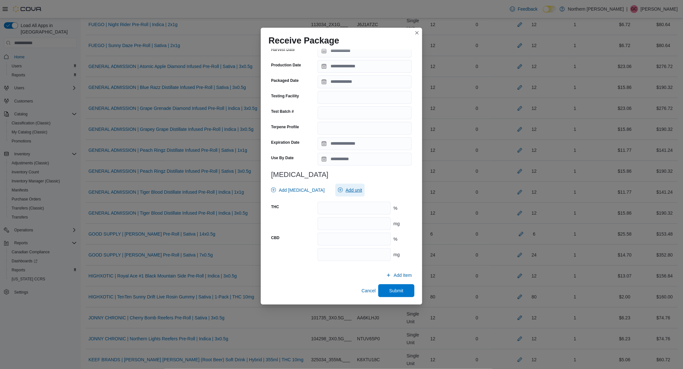
click at [338, 192] on span "Add unit" at bounding box center [350, 190] width 24 height 13
click at [327, 219] on span "mg . Checked option." at bounding box center [343, 220] width 80 height 8
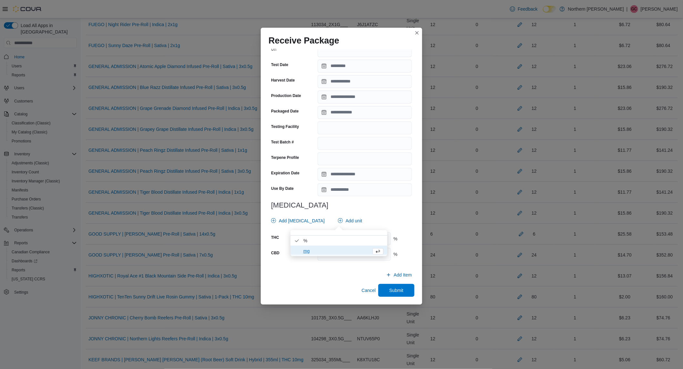
scroll to position [130, 0]
click at [362, 194] on input "Use By Date" at bounding box center [364, 190] width 94 height 13
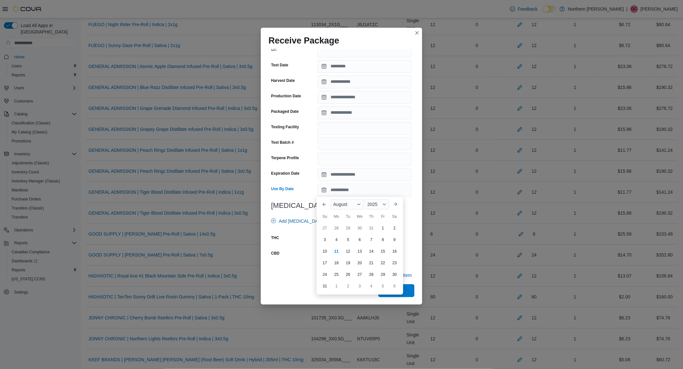
click at [307, 250] on div "CBD" at bounding box center [293, 254] width 44 height 13
click at [366, 239] on input "number" at bounding box center [353, 239] width 73 height 13
type input "****"
click at [409, 292] on button "Submit" at bounding box center [396, 290] width 36 height 13
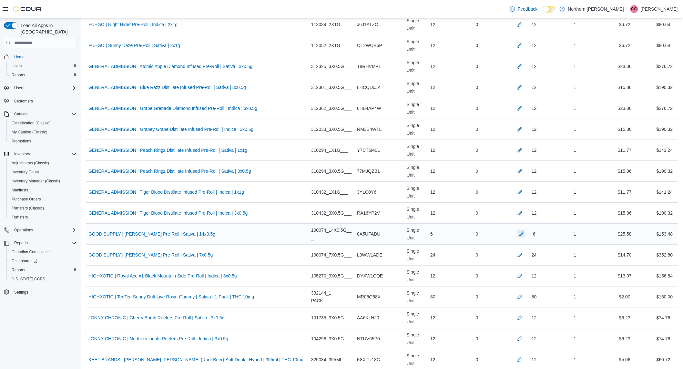
click at [518, 237] on button "button" at bounding box center [521, 234] width 8 height 8
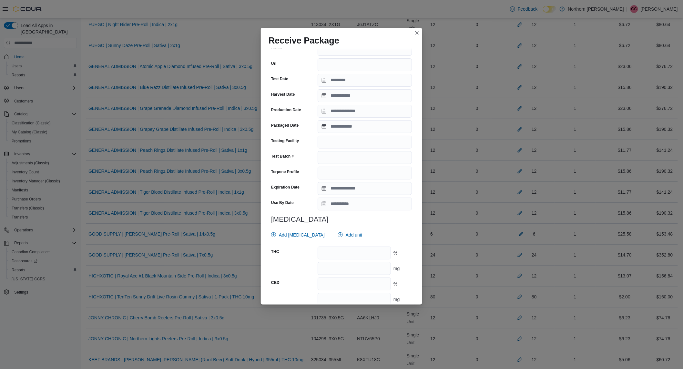
scroll to position [156, 0]
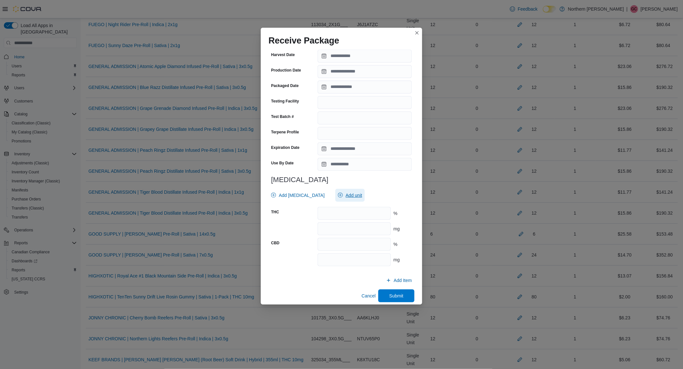
click at [349, 192] on span "Add unit" at bounding box center [353, 195] width 16 height 6
click at [333, 223] on span "mg . Checked option." at bounding box center [343, 220] width 80 height 8
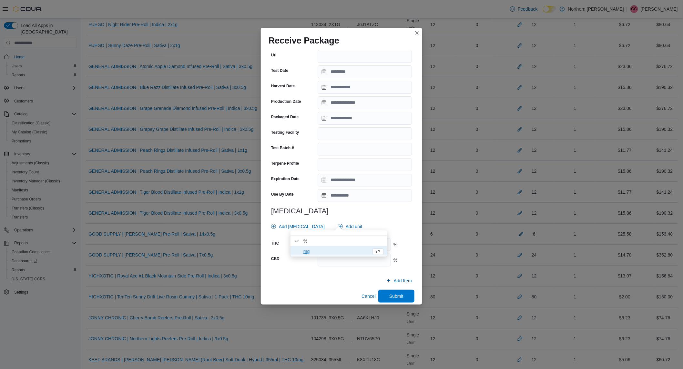
click at [378, 211] on div "**********" at bounding box center [341, 110] width 146 height 323
click at [348, 243] on input "number" at bounding box center [353, 244] width 73 height 13
type input "******"
click at [338, 262] on div "**********" at bounding box center [341, 110] width 146 height 323
click at [340, 256] on input "number" at bounding box center [353, 260] width 73 height 13
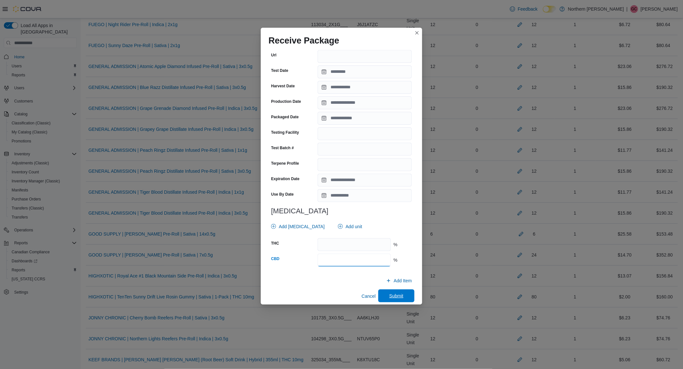
type input "****"
click at [390, 290] on span "Submit" at bounding box center [396, 296] width 28 height 13
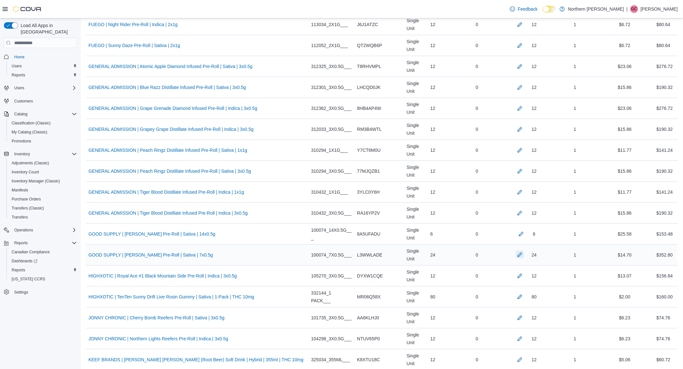
click at [518, 258] on button "button" at bounding box center [520, 255] width 8 height 8
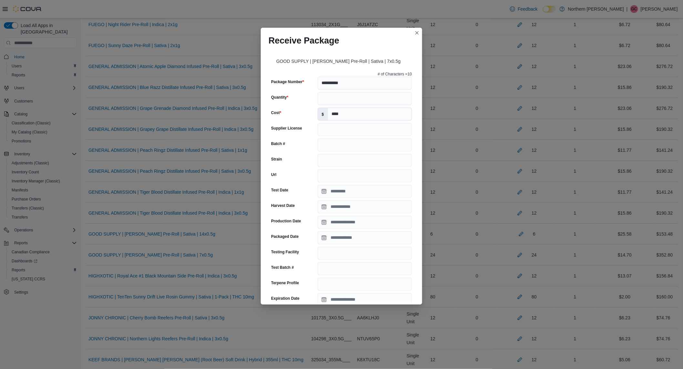
scroll to position [156, 0]
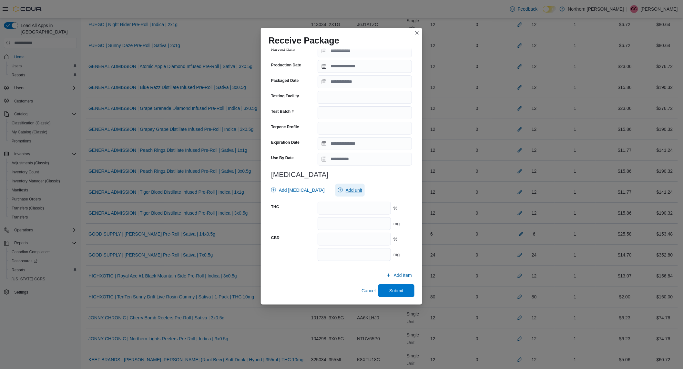
click at [343, 194] on span "Add unit" at bounding box center [350, 190] width 24 height 13
click at [332, 218] on span "mg . Checked option." at bounding box center [343, 220] width 80 height 8
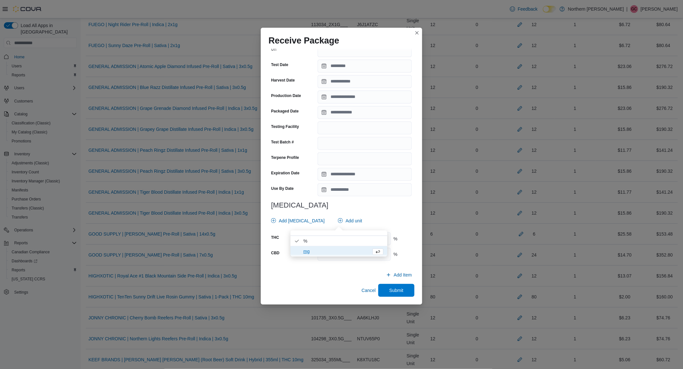
scroll to position [125, 0]
click at [345, 203] on h3 "[MEDICAL_DATA]" at bounding box center [341, 206] width 141 height 8
click at [347, 236] on input "number" at bounding box center [353, 239] width 73 height 13
type input "*****"
click at [335, 250] on input "number" at bounding box center [353, 255] width 73 height 13
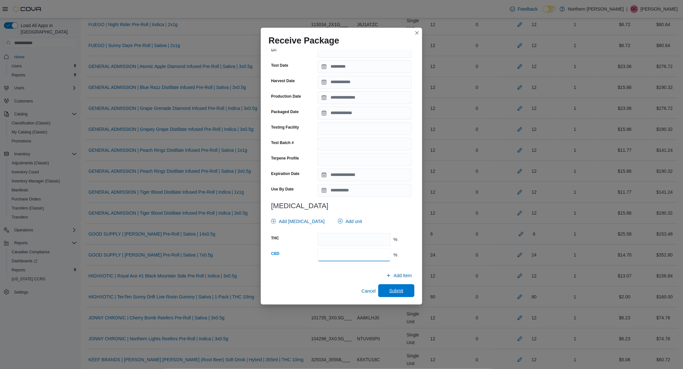
type input "****"
click at [397, 294] on span "Submit" at bounding box center [396, 291] width 28 height 13
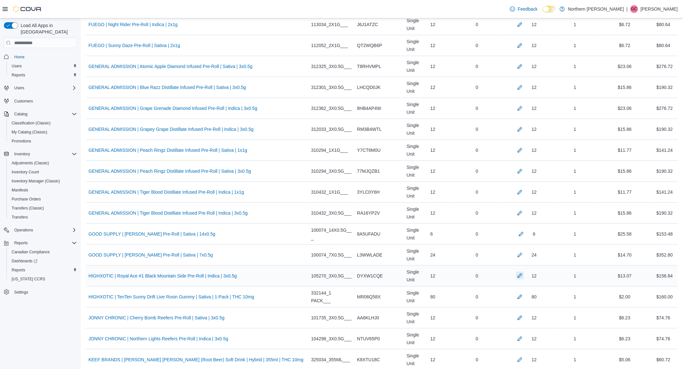
click at [516, 278] on button "button" at bounding box center [520, 276] width 8 height 8
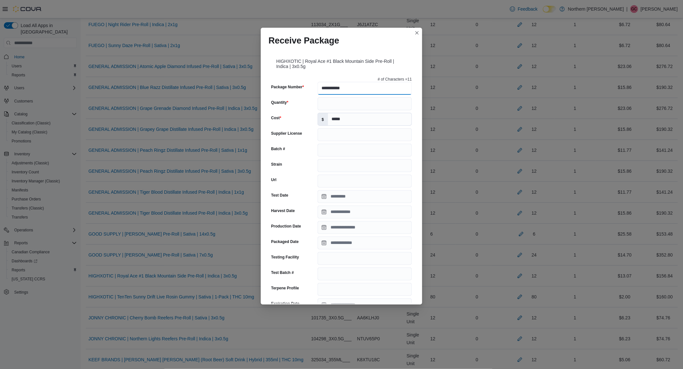
click at [360, 89] on input "**********" at bounding box center [364, 88] width 94 height 13
type input "**********"
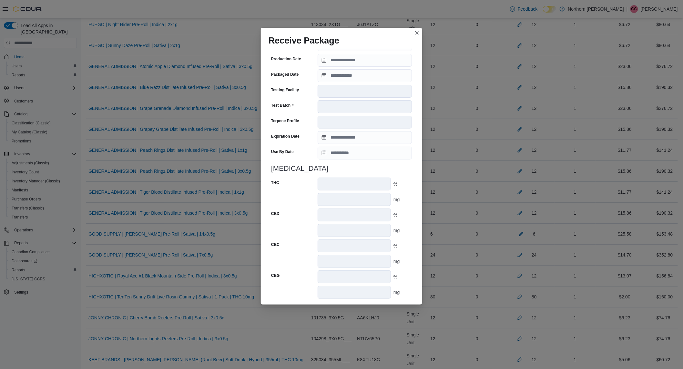
scroll to position [217, 0]
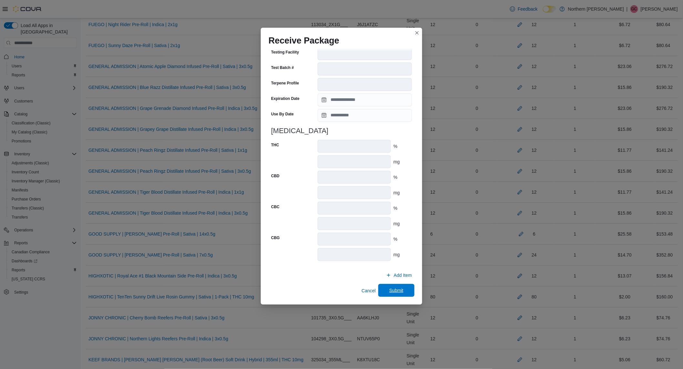
click at [382, 289] on span "Submit" at bounding box center [396, 290] width 28 height 13
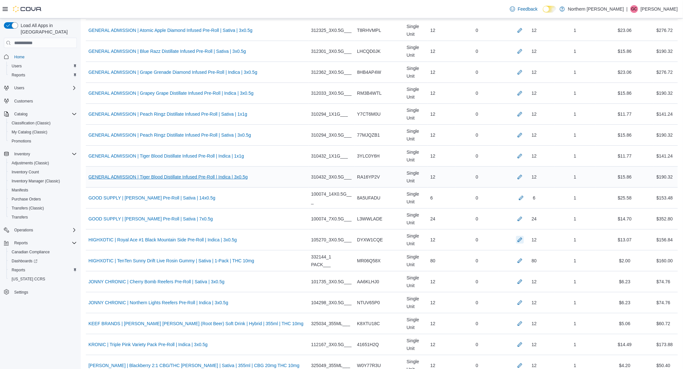
scroll to position [1004, 0]
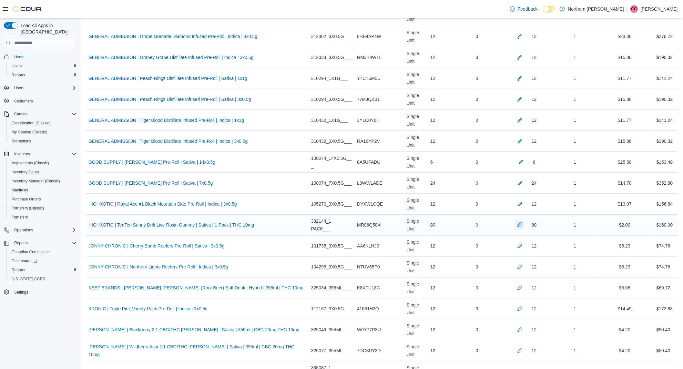
click at [516, 227] on button "button" at bounding box center [520, 225] width 8 height 8
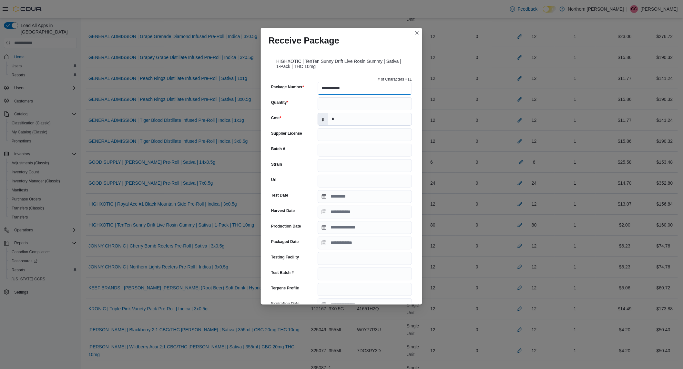
click at [350, 89] on input "**********" at bounding box center [364, 88] width 94 height 13
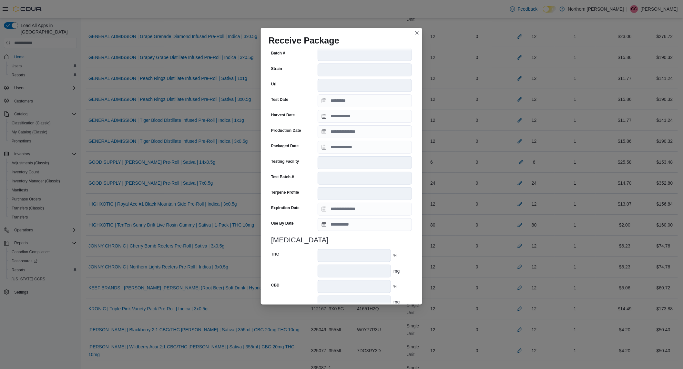
scroll to position [155, 0]
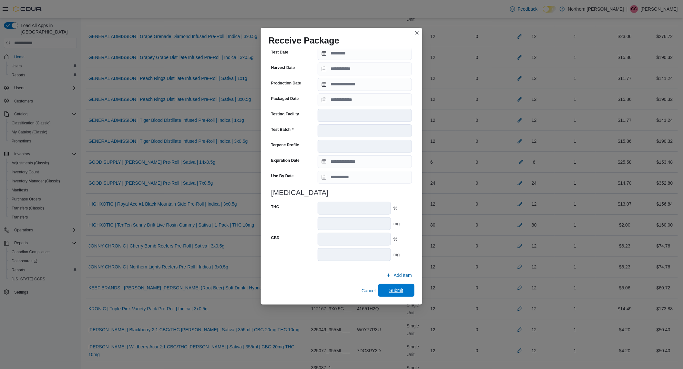
type input "**********"
click at [394, 291] on span "Submit" at bounding box center [396, 290] width 14 height 6
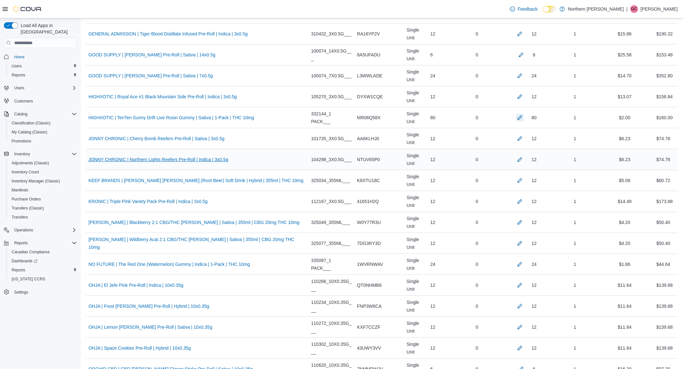
scroll to position [1147, 0]
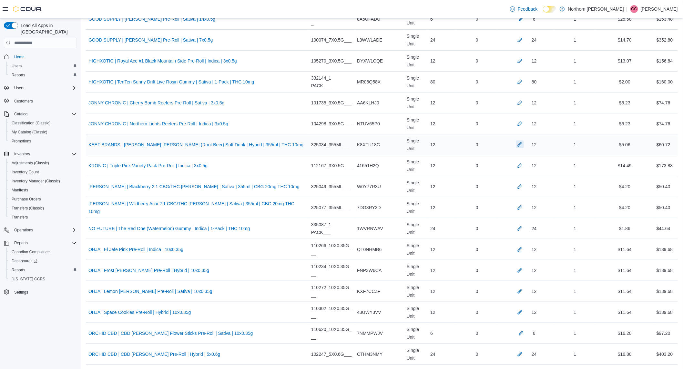
click at [516, 145] on button "button" at bounding box center [520, 145] width 8 height 8
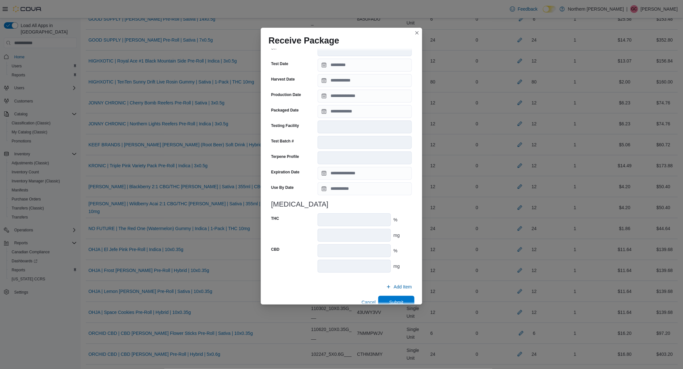
scroll to position [155, 0]
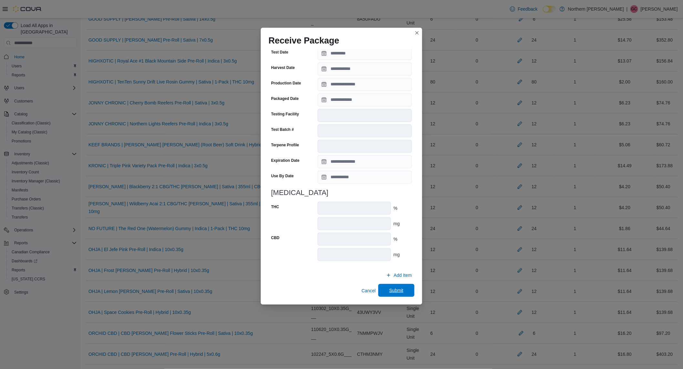
click at [391, 293] on span "Submit" at bounding box center [396, 290] width 14 height 6
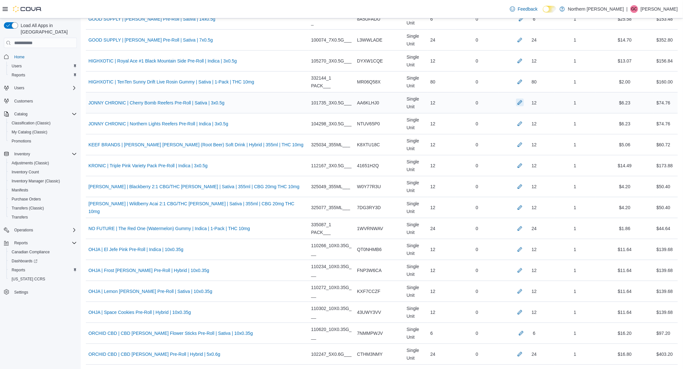
click at [517, 105] on button "button" at bounding box center [520, 103] width 8 height 8
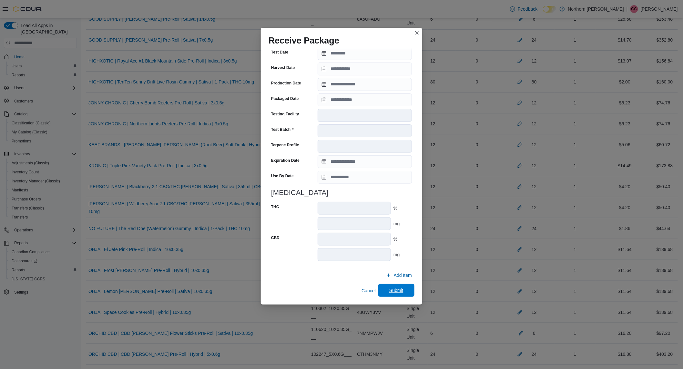
click at [389, 295] on span "Submit" at bounding box center [396, 290] width 28 height 13
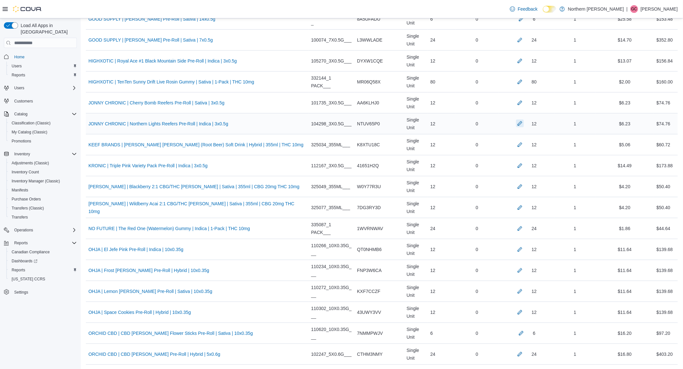
click at [517, 126] on button "button" at bounding box center [520, 124] width 8 height 8
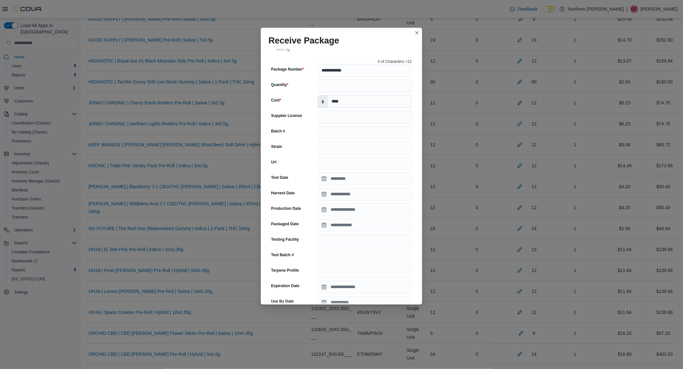
scroll to position [89, 0]
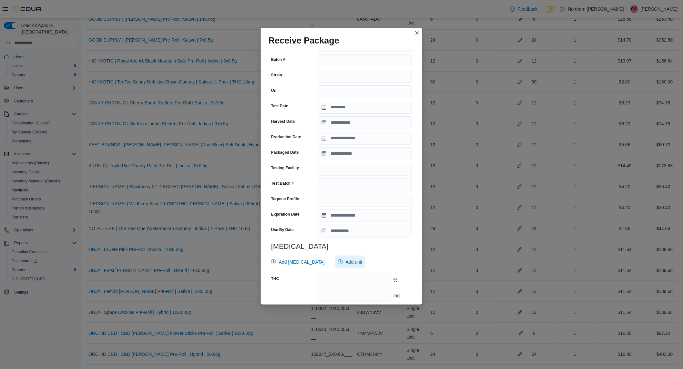
click at [345, 263] on span "Add unit" at bounding box center [353, 262] width 16 height 6
click at [315, 289] on span "mg . Checked option." at bounding box center [343, 292] width 80 height 8
click at [385, 260] on div "Add [MEDICAL_DATA] Add unit" at bounding box center [339, 262] width 143 height 13
click at [352, 281] on input "number" at bounding box center [353, 280] width 73 height 13
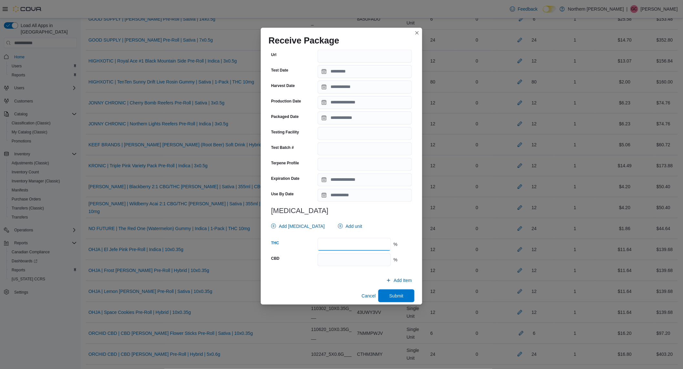
type input "****"
click at [383, 297] on span "Submit" at bounding box center [396, 295] width 28 height 13
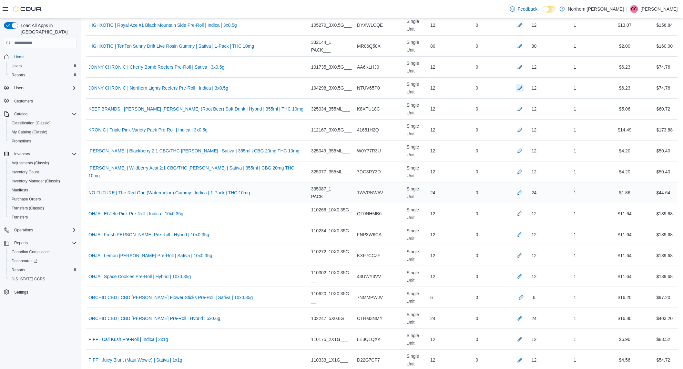
scroll to position [1218, 0]
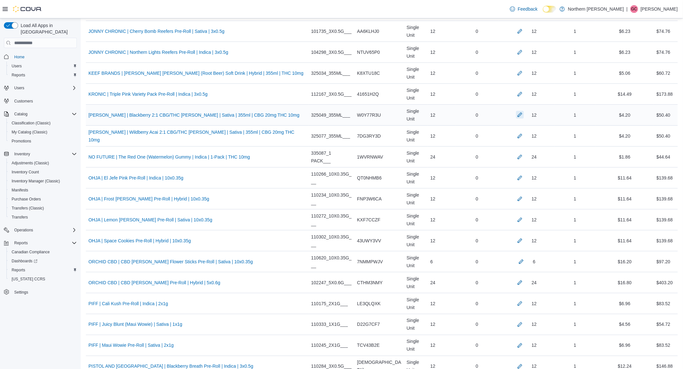
click at [516, 117] on button "button" at bounding box center [520, 115] width 8 height 8
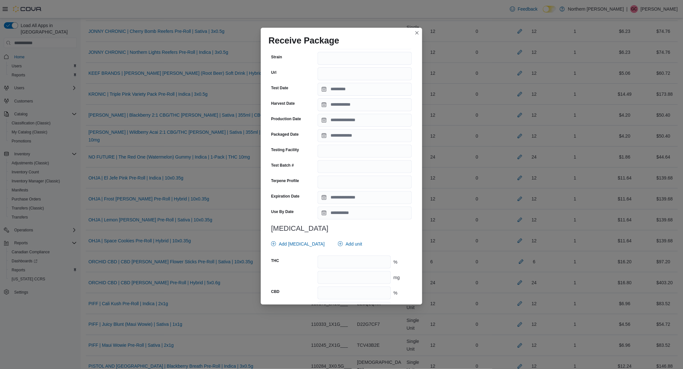
scroll to position [143, 0]
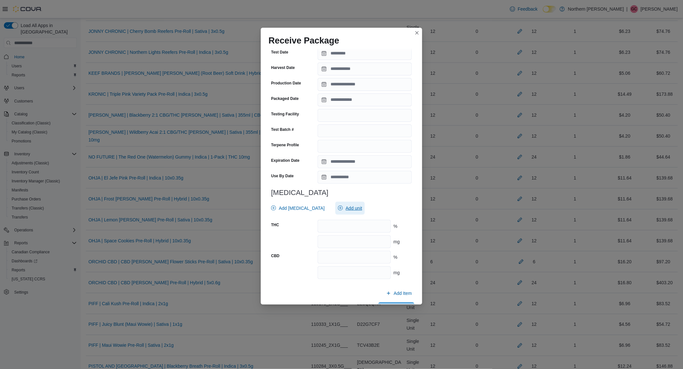
click at [345, 210] on span "Add unit" at bounding box center [353, 208] width 16 height 6
click at [333, 229] on span "% . Checked option." at bounding box center [343, 228] width 80 height 8
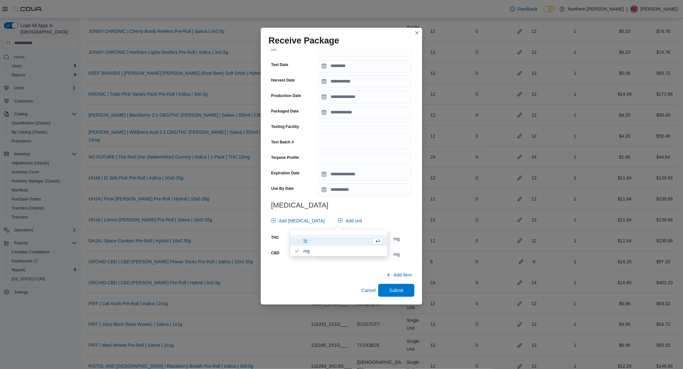
scroll to position [130, 0]
click at [361, 291] on span "Cancel" at bounding box center [368, 291] width 14 height 6
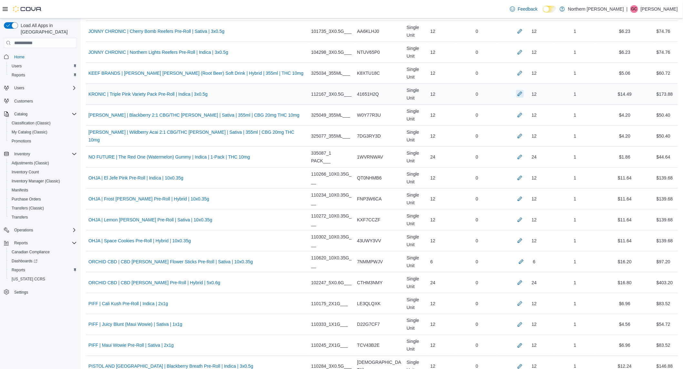
click at [517, 97] on button "button" at bounding box center [520, 94] width 8 height 8
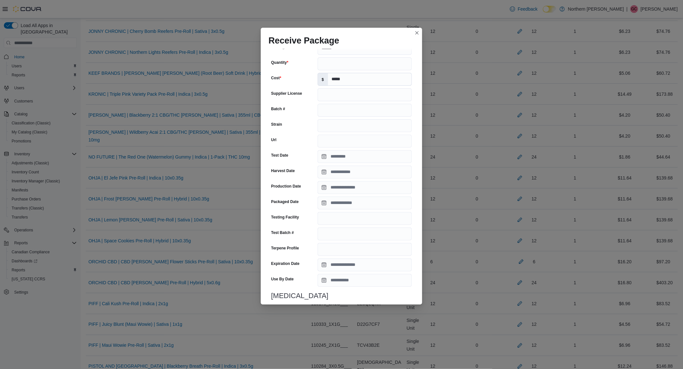
scroll to position [156, 0]
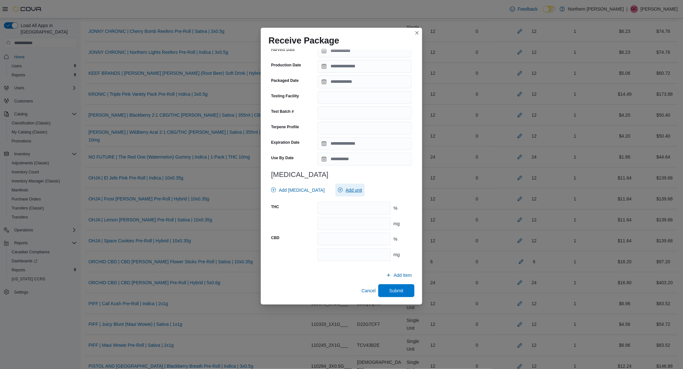
click at [345, 189] on span "Add unit" at bounding box center [353, 190] width 16 height 6
click at [326, 221] on span "mg . Checked option." at bounding box center [343, 220] width 80 height 8
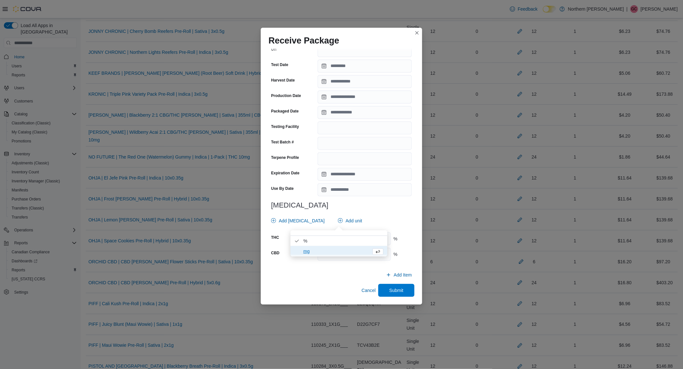
scroll to position [125, 0]
click at [356, 204] on h3 "[MEDICAL_DATA]" at bounding box center [341, 206] width 141 height 8
click at [350, 235] on input "number" at bounding box center [353, 239] width 73 height 13
type input "*****"
click at [337, 266] on div "# of Characters = 6 Package Number ****** Quantity ** Cost $ ***** Supplier Lic…" at bounding box center [341, 105] width 146 height 323
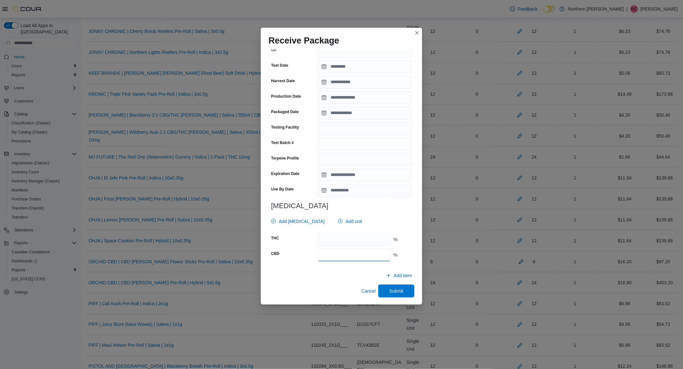
click at [347, 257] on input "number" at bounding box center [353, 255] width 73 height 13
type input "****"
click at [399, 294] on span "Submit" at bounding box center [396, 291] width 14 height 6
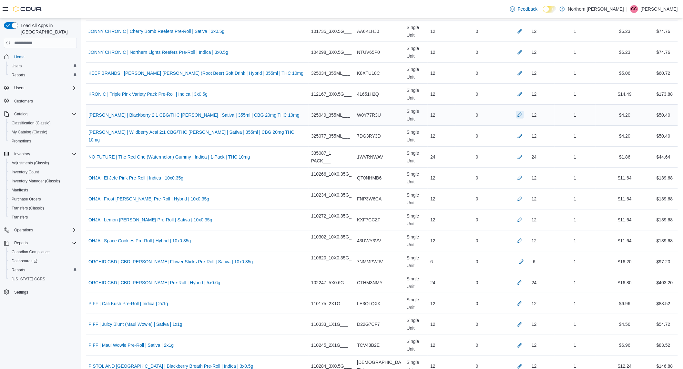
click at [516, 118] on button "button" at bounding box center [520, 115] width 8 height 8
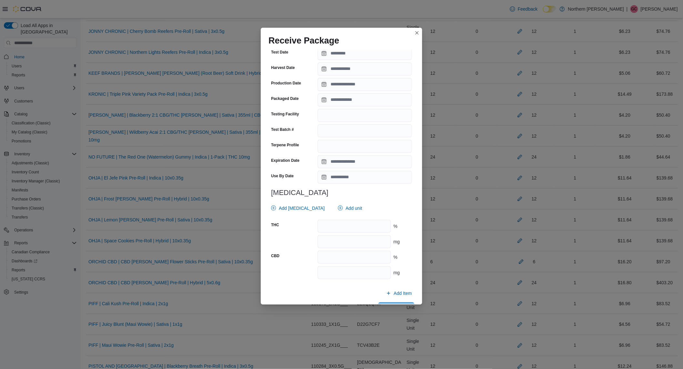
scroll to position [161, 0]
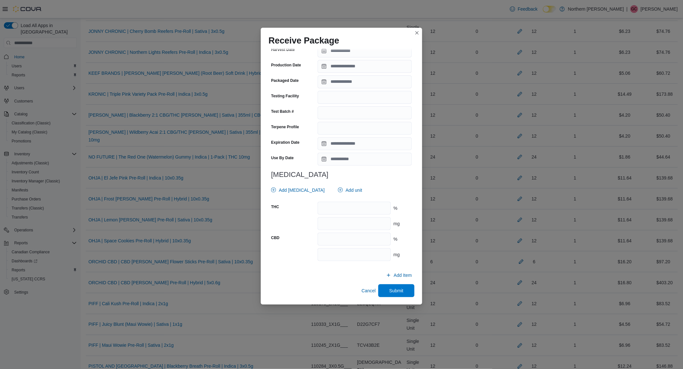
click at [324, 191] on div "Add [MEDICAL_DATA] Add unit" at bounding box center [339, 190] width 143 height 13
click at [338, 191] on span "Add unit" at bounding box center [350, 190] width 24 height 13
drag, startPoint x: 321, startPoint y: 212, endPoint x: 333, endPoint y: 204, distance: 14.3
click at [321, 211] on span "% . Checked option." at bounding box center [343, 210] width 80 height 8
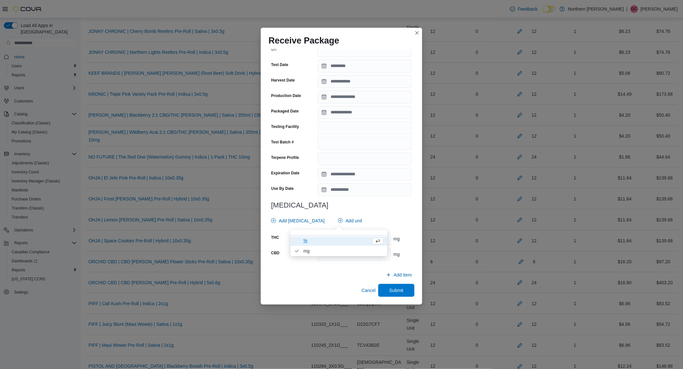
scroll to position [130, 0]
click at [379, 194] on input "Use By Date" at bounding box center [364, 190] width 94 height 13
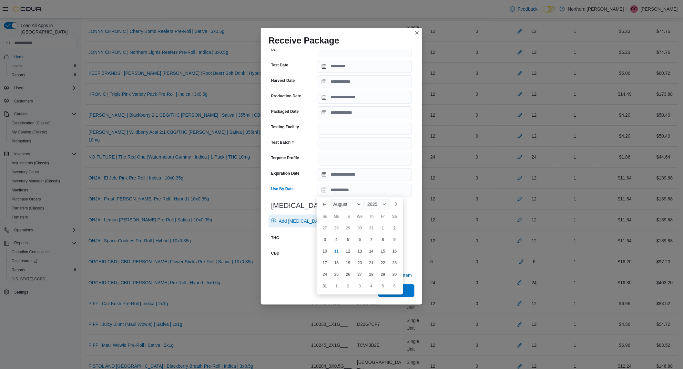
click at [291, 220] on span "Add [MEDICAL_DATA]" at bounding box center [302, 221] width 46 height 6
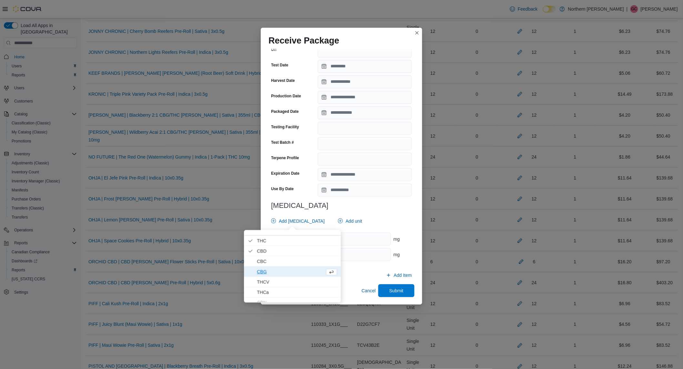
click at [269, 274] on span "CBG" at bounding box center [289, 272] width 65 height 8
click at [368, 233] on input "number" at bounding box center [353, 239] width 73 height 13
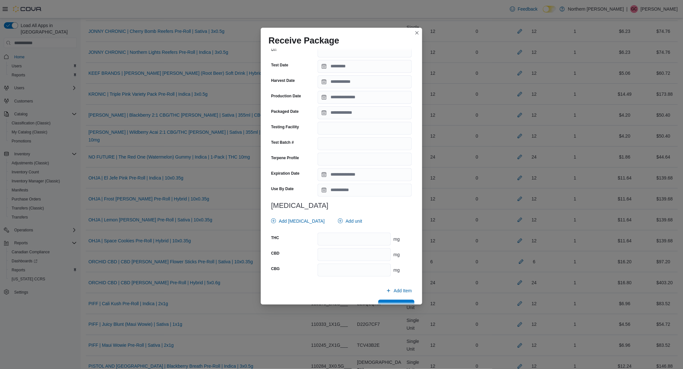
click at [174, 145] on div "Receive Package [PERSON_NAME] | Blackberry 2:1 CBG/THC [PERSON_NAME] | Sativa |…" at bounding box center [341, 184] width 683 height 369
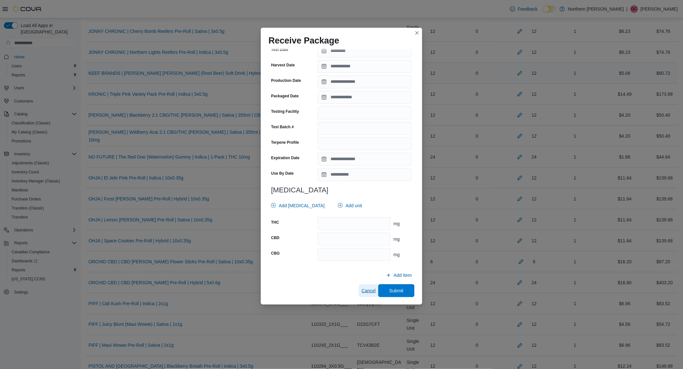
drag, startPoint x: 368, startPoint y: 289, endPoint x: 179, endPoint y: 79, distance: 281.9
click at [368, 288] on span "Cancel" at bounding box center [368, 291] width 14 height 6
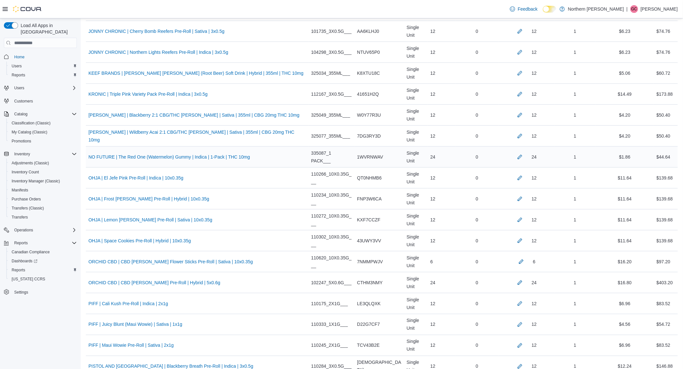
click at [511, 159] on div "24" at bounding box center [526, 157] width 51 height 8
click at [516, 159] on button "button" at bounding box center [520, 157] width 8 height 8
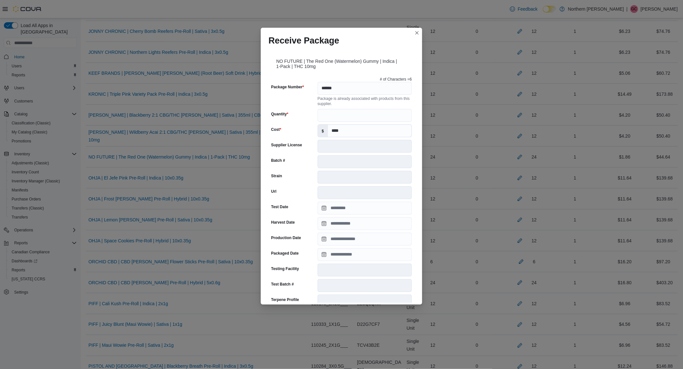
scroll to position [155, 0]
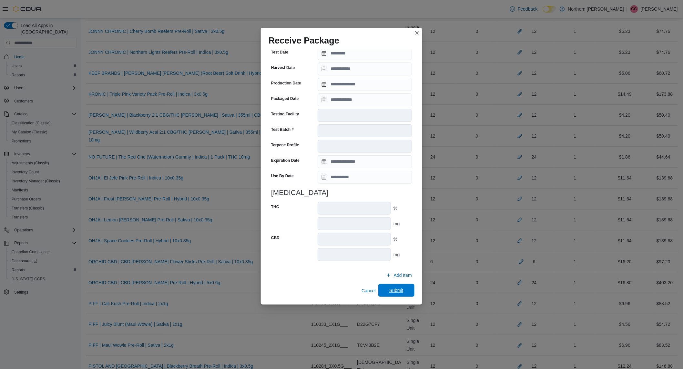
click at [382, 286] on span "Submit" at bounding box center [396, 290] width 28 height 13
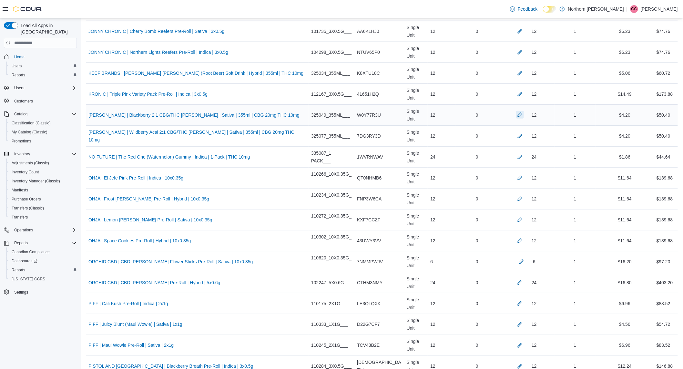
click at [516, 117] on button "button" at bounding box center [520, 115] width 8 height 8
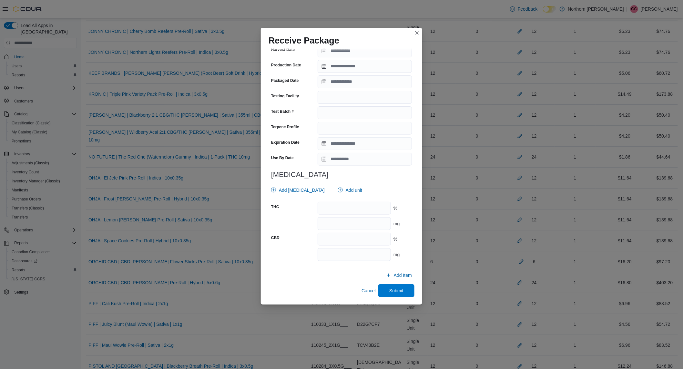
scroll to position [1254, 0]
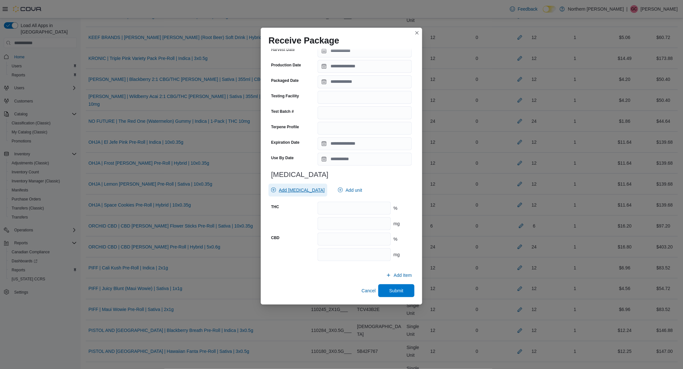
click at [297, 191] on span "Add [MEDICAL_DATA]" at bounding box center [302, 190] width 46 height 6
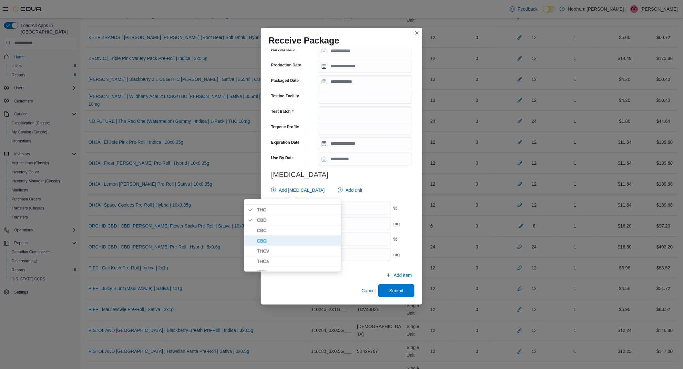
click at [286, 240] on span "CBG" at bounding box center [297, 241] width 80 height 8
click at [346, 192] on span "Add unit" at bounding box center [353, 190] width 16 height 6
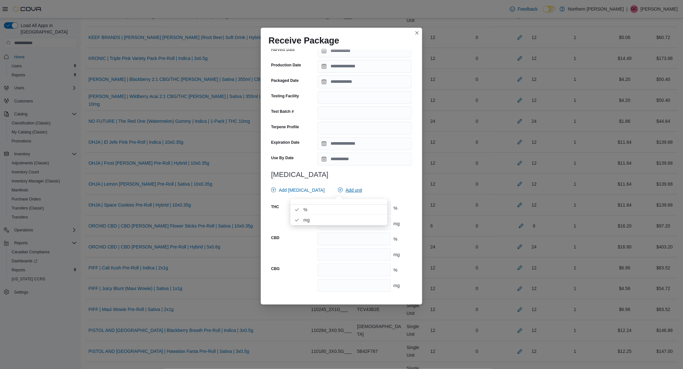
click at [323, 209] on span "% . Checked option." at bounding box center [343, 210] width 80 height 8
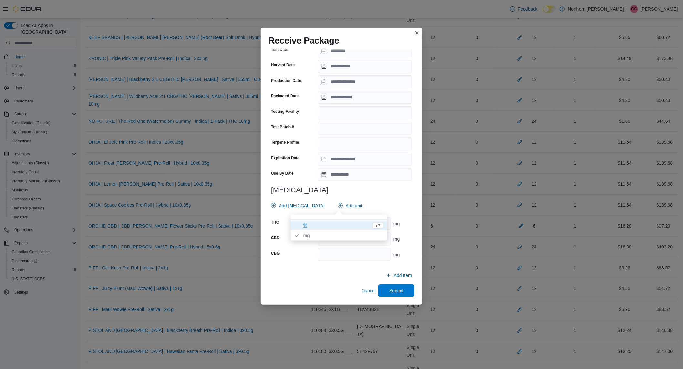
click at [379, 201] on div "Add [MEDICAL_DATA] Add unit" at bounding box center [339, 205] width 143 height 13
click at [363, 223] on input "number" at bounding box center [353, 223] width 73 height 13
type input "**"
click at [359, 238] on input "number" at bounding box center [353, 239] width 73 height 13
type input "***"
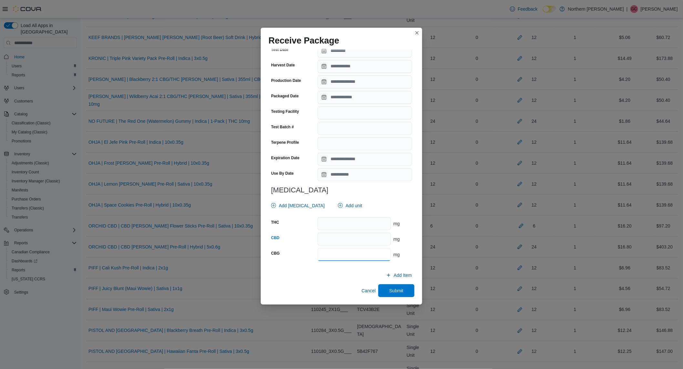
click at [341, 256] on input "number" at bounding box center [353, 254] width 73 height 13
type input "**"
click at [389, 289] on span "Submit" at bounding box center [396, 290] width 14 height 6
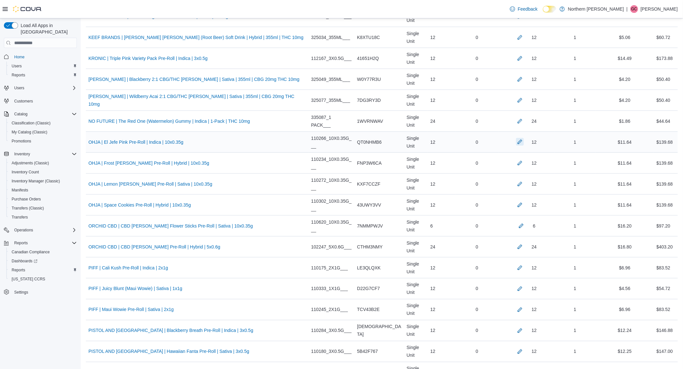
click at [516, 144] on button "button" at bounding box center [520, 142] width 8 height 8
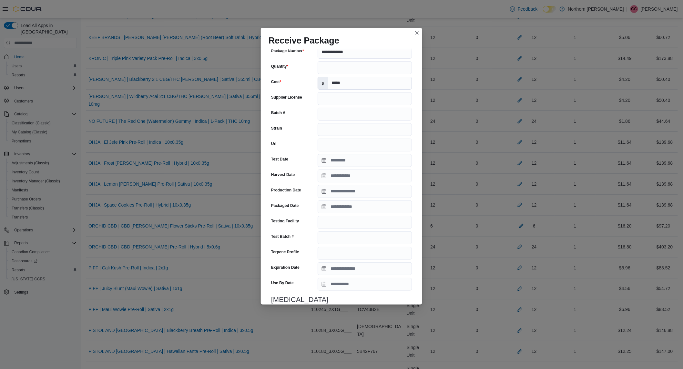
scroll to position [156, 0]
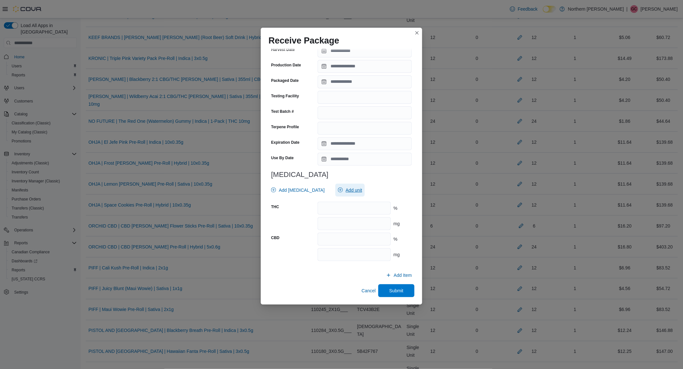
click at [345, 188] on span "Add unit" at bounding box center [353, 190] width 16 height 6
click at [329, 218] on span "mg . Checked option." at bounding box center [343, 220] width 80 height 8
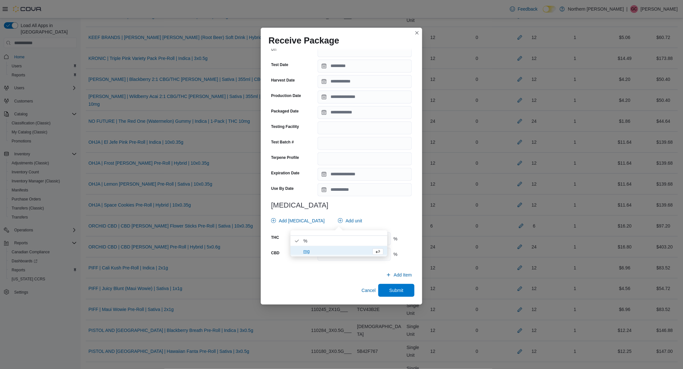
scroll to position [125, 0]
click at [394, 195] on input "Use By Date" at bounding box center [364, 190] width 94 height 13
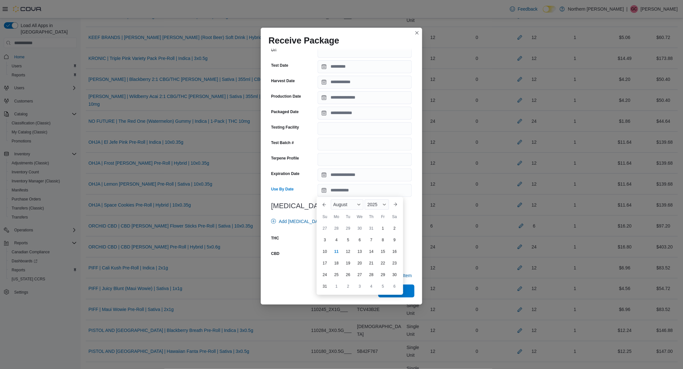
click at [298, 244] on div "THC" at bounding box center [293, 239] width 44 height 13
click at [374, 235] on input "number" at bounding box center [353, 239] width 73 height 13
type input "*****"
click at [353, 259] on input "number" at bounding box center [353, 255] width 73 height 13
type input "****"
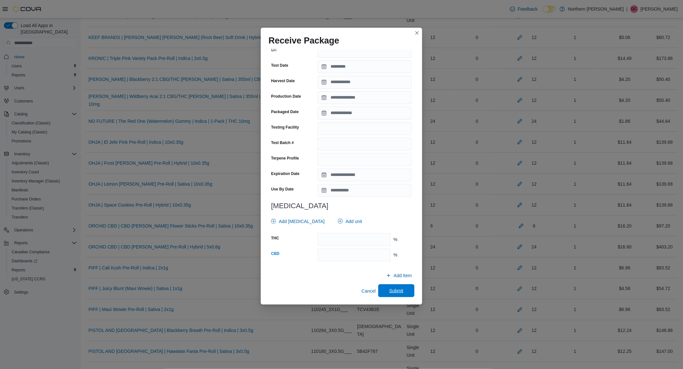
click at [384, 286] on span "Submit" at bounding box center [396, 291] width 28 height 13
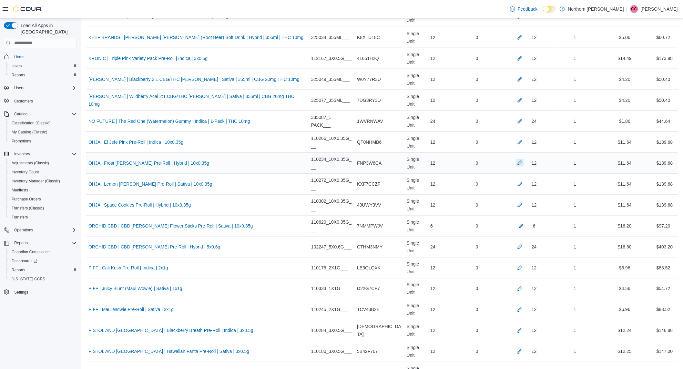
click at [516, 161] on button "button" at bounding box center [520, 163] width 8 height 8
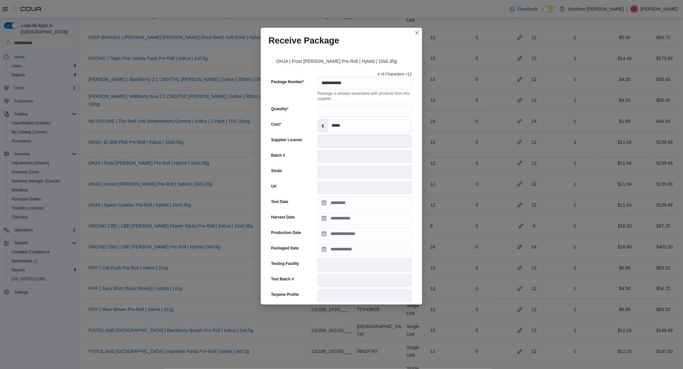
scroll to position [150, 0]
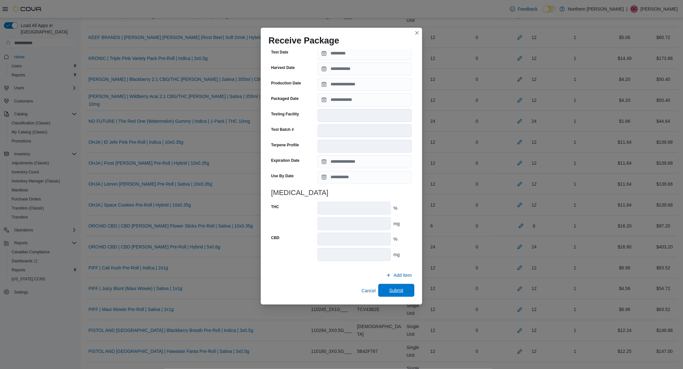
click at [397, 287] on span "Submit" at bounding box center [396, 290] width 14 height 6
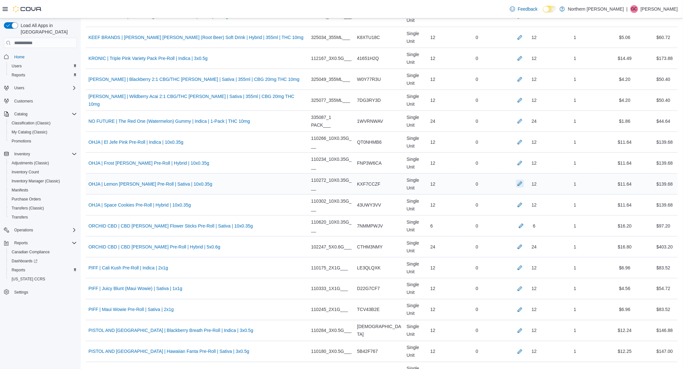
click at [516, 185] on button "button" at bounding box center [520, 184] width 8 height 8
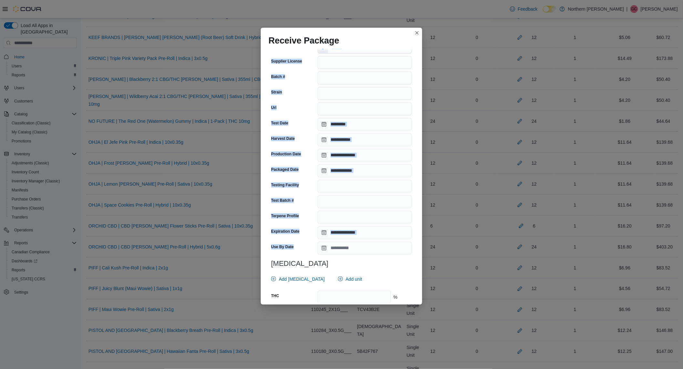
scroll to position [156, 0]
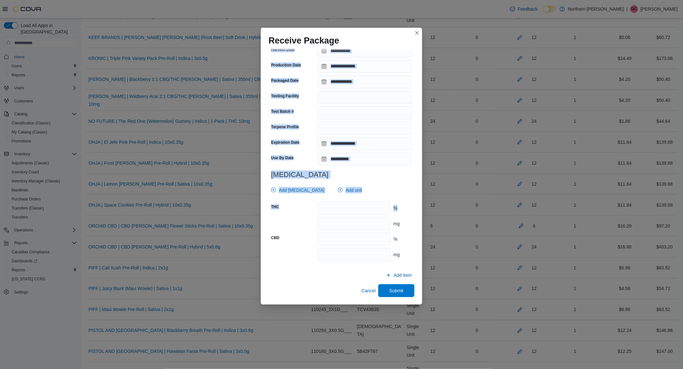
drag, startPoint x: 422, startPoint y: 100, endPoint x: 422, endPoint y: 206, distance: 106.1
click at [422, 206] on div "**********" at bounding box center [341, 184] width 683 height 369
click at [345, 191] on span "Add unit" at bounding box center [353, 190] width 16 height 6
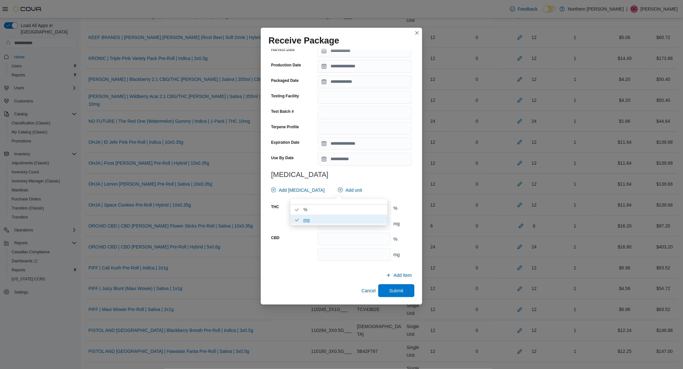
click at [318, 218] on span "mg . Checked option." at bounding box center [343, 220] width 80 height 8
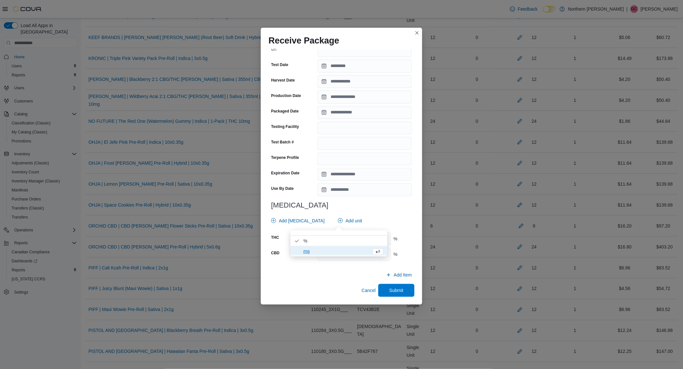
scroll to position [125, 0]
click at [378, 203] on h3 "[MEDICAL_DATA]" at bounding box center [341, 206] width 141 height 8
click at [363, 239] on input "number" at bounding box center [353, 239] width 73 height 13
type input "****"
click at [341, 257] on input "number" at bounding box center [353, 255] width 73 height 13
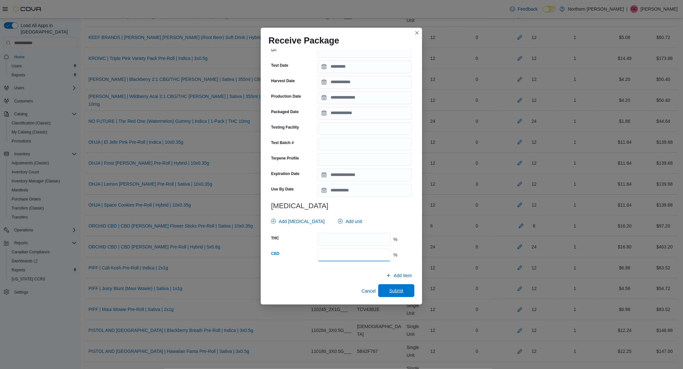
type input "****"
click at [387, 295] on span "Submit" at bounding box center [396, 291] width 28 height 13
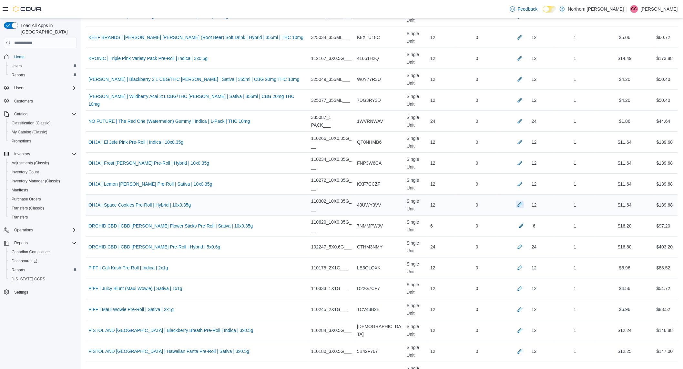
click at [516, 207] on button "button" at bounding box center [520, 205] width 8 height 8
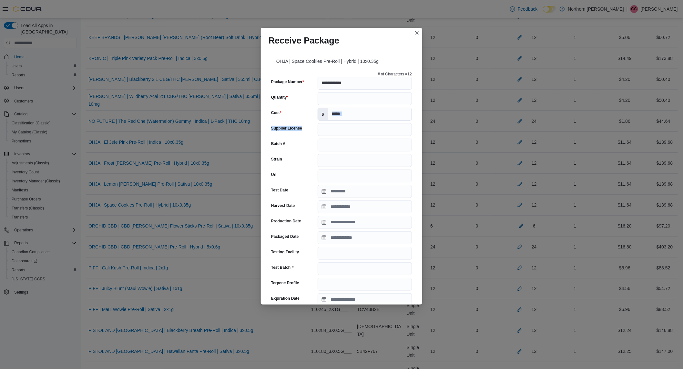
drag, startPoint x: 418, startPoint y: 116, endPoint x: 419, endPoint y: 121, distance: 5.1
click at [419, 121] on div "**********" at bounding box center [341, 176] width 161 height 256
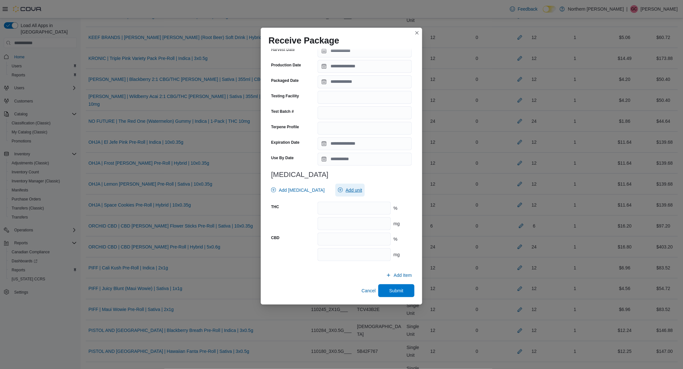
click at [347, 194] on span "Add unit" at bounding box center [350, 190] width 24 height 13
click at [323, 219] on span "mg . Checked option." at bounding box center [343, 220] width 80 height 8
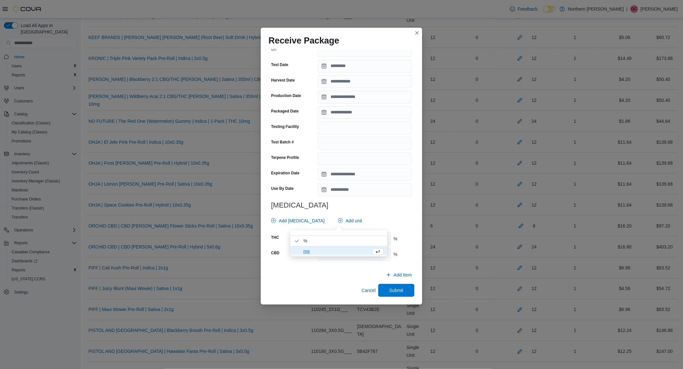
scroll to position [125, 0]
click at [376, 202] on h3 "[MEDICAL_DATA]" at bounding box center [341, 206] width 141 height 8
drag, startPoint x: 334, startPoint y: 248, endPoint x: 348, endPoint y: 246, distance: 14.3
click at [340, 249] on input "number" at bounding box center [353, 255] width 73 height 13
click at [361, 240] on input "number" at bounding box center [353, 239] width 73 height 13
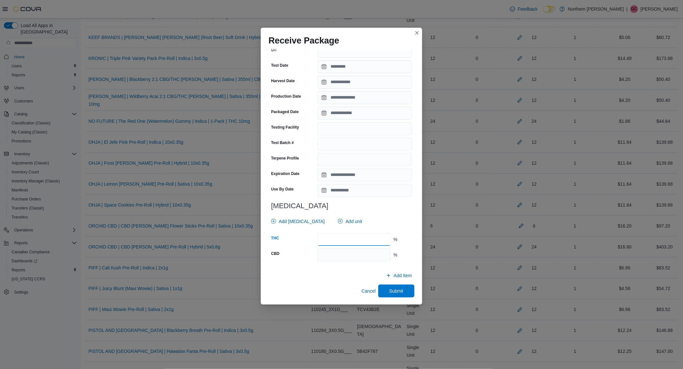
type input "*****"
click at [340, 253] on input "number" at bounding box center [353, 255] width 73 height 13
type input "****"
drag, startPoint x: 383, startPoint y: 295, endPoint x: 402, endPoint y: 303, distance: 20.5
click at [383, 295] on span "Submit" at bounding box center [396, 291] width 28 height 13
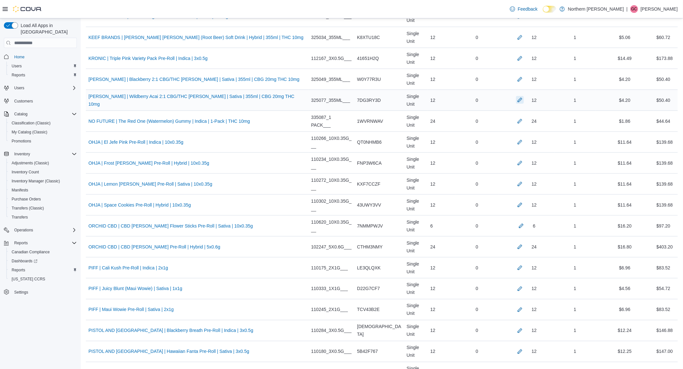
click at [516, 100] on button "button" at bounding box center [520, 100] width 8 height 8
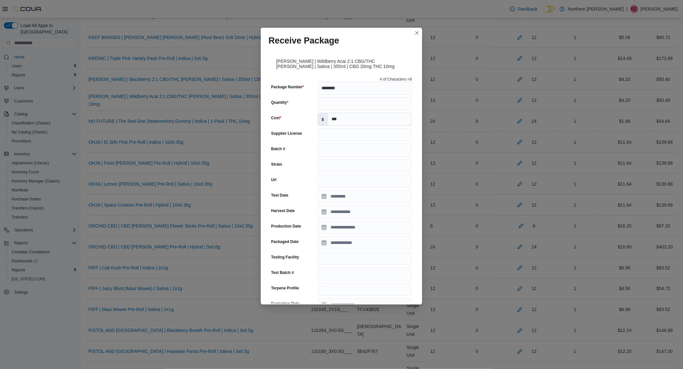
scroll to position [143, 0]
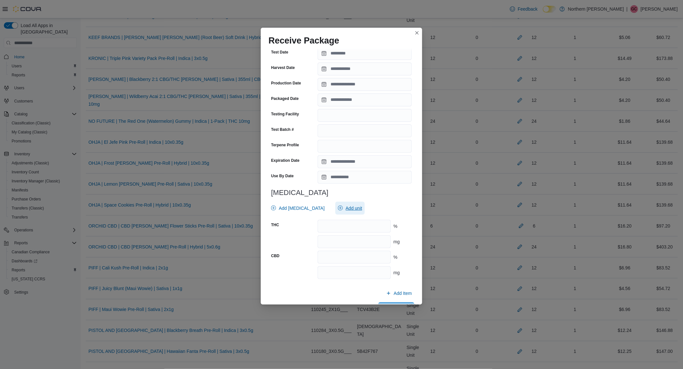
click at [344, 211] on span "Add unit" at bounding box center [350, 208] width 24 height 13
click at [329, 229] on span "% . Checked option." at bounding box center [335, 228] width 65 height 8
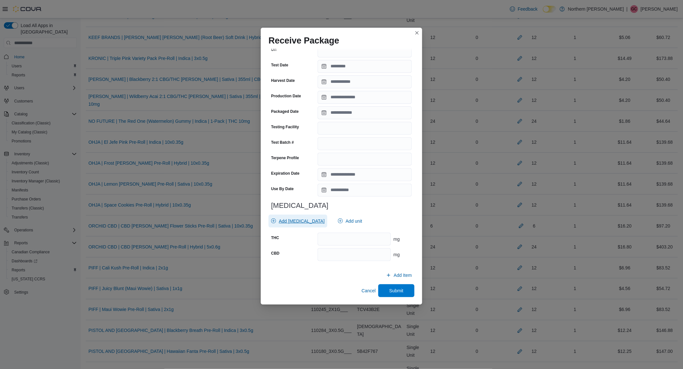
click at [288, 219] on span "Add [MEDICAL_DATA]" at bounding box center [302, 221] width 46 height 6
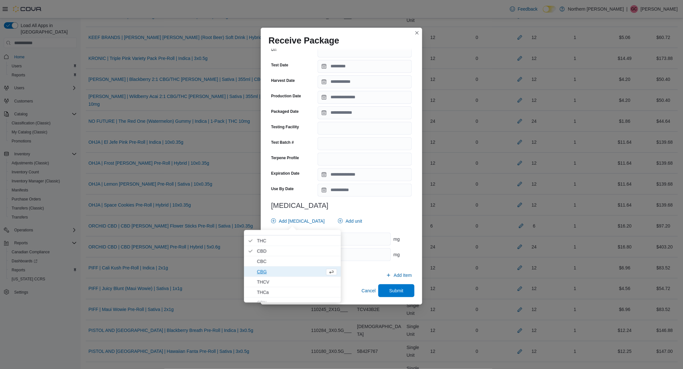
click at [276, 275] on span "CBG" at bounding box center [289, 272] width 65 height 8
click at [370, 241] on input "number" at bounding box center [353, 239] width 73 height 13
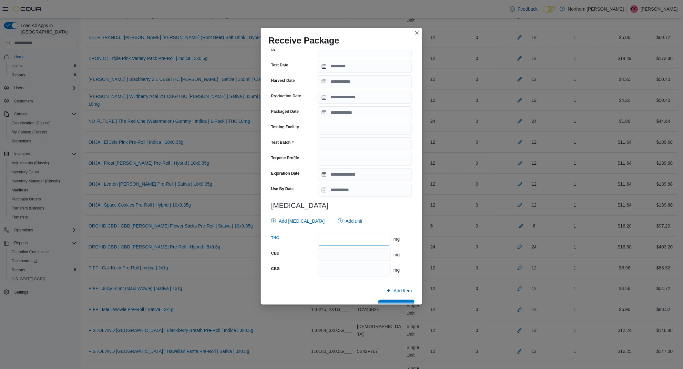
type input "**"
type input "***"
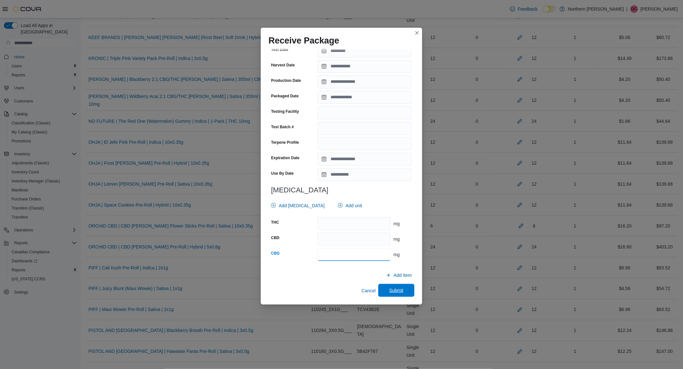
type input "**"
click at [389, 291] on span "Submit" at bounding box center [396, 290] width 14 height 6
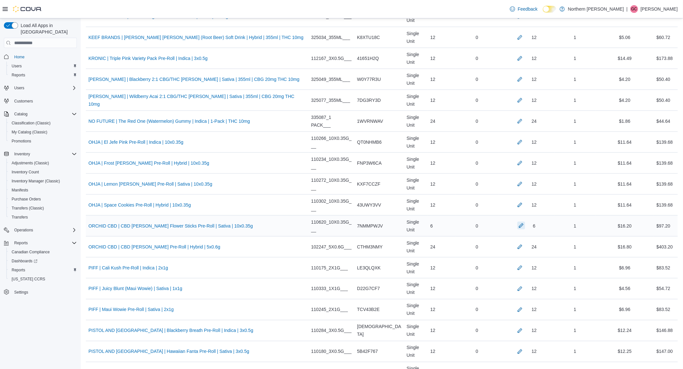
click at [517, 226] on button "button" at bounding box center [521, 226] width 8 height 8
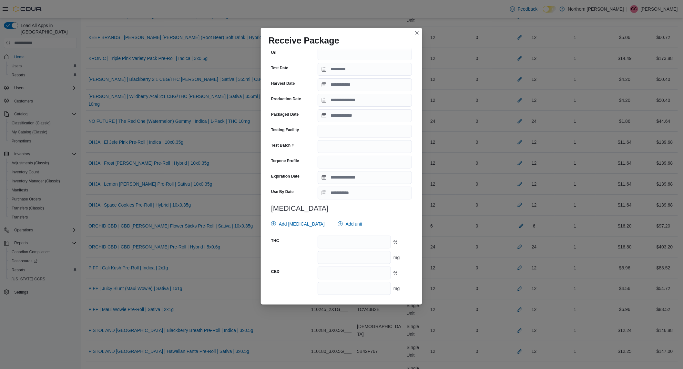
scroll to position [131, 0]
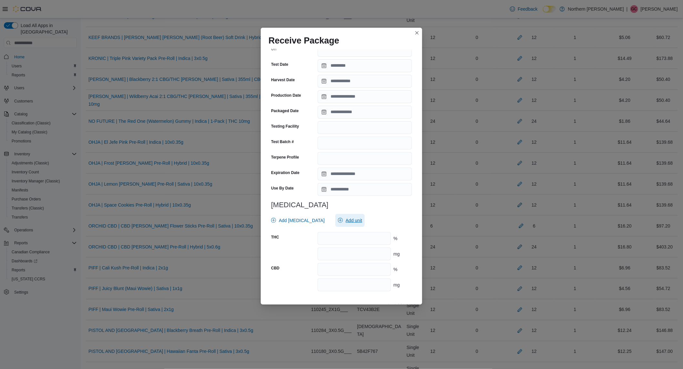
click at [345, 223] on span "Add unit" at bounding box center [353, 220] width 16 height 6
click at [324, 248] on span "mg . Checked option." at bounding box center [343, 251] width 80 height 8
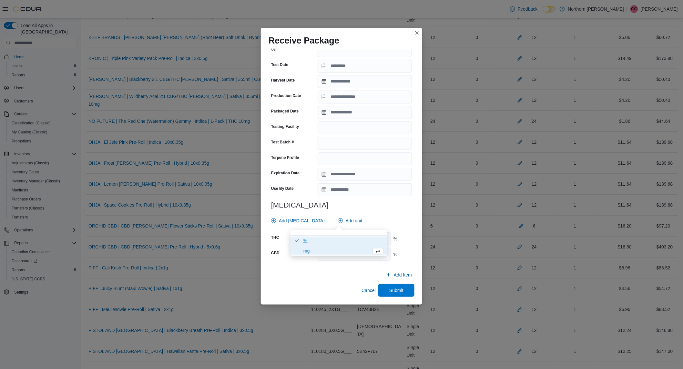
scroll to position [130, 0]
click at [398, 212] on div "# of Characters = 9 Package Number ********* Quantity * Cost $ **** Supplier Li…" at bounding box center [341, 105] width 146 height 323
click at [353, 235] on input "number" at bounding box center [353, 239] width 73 height 13
type input "****"
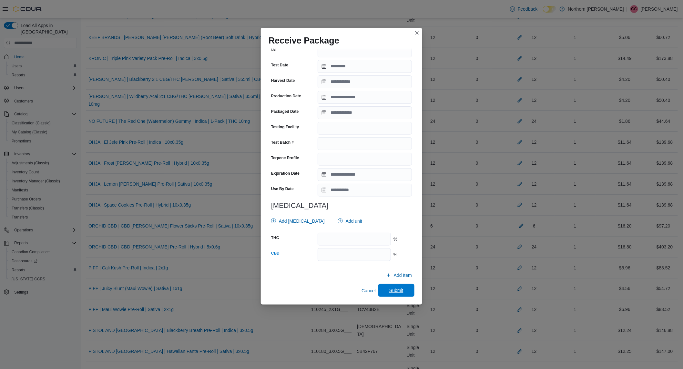
click at [382, 287] on span "Submit" at bounding box center [396, 290] width 28 height 13
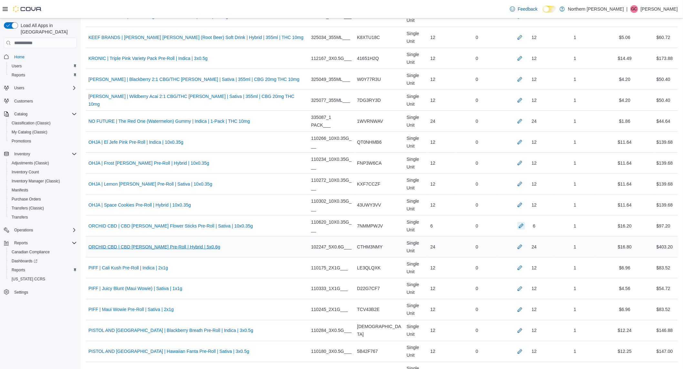
scroll to position [1290, 0]
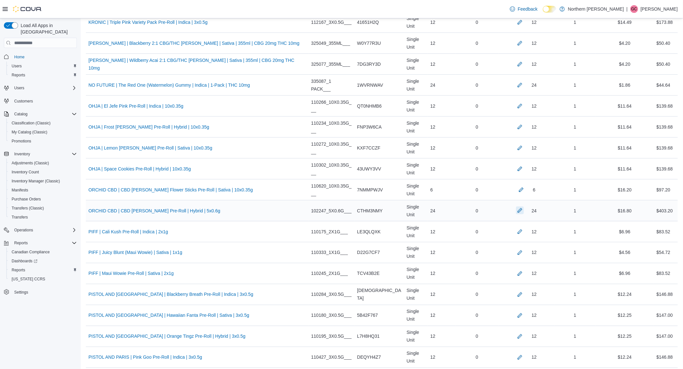
click at [516, 214] on button "button" at bounding box center [520, 211] width 8 height 8
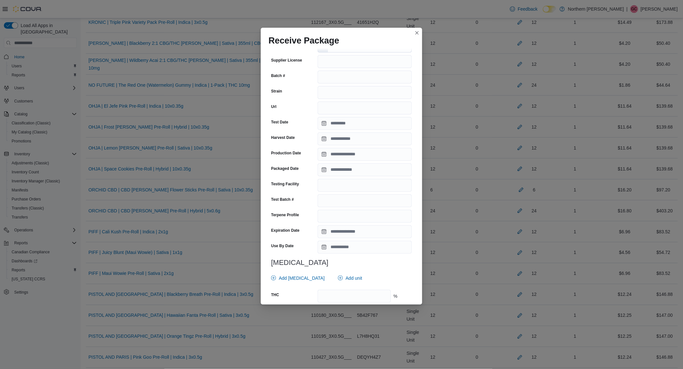
scroll to position [156, 0]
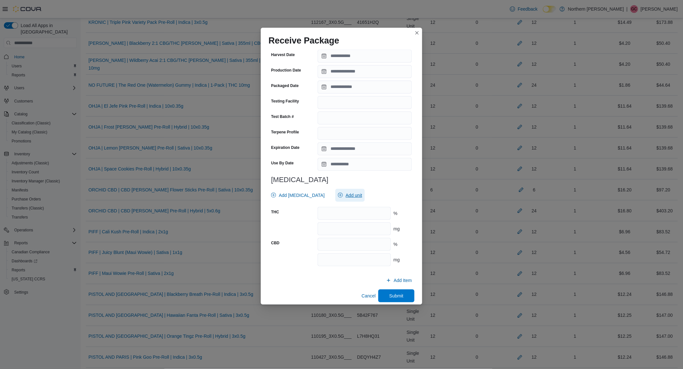
click at [348, 192] on span "Add unit" at bounding box center [353, 195] width 16 height 6
click at [322, 222] on span "mg . Checked option." at bounding box center [343, 220] width 80 height 8
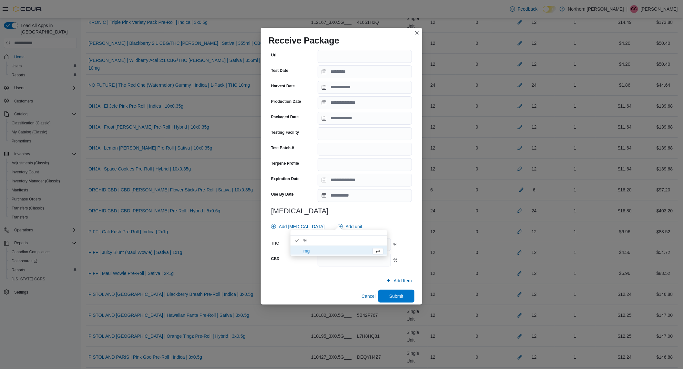
click at [379, 198] on div "# of Characters = 9 Package Number ********* Quantity ** Cost $ **** Supplier L…" at bounding box center [341, 110] width 146 height 323
click at [344, 238] on input "number" at bounding box center [353, 244] width 73 height 13
type input "*****"
type input "****"
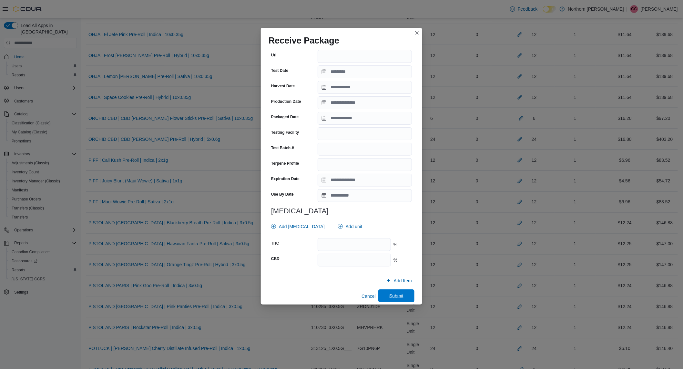
click at [392, 293] on span "Submit" at bounding box center [396, 296] width 14 height 6
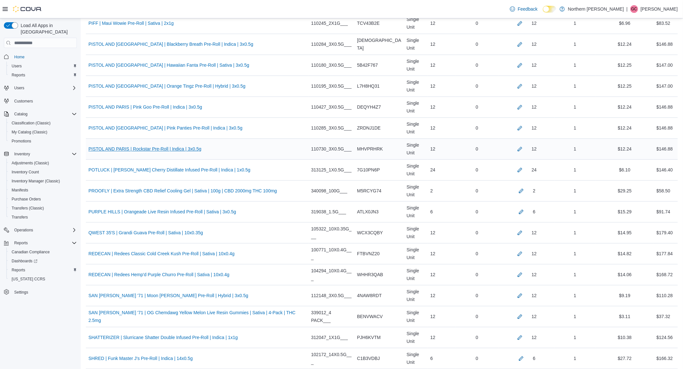
scroll to position [1469, 0]
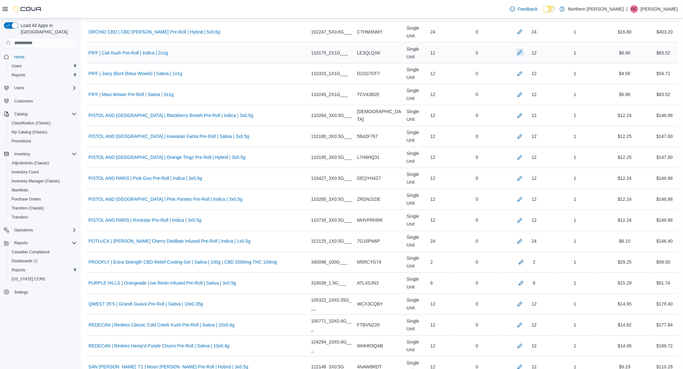
click at [516, 56] on button "button" at bounding box center [520, 53] width 8 height 8
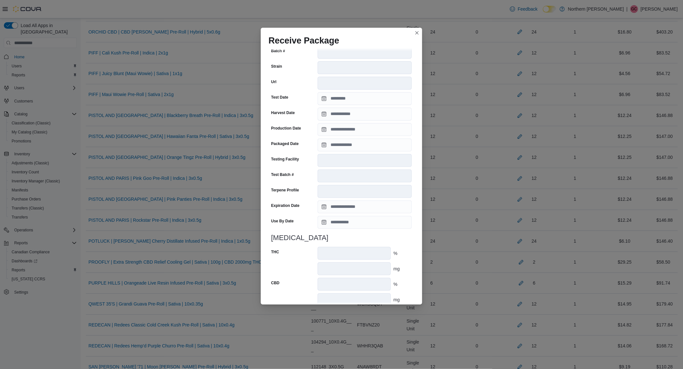
scroll to position [150, 0]
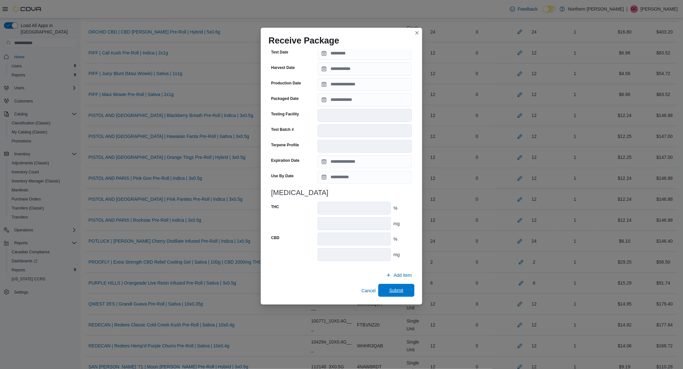
click at [384, 285] on span "Submit" at bounding box center [396, 290] width 28 height 13
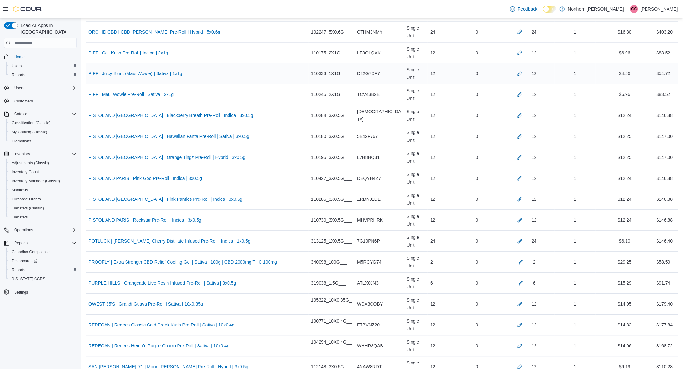
click at [519, 75] on div "12" at bounding box center [526, 74] width 51 height 8
click at [518, 73] on button "button" at bounding box center [520, 74] width 8 height 8
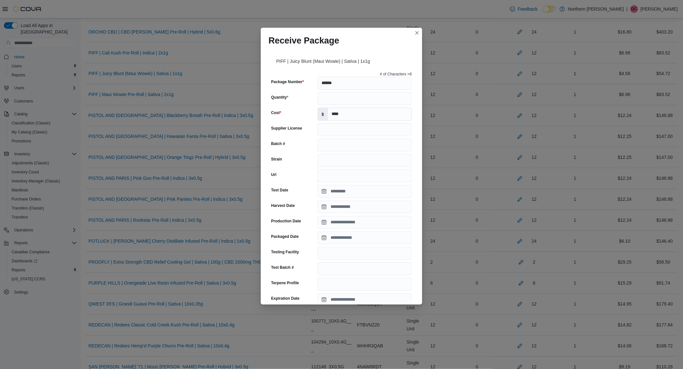
scroll to position [156, 0]
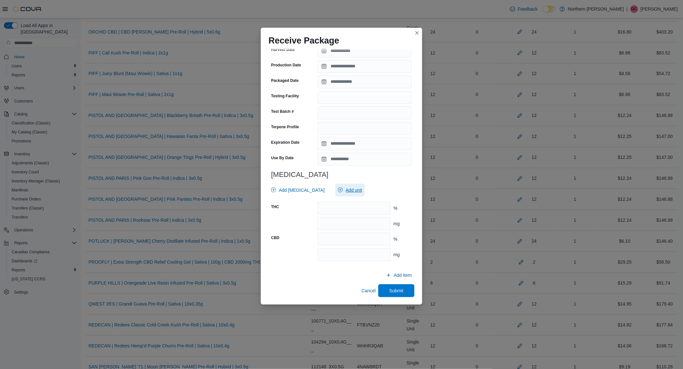
click at [338, 186] on span "Add unit" at bounding box center [350, 190] width 24 height 13
click at [327, 221] on span "mg . Checked option." at bounding box center [343, 220] width 80 height 8
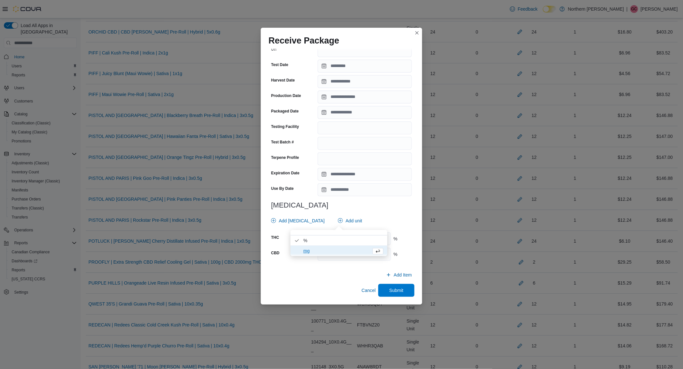
scroll to position [125, 0]
click at [373, 198] on div "# of Characters = 6 Package Number ****** Quantity ** Cost $ **** Supplier Lice…" at bounding box center [341, 105] width 146 height 323
click at [352, 237] on input "number" at bounding box center [353, 239] width 73 height 13
type input "*****"
type input "****"
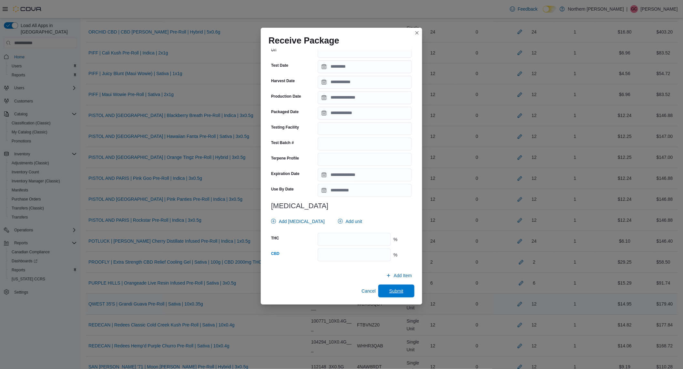
click at [389, 289] on span "Submit" at bounding box center [396, 291] width 14 height 6
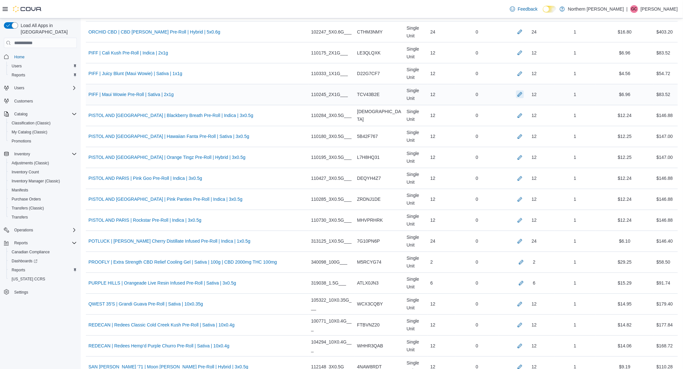
click at [516, 96] on button "button" at bounding box center [520, 95] width 8 height 8
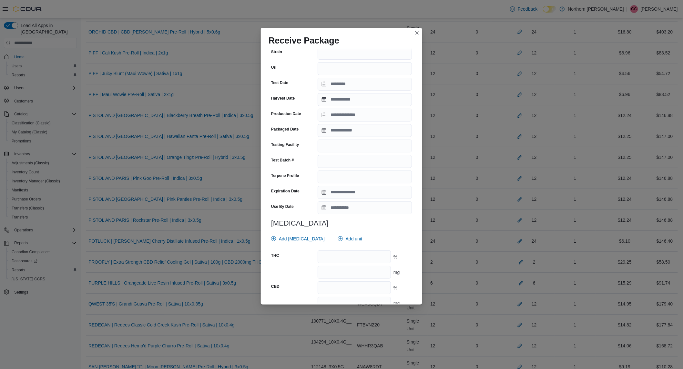
scroll to position [143, 0]
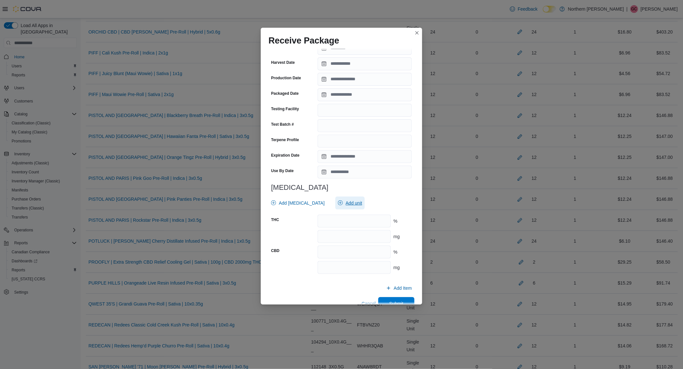
click at [338, 197] on span "Add unit" at bounding box center [350, 203] width 24 height 13
click at [320, 230] on span "mg . Checked option." at bounding box center [335, 233] width 65 height 8
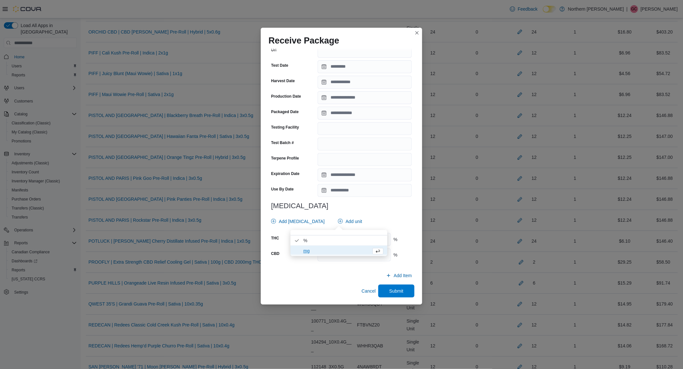
click at [375, 212] on div "# of Characters = 6 Package Number ****** Quantity ** Cost $ **** Supplier Lice…" at bounding box center [341, 105] width 146 height 323
click at [330, 240] on input "number" at bounding box center [353, 239] width 73 height 13
type input "*****"
type input "****"
click at [394, 293] on span "Submit" at bounding box center [396, 291] width 14 height 6
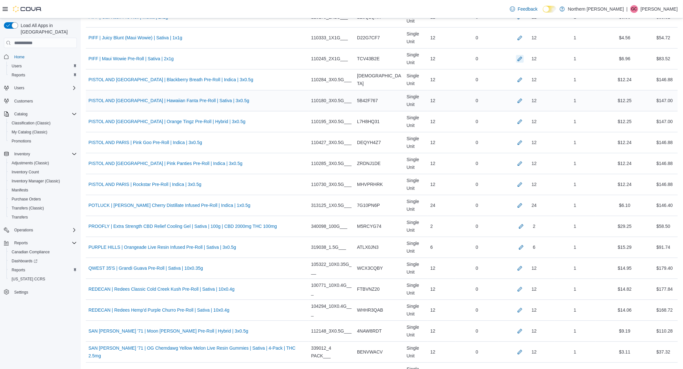
scroll to position [1541, 0]
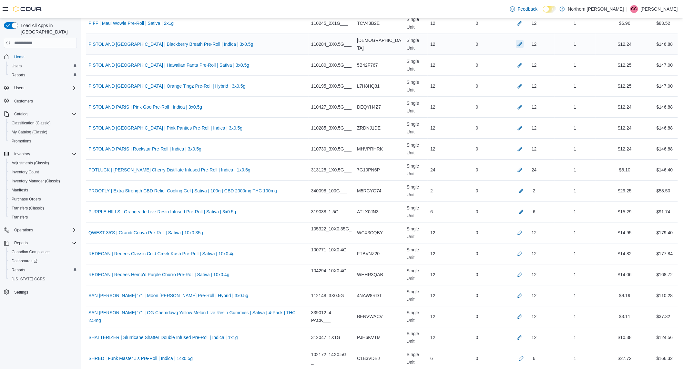
click at [516, 45] on button "button" at bounding box center [520, 44] width 8 height 8
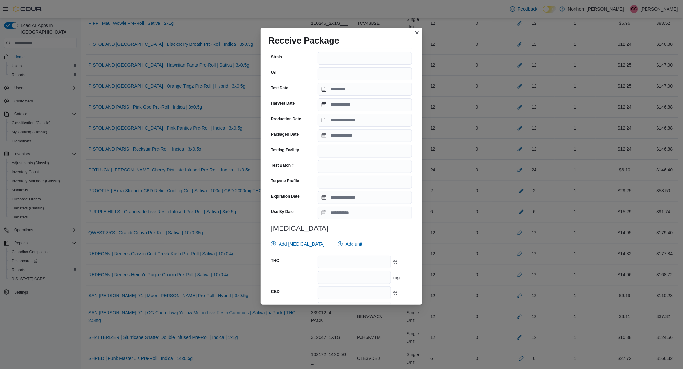
scroll to position [143, 0]
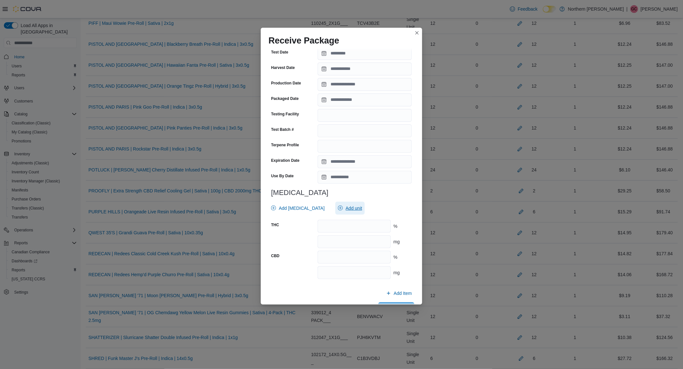
click at [345, 209] on span "Add unit" at bounding box center [353, 208] width 16 height 6
click at [322, 236] on span "mg . Checked option." at bounding box center [343, 239] width 80 height 8
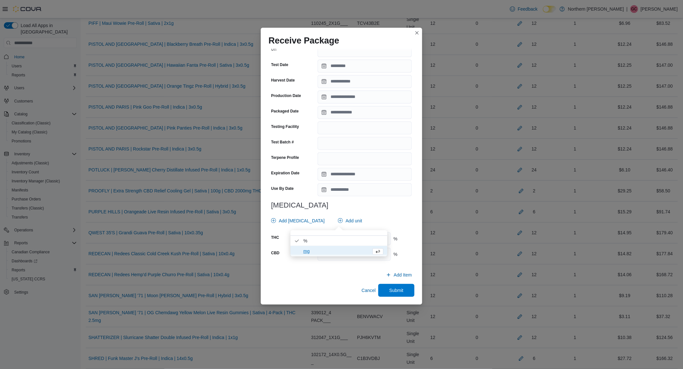
scroll to position [130, 0]
click at [363, 217] on div "Add [MEDICAL_DATA] Add unit" at bounding box center [339, 221] width 143 height 13
click at [346, 237] on input "number" at bounding box center [353, 239] width 73 height 13
type input "*****"
type input "***"
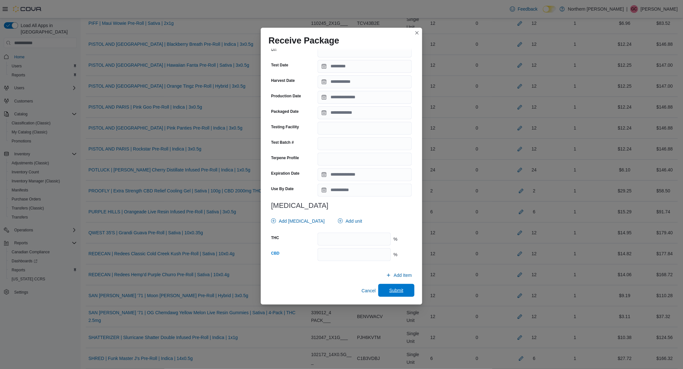
click at [382, 286] on span "Submit" at bounding box center [396, 290] width 28 height 13
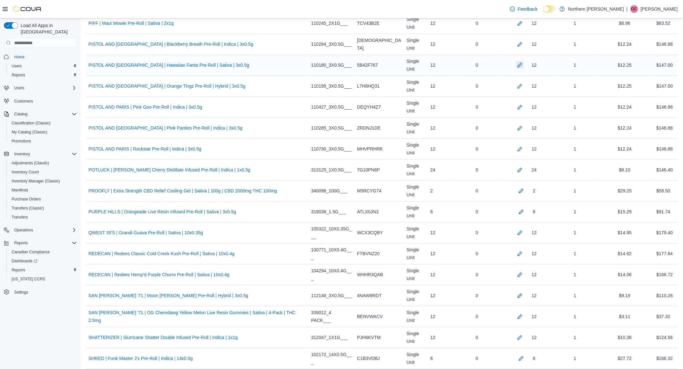
click at [516, 66] on button "button" at bounding box center [520, 65] width 8 height 8
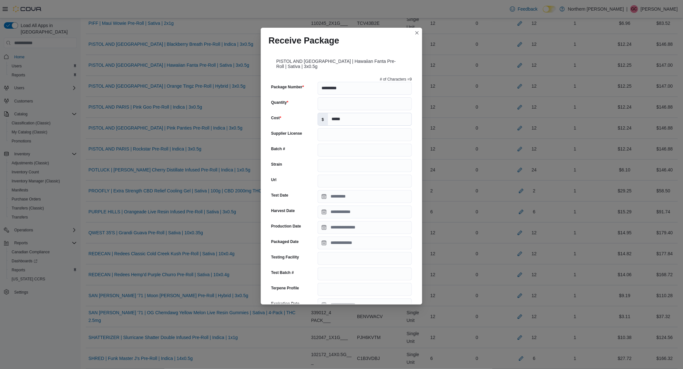
scroll to position [161, 0]
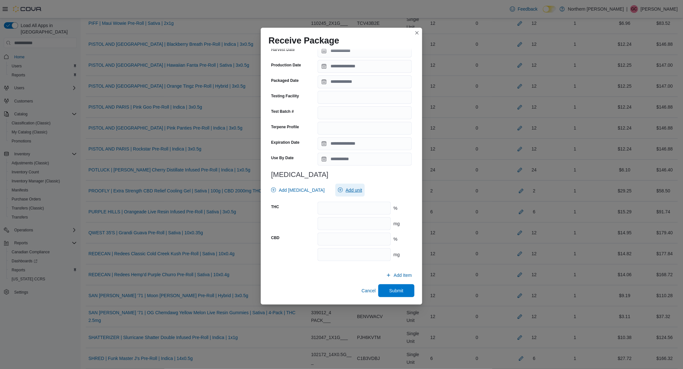
click at [345, 189] on span "Add unit" at bounding box center [353, 190] width 16 height 6
click at [327, 221] on span "mg . Checked option." at bounding box center [343, 220] width 80 height 8
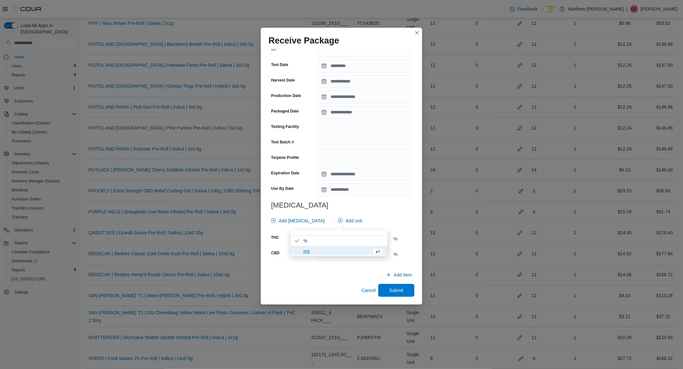
scroll to position [130, 0]
click at [366, 200] on div "# of Characters = 9 Package Number ********* Quantity ** Cost $ ***** Supplier …" at bounding box center [341, 105] width 146 height 323
click at [331, 240] on input "number" at bounding box center [353, 239] width 73 height 13
type input "*****"
type input "***"
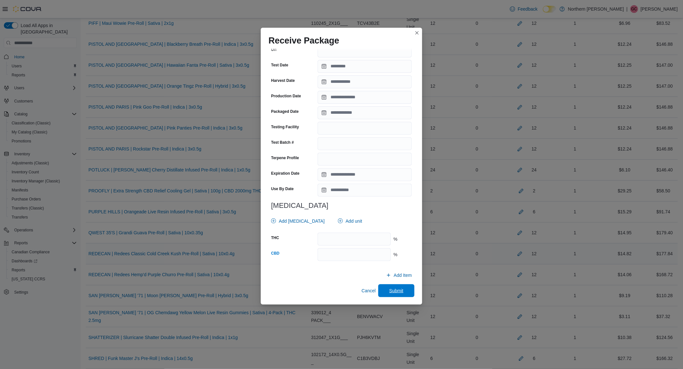
click at [382, 292] on span "Submit" at bounding box center [396, 291] width 28 height 13
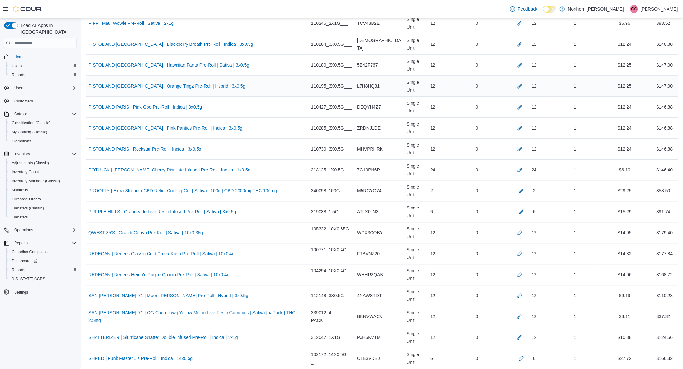
click at [514, 92] on div "12" at bounding box center [526, 86] width 56 height 13
click at [516, 90] on button "button" at bounding box center [520, 86] width 8 height 8
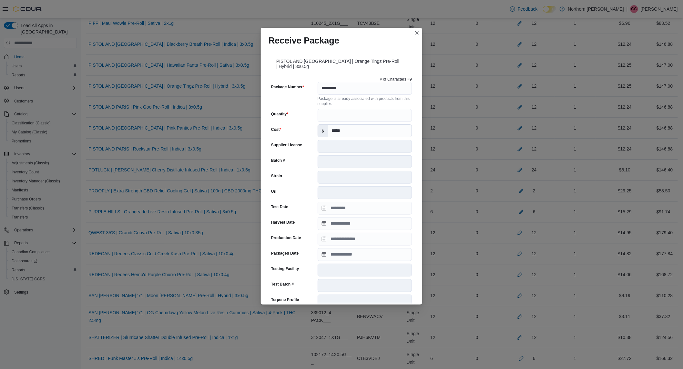
scroll to position [155, 0]
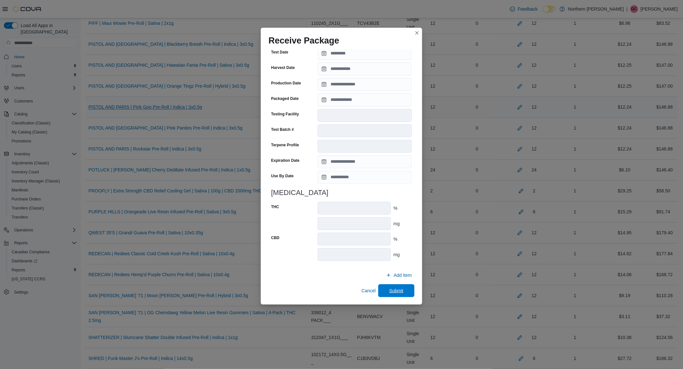
click at [392, 292] on span "Submit" at bounding box center [396, 291] width 14 height 6
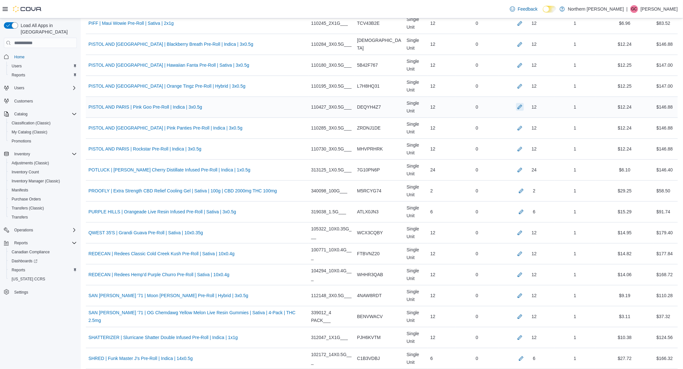
click at [516, 108] on button "button" at bounding box center [520, 107] width 8 height 8
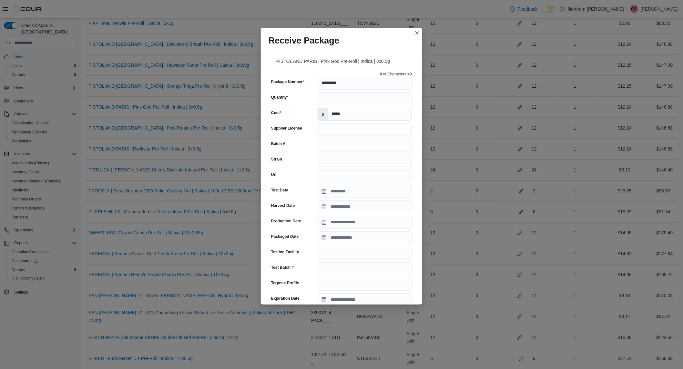
scroll to position [156, 0]
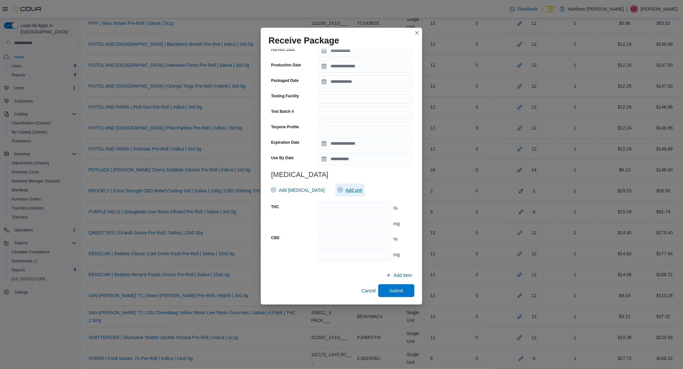
click at [341, 195] on span "Add unit" at bounding box center [350, 190] width 24 height 13
click at [314, 216] on span "mg . Checked option." at bounding box center [335, 220] width 65 height 8
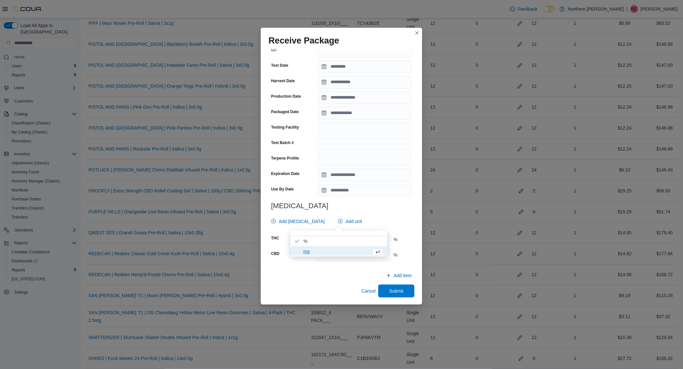
click at [391, 217] on div "Add [MEDICAL_DATA] Add unit" at bounding box center [339, 221] width 143 height 13
click at [370, 235] on input "number" at bounding box center [353, 239] width 73 height 13
type input "*****"
type input "***"
click at [394, 293] on span "Submit" at bounding box center [396, 291] width 14 height 6
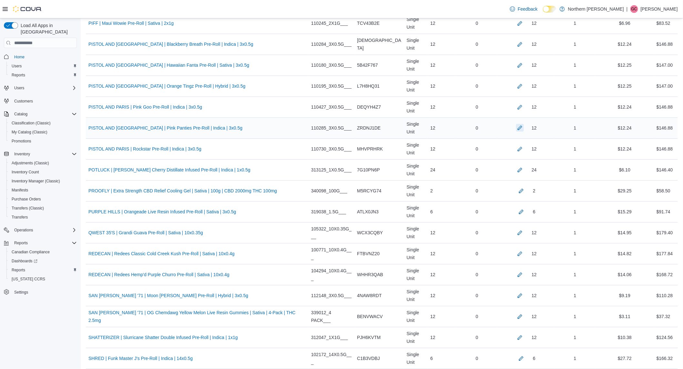
click at [516, 129] on button "button" at bounding box center [520, 128] width 8 height 8
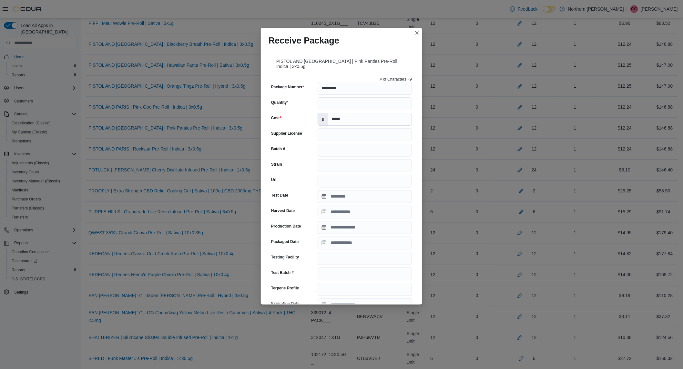
scroll to position [156, 0]
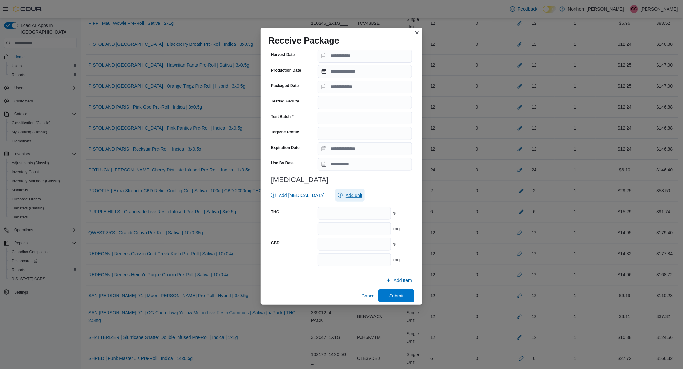
click at [345, 192] on span "Add unit" at bounding box center [353, 195] width 16 height 6
click at [330, 217] on span "mg . Checked option." at bounding box center [335, 220] width 65 height 8
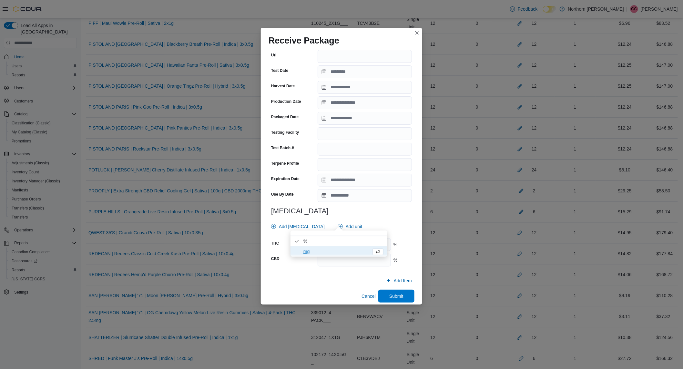
click at [375, 197] on div "# of Characters = 9 Package Number ********* Quantity ** Cost $ ***** Supplier …" at bounding box center [341, 110] width 146 height 323
click at [368, 239] on input "number" at bounding box center [353, 244] width 73 height 13
type input "*****"
type input "***"
click at [384, 290] on span "Submit" at bounding box center [396, 296] width 28 height 13
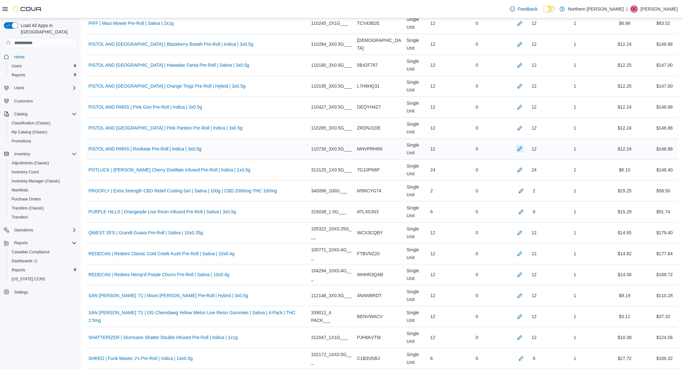
click at [516, 150] on button "button" at bounding box center [520, 149] width 8 height 8
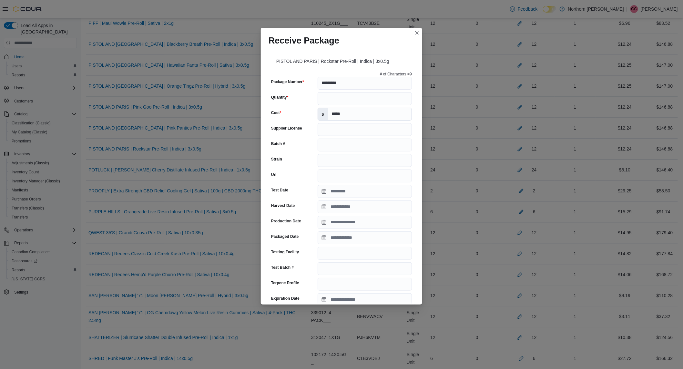
scroll to position [156, 0]
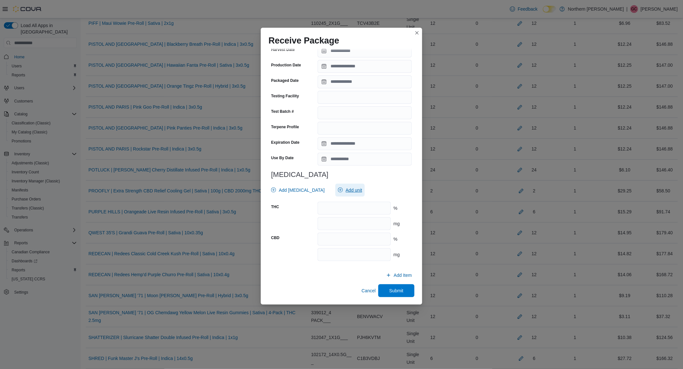
click at [338, 191] on span "Add unit" at bounding box center [350, 190] width 24 height 13
click at [323, 224] on span "mg . Checked option." at bounding box center [338, 220] width 97 height 10
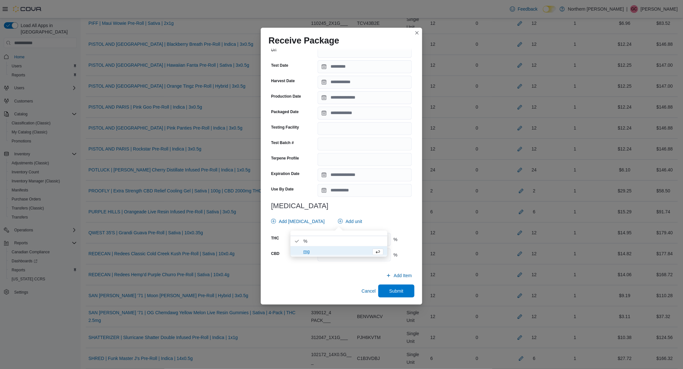
click at [382, 205] on h3 "[MEDICAL_DATA]" at bounding box center [341, 206] width 141 height 8
click at [353, 240] on input "number" at bounding box center [353, 239] width 73 height 13
type input "*****"
click at [382, 292] on span "Submit" at bounding box center [396, 291] width 28 height 13
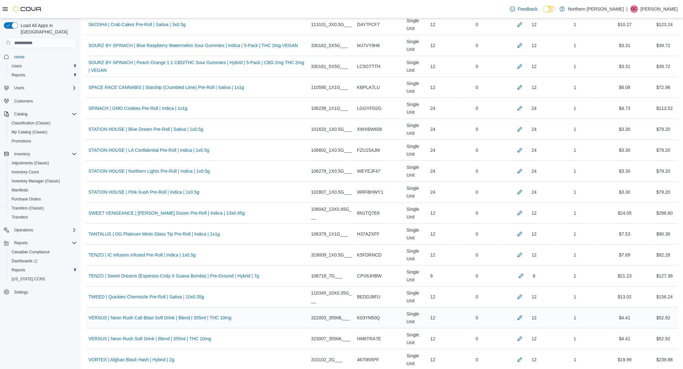
scroll to position [2079, 0]
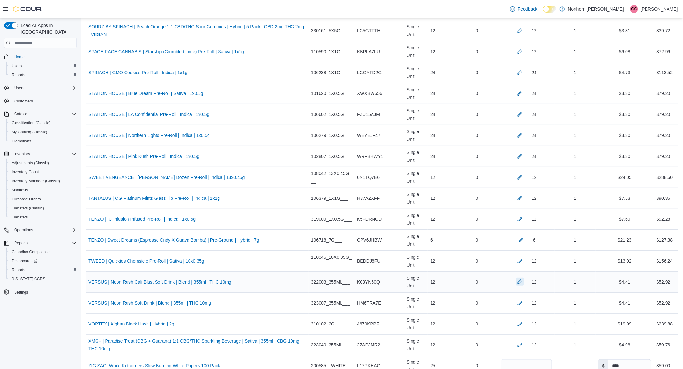
click at [516, 285] on button "button" at bounding box center [520, 282] width 8 height 8
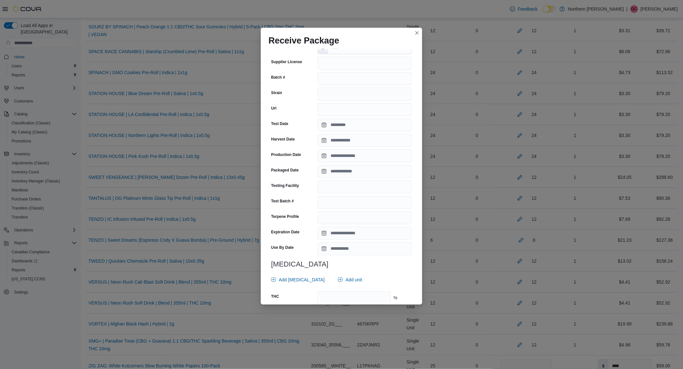
scroll to position [161, 0]
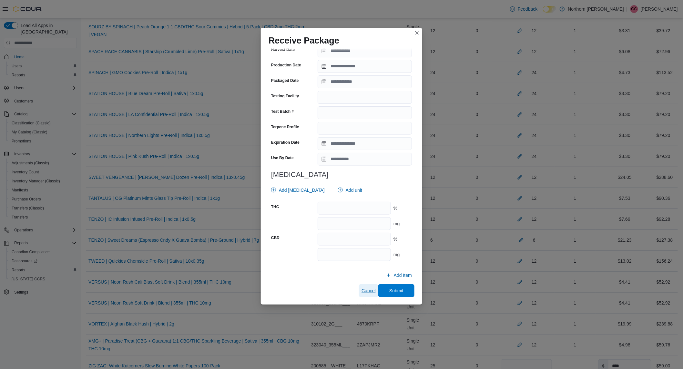
click at [361, 286] on span "Cancel" at bounding box center [368, 291] width 14 height 13
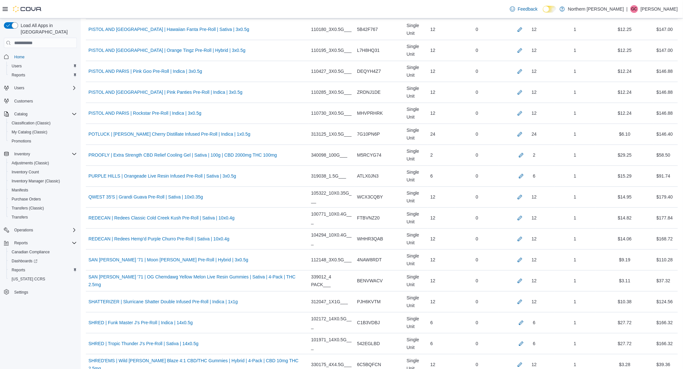
scroll to position [1613, 0]
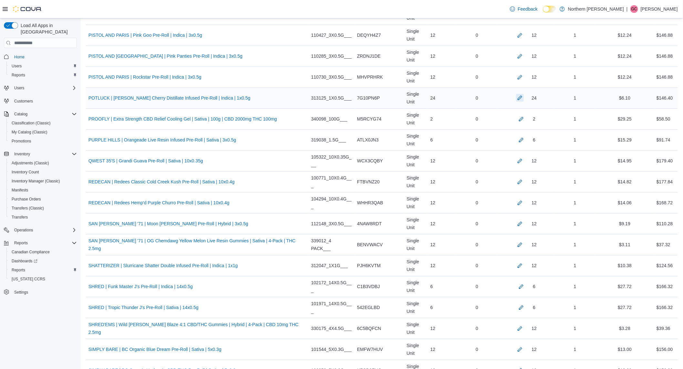
click at [518, 100] on button "button" at bounding box center [520, 98] width 8 height 8
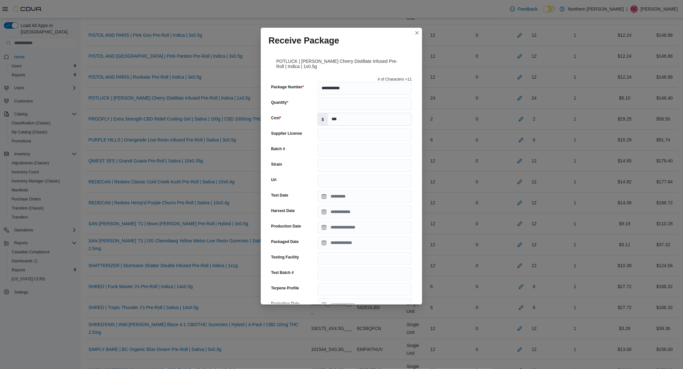
scroll to position [161, 0]
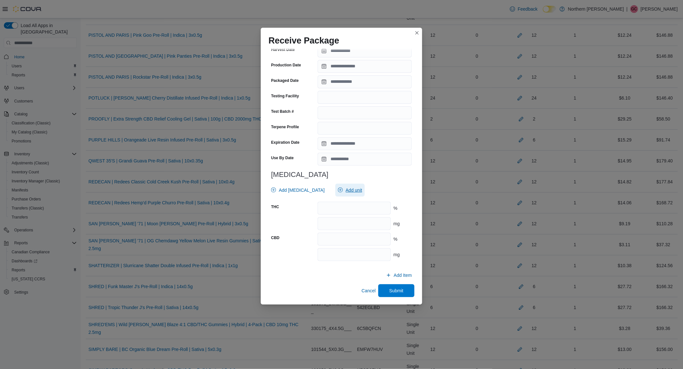
click at [345, 190] on span "Add unit" at bounding box center [353, 190] width 16 height 6
click at [338, 223] on span "mg . Checked option." at bounding box center [343, 220] width 80 height 8
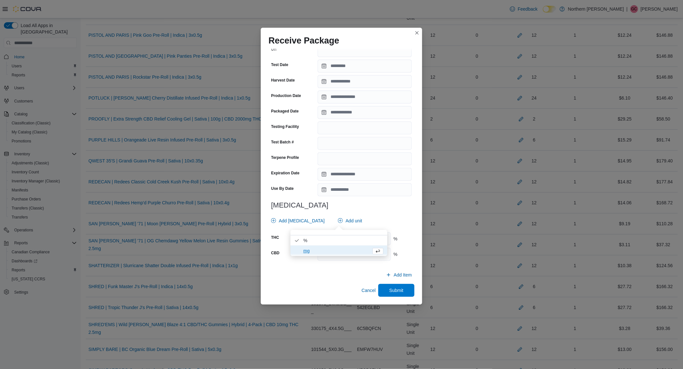
scroll to position [130, 0]
click at [367, 200] on div "**********" at bounding box center [341, 105] width 146 height 323
click at [357, 240] on input "number" at bounding box center [353, 239] width 73 height 13
click at [344, 256] on input "number" at bounding box center [353, 254] width 73 height 13
click at [405, 295] on span "Submit" at bounding box center [396, 290] width 28 height 13
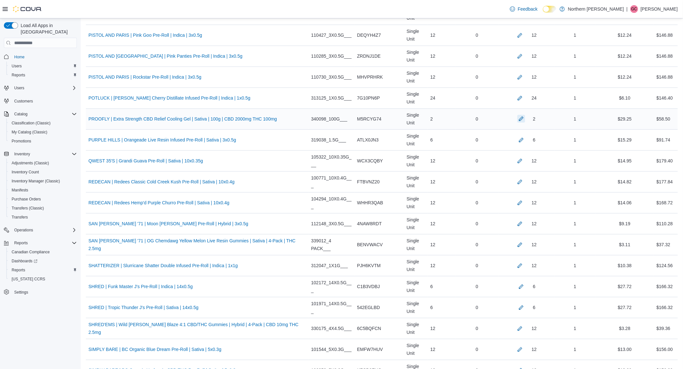
click at [517, 118] on button "button" at bounding box center [521, 119] width 8 height 8
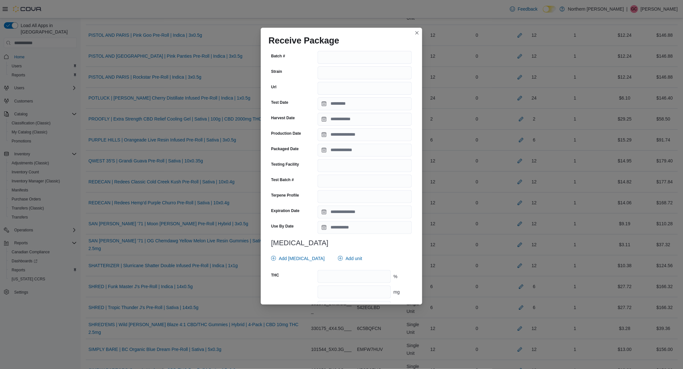
scroll to position [161, 0]
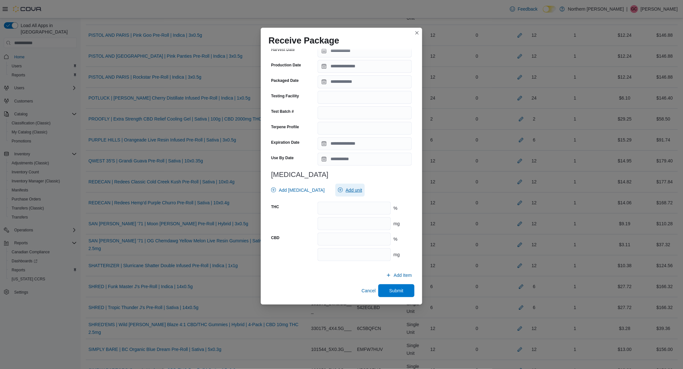
click at [348, 191] on span "Add unit" at bounding box center [353, 190] width 16 height 6
click at [330, 207] on span "% . Checked option." at bounding box center [343, 210] width 80 height 8
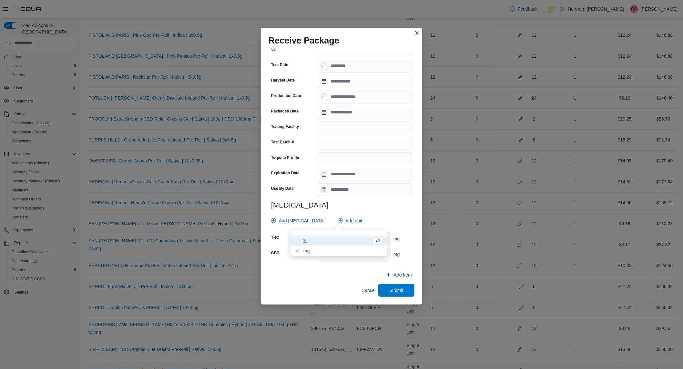
scroll to position [130, 0]
click at [413, 221] on div "PROOFLY | Extra Strength CBD Relief Cooling Gel | Sativa | 100g | CBD 2000mg TH…" at bounding box center [341, 176] width 161 height 256
click at [378, 238] on input "number" at bounding box center [353, 239] width 73 height 13
click at [393, 289] on span "Submit" at bounding box center [396, 290] width 14 height 6
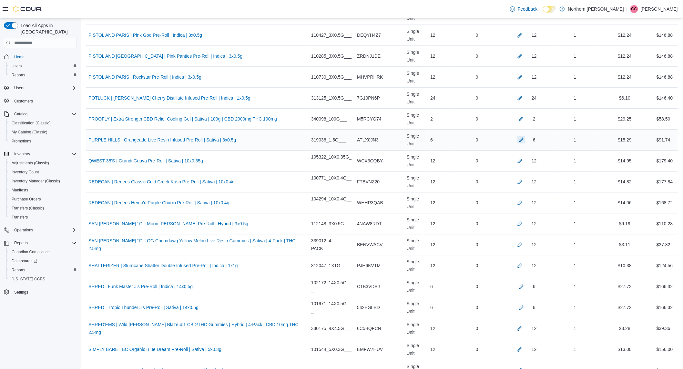
click at [517, 144] on button "button" at bounding box center [521, 140] width 8 height 8
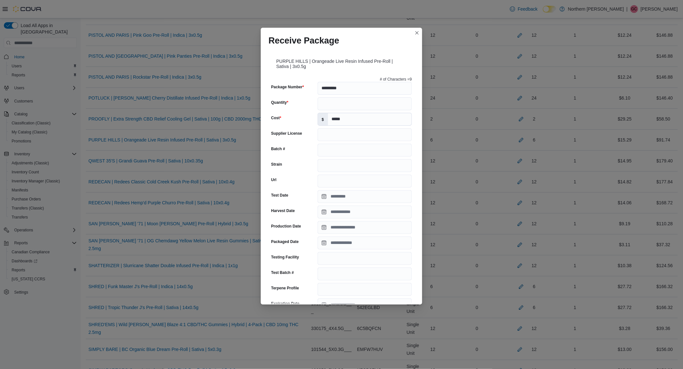
scroll to position [161, 0]
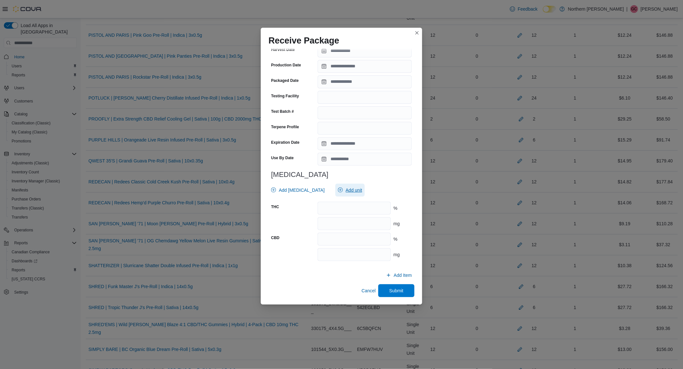
click at [349, 186] on span "Add unit" at bounding box center [350, 190] width 24 height 13
click at [349, 218] on span "mg . Checked option." at bounding box center [343, 220] width 80 height 8
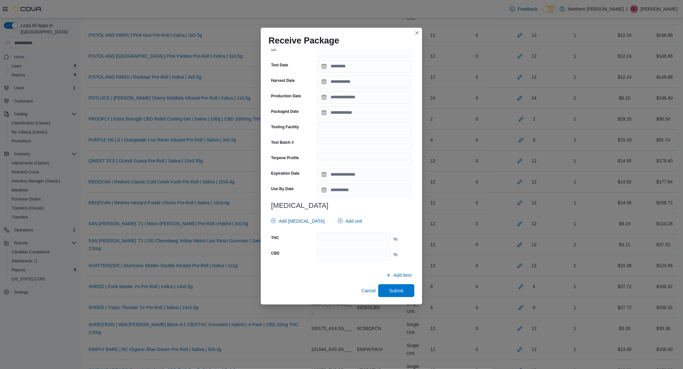
click at [373, 220] on div "Add [MEDICAL_DATA] Add unit" at bounding box center [339, 221] width 143 height 13
click at [354, 231] on div at bounding box center [341, 230] width 141 height 5
click at [351, 238] on input "number" at bounding box center [353, 239] width 73 height 13
click at [394, 293] on span "Submit" at bounding box center [396, 290] width 14 height 6
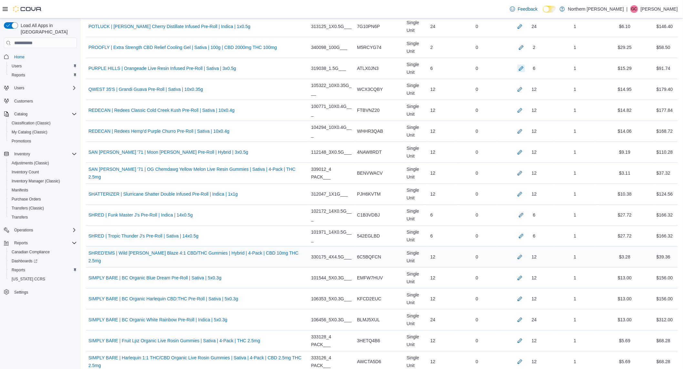
scroll to position [1613, 0]
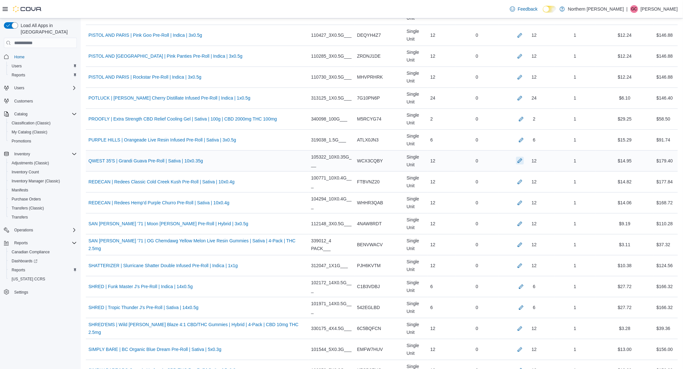
click at [516, 163] on button "button" at bounding box center [520, 161] width 8 height 8
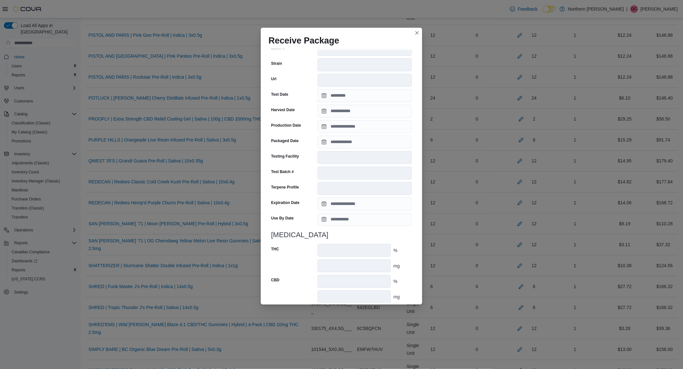
scroll to position [150, 0]
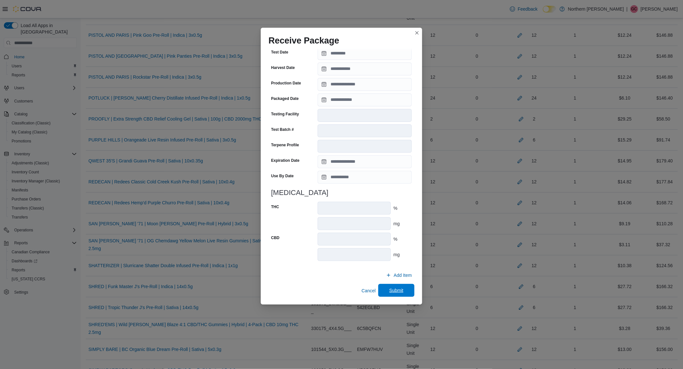
click at [389, 289] on span "Submit" at bounding box center [396, 290] width 14 height 6
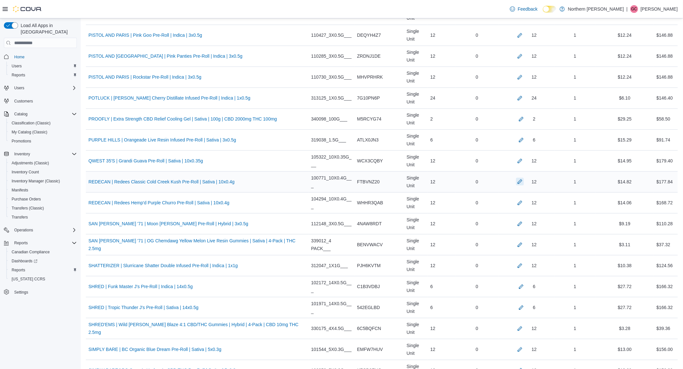
click at [516, 182] on button "button" at bounding box center [520, 182] width 8 height 8
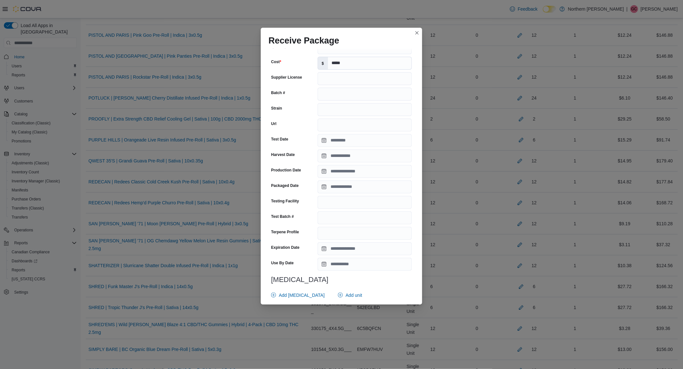
scroll to position [161, 0]
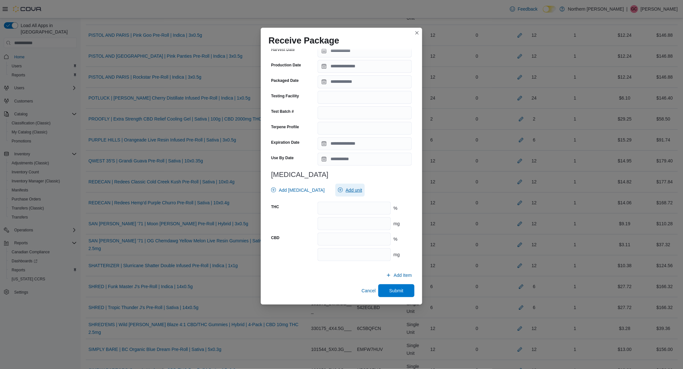
click at [347, 188] on span "Add unit" at bounding box center [353, 190] width 16 height 6
click at [339, 222] on span "mg . Checked option." at bounding box center [343, 220] width 80 height 8
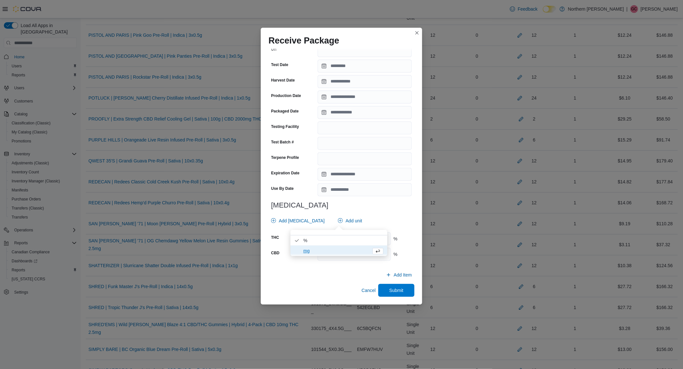
scroll to position [130, 0]
click at [355, 210] on div "**********" at bounding box center [341, 105] width 146 height 323
click at [344, 240] on input "number" at bounding box center [353, 239] width 73 height 13
click at [382, 290] on span "Submit" at bounding box center [396, 290] width 28 height 13
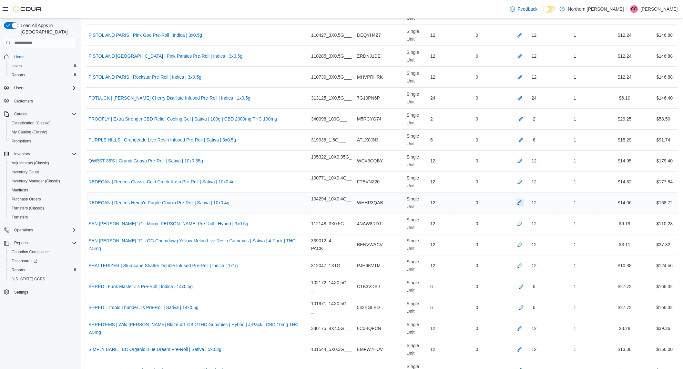
click at [516, 206] on button "button" at bounding box center [520, 203] width 8 height 8
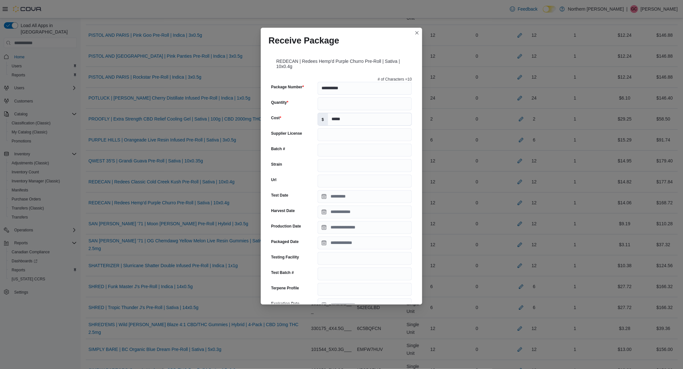
scroll to position [161, 0]
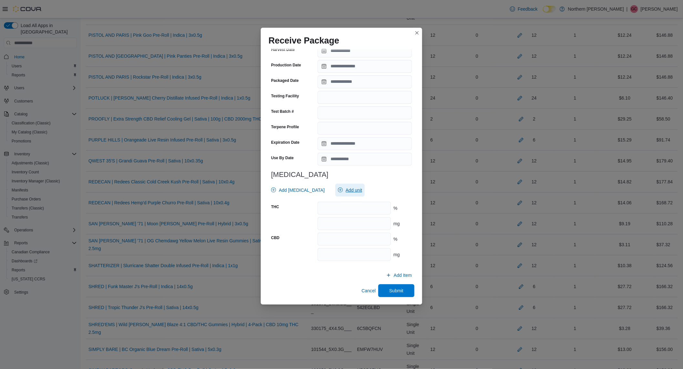
click at [338, 194] on span "Add unit" at bounding box center [350, 190] width 24 height 13
click at [337, 221] on span "mg . Checked option." at bounding box center [343, 220] width 80 height 8
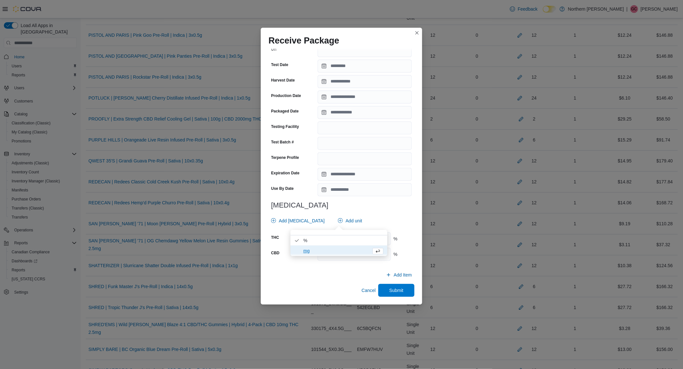
scroll to position [130, 0]
drag, startPoint x: 377, startPoint y: 201, endPoint x: 373, endPoint y: 229, distance: 28.7
click at [377, 202] on div "**********" at bounding box center [341, 105] width 146 height 323
click at [366, 244] on input "number" at bounding box center [353, 239] width 73 height 13
click at [394, 291] on span "Submit" at bounding box center [396, 290] width 14 height 6
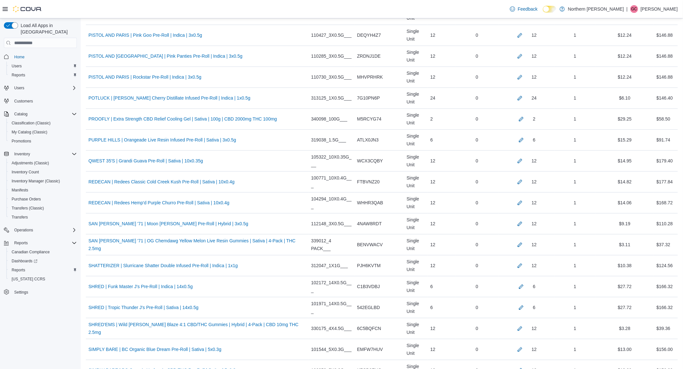
click at [0, 272] on div "Load All Apps in New Hub Home Users Reports Users Customers Catalog Classificat…" at bounding box center [40, 195] width 81 height 355
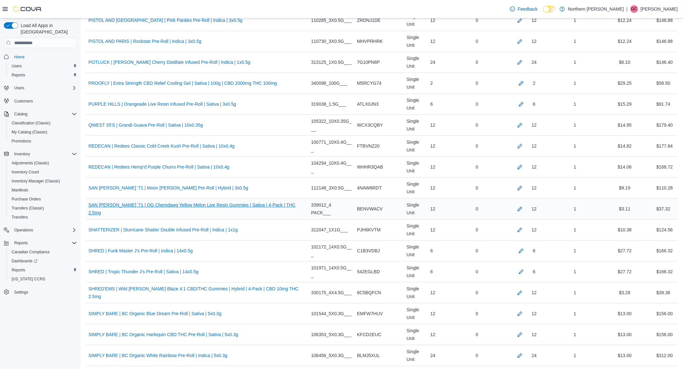
scroll to position [1685, 0]
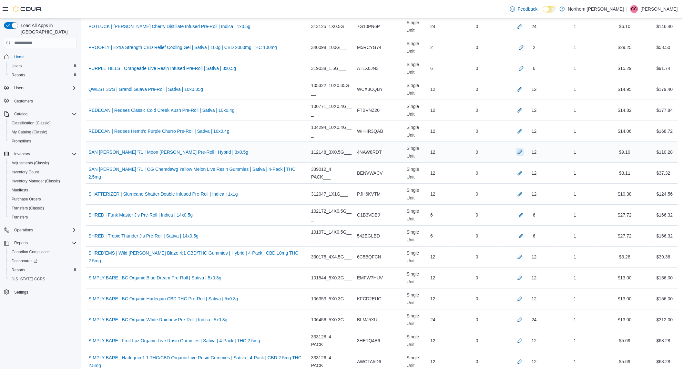
click at [516, 155] on button "button" at bounding box center [520, 152] width 8 height 8
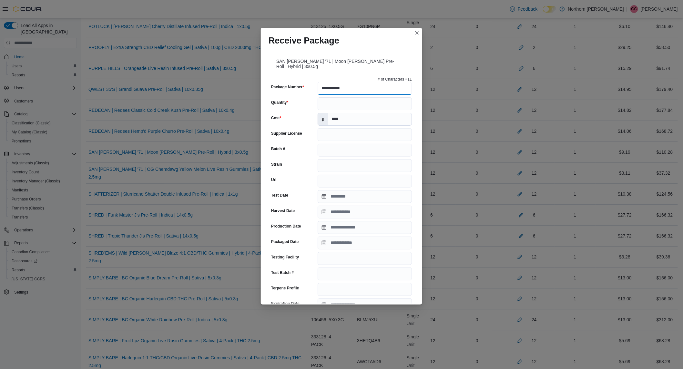
click at [352, 85] on input "**********" at bounding box center [364, 88] width 94 height 13
click at [351, 85] on input "**********" at bounding box center [364, 88] width 94 height 13
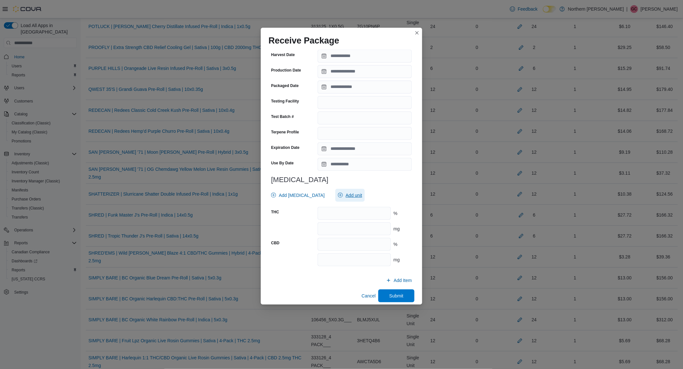
click at [348, 192] on span "Add unit" at bounding box center [353, 195] width 16 height 6
click at [317, 209] on span "% . Checked option." at bounding box center [335, 210] width 65 height 8
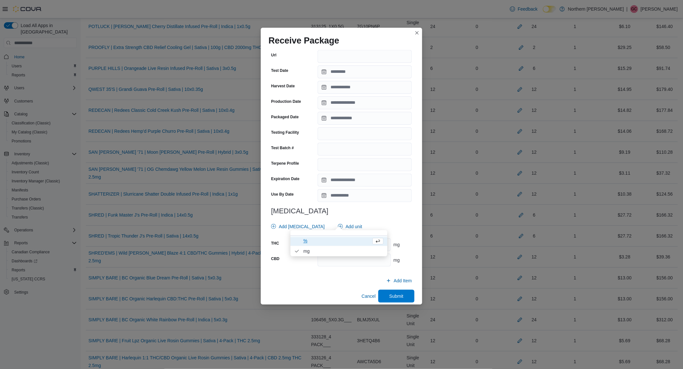
click at [389, 220] on div "Add [MEDICAL_DATA] Add unit" at bounding box center [339, 226] width 143 height 13
click at [353, 245] on input "number" at bounding box center [353, 244] width 73 height 13
click at [390, 295] on span "Submit" at bounding box center [396, 296] width 28 height 13
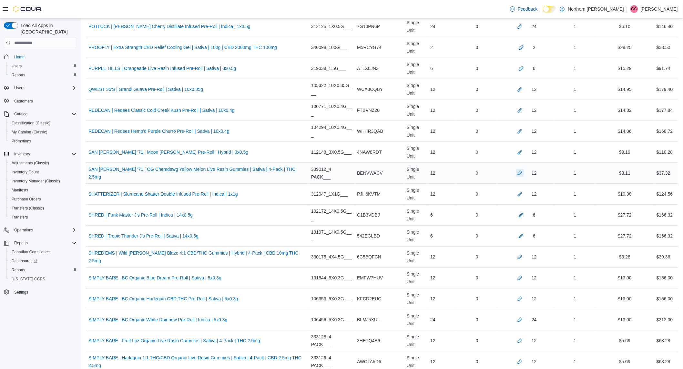
click at [516, 176] on button "button" at bounding box center [520, 173] width 8 height 8
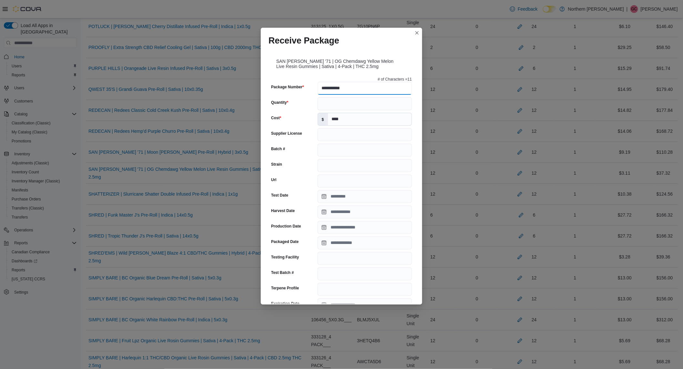
click at [353, 88] on input "**********" at bounding box center [364, 88] width 94 height 13
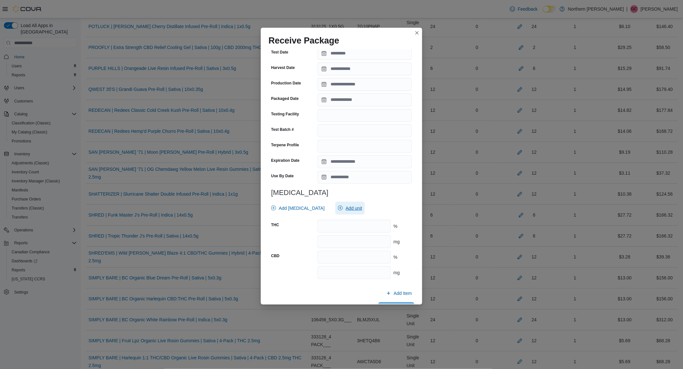
click at [345, 208] on span "Add unit" at bounding box center [353, 208] width 16 height 6
click at [321, 231] on span "% . Checked option." at bounding box center [343, 228] width 80 height 8
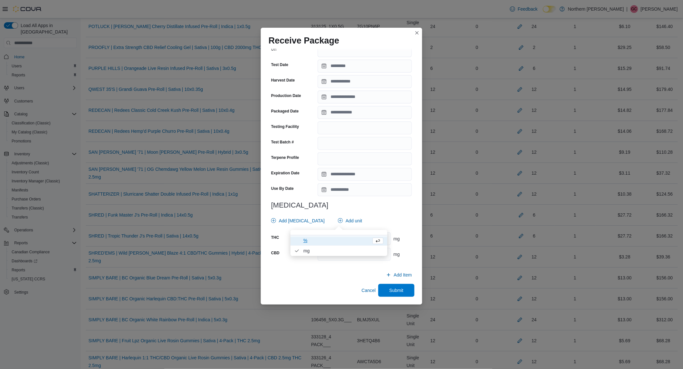
scroll to position [130, 0]
click at [361, 224] on div "Add [MEDICAL_DATA] Add unit" at bounding box center [339, 221] width 143 height 13
click at [347, 241] on input "number" at bounding box center [353, 239] width 73 height 13
click at [383, 291] on span "Submit" at bounding box center [396, 290] width 28 height 13
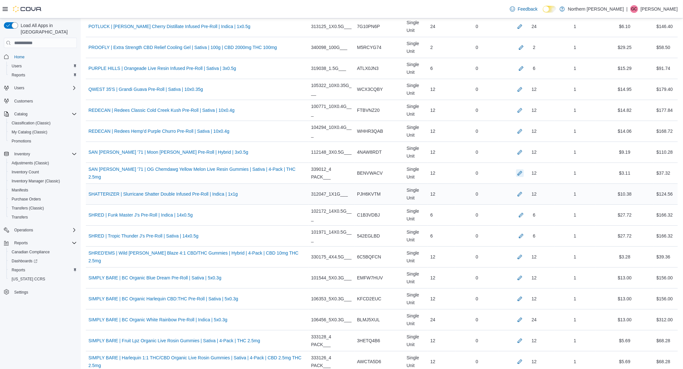
scroll to position [1720, 0]
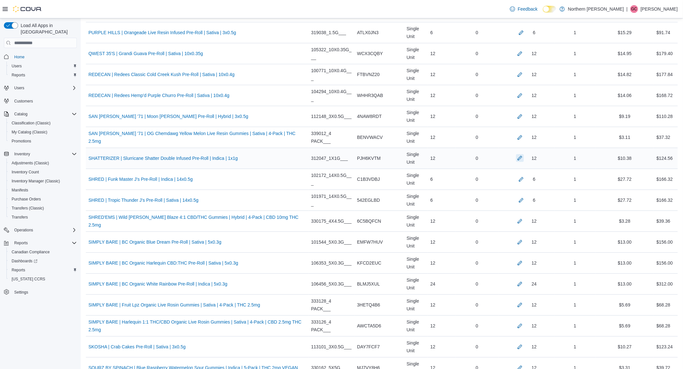
click at [516, 160] on button "button" at bounding box center [520, 158] width 8 height 8
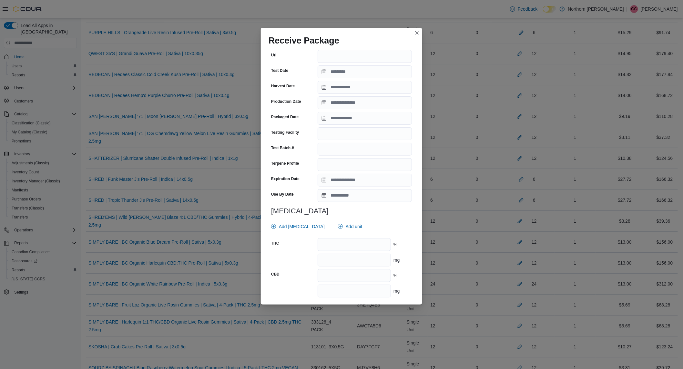
scroll to position [161, 0]
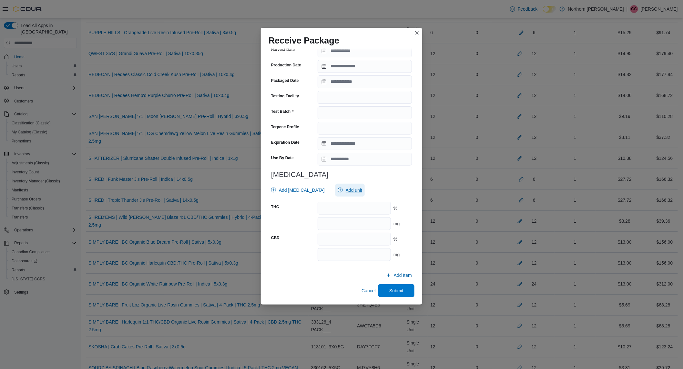
click at [345, 190] on span "Add unit" at bounding box center [353, 190] width 16 height 6
click at [323, 220] on span "mg . Checked option." at bounding box center [343, 220] width 80 height 8
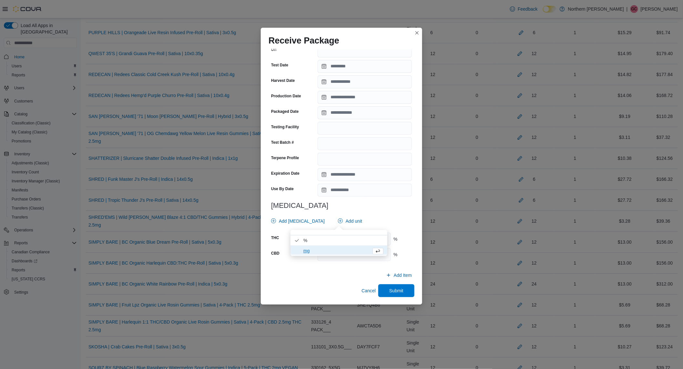
click at [364, 209] on h3 "[MEDICAL_DATA]" at bounding box center [341, 206] width 141 height 8
click at [347, 237] on input "number" at bounding box center [353, 239] width 73 height 13
click at [392, 295] on span "Submit" at bounding box center [396, 290] width 28 height 13
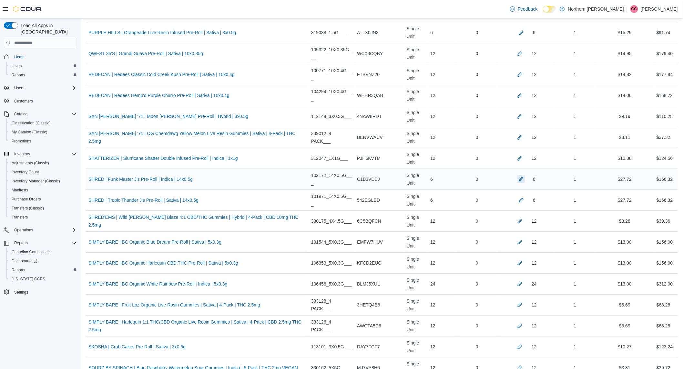
click at [517, 179] on button "button" at bounding box center [521, 179] width 8 height 8
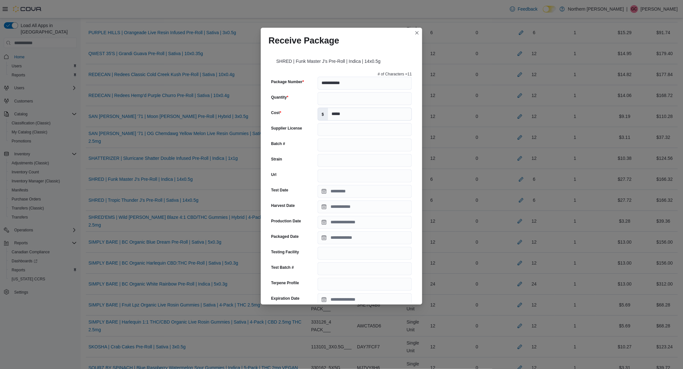
scroll to position [156, 0]
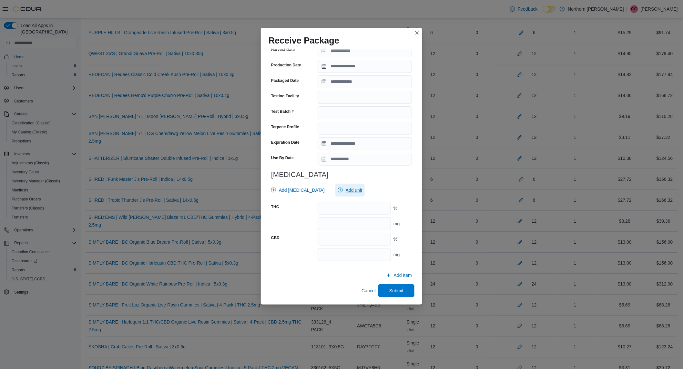
click at [349, 192] on span "Add unit" at bounding box center [353, 190] width 16 height 6
click at [315, 218] on span "mg . Checked option." at bounding box center [343, 220] width 80 height 8
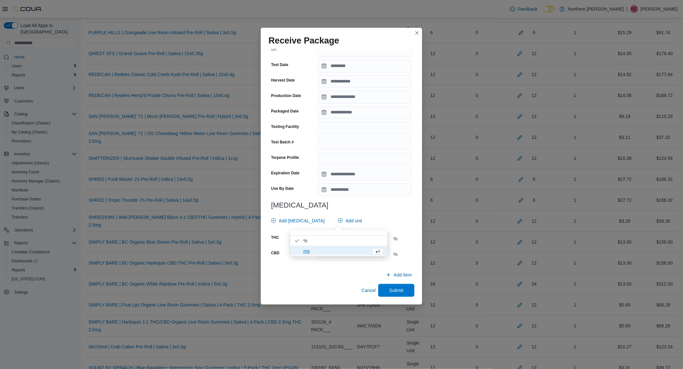
scroll to position [125, 0]
click at [373, 208] on h3 "[MEDICAL_DATA]" at bounding box center [341, 206] width 141 height 8
click at [345, 237] on input "number" at bounding box center [353, 239] width 73 height 13
click at [399, 294] on span "Submit" at bounding box center [396, 291] width 28 height 13
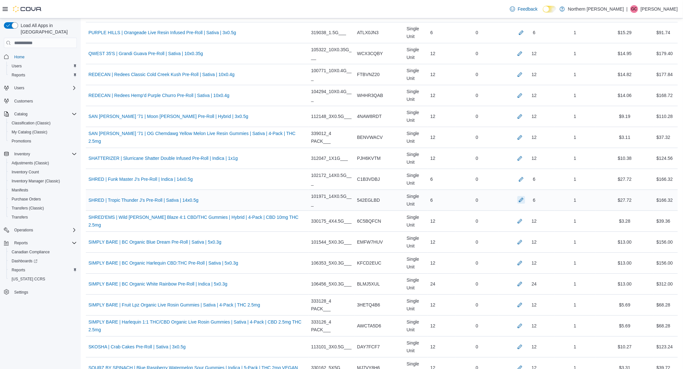
click at [518, 201] on button "button" at bounding box center [521, 200] width 8 height 8
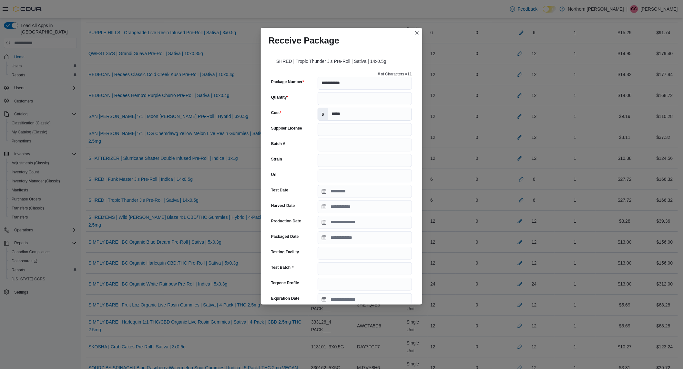
scroll to position [156, 0]
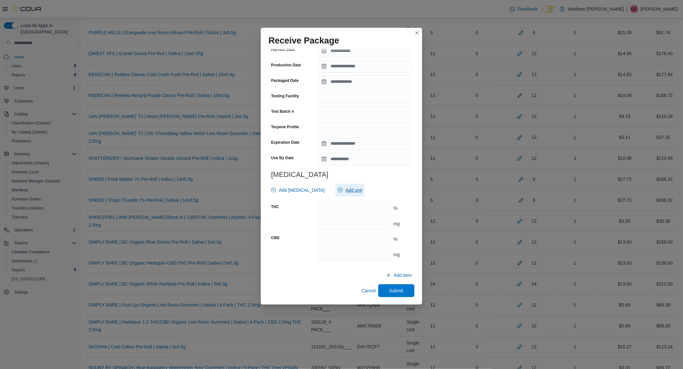
click at [338, 185] on span "Add unit" at bounding box center [350, 190] width 24 height 13
click at [317, 219] on span "mg . Checked option." at bounding box center [343, 220] width 80 height 8
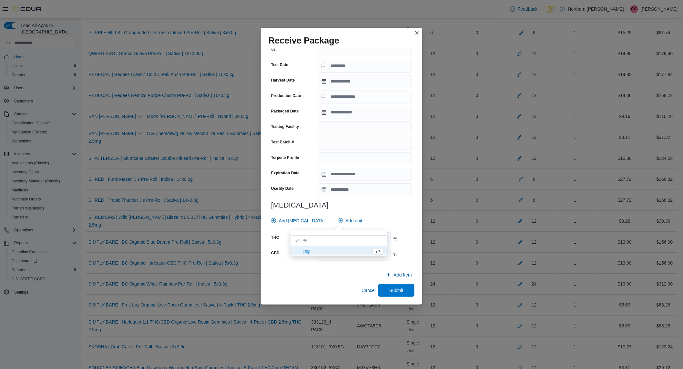
scroll to position [125, 0]
click at [374, 207] on h3 "[MEDICAL_DATA]" at bounding box center [341, 206] width 141 height 8
click at [344, 240] on input "number" at bounding box center [353, 239] width 73 height 13
drag, startPoint x: 394, startPoint y: 285, endPoint x: 398, endPoint y: 292, distance: 8.1
click at [393, 285] on span "Submit" at bounding box center [396, 291] width 28 height 13
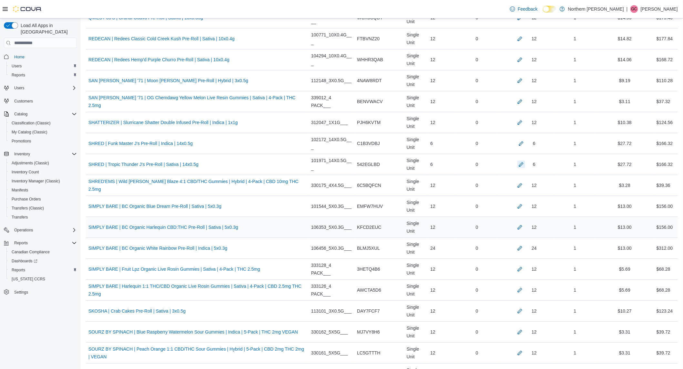
scroll to position [1792, 0]
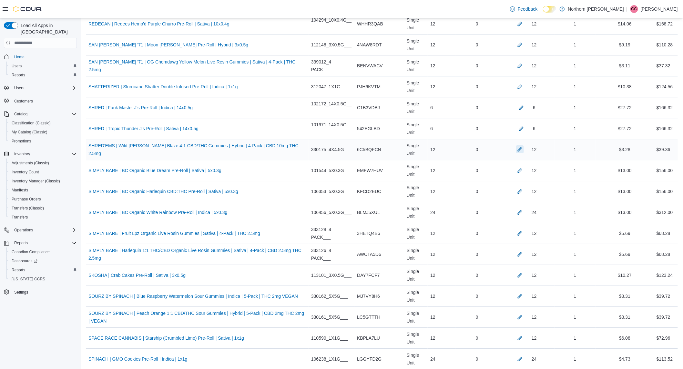
click at [518, 153] on button "button" at bounding box center [520, 149] width 8 height 8
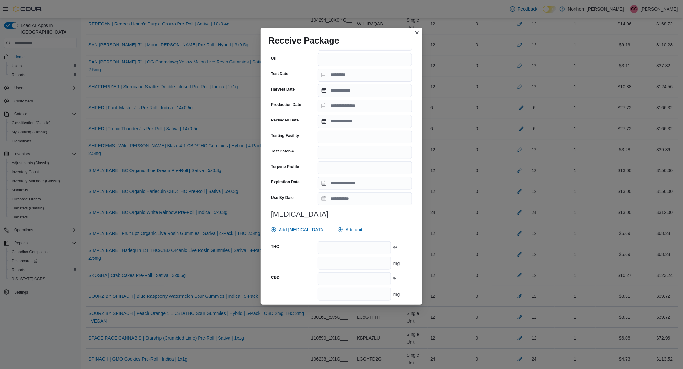
scroll to position [136, 0]
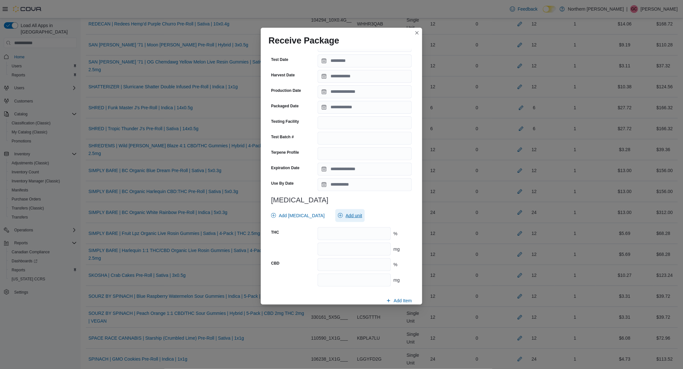
click at [345, 215] on span "Add unit" at bounding box center [353, 216] width 16 height 6
click at [324, 235] on span "% . Checked option." at bounding box center [343, 236] width 80 height 8
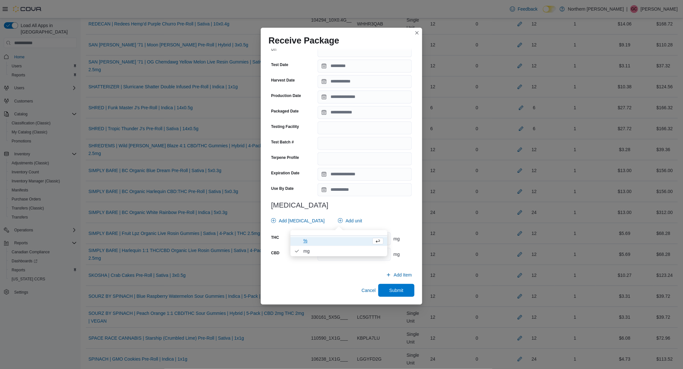
scroll to position [130, 0]
click at [370, 228] on div at bounding box center [341, 230] width 141 height 5
click at [356, 238] on input "number" at bounding box center [353, 239] width 73 height 13
click at [389, 294] on span "Submit" at bounding box center [396, 290] width 14 height 6
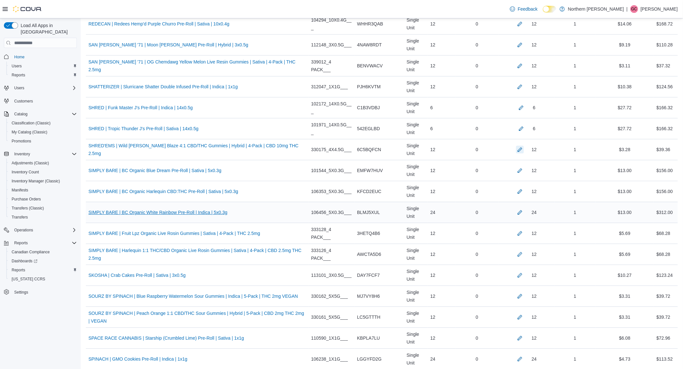
scroll to position [1828, 0]
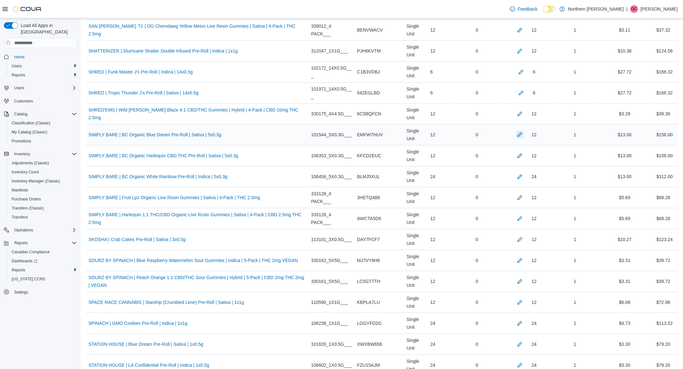
click at [516, 136] on button "button" at bounding box center [520, 135] width 8 height 8
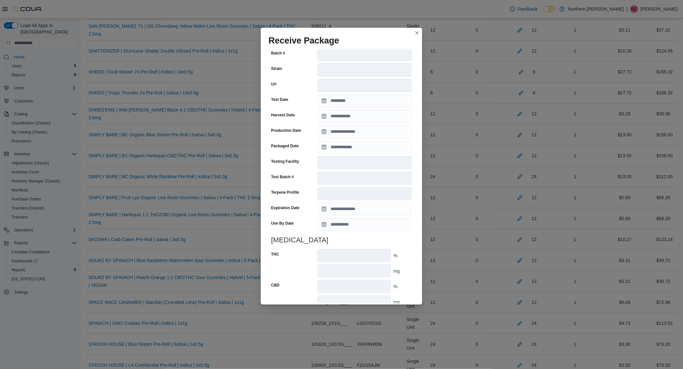
scroll to position [155, 0]
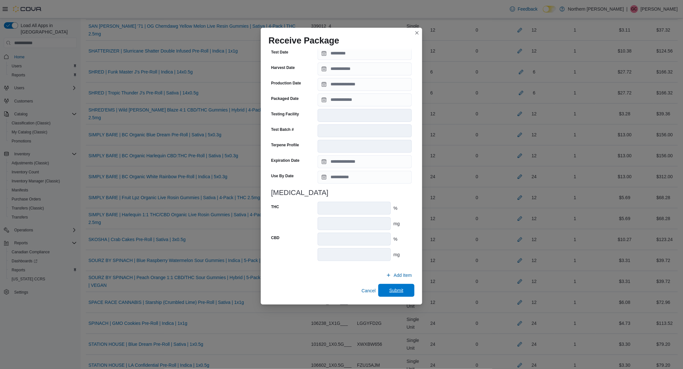
click at [385, 294] on span "Submit" at bounding box center [396, 290] width 28 height 13
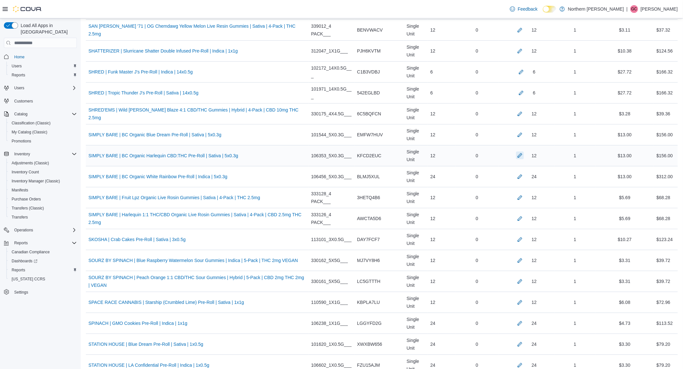
click at [516, 159] on button "button" at bounding box center [520, 156] width 8 height 8
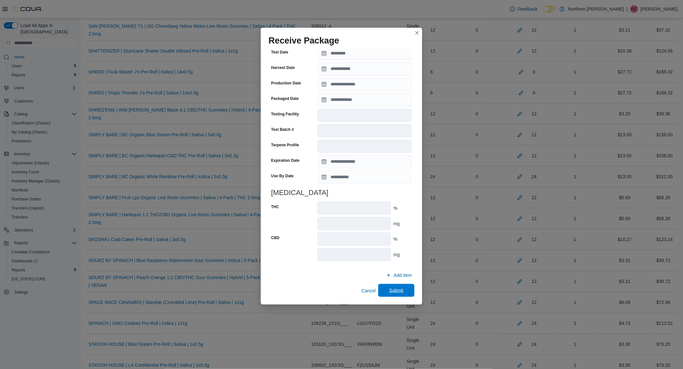
click at [385, 285] on span "Submit" at bounding box center [396, 290] width 28 height 13
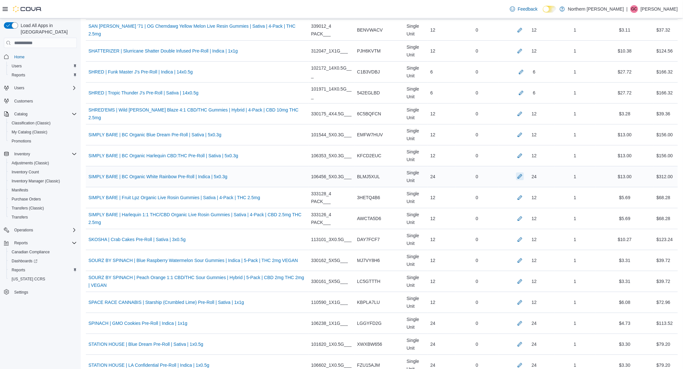
click at [516, 178] on button "button" at bounding box center [520, 177] width 8 height 8
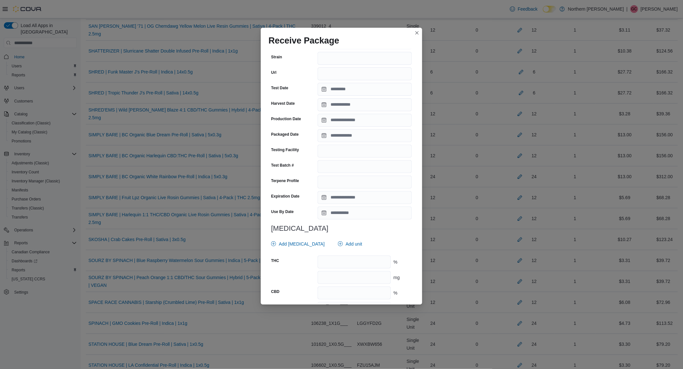
scroll to position [161, 0]
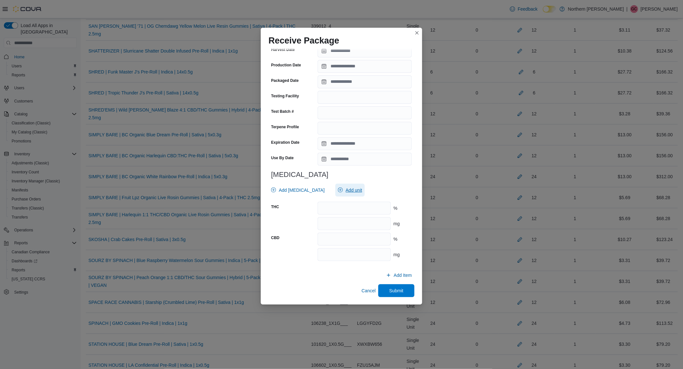
click at [346, 191] on span "Add unit" at bounding box center [353, 190] width 16 height 6
click at [317, 221] on span "mg . Checked option." at bounding box center [343, 220] width 80 height 8
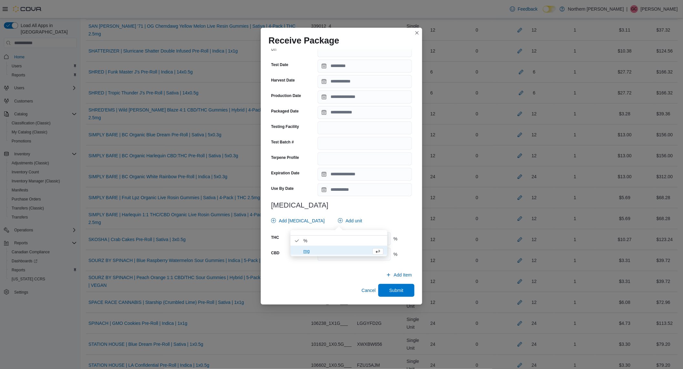
scroll to position [130, 0]
click at [384, 204] on h3 "[MEDICAL_DATA]" at bounding box center [341, 206] width 141 height 8
click at [350, 236] on input "number" at bounding box center [353, 239] width 73 height 13
click at [382, 285] on span "Submit" at bounding box center [396, 290] width 28 height 13
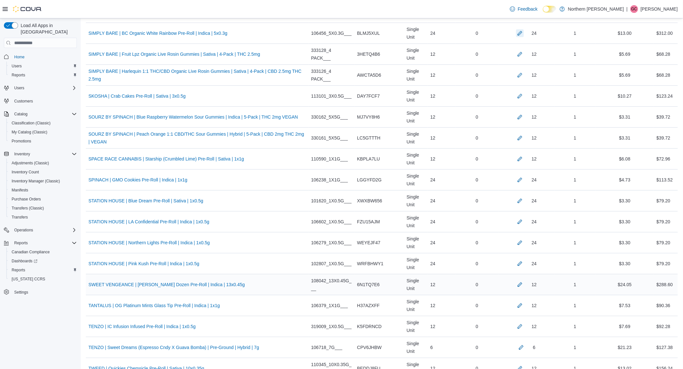
scroll to position [1935, 0]
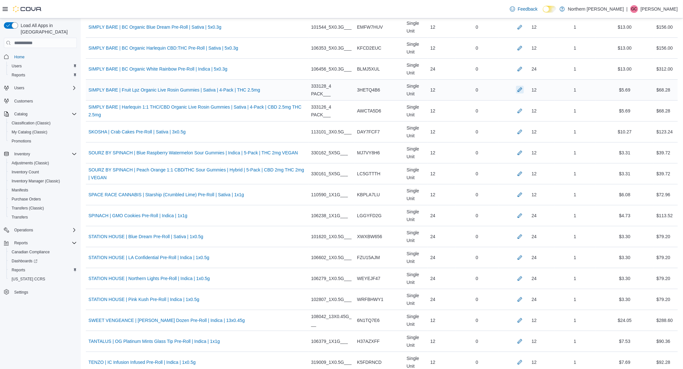
click at [516, 90] on button "button" at bounding box center [520, 90] width 8 height 8
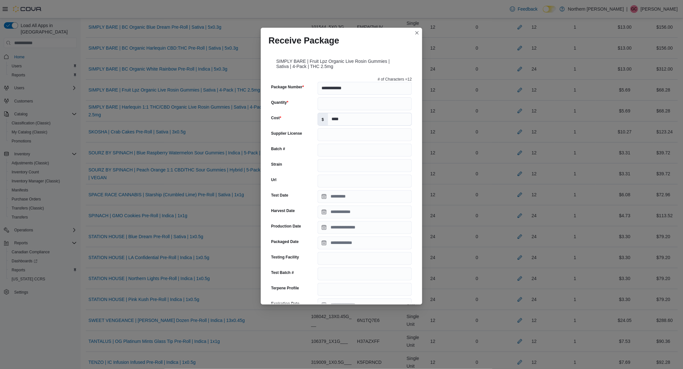
scroll to position [161, 0]
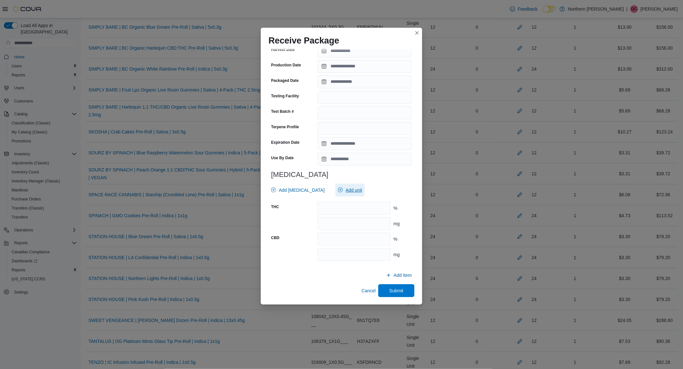
click at [350, 192] on span "Add unit" at bounding box center [353, 190] width 16 height 6
click at [314, 210] on span "% . Checked option." at bounding box center [343, 210] width 80 height 8
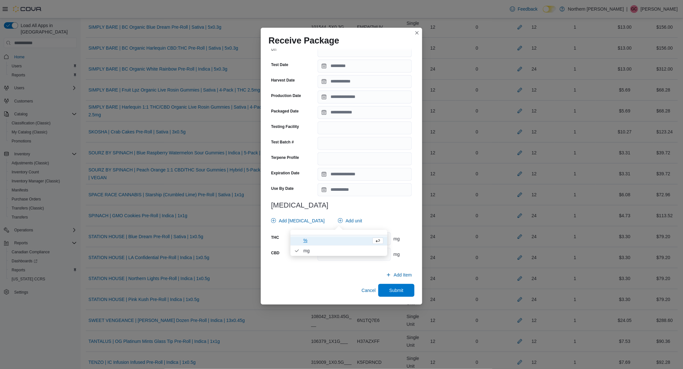
scroll to position [130, 0]
click at [366, 204] on h3 "[MEDICAL_DATA]" at bounding box center [341, 206] width 141 height 8
click at [344, 243] on input "number" at bounding box center [353, 239] width 73 height 13
click at [394, 289] on span "Submit" at bounding box center [396, 290] width 14 height 6
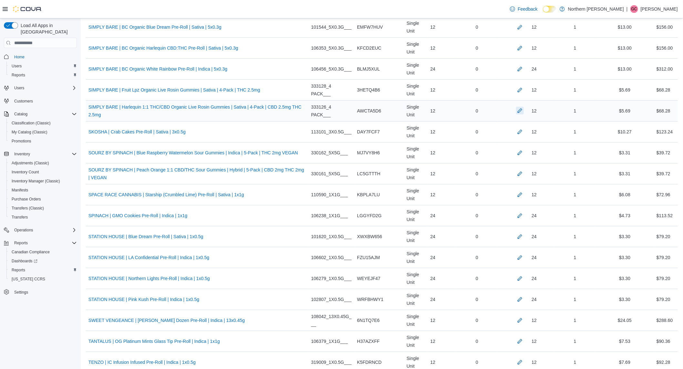
click at [516, 112] on button "button" at bounding box center [520, 111] width 8 height 8
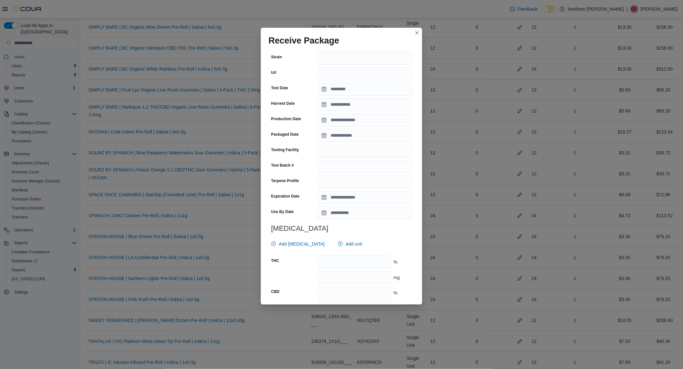
scroll to position [161, 0]
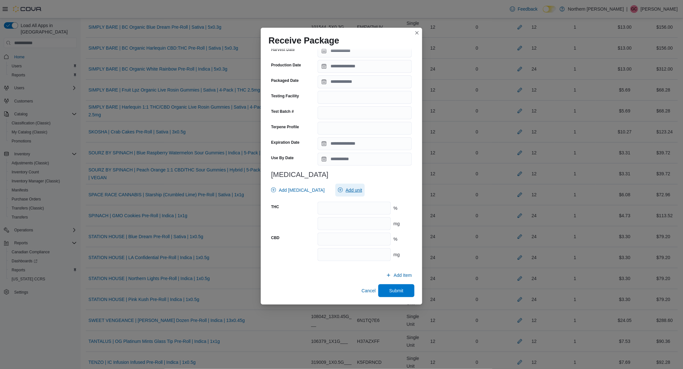
click at [347, 193] on span "Add unit" at bounding box center [353, 190] width 16 height 6
click at [310, 221] on span "mg . Checked option." at bounding box center [335, 220] width 65 height 8
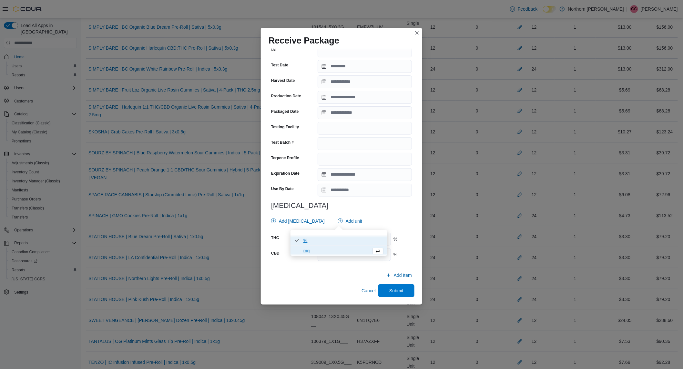
click at [324, 239] on span "% . Checked option." at bounding box center [343, 241] width 80 height 8
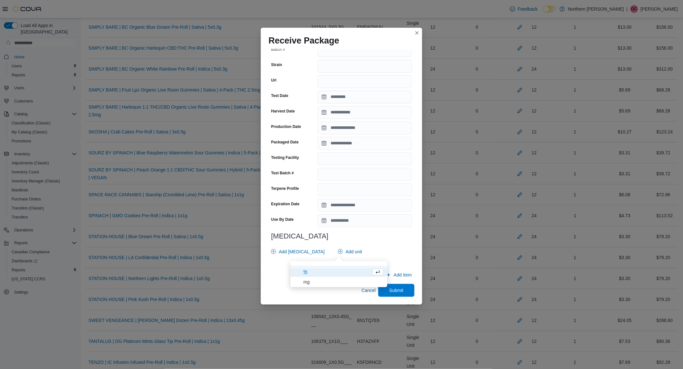
scroll to position [99, 0]
click at [328, 280] on span "mg" at bounding box center [343, 282] width 80 height 8
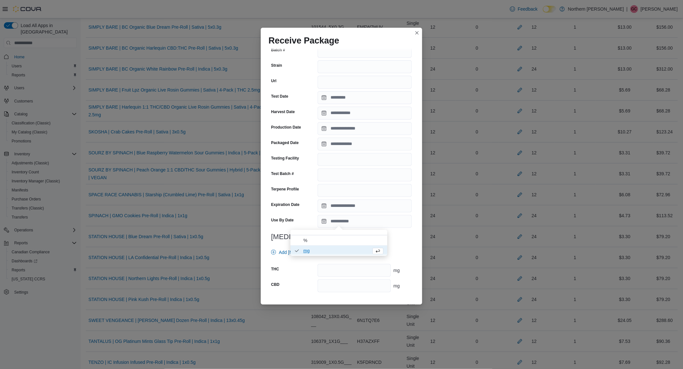
scroll to position [130, 0]
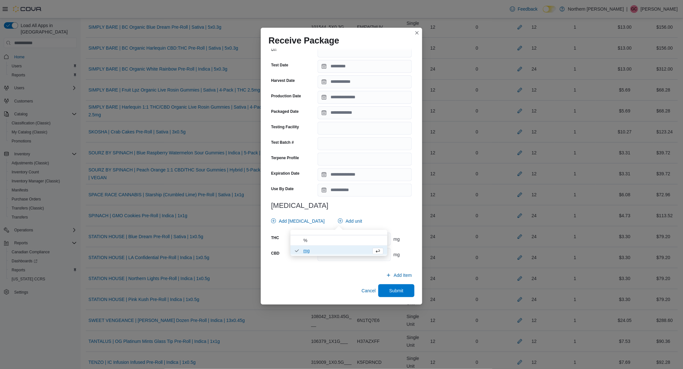
click at [387, 223] on div "Add [MEDICAL_DATA] Add unit" at bounding box center [339, 221] width 143 height 13
click at [347, 242] on input "number" at bounding box center [353, 239] width 73 height 13
click at [391, 292] on span "Submit" at bounding box center [396, 290] width 14 height 6
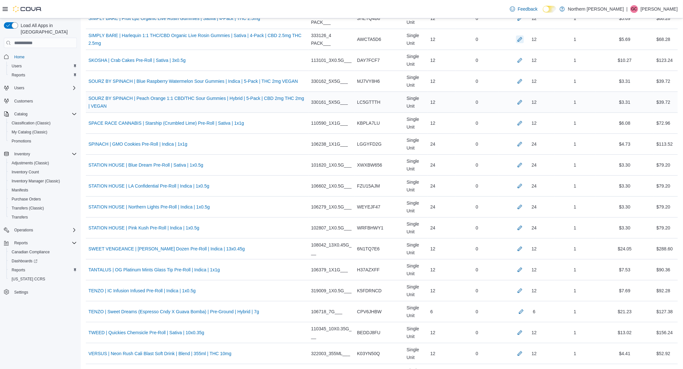
scroll to position [2043, 0]
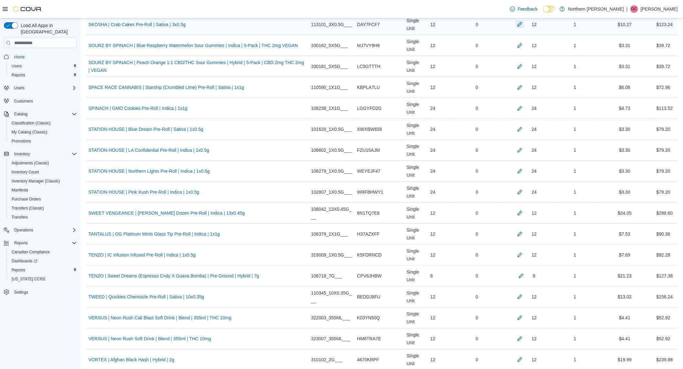
click at [516, 27] on button "button" at bounding box center [520, 24] width 8 height 8
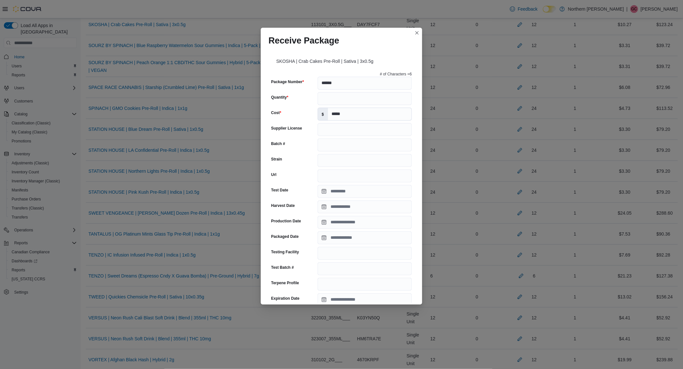
scroll to position [156, 0]
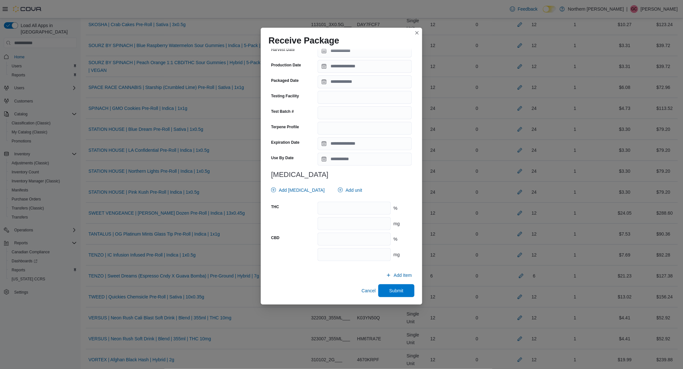
click at [331, 181] on div "# of Characters = 6 Package Number ****** Quantity ** Cost $ ***** Supplier Lic…" at bounding box center [341, 90] width 146 height 354
click at [338, 185] on span "Add unit" at bounding box center [350, 190] width 24 height 13
click at [328, 218] on span "mg . Checked option." at bounding box center [343, 220] width 80 height 8
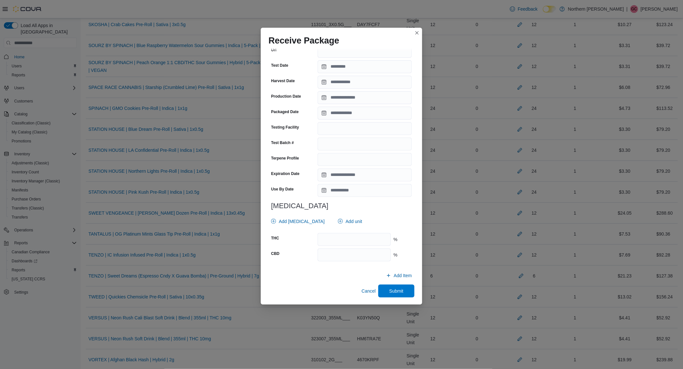
click at [374, 214] on div "# of Characters = 6 Package Number ****** Quantity ** Cost $ ***** Supplier Lic…" at bounding box center [341, 105] width 146 height 323
click at [352, 236] on input "number" at bounding box center [353, 239] width 73 height 13
click at [390, 292] on span "Submit" at bounding box center [396, 291] width 14 height 6
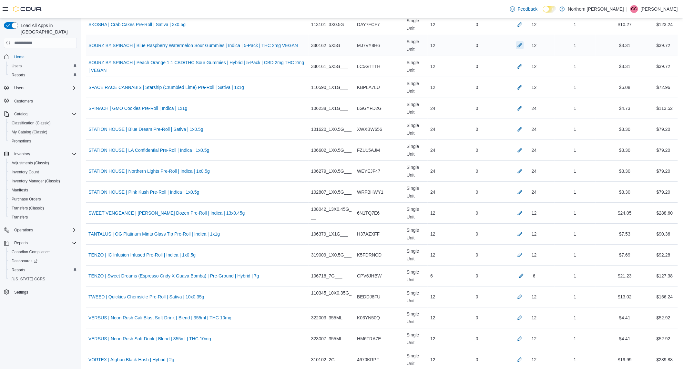
click at [516, 48] on button "button" at bounding box center [520, 45] width 8 height 8
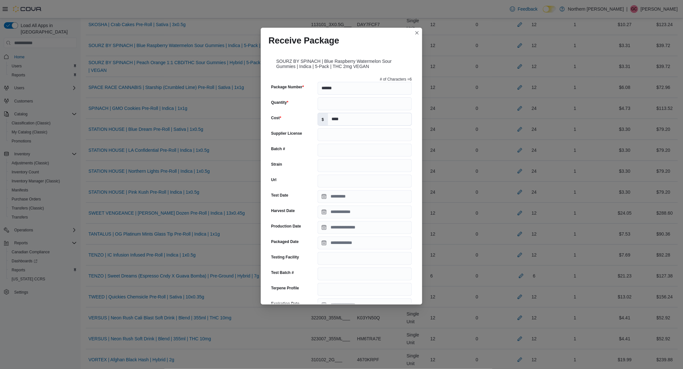
scroll to position [161, 0]
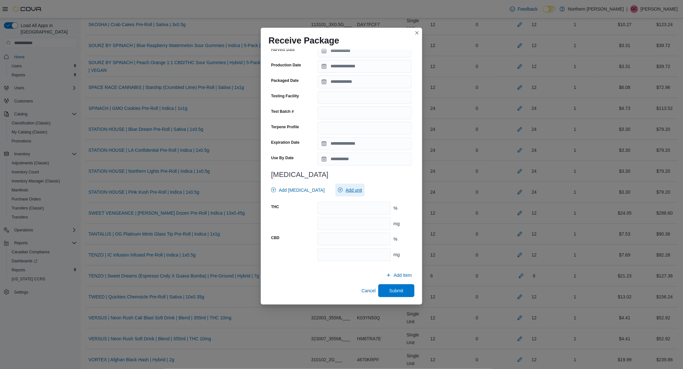
click at [339, 195] on span "Add unit" at bounding box center [350, 190] width 24 height 13
click at [319, 212] on span "% . Checked option." at bounding box center [335, 210] width 65 height 8
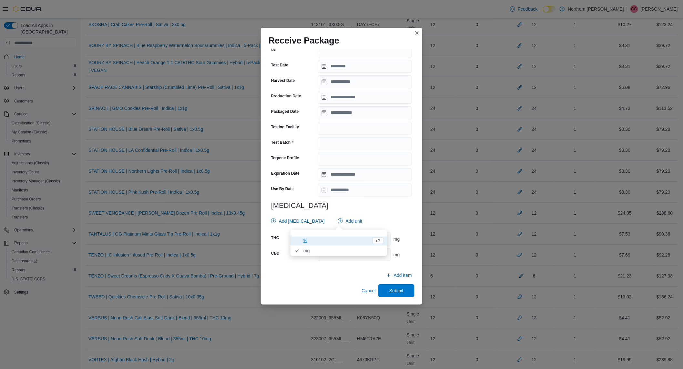
click at [363, 203] on h3 "[MEDICAL_DATA]" at bounding box center [341, 206] width 141 height 8
click at [356, 243] on input "number" at bounding box center [353, 239] width 73 height 13
click at [385, 291] on span "Submit" at bounding box center [396, 290] width 28 height 13
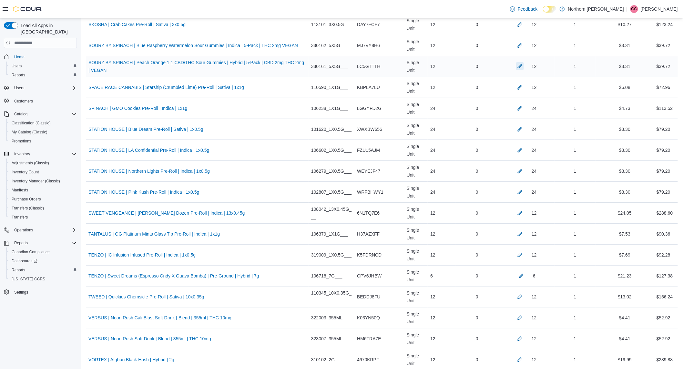
click at [516, 68] on button "button" at bounding box center [520, 66] width 8 height 8
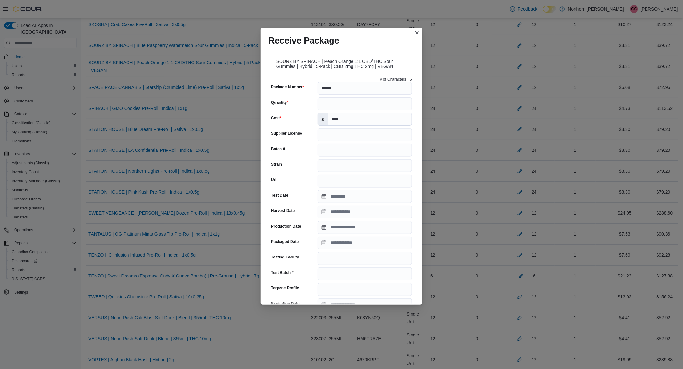
scroll to position [161, 0]
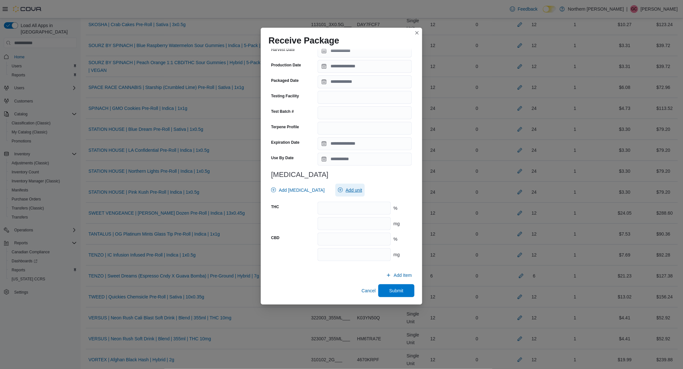
click at [338, 186] on span "Add unit" at bounding box center [350, 190] width 24 height 13
click at [324, 209] on span "% . Checked option." at bounding box center [343, 210] width 80 height 8
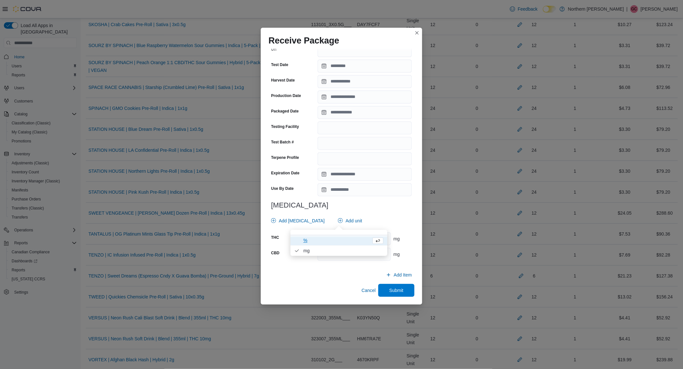
scroll to position [130, 0]
click at [370, 221] on div "Add [MEDICAL_DATA] Add unit" at bounding box center [339, 221] width 143 height 13
drag, startPoint x: 363, startPoint y: 234, endPoint x: 365, endPoint y: 227, distance: 7.4
click at [363, 234] on input "number" at bounding box center [353, 239] width 73 height 13
click at [386, 286] on span "Submit" at bounding box center [396, 290] width 28 height 13
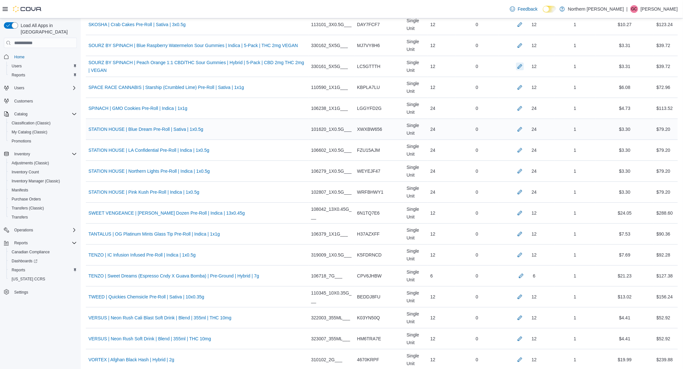
scroll to position [2079, 0]
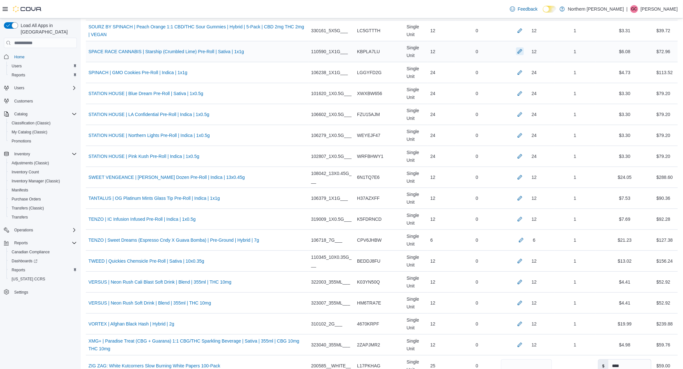
click at [518, 55] on button "button" at bounding box center [520, 51] width 8 height 8
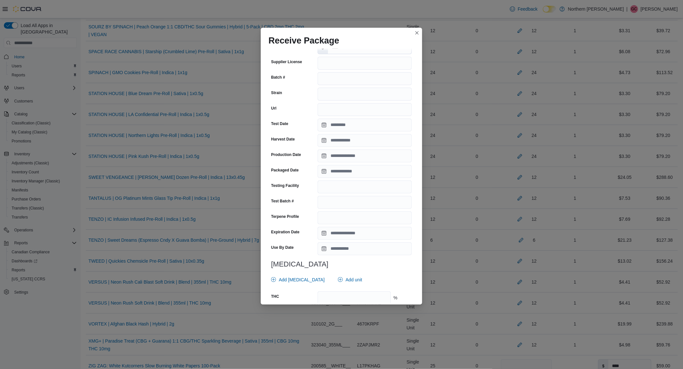
scroll to position [107, 0]
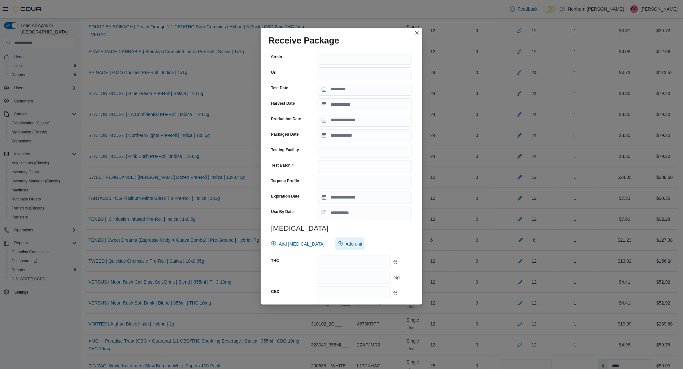
click at [346, 242] on span "Add unit" at bounding box center [353, 244] width 16 height 6
click at [302, 278] on span "mg . Checked option." at bounding box center [338, 274] width 97 height 10
click at [388, 243] on div "Add [MEDICAL_DATA] Add unit" at bounding box center [339, 244] width 143 height 13
click at [356, 265] on input "number" at bounding box center [353, 262] width 73 height 13
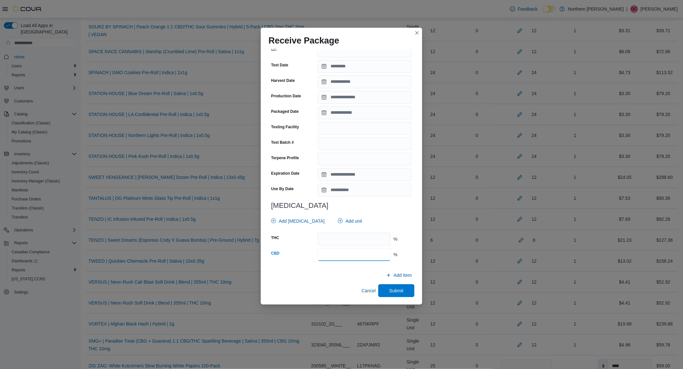
scroll to position [0, 0]
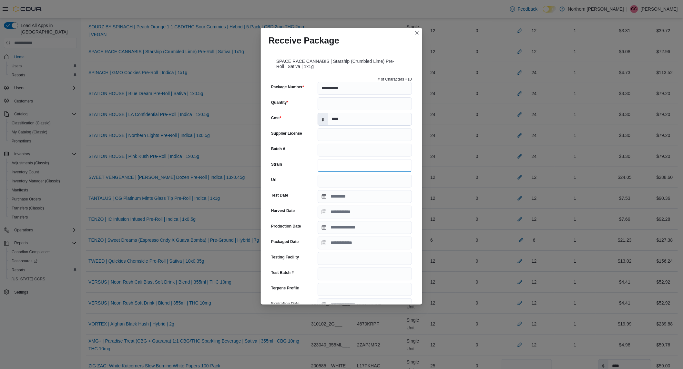
click at [352, 167] on input "Strain" at bounding box center [364, 165] width 94 height 13
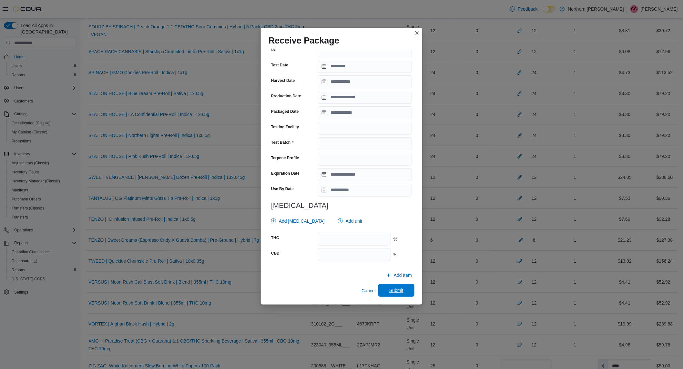
click at [396, 294] on span "Submit" at bounding box center [396, 290] width 14 height 6
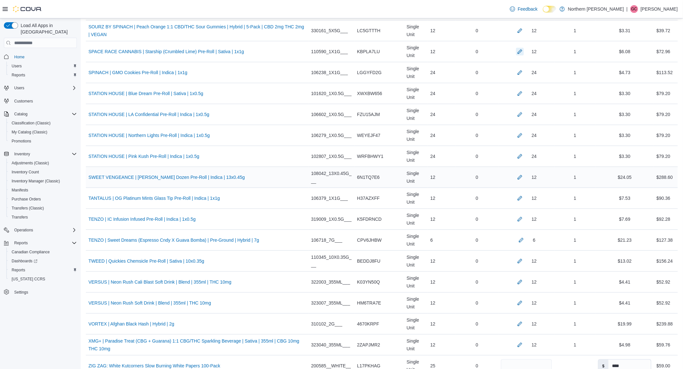
scroll to position [2043, 0]
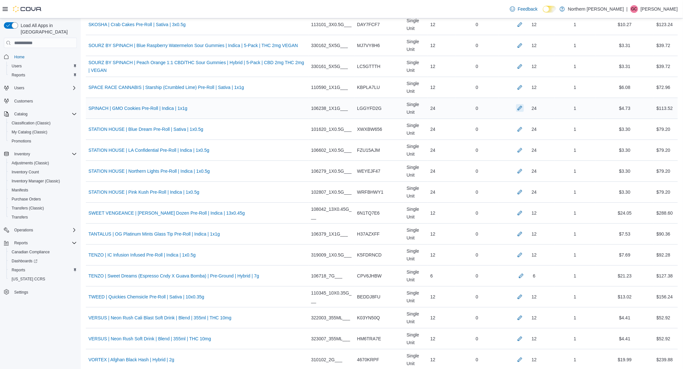
click at [518, 112] on button "button" at bounding box center [520, 108] width 8 height 8
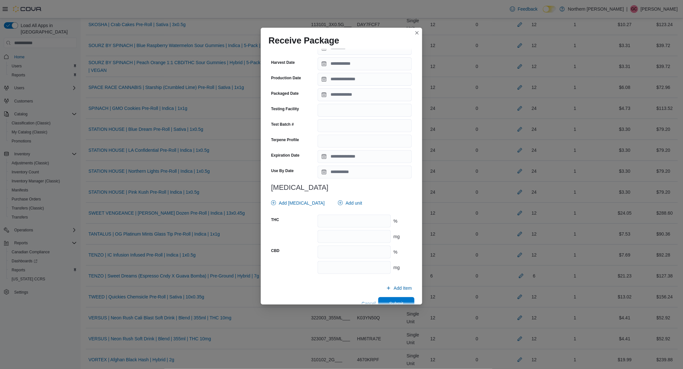
scroll to position [156, 0]
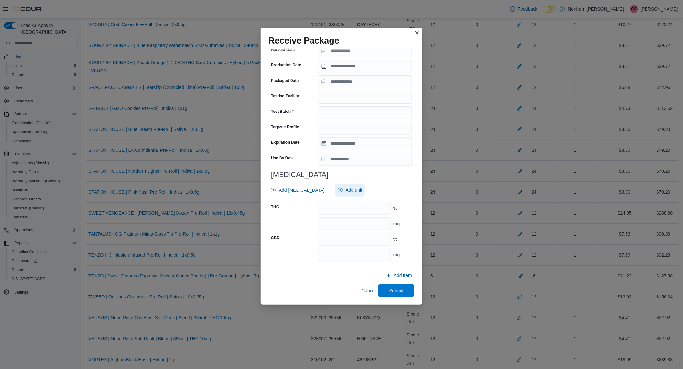
click at [345, 193] on span "Add unit" at bounding box center [353, 190] width 16 height 6
click at [318, 221] on span "mg . Checked option." at bounding box center [343, 220] width 80 height 8
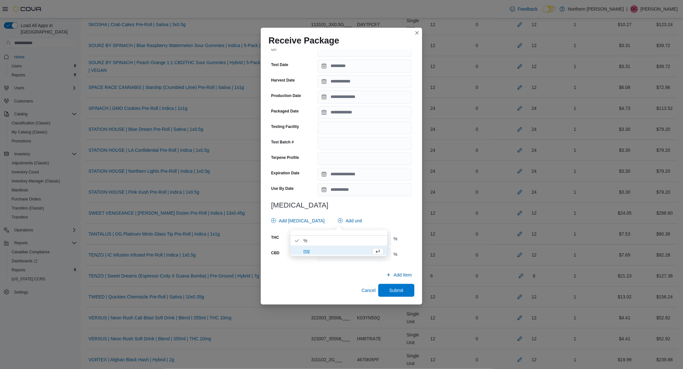
scroll to position [125, 0]
click at [374, 209] on h3 "[MEDICAL_DATA]" at bounding box center [341, 206] width 141 height 8
click at [360, 240] on input "number" at bounding box center [353, 239] width 73 height 13
click at [396, 290] on span "Submit" at bounding box center [396, 291] width 14 height 6
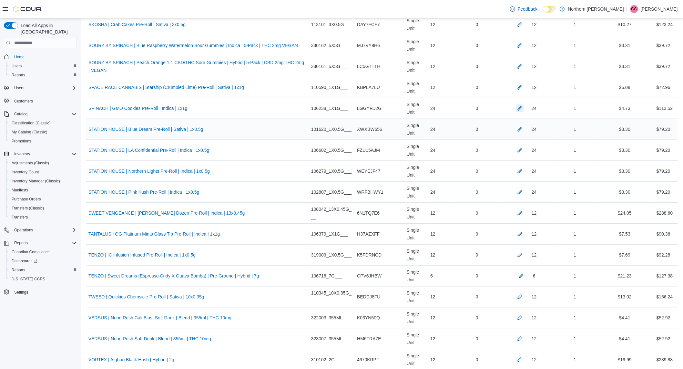
scroll to position [2079, 0]
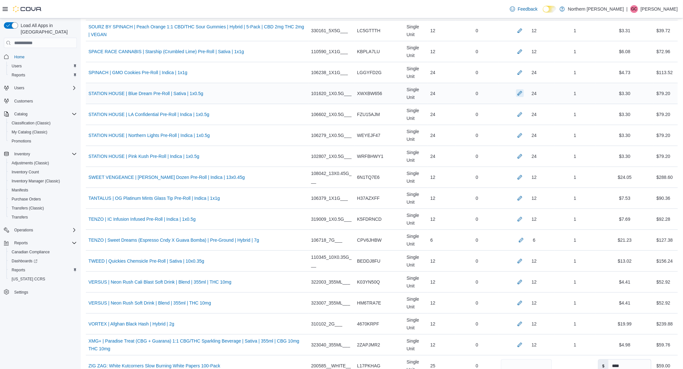
click at [516, 97] on button "button" at bounding box center [520, 93] width 8 height 8
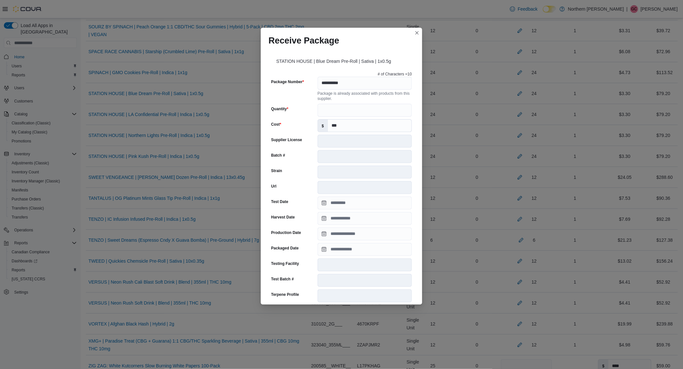
scroll to position [150, 0]
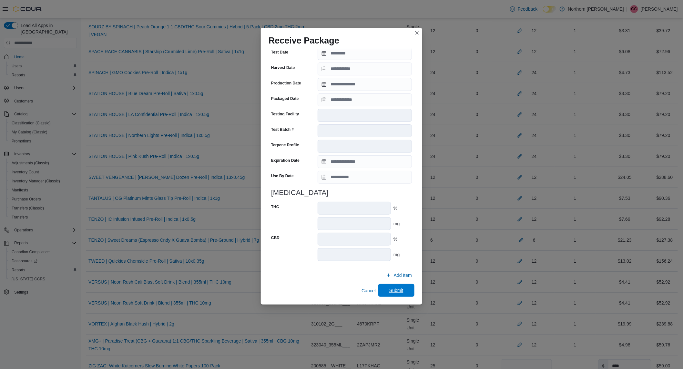
click at [389, 287] on span "Submit" at bounding box center [396, 290] width 14 height 6
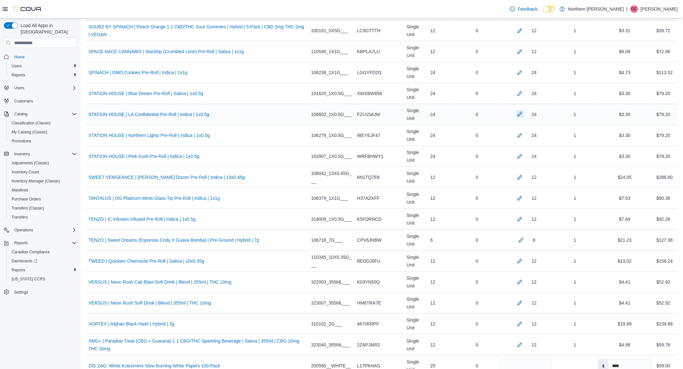
click at [516, 116] on button "button" at bounding box center [520, 114] width 8 height 8
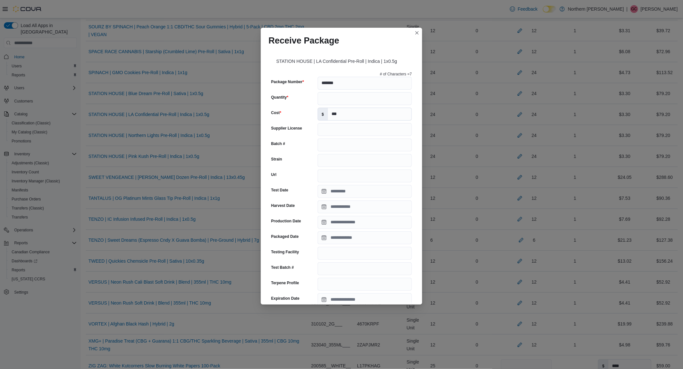
scroll to position [156, 0]
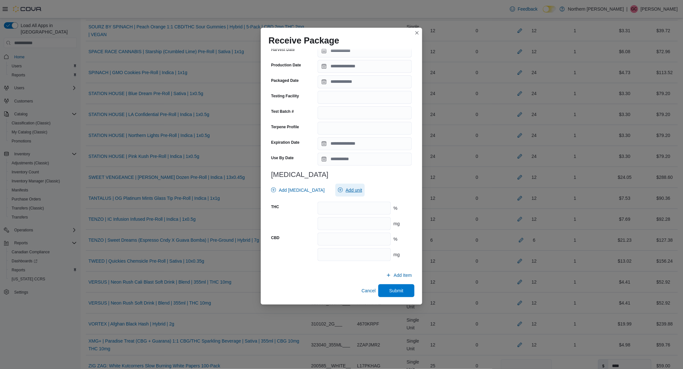
click at [345, 191] on span "Add unit" at bounding box center [353, 190] width 16 height 6
click at [326, 222] on span "mg . Checked option." at bounding box center [335, 220] width 65 height 8
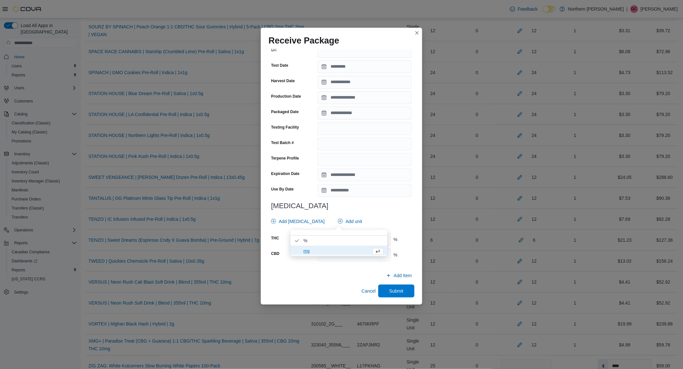
click at [376, 211] on div "# of Characters = 7 Package Number ******* Quantity ** Cost $ *** Supplier Lice…" at bounding box center [341, 105] width 146 height 323
click at [357, 237] on input "number" at bounding box center [353, 239] width 73 height 13
drag, startPoint x: 392, startPoint y: 295, endPoint x: 331, endPoint y: 253, distance: 73.7
click at [392, 295] on span "Submit" at bounding box center [396, 291] width 28 height 13
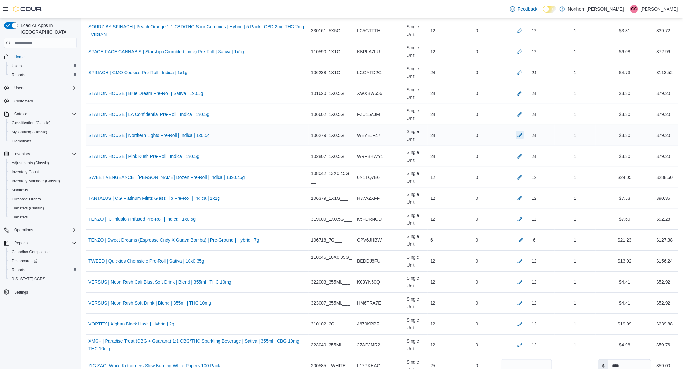
click at [517, 135] on button "button" at bounding box center [520, 135] width 8 height 8
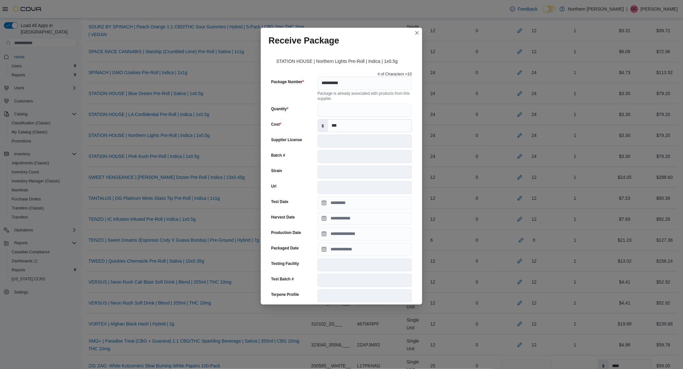
scroll to position [150, 0]
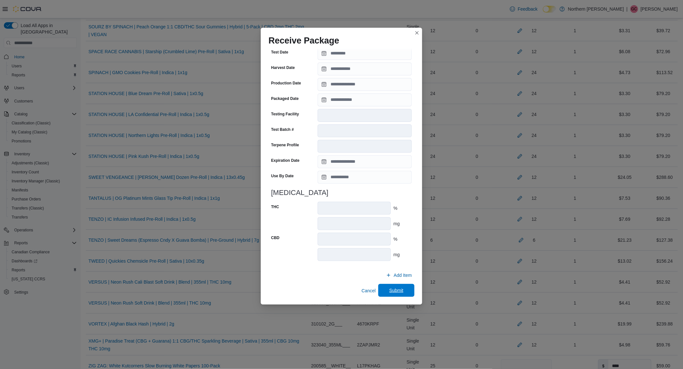
click at [391, 294] on span "Submit" at bounding box center [396, 290] width 14 height 6
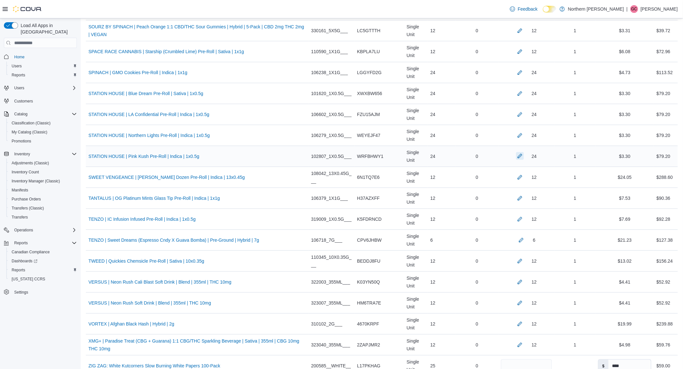
click at [516, 156] on button "button" at bounding box center [520, 156] width 8 height 8
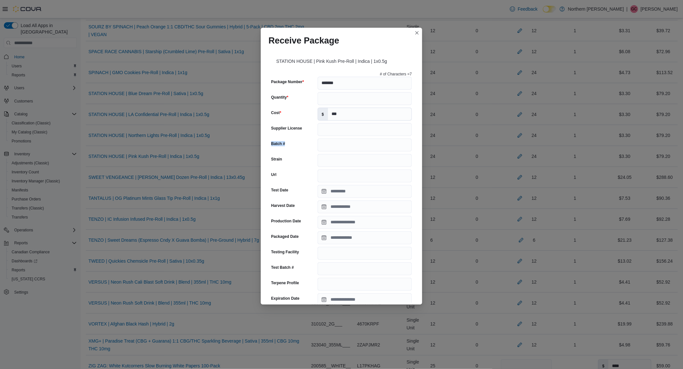
drag, startPoint x: 417, startPoint y: 126, endPoint x: 421, endPoint y: 137, distance: 11.0
click at [421, 137] on div "STATION HOUSE | Pink Kush Pre-Roll | Indica | 1x0.5g # of Characters = 7 Packag…" at bounding box center [341, 176] width 161 height 256
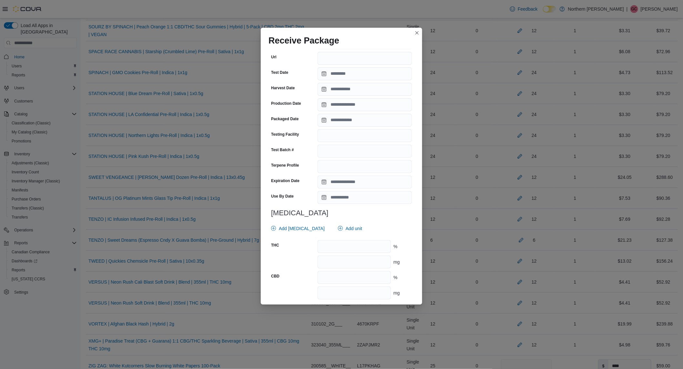
scroll to position [156, 0]
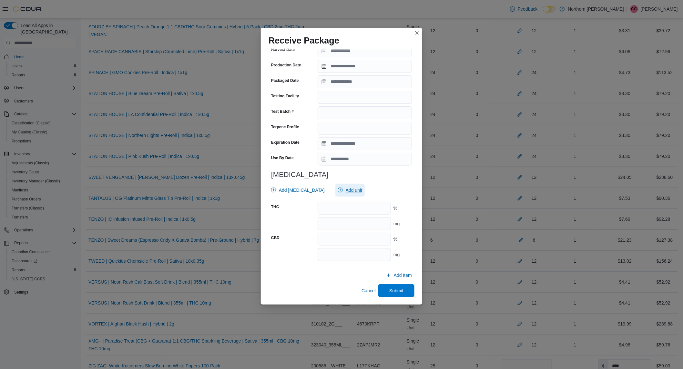
click at [345, 191] on span "Add unit" at bounding box center [353, 190] width 16 height 6
click at [326, 222] on span "mg . Checked option." at bounding box center [343, 220] width 80 height 8
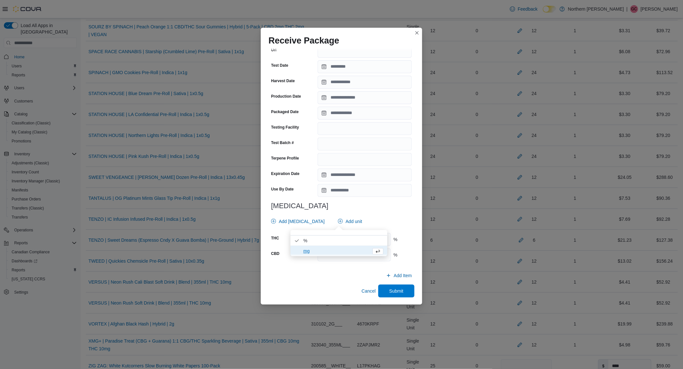
click at [373, 205] on h3 "[MEDICAL_DATA]" at bounding box center [341, 206] width 141 height 8
click at [352, 240] on input "number" at bounding box center [353, 239] width 73 height 13
click at [352, 240] on input "****" at bounding box center [353, 239] width 73 height 13
click at [401, 295] on span "Submit" at bounding box center [396, 291] width 28 height 13
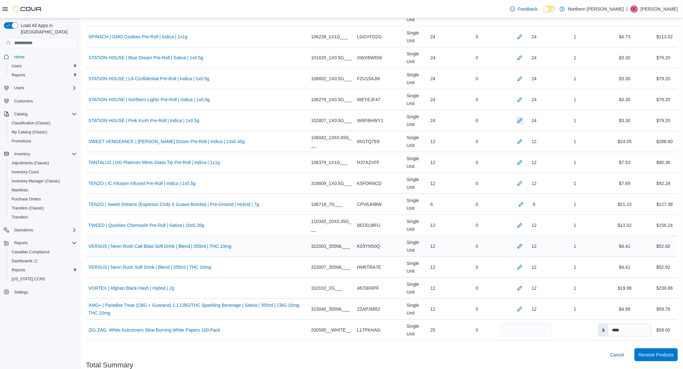
scroll to position [2150, 0]
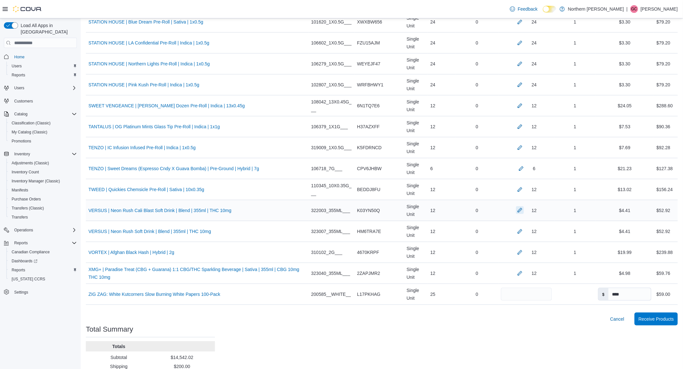
click at [518, 213] on button "button" at bounding box center [520, 210] width 8 height 8
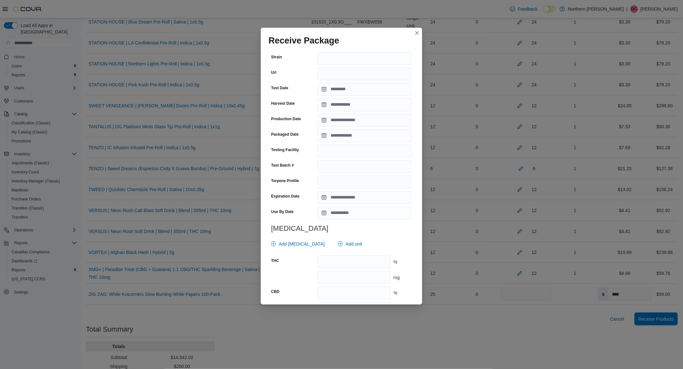
scroll to position [161, 0]
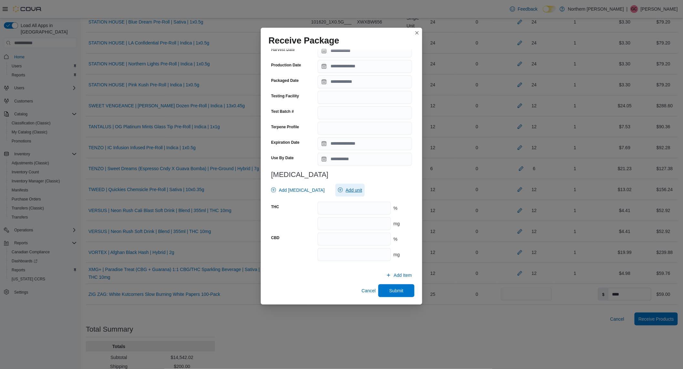
click at [345, 189] on span "Add unit" at bounding box center [353, 190] width 16 height 6
click at [322, 211] on span "% . Checked option." at bounding box center [335, 210] width 65 height 8
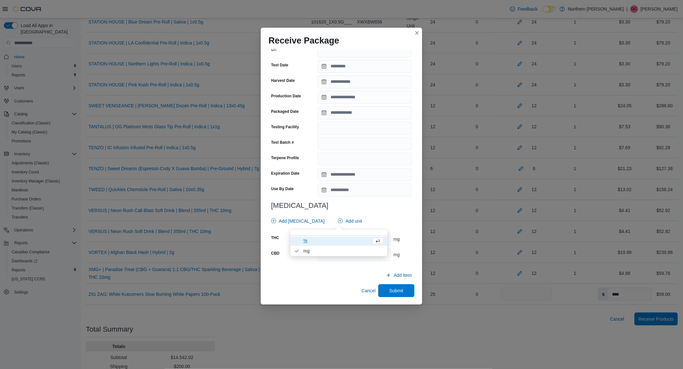
click at [362, 201] on div "# of Characters = 9 Package Number ********* Quantity ** Cost $ **** Supplier L…" at bounding box center [341, 105] width 146 height 323
click at [356, 238] on input "number" at bounding box center [353, 239] width 73 height 13
click at [321, 249] on input "number" at bounding box center [353, 254] width 73 height 13
click at [395, 294] on span "Submit" at bounding box center [396, 291] width 28 height 13
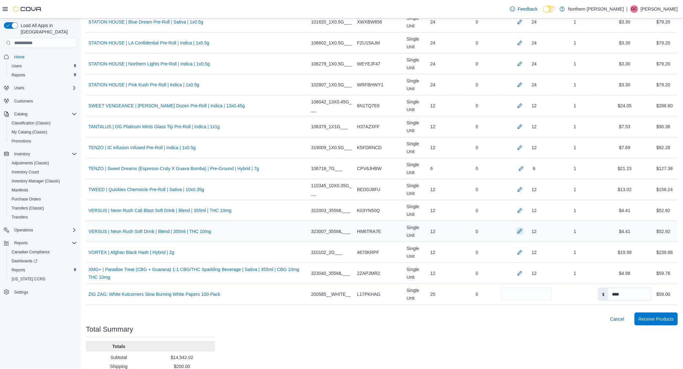
click at [516, 233] on button "button" at bounding box center [520, 231] width 8 height 8
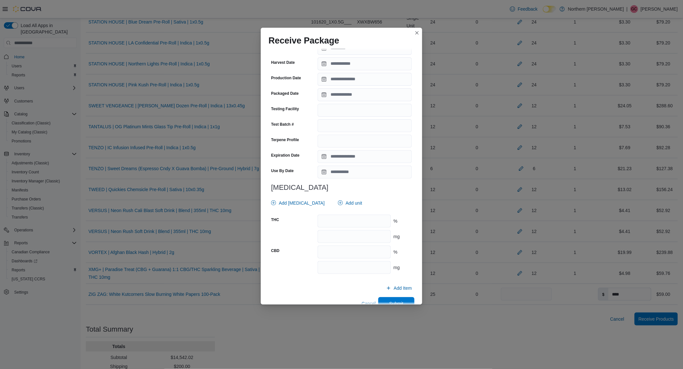
scroll to position [161, 0]
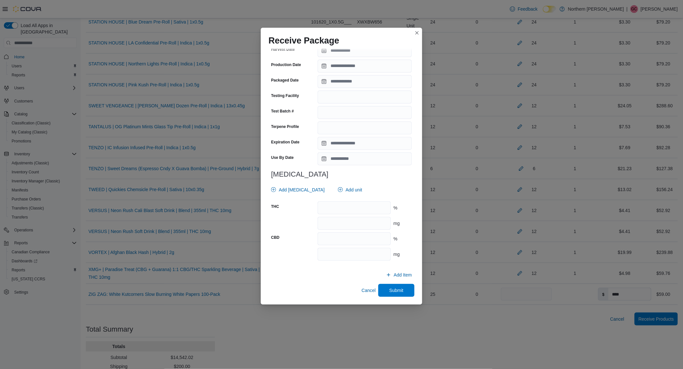
click at [336, 198] on div at bounding box center [341, 198] width 141 height 5
click at [345, 191] on span "Add unit" at bounding box center [353, 190] width 16 height 6
click at [326, 208] on span "% . Checked option." at bounding box center [343, 210] width 80 height 8
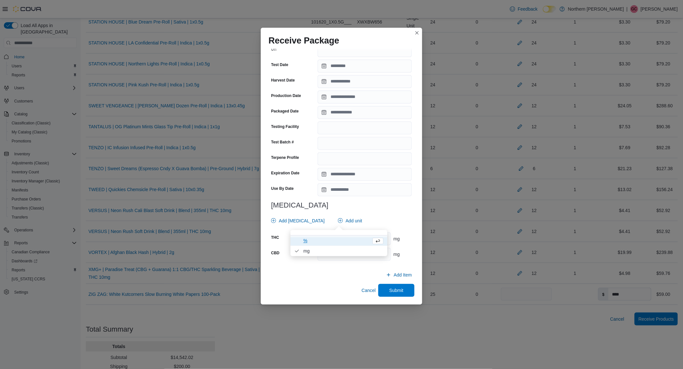
click at [385, 223] on div "Add [MEDICAL_DATA] Add unit" at bounding box center [339, 221] width 143 height 13
click at [366, 239] on input "number" at bounding box center [353, 239] width 73 height 13
click at [389, 285] on span "Submit" at bounding box center [396, 290] width 28 height 13
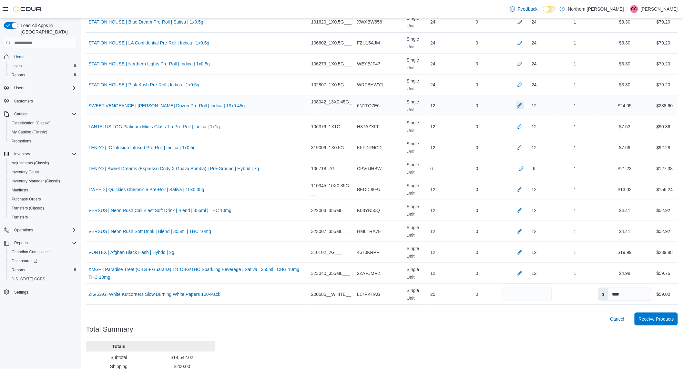
click at [516, 109] on button "button" at bounding box center [520, 106] width 8 height 8
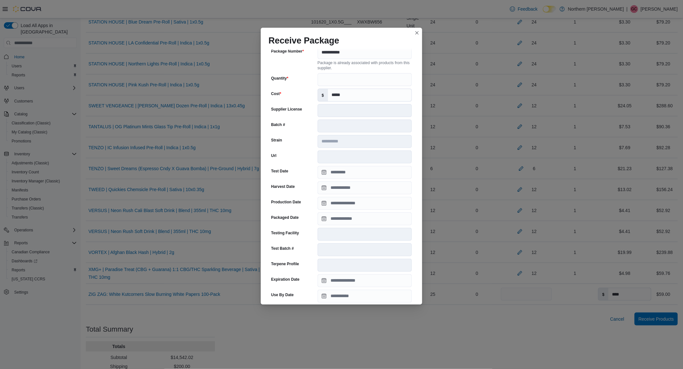
scroll to position [155, 0]
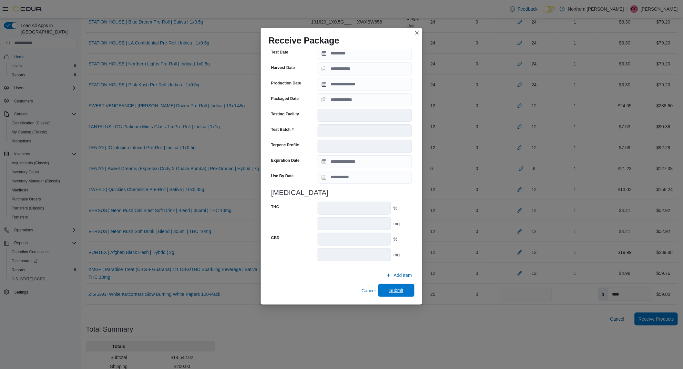
click at [389, 290] on span "Submit" at bounding box center [396, 290] width 14 height 6
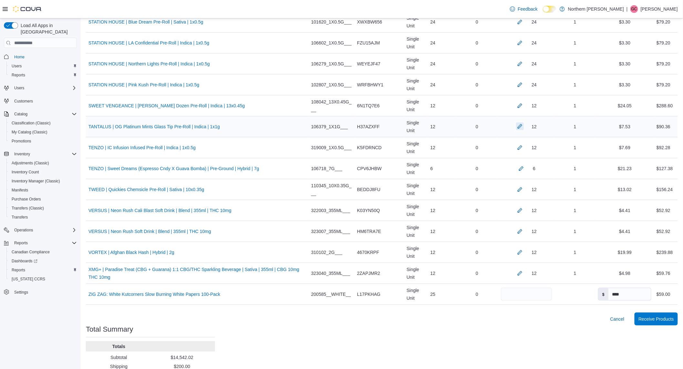
click at [516, 130] on button "button" at bounding box center [520, 127] width 8 height 8
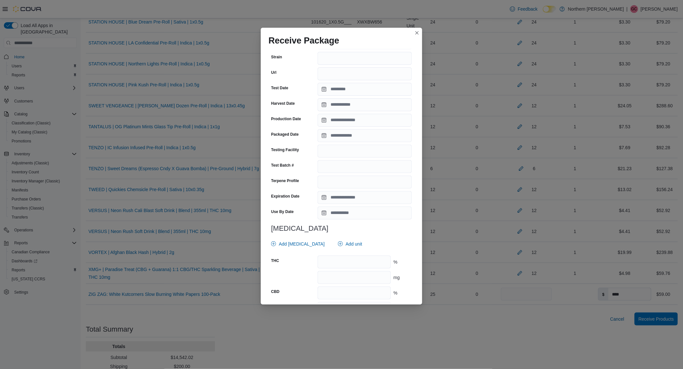
scroll to position [143, 0]
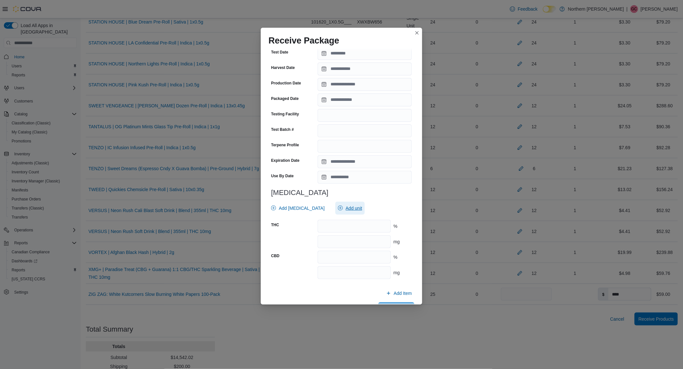
click at [346, 213] on span "Add unit" at bounding box center [350, 208] width 24 height 13
click at [314, 243] on span "mg . Checked option." at bounding box center [338, 238] width 97 height 10
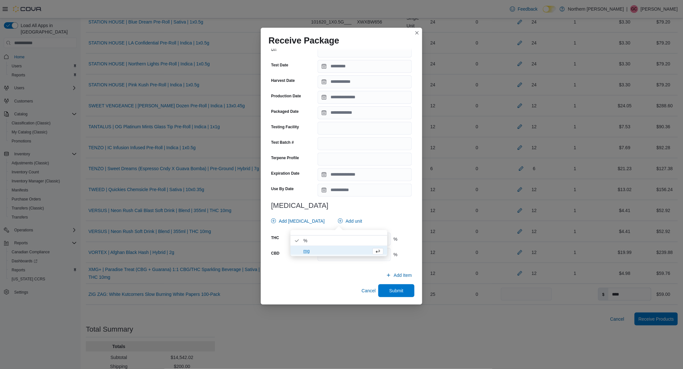
click at [384, 227] on div "Add [MEDICAL_DATA] Add unit" at bounding box center [339, 221] width 143 height 13
click at [355, 242] on input "number" at bounding box center [353, 239] width 73 height 13
click at [342, 255] on input "number" at bounding box center [353, 254] width 73 height 13
click at [390, 292] on span "Submit" at bounding box center [396, 290] width 14 height 6
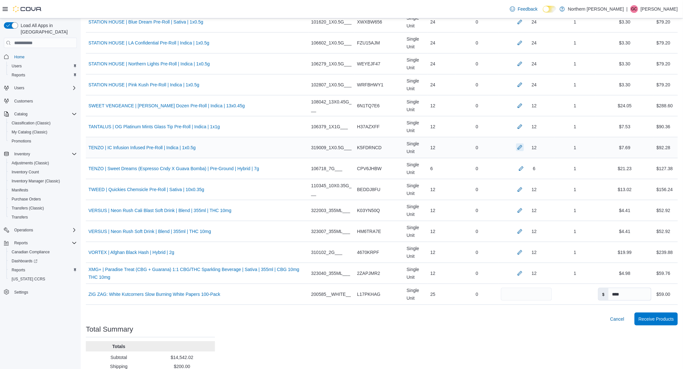
click at [516, 151] on button "button" at bounding box center [520, 148] width 8 height 8
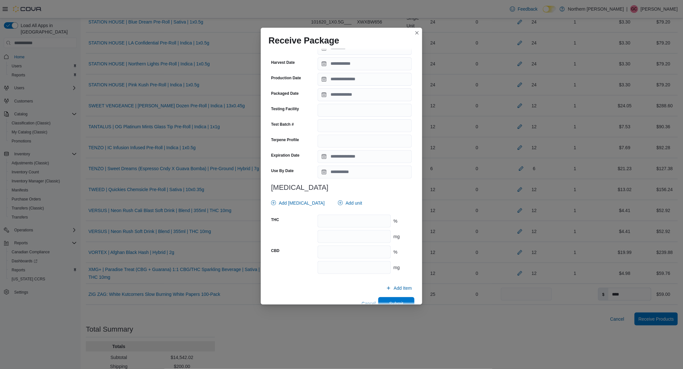
scroll to position [156, 0]
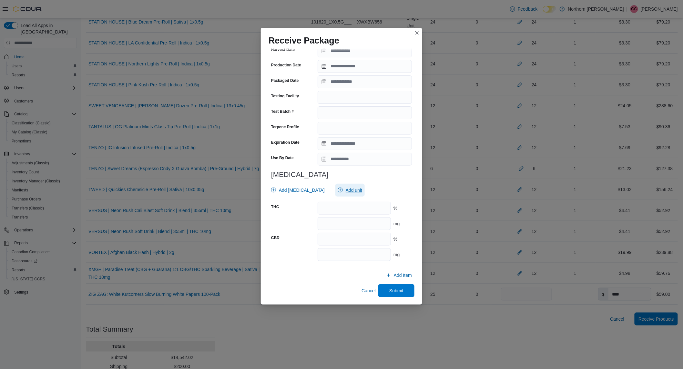
click at [338, 193] on span "Add unit" at bounding box center [350, 190] width 24 height 13
click at [315, 220] on span "mg . Checked option." at bounding box center [343, 220] width 80 height 8
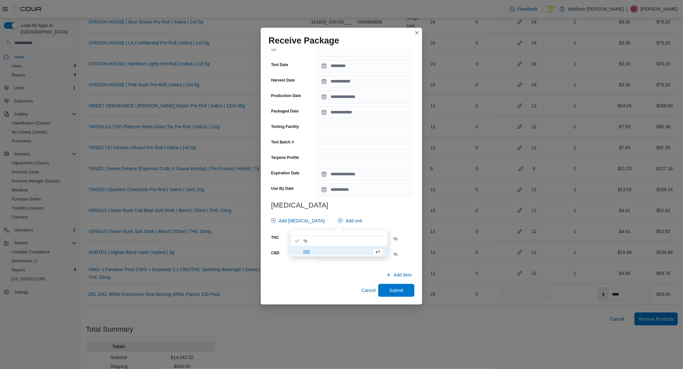
scroll to position [125, 0]
click at [377, 209] on h3 "[MEDICAL_DATA]" at bounding box center [341, 206] width 141 height 8
click at [356, 236] on input "number" at bounding box center [353, 239] width 73 height 13
click at [356, 237] on input "****" at bounding box center [353, 239] width 73 height 13
click at [382, 291] on span "Submit" at bounding box center [396, 291] width 28 height 13
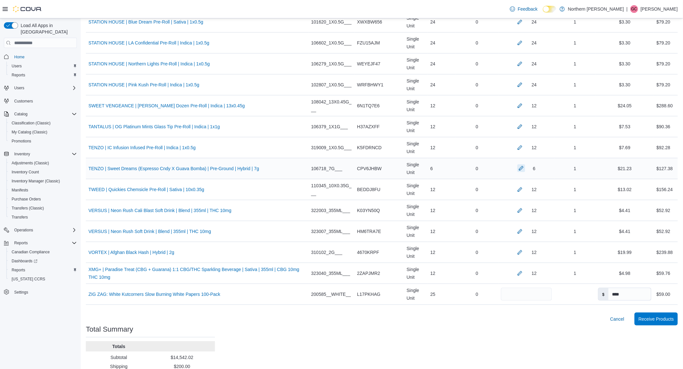
click at [517, 170] on button "button" at bounding box center [521, 169] width 8 height 8
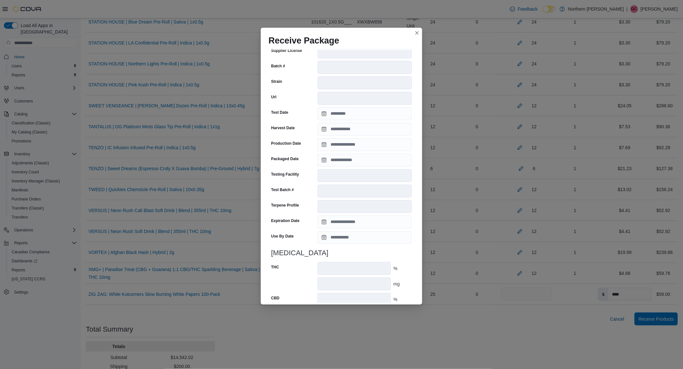
scroll to position [155, 0]
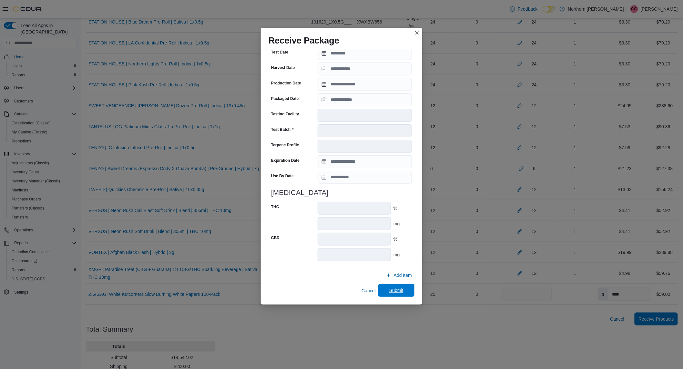
click at [389, 290] on span "Submit" at bounding box center [396, 290] width 14 height 6
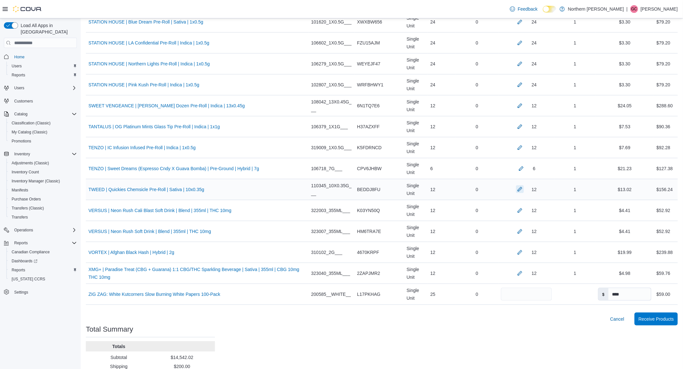
click at [516, 191] on button "button" at bounding box center [520, 189] width 8 height 8
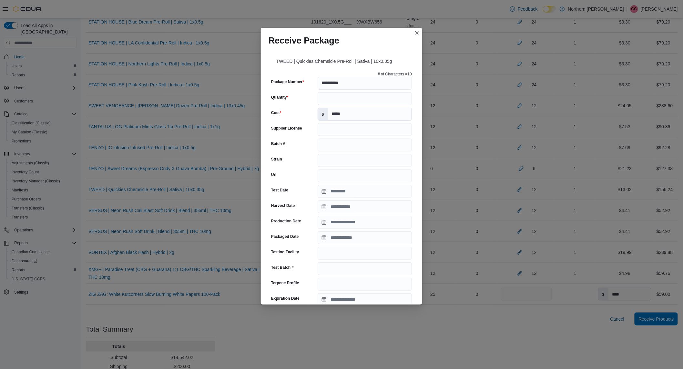
scroll to position [156, 0]
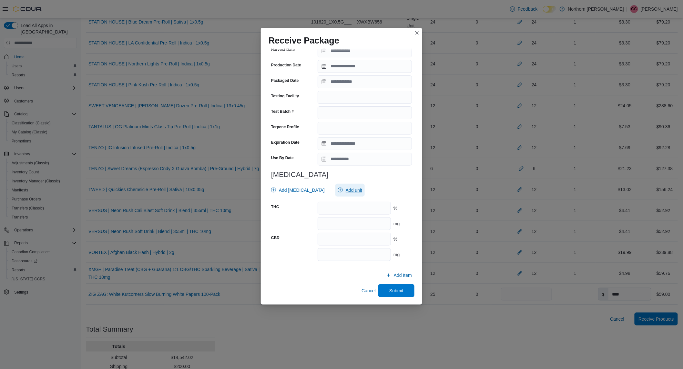
click at [338, 189] on span "Add unit" at bounding box center [350, 190] width 24 height 13
click at [316, 221] on span "mg . Checked option." at bounding box center [343, 220] width 80 height 8
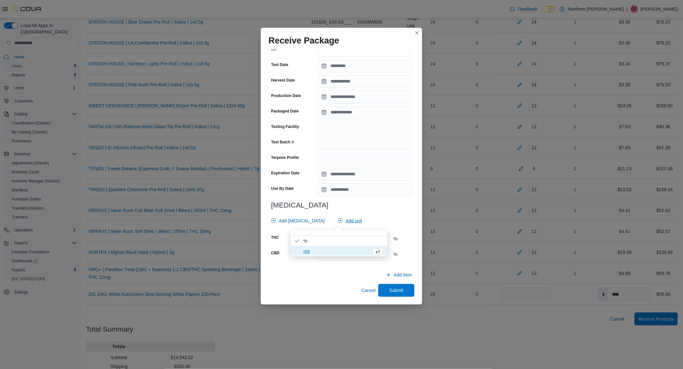
scroll to position [125, 0]
click at [356, 217] on div "Add [MEDICAL_DATA] Add unit" at bounding box center [339, 221] width 143 height 13
click at [346, 237] on input "number" at bounding box center [353, 239] width 73 height 13
click at [399, 289] on span "Submit" at bounding box center [396, 291] width 14 height 6
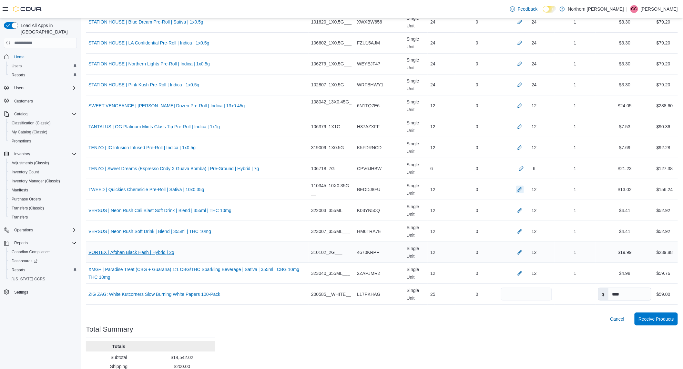
scroll to position [2186, 0]
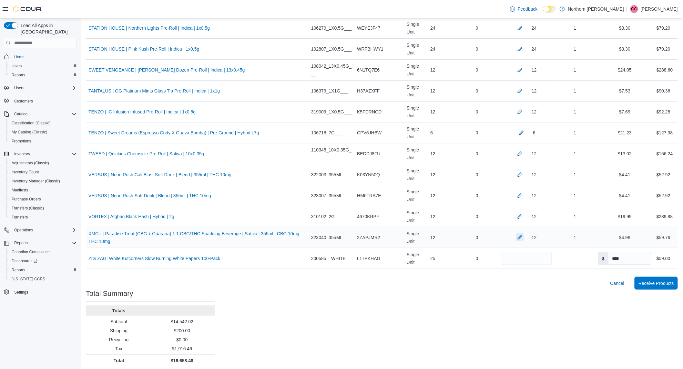
click at [517, 238] on button "button" at bounding box center [520, 238] width 8 height 8
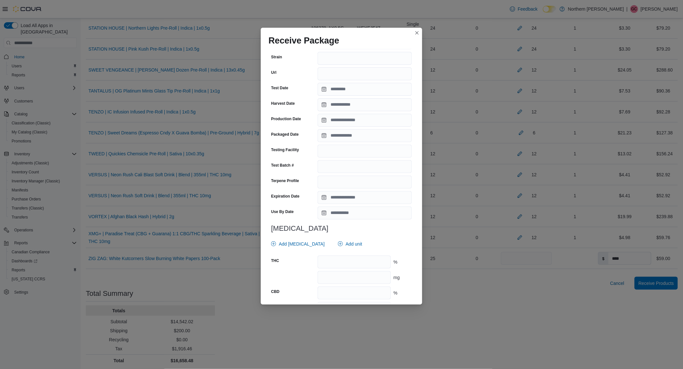
scroll to position [143, 0]
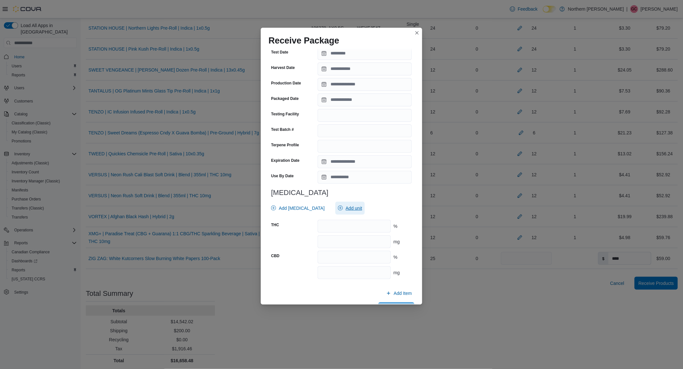
click at [345, 210] on span "Add unit" at bounding box center [353, 208] width 16 height 6
click at [324, 230] on span "% . Checked option." at bounding box center [343, 228] width 80 height 8
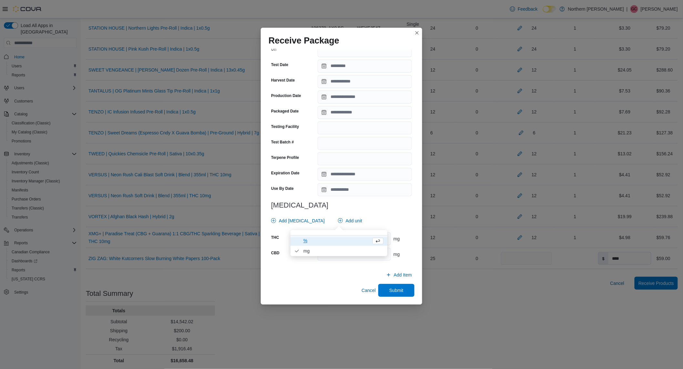
scroll to position [130, 0]
click at [300, 221] on span "Add [MEDICAL_DATA]" at bounding box center [302, 221] width 46 height 6
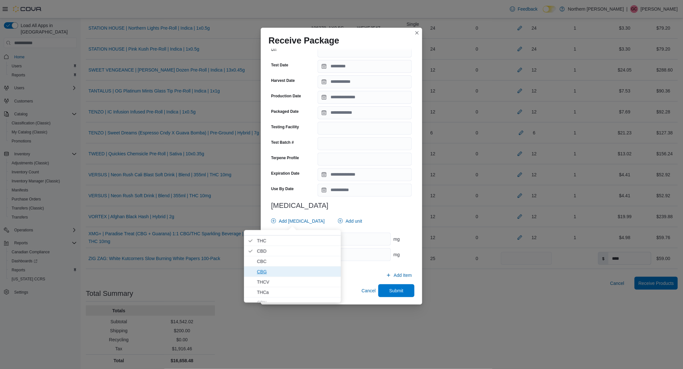
click at [271, 271] on span "CBG" at bounding box center [297, 272] width 80 height 8
click at [368, 244] on input "number" at bounding box center [353, 239] width 73 height 13
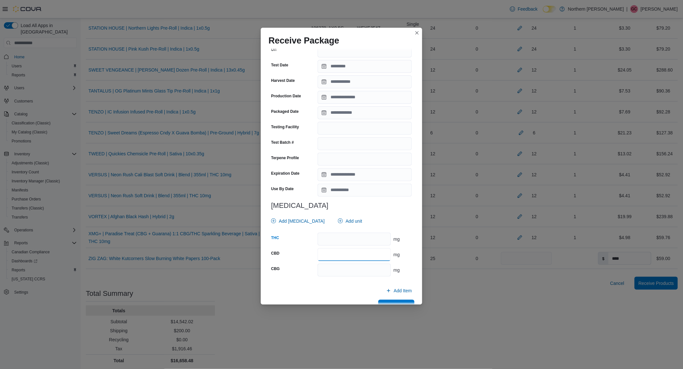
click at [366, 255] on input "number" at bounding box center [353, 254] width 73 height 13
click at [357, 271] on input "number" at bounding box center [353, 270] width 73 height 13
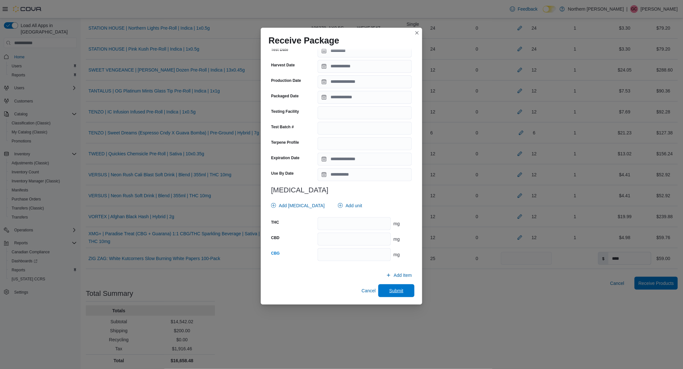
drag, startPoint x: 386, startPoint y: 292, endPoint x: 387, endPoint y: 296, distance: 4.0
click at [389, 292] on span "Submit" at bounding box center [396, 291] width 14 height 6
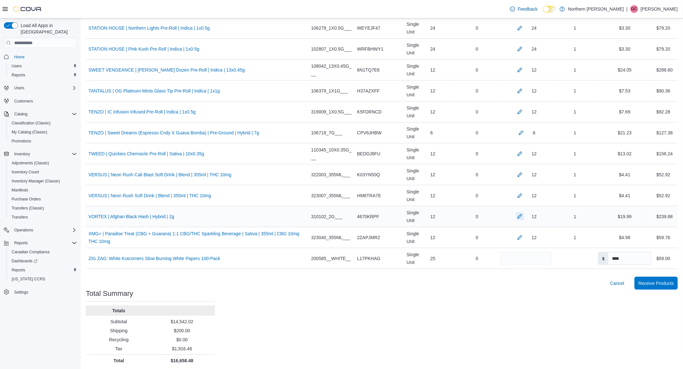
click at [516, 220] on button "button" at bounding box center [520, 217] width 8 height 8
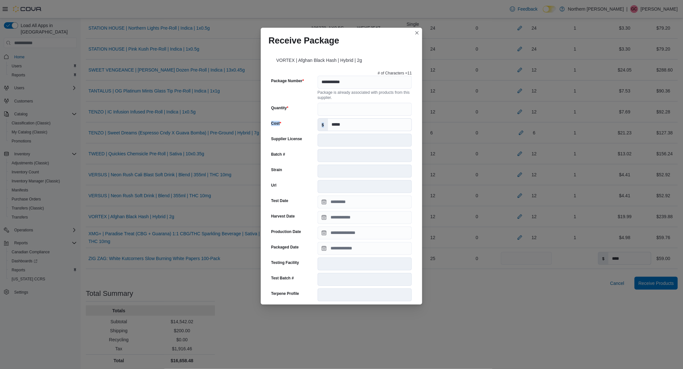
drag, startPoint x: 422, startPoint y: 111, endPoint x: 418, endPoint y: 115, distance: 5.0
click at [418, 115] on div "**********" at bounding box center [341, 176] width 161 height 256
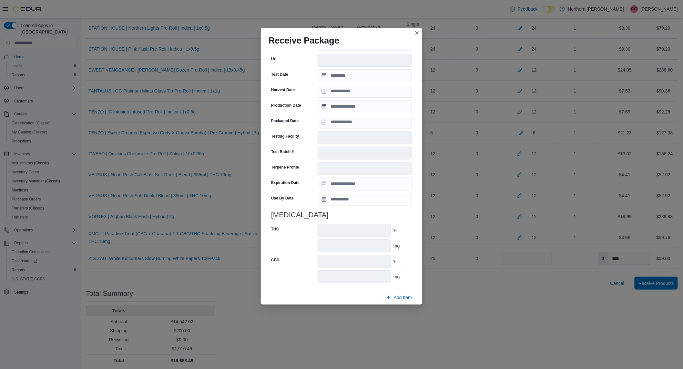
scroll to position [150, 0]
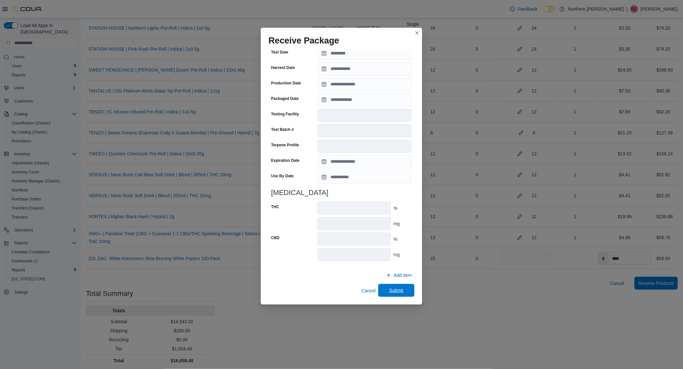
click at [389, 294] on span "Submit" at bounding box center [396, 290] width 14 height 6
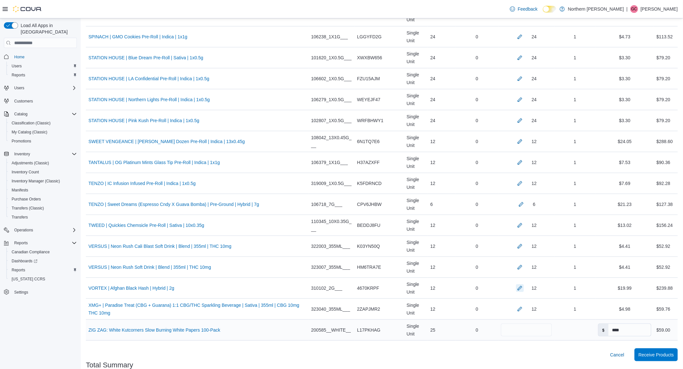
scroll to position [2191, 0]
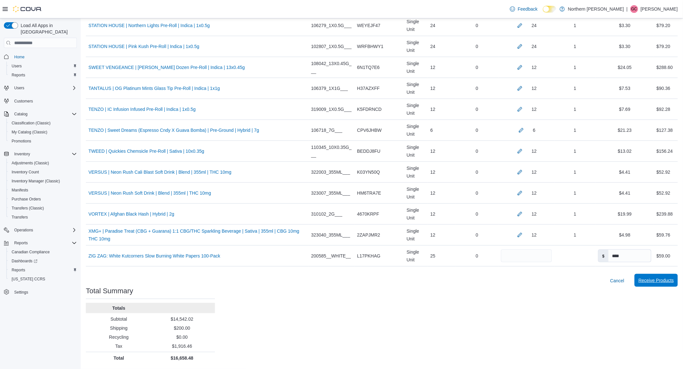
click at [662, 284] on span "Receive Products" at bounding box center [655, 280] width 35 height 6
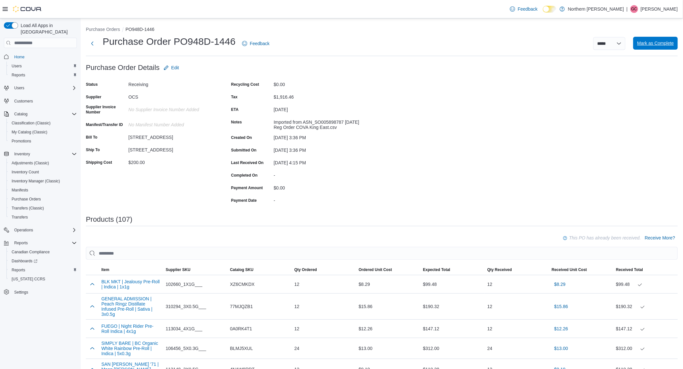
click at [663, 44] on span "Mark as Complete" at bounding box center [655, 43] width 37 height 6
